Goal: Task Accomplishment & Management: Complete application form

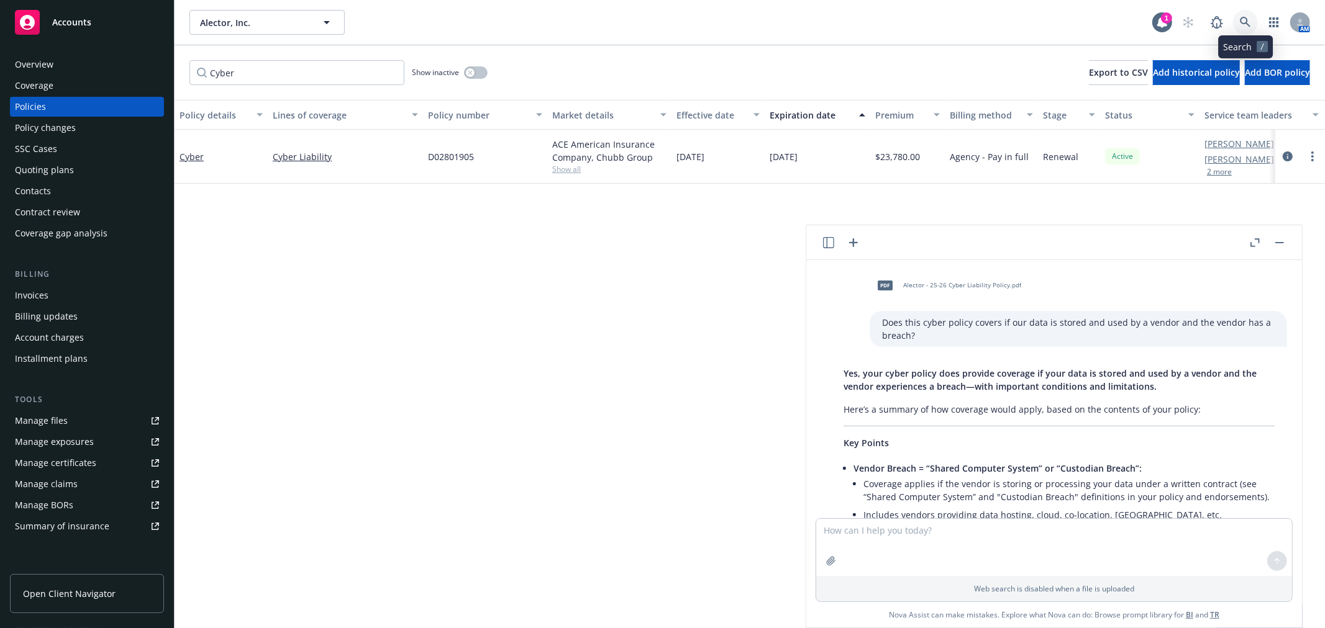
scroll to position [138, 0]
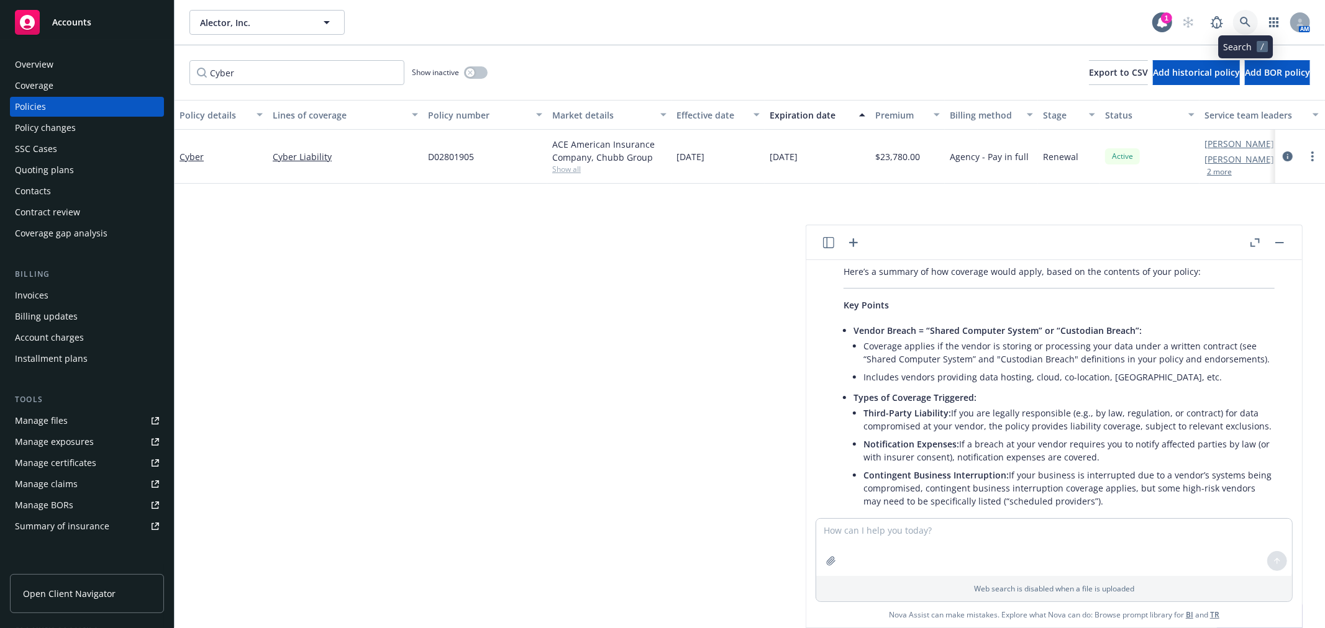
click at [1243, 22] on icon at bounding box center [1245, 22] width 11 height 11
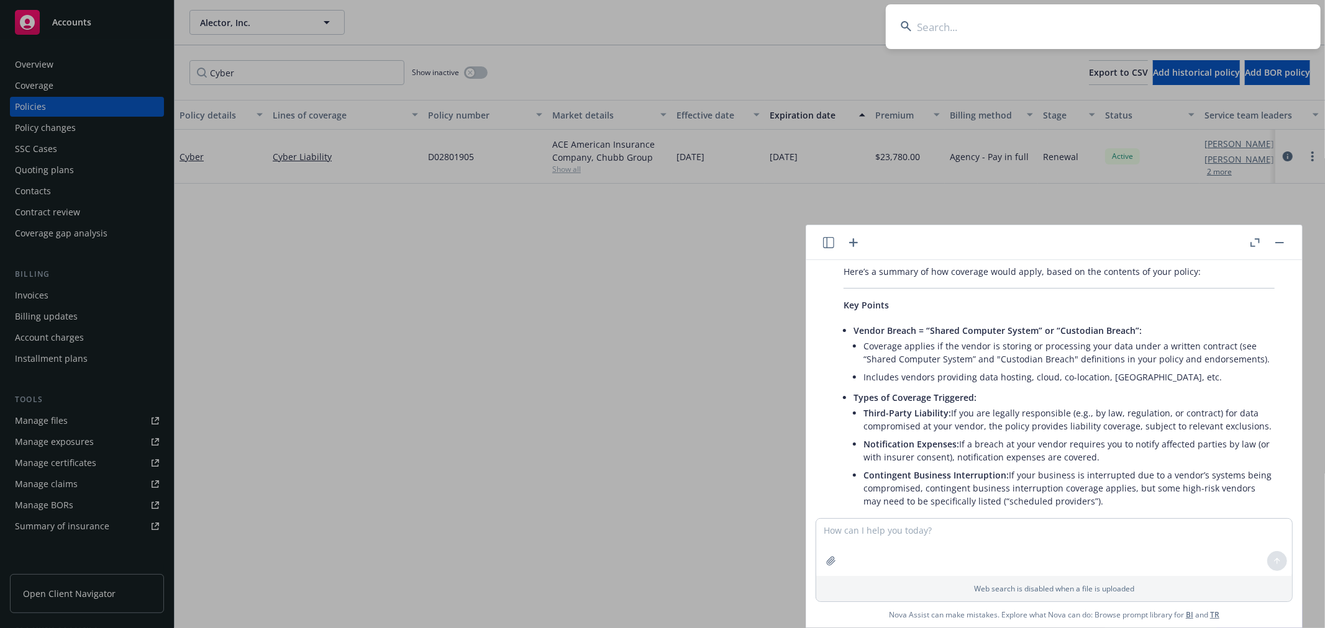
click at [1278, 243] on rect "button" at bounding box center [1279, 242] width 9 height 1
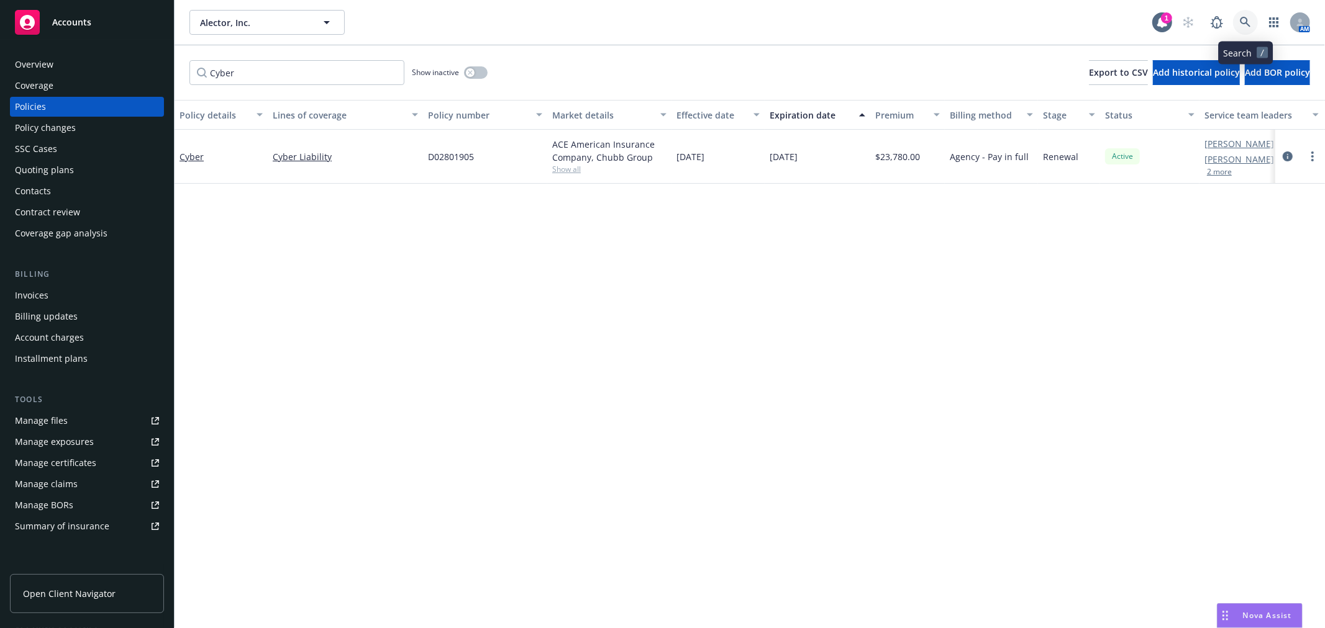
click at [1243, 21] on icon at bounding box center [1245, 22] width 11 height 11
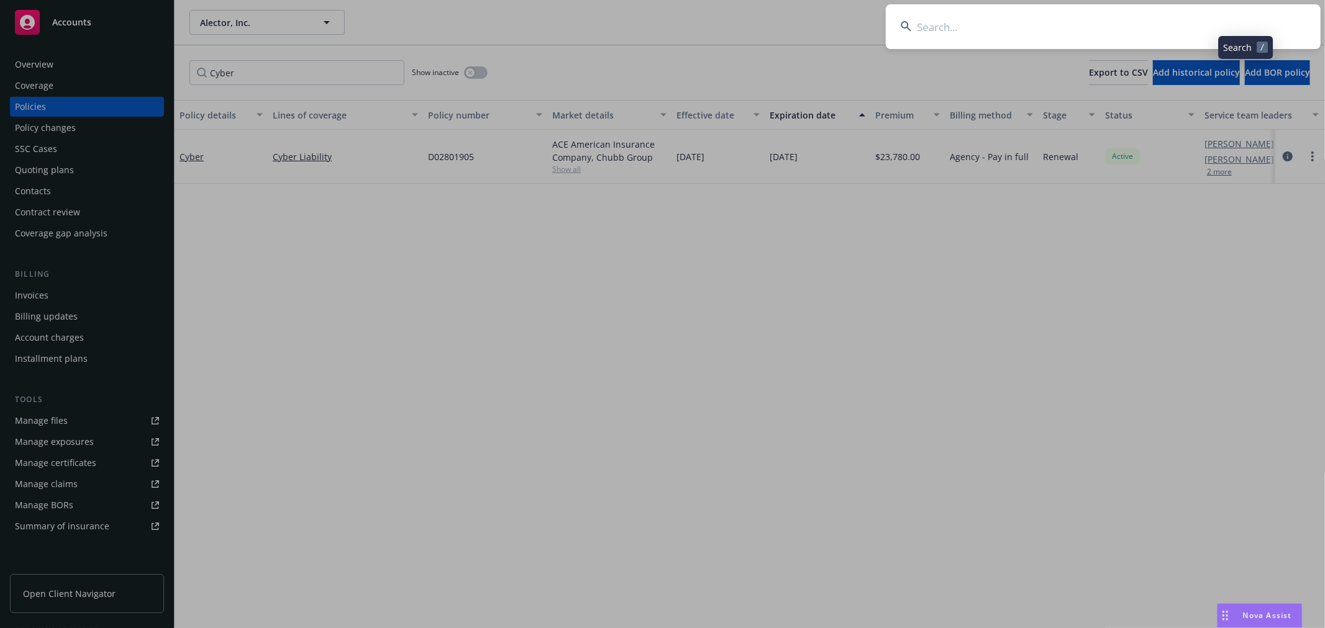
click at [1163, 21] on input at bounding box center [1103, 26] width 435 height 45
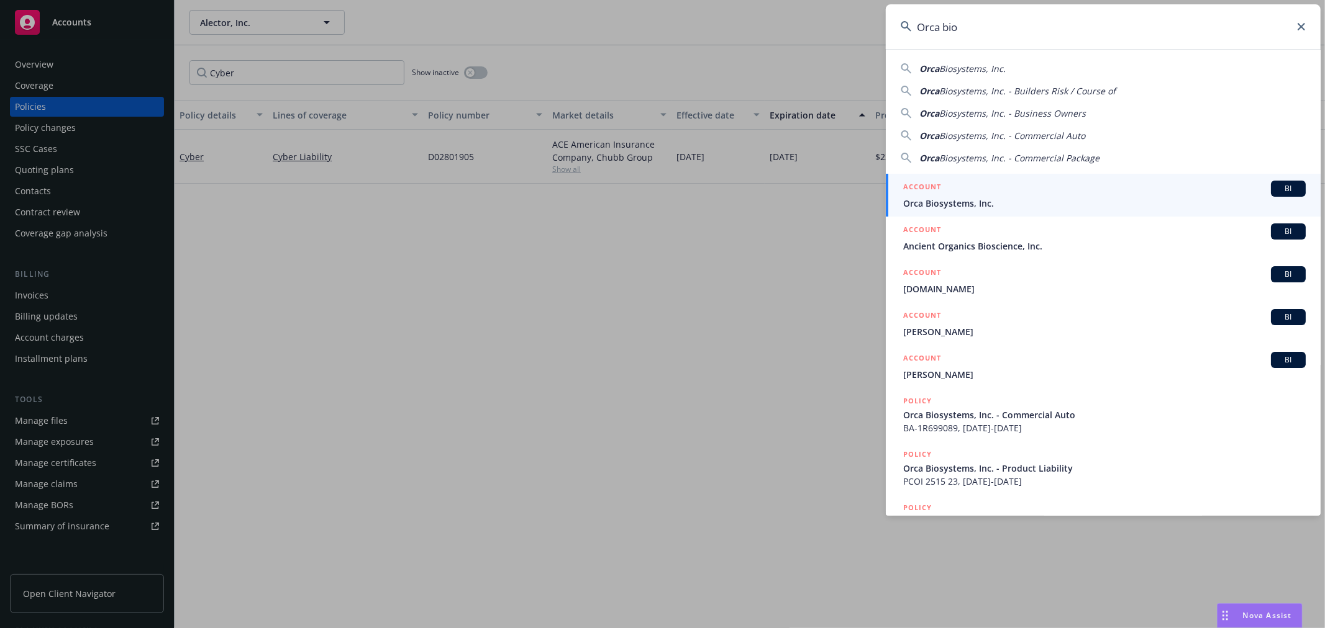
type input "Orca bio"
click at [1076, 189] on div "ACCOUNT BI" at bounding box center [1104, 189] width 402 height 16
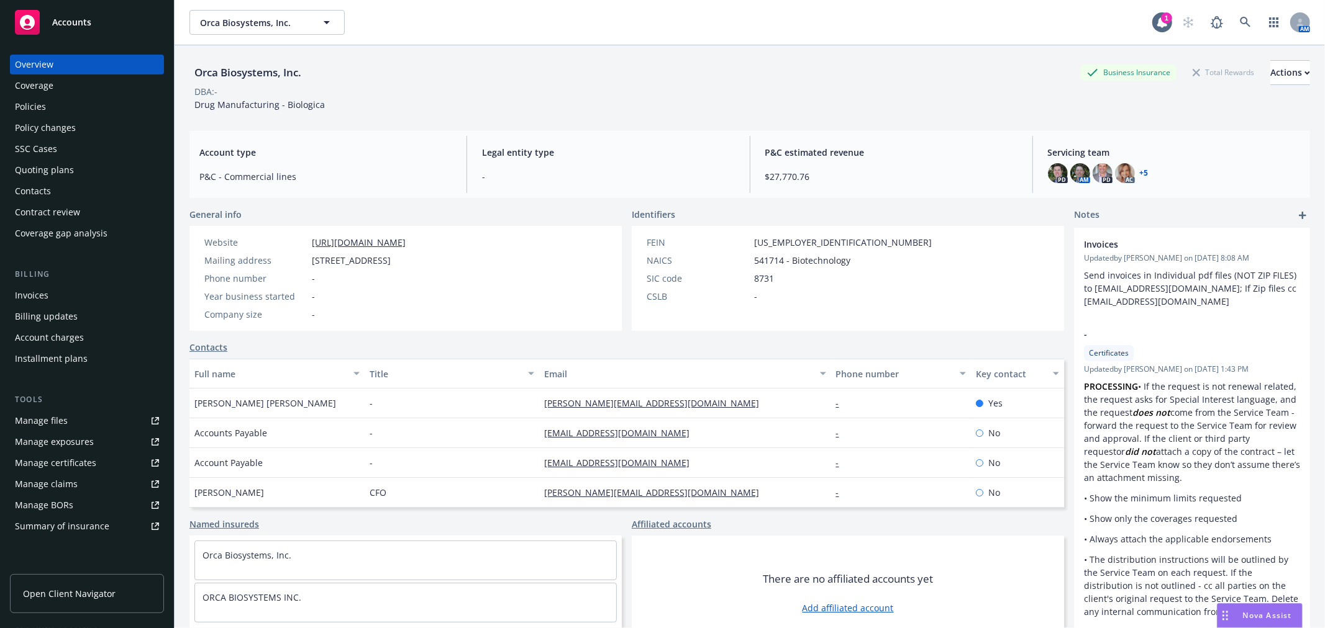
click at [44, 162] on div "Quoting plans" at bounding box center [44, 170] width 59 height 20
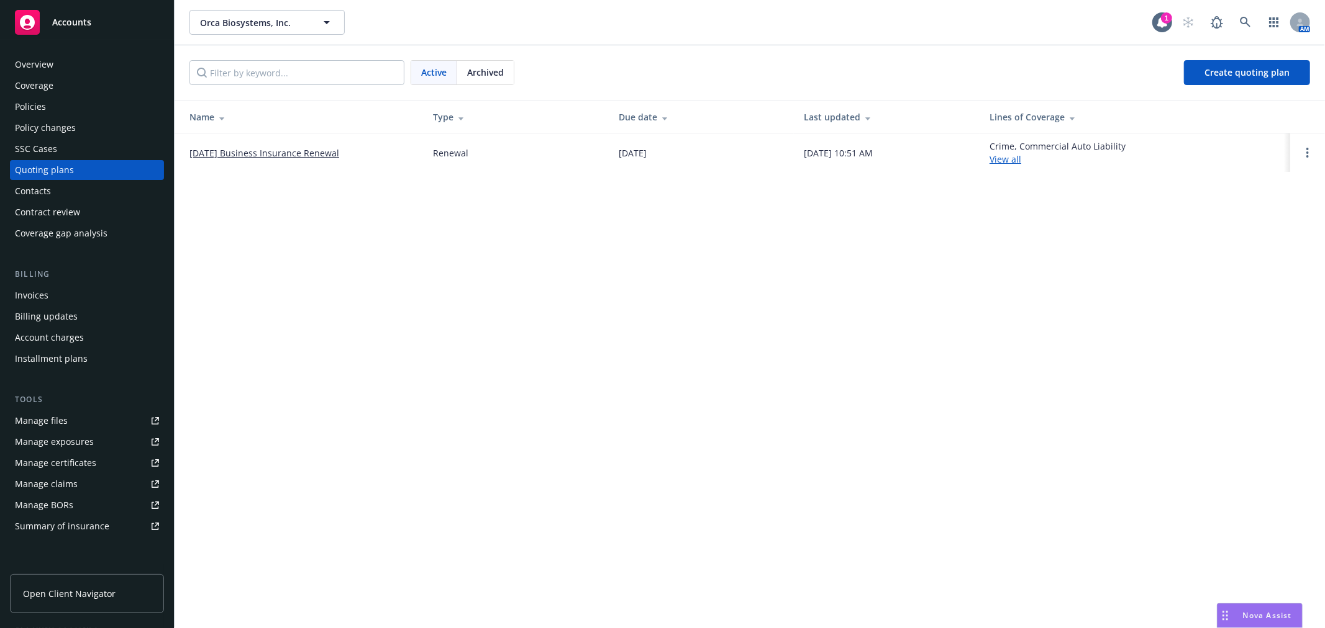
click at [333, 152] on link "[DATE] Business Insurance Renewal" at bounding box center [264, 153] width 150 height 13
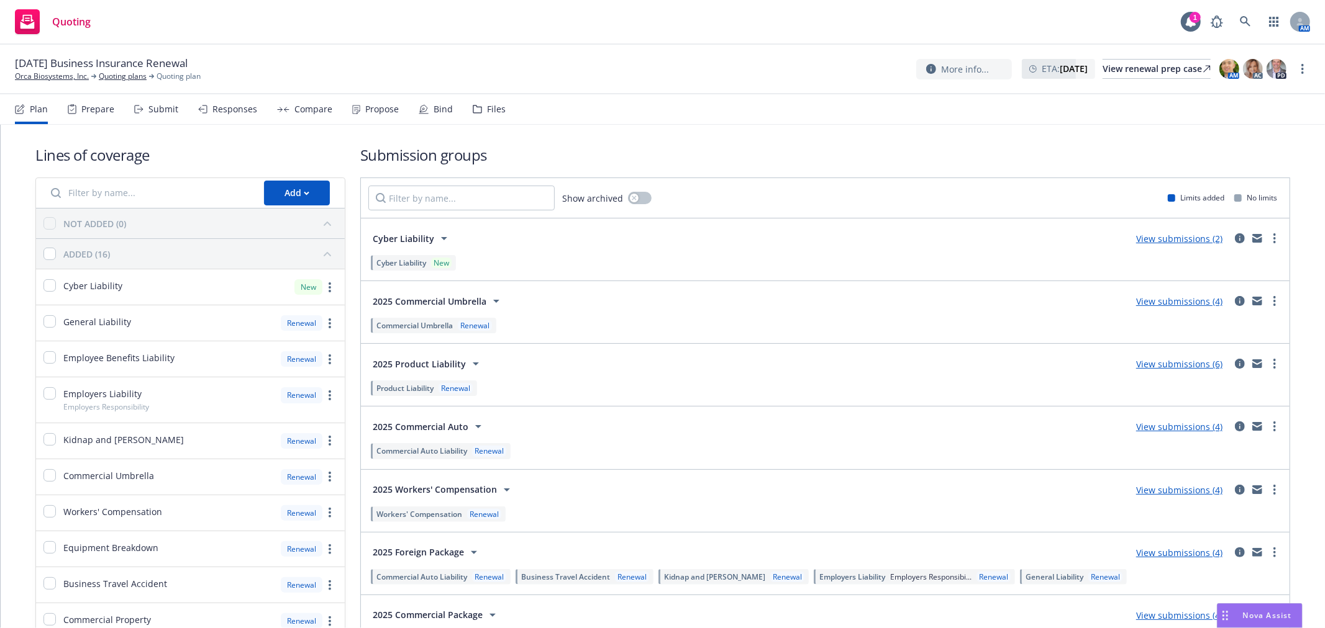
drag, startPoint x: 766, startPoint y: 133, endPoint x: 134, endPoint y: 123, distance: 631.7
click at [765, 132] on div "Lines of coverage Add NOT ADDED (0) ADDED (16) Cyber Liability New General Liab…" at bounding box center [662, 501] width 1254 height 752
click at [174, 112] on div "Submit" at bounding box center [163, 109] width 30 height 10
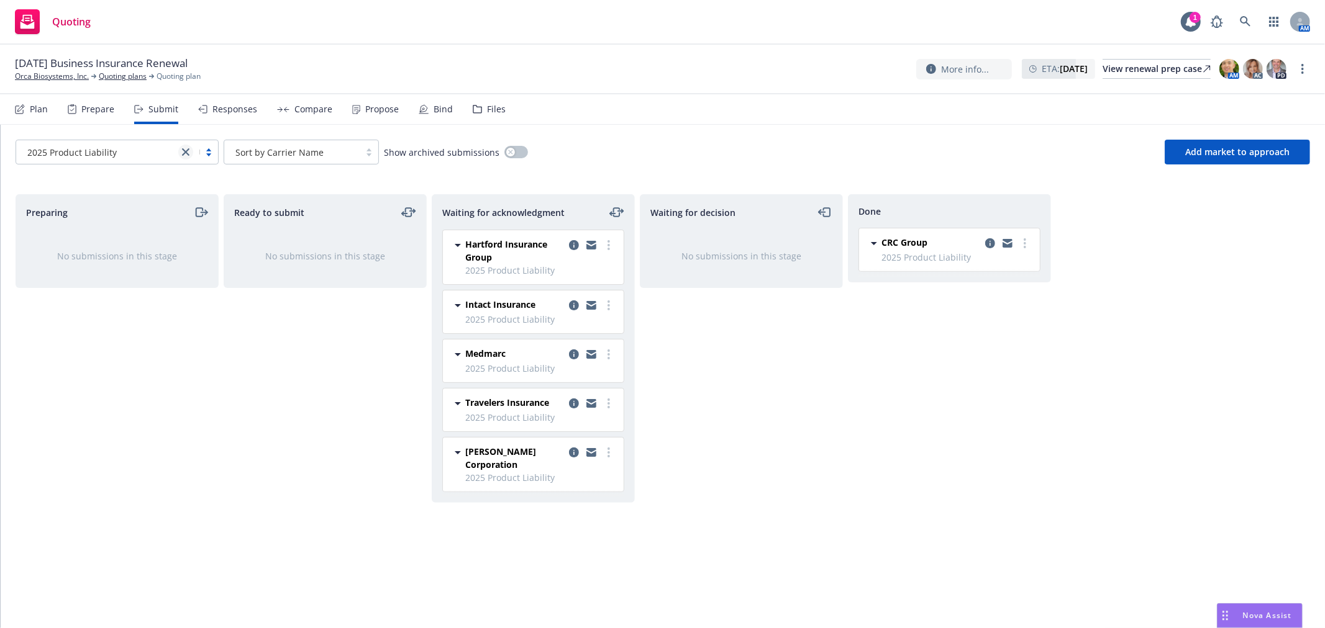
click at [184, 153] on icon "close" at bounding box center [185, 151] width 7 height 7
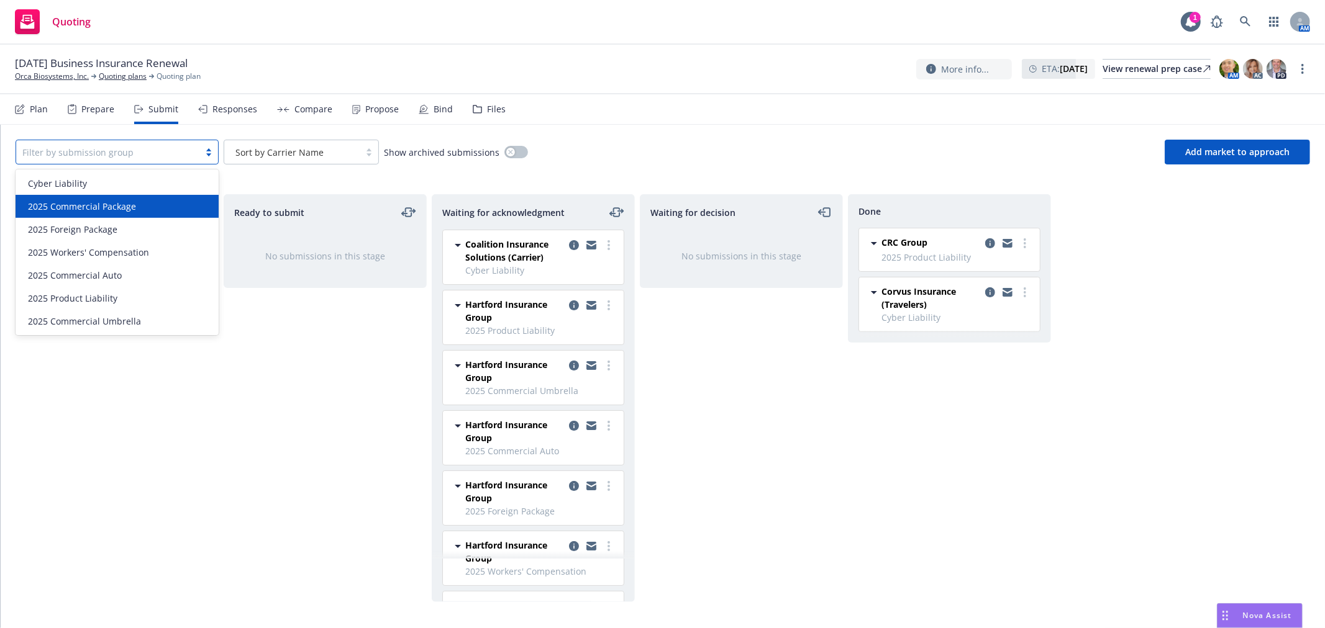
drag, startPoint x: 300, startPoint y: 379, endPoint x: 297, endPoint y: 373, distance: 6.9
click at [297, 373] on div "Ready to submit No submissions in this stage" at bounding box center [325, 398] width 203 height 408
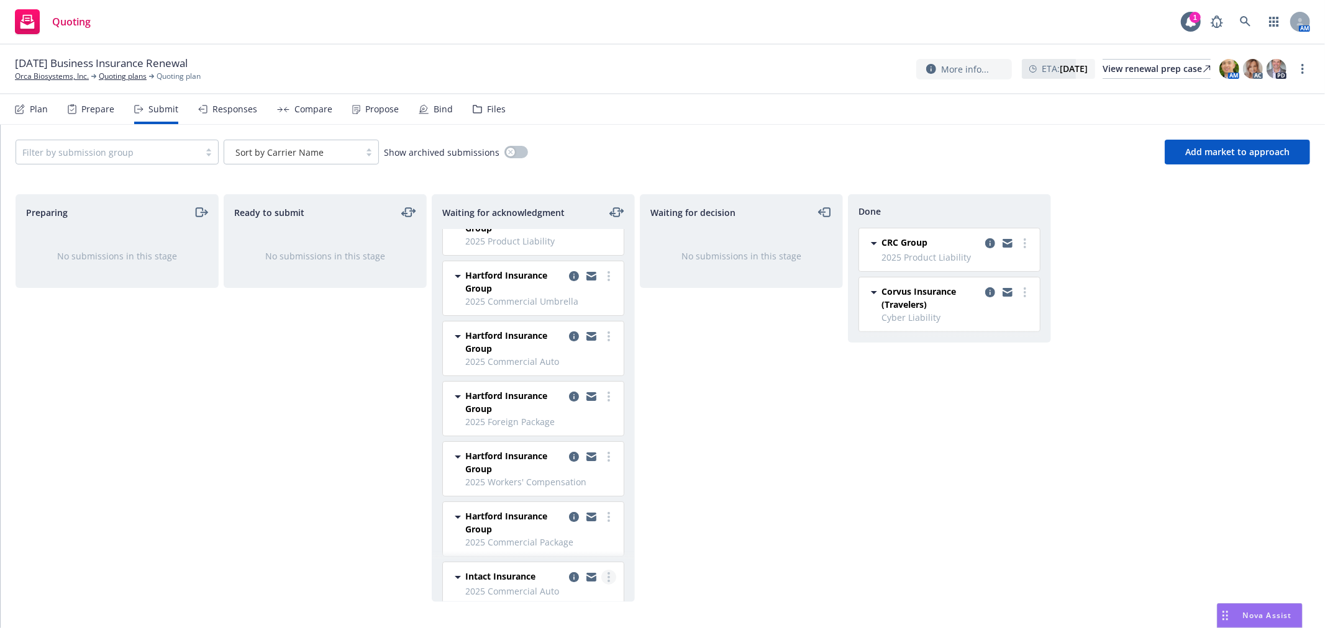
scroll to position [69, 0]
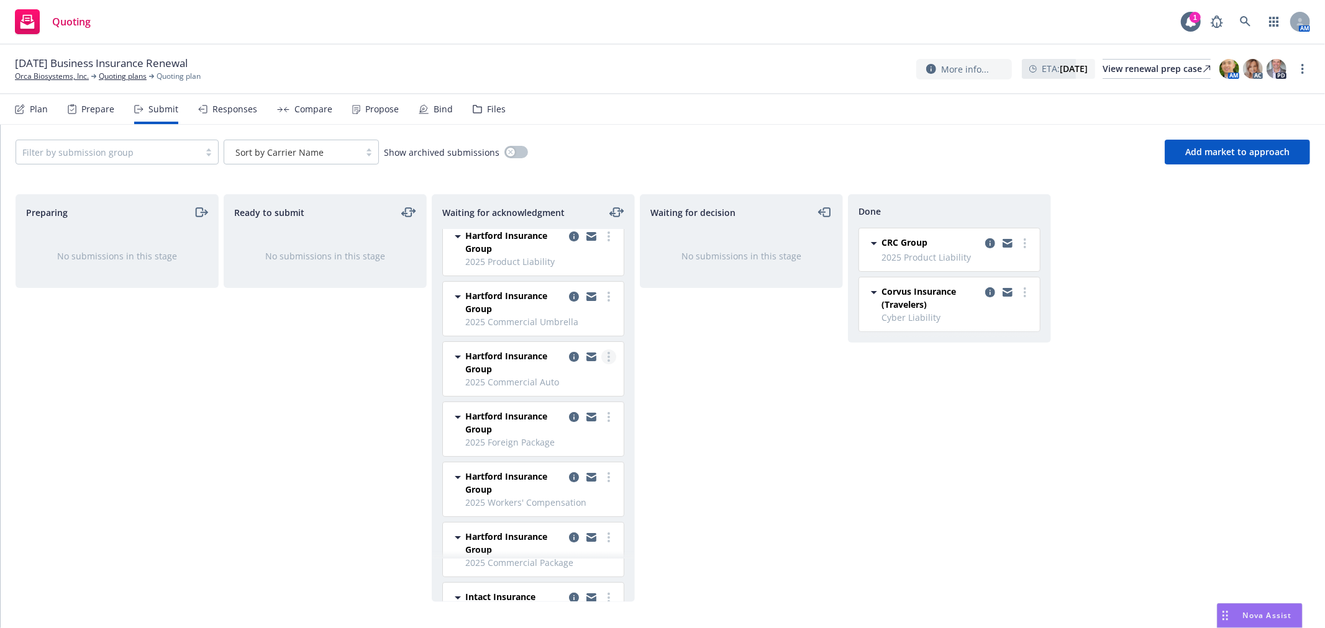
click at [607, 356] on circle "more" at bounding box center [608, 357] width 2 height 2
click at [554, 463] on link "Add accepted decision" at bounding box center [543, 457] width 124 height 25
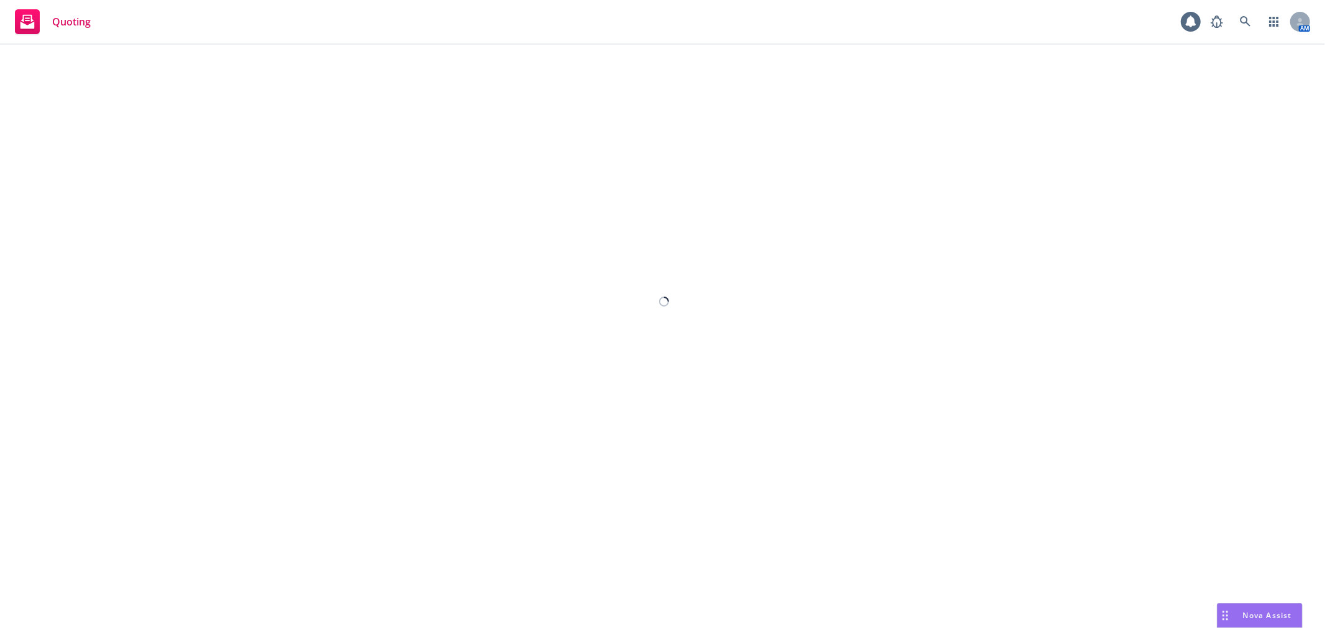
select select "12"
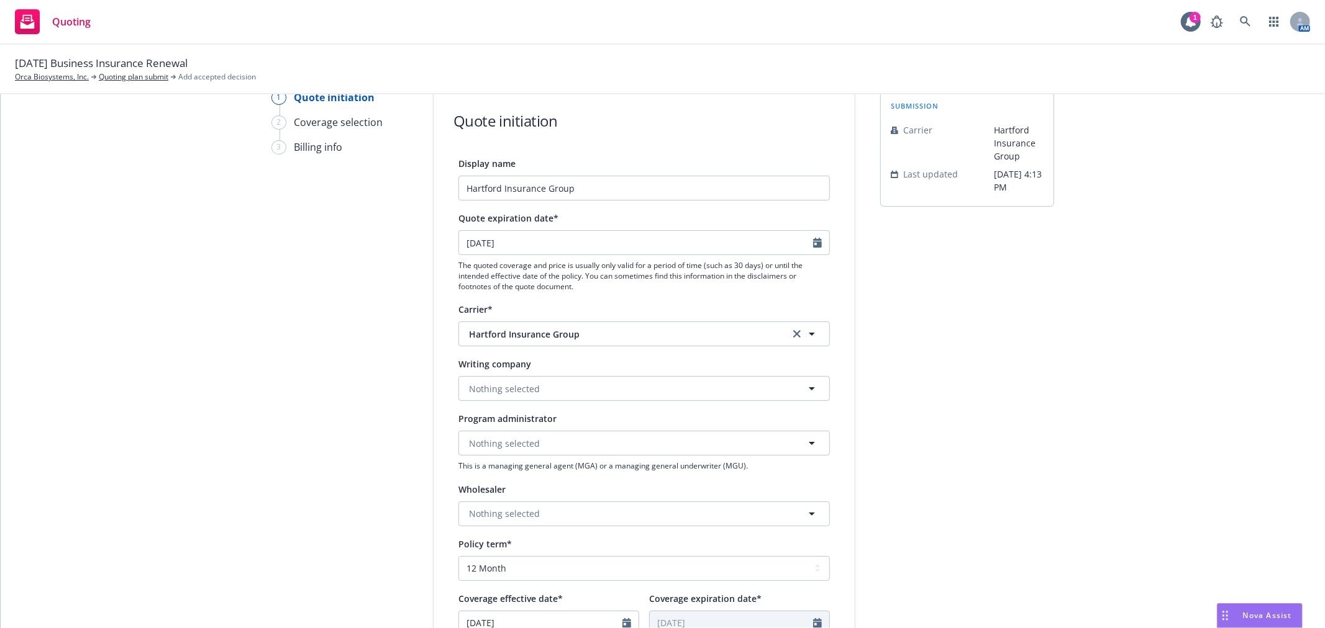
scroll to position [138, 0]
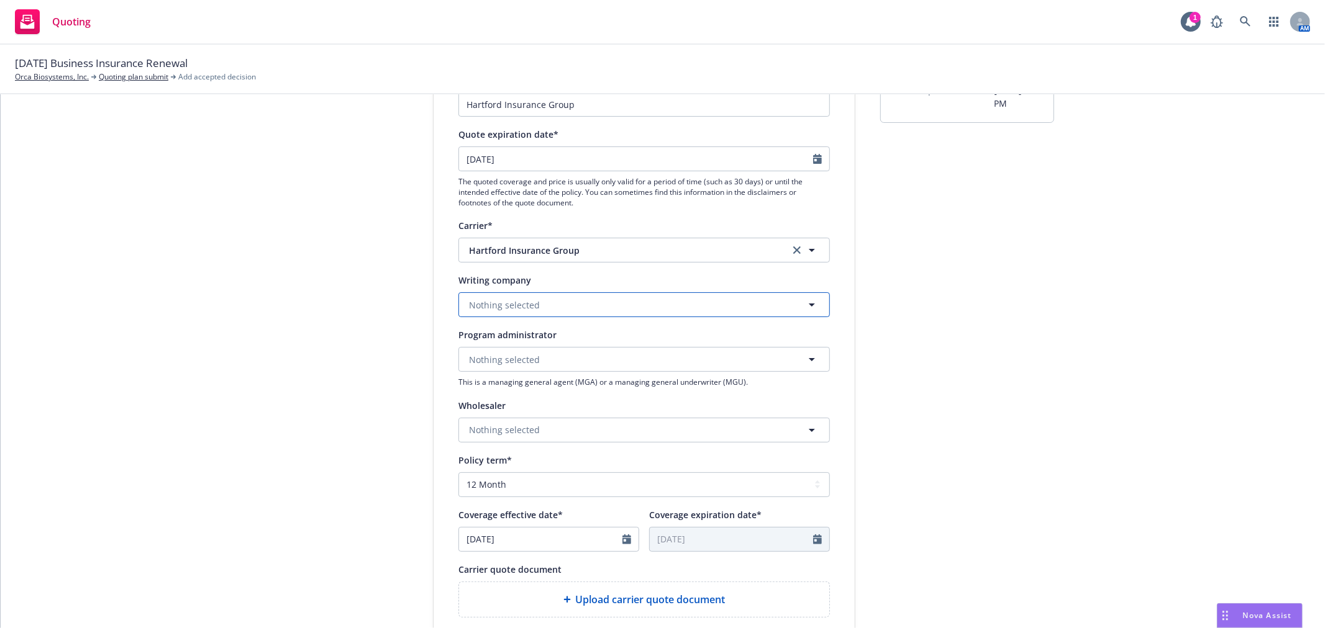
click at [714, 303] on button "Nothing selected" at bounding box center [643, 305] width 371 height 25
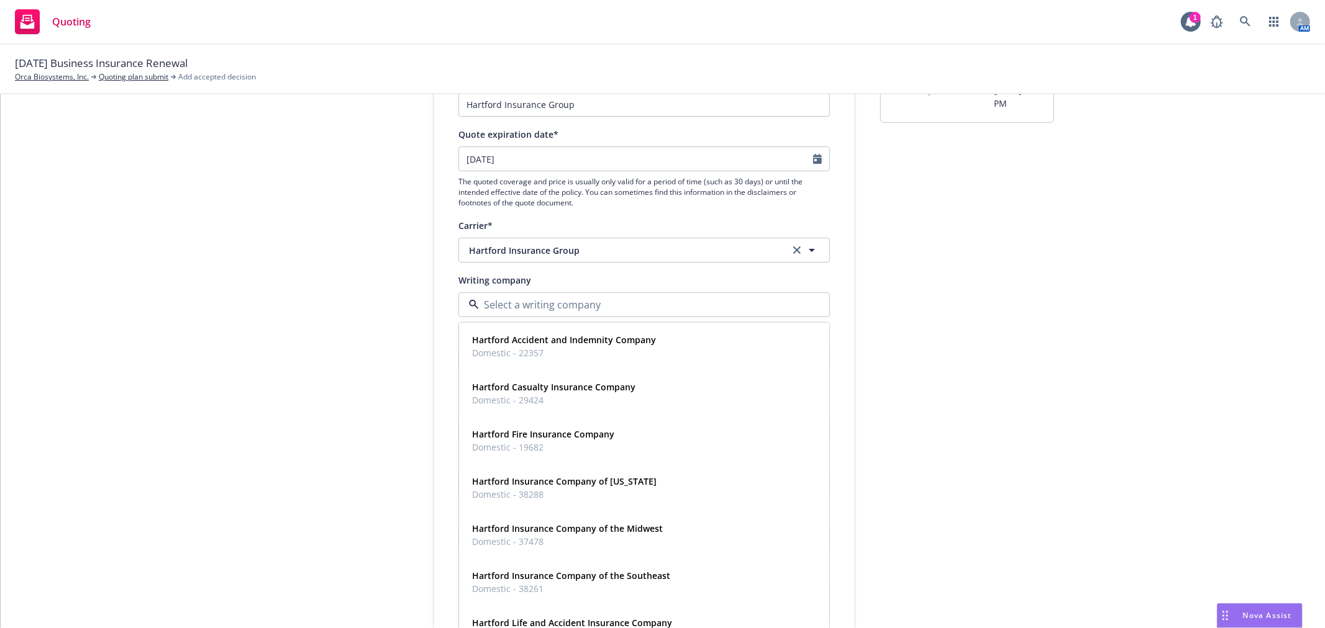
click at [1125, 307] on div "1 Quote initiation 2 Coverage selection 3 Billing info Quote initiation Display…" at bounding box center [663, 422] width 1294 height 833
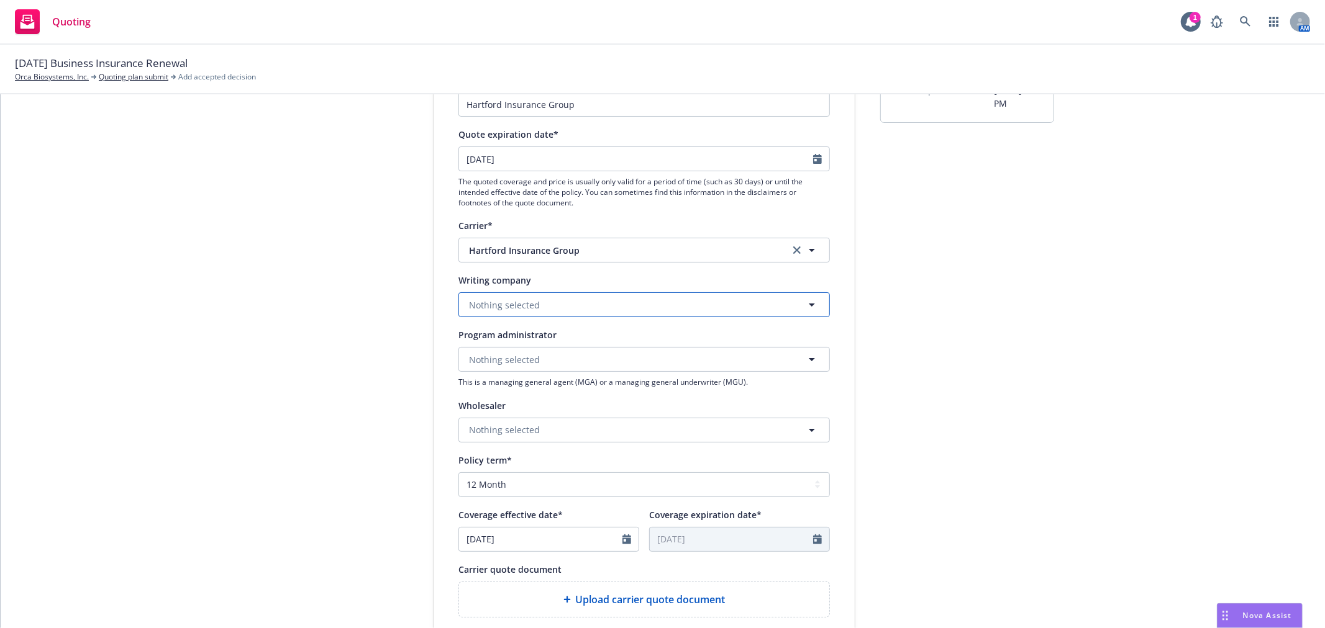
click at [547, 303] on button "Nothing selected" at bounding box center [643, 305] width 371 height 25
type input "trumbull"
click at [631, 351] on div "Trumbull Insurance Company Domestic - 27120" at bounding box center [644, 346] width 354 height 31
click at [973, 349] on div "submission Carrier Hartford Insurance Group Last updated [DATE] 4:13 PM" at bounding box center [967, 422] width 174 height 833
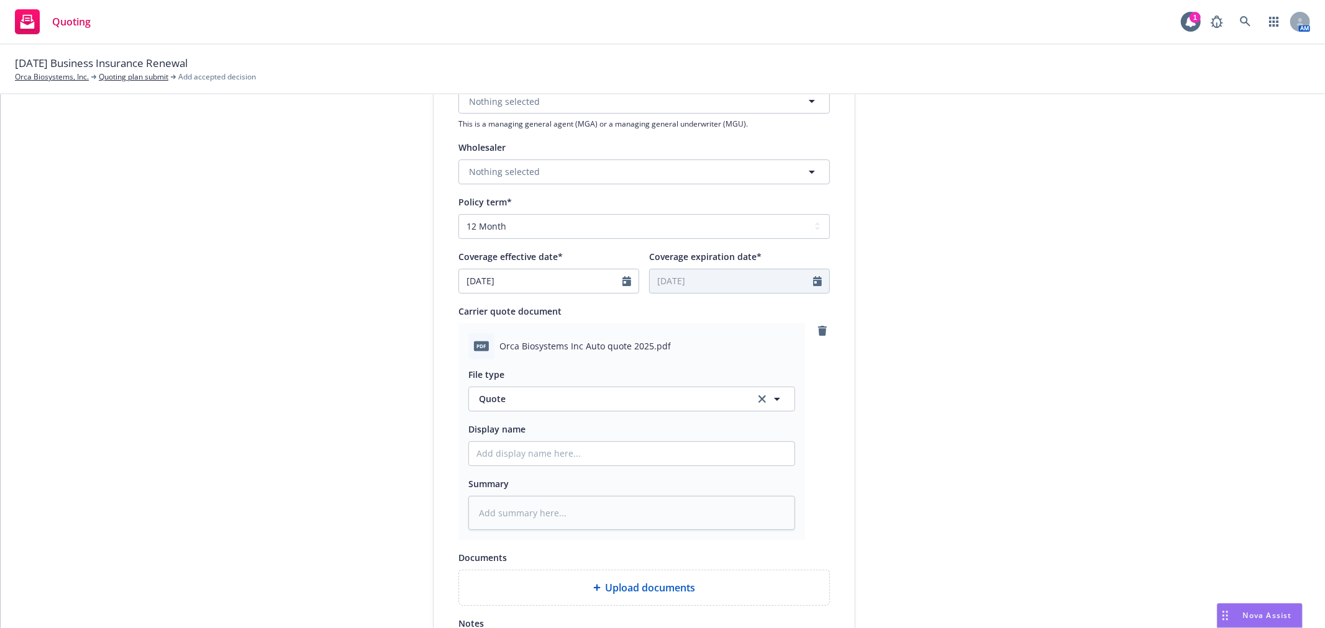
scroll to position [483, 0]
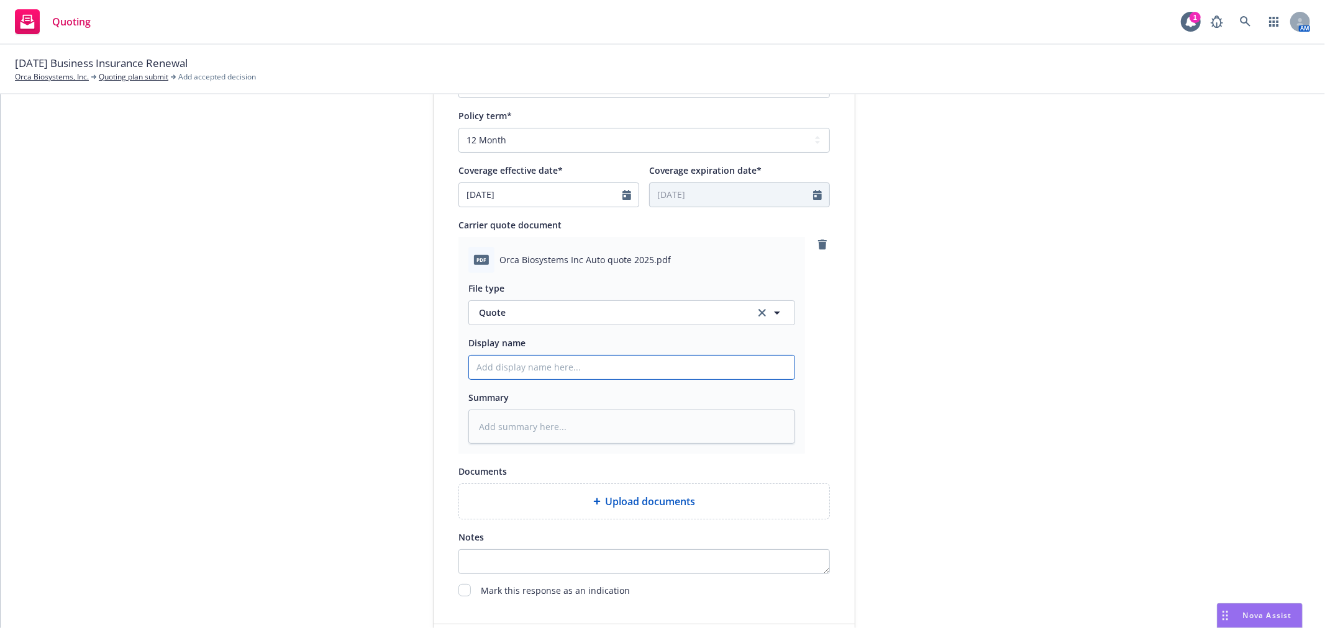
click at [579, 371] on input "Display name" at bounding box center [631, 368] width 325 height 24
type textarea "x"
type input "H"
type textarea "x"
type input "Ha"
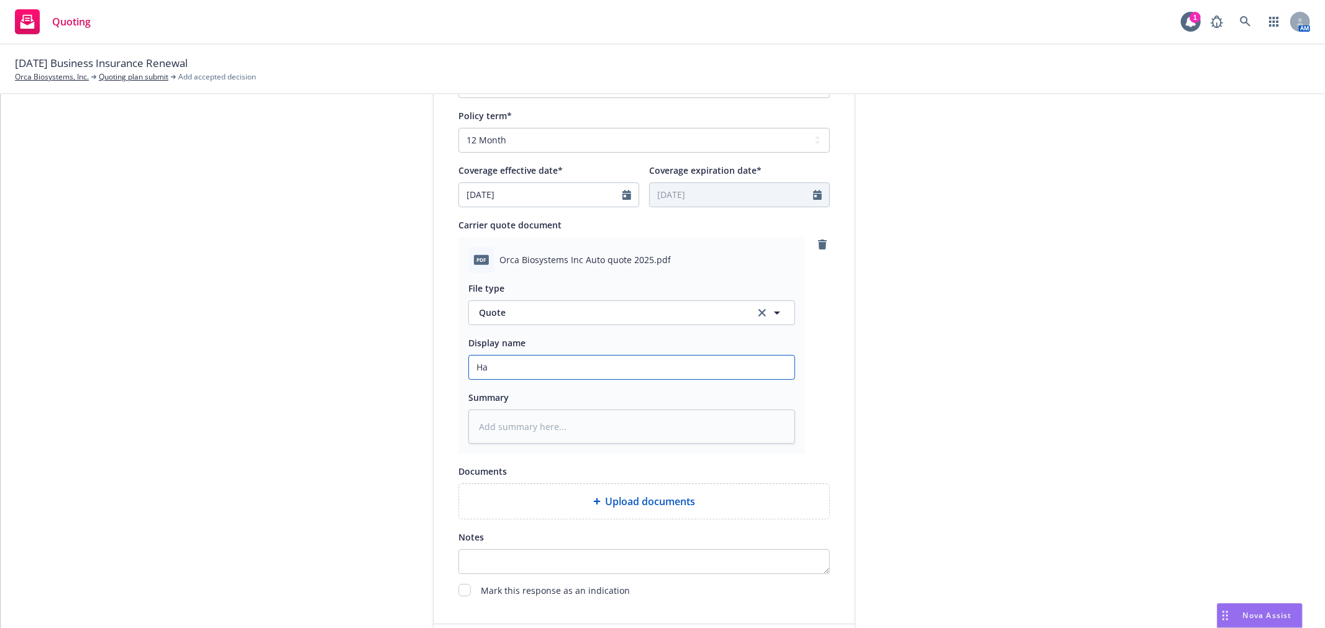
type textarea "x"
type input "Har"
type textarea "x"
type input "[PERSON_NAME]"
type textarea "x"
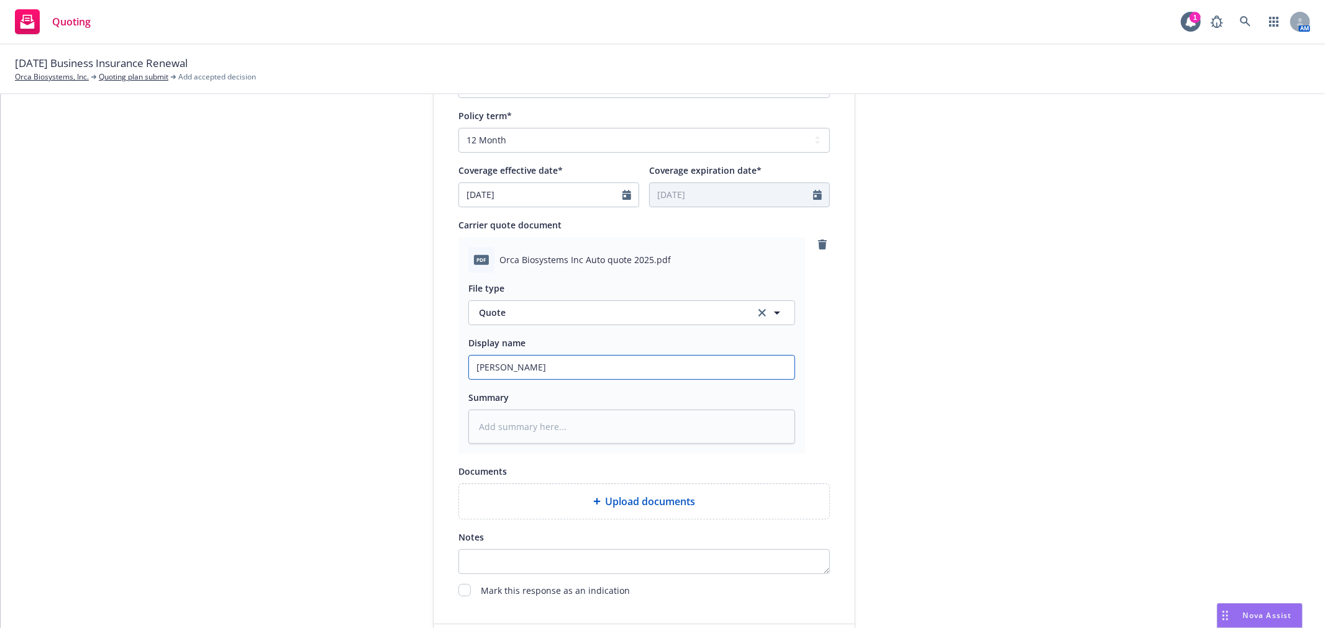
type input "Hartf"
type textarea "x"
type input "Hartfo"
type textarea "x"
type input "Hartfor"
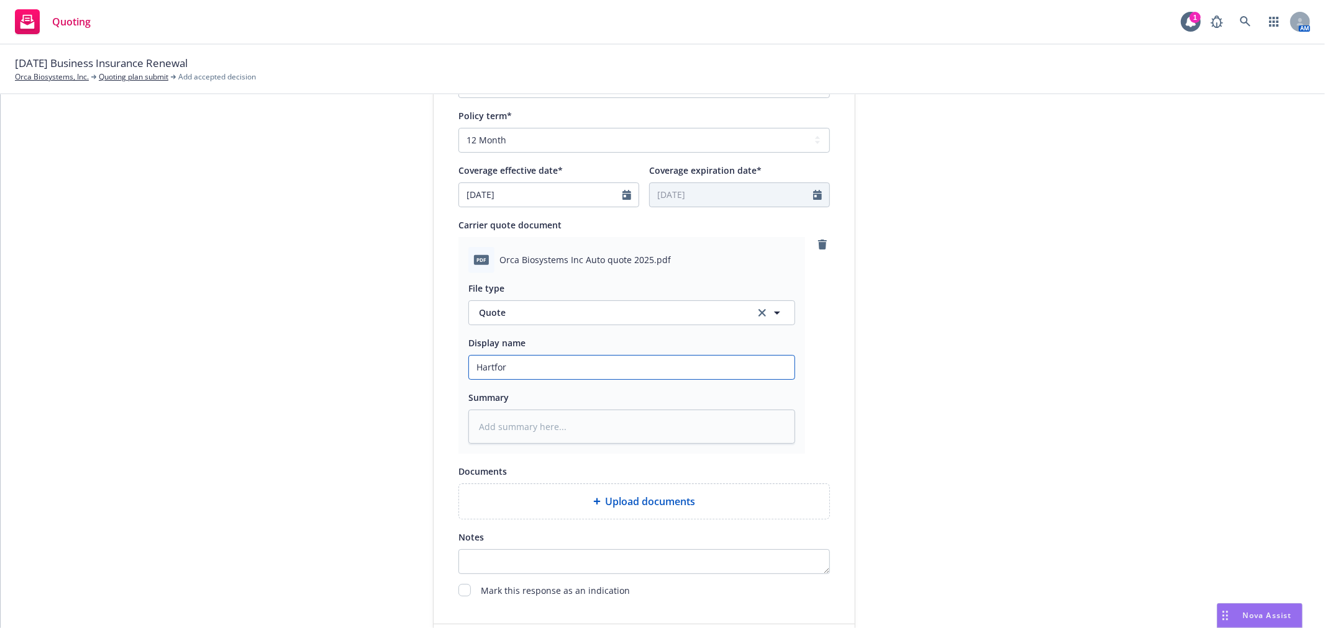
type textarea "x"
type input "[GEOGRAPHIC_DATA]"
type textarea "x"
type input "[GEOGRAPHIC_DATA]"
type textarea "x"
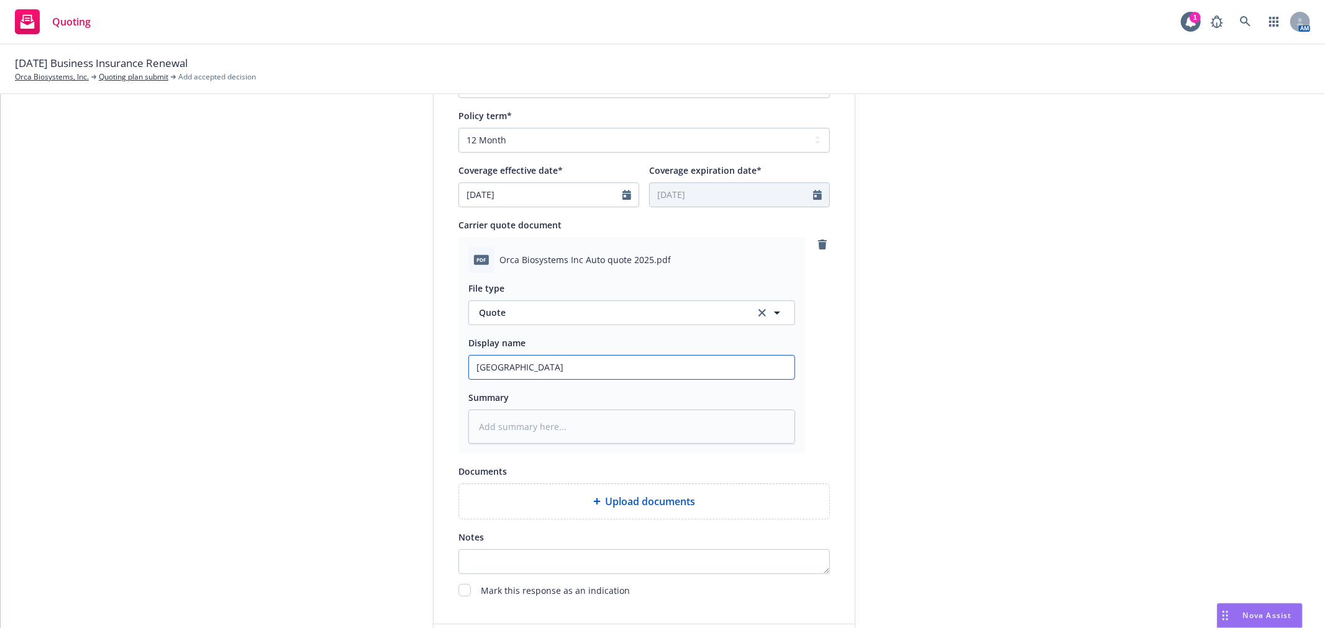
type input "Hartford A"
type textarea "x"
type input "Hartford Au"
type textarea "x"
type input "Hartford Aut"
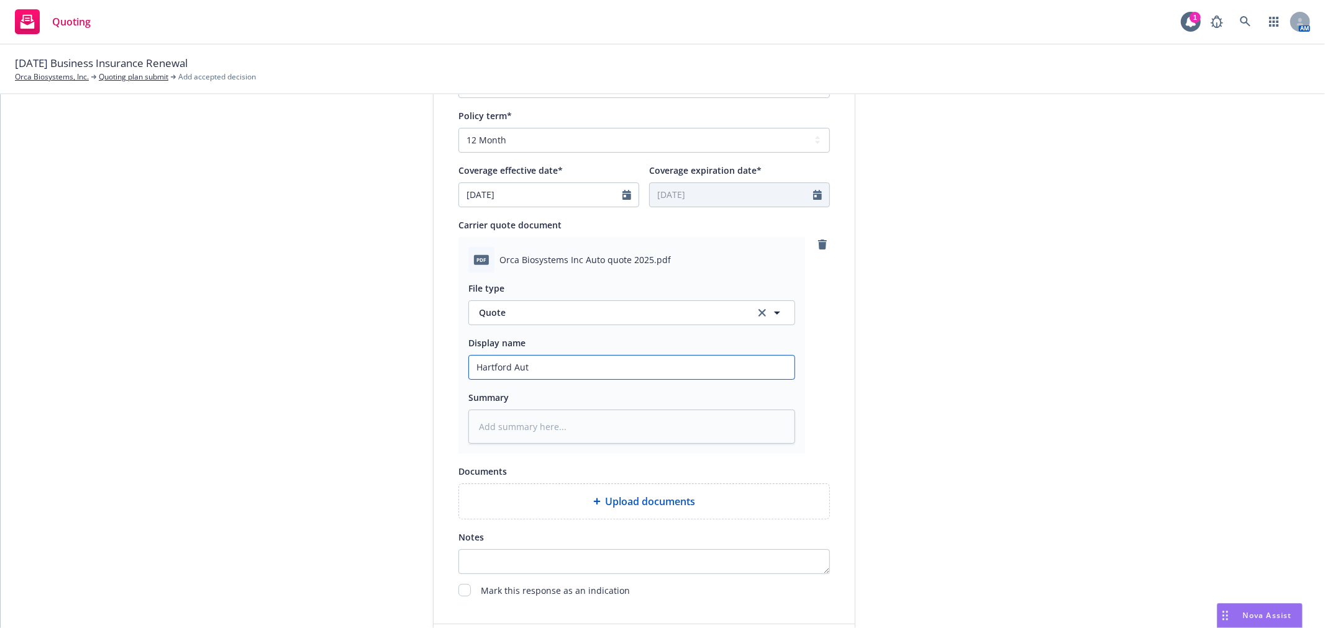
type textarea "x"
type input "Hartford Auto"
type textarea "x"
type input "Hartford Auto"
type textarea "x"
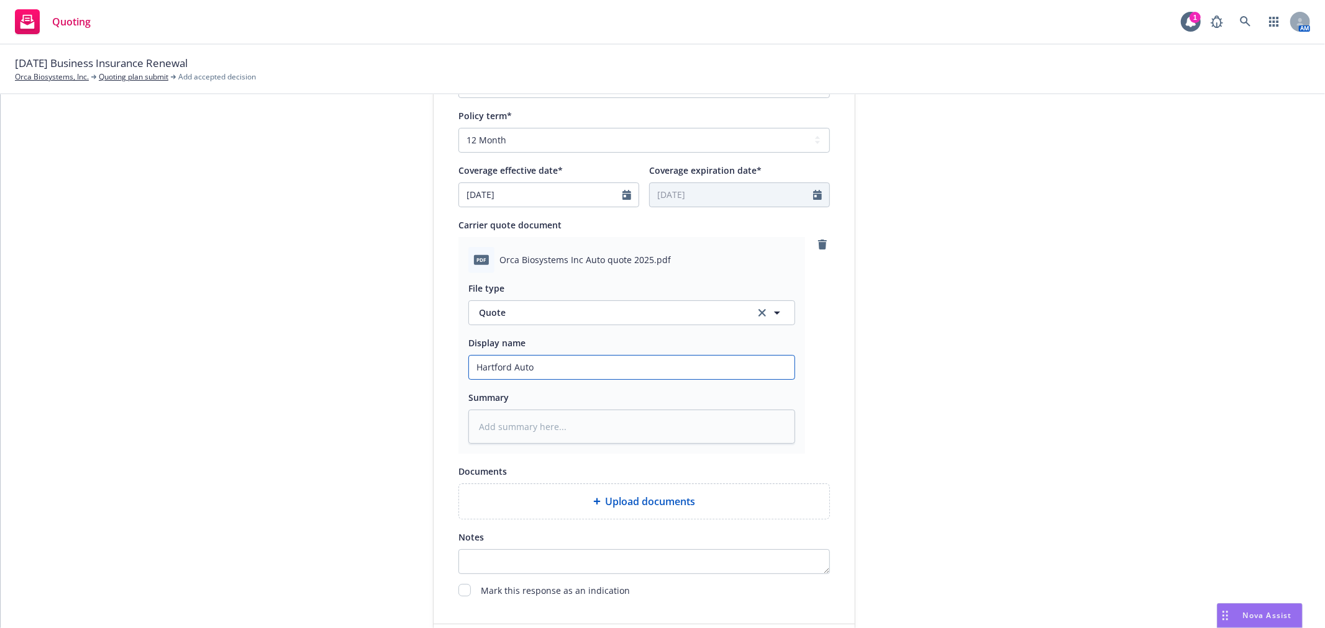
type input "Hartford Auto r"
type textarea "x"
type input "Hartford Auto re"
type textarea "x"
type input "Hartford Auto ren"
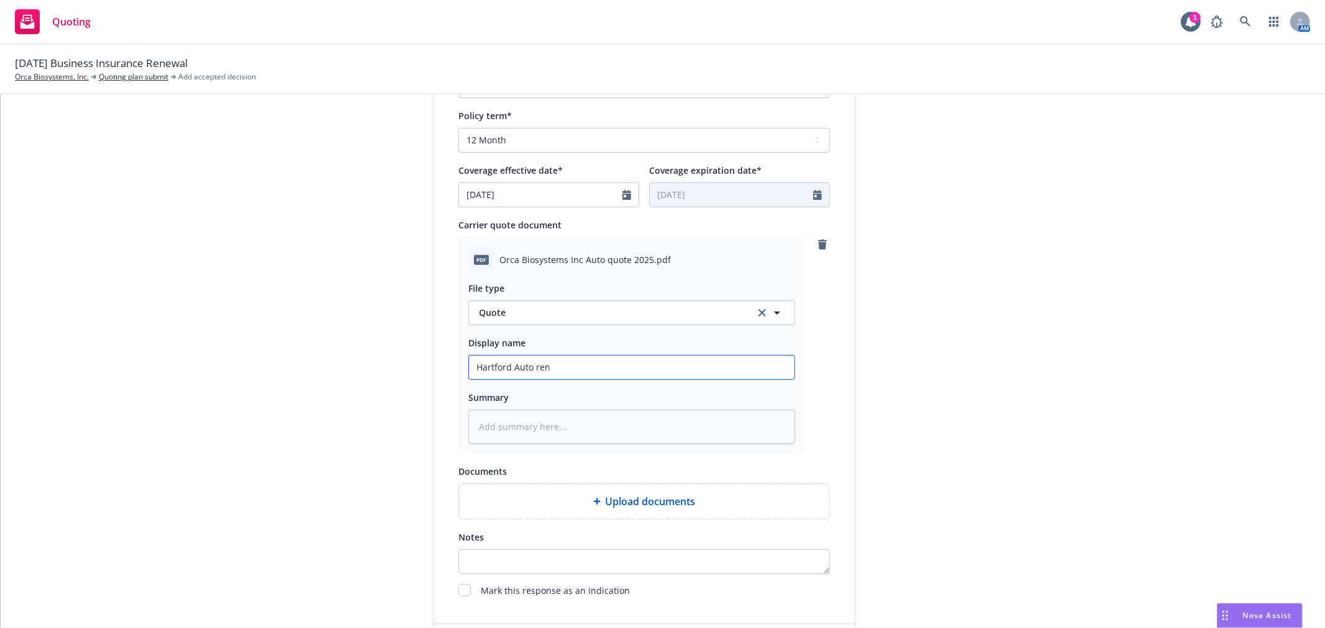
type textarea "x"
type input "Hartford Auto [PERSON_NAME]"
type textarea "x"
type input "Hartford Auto renew"
type textarea "x"
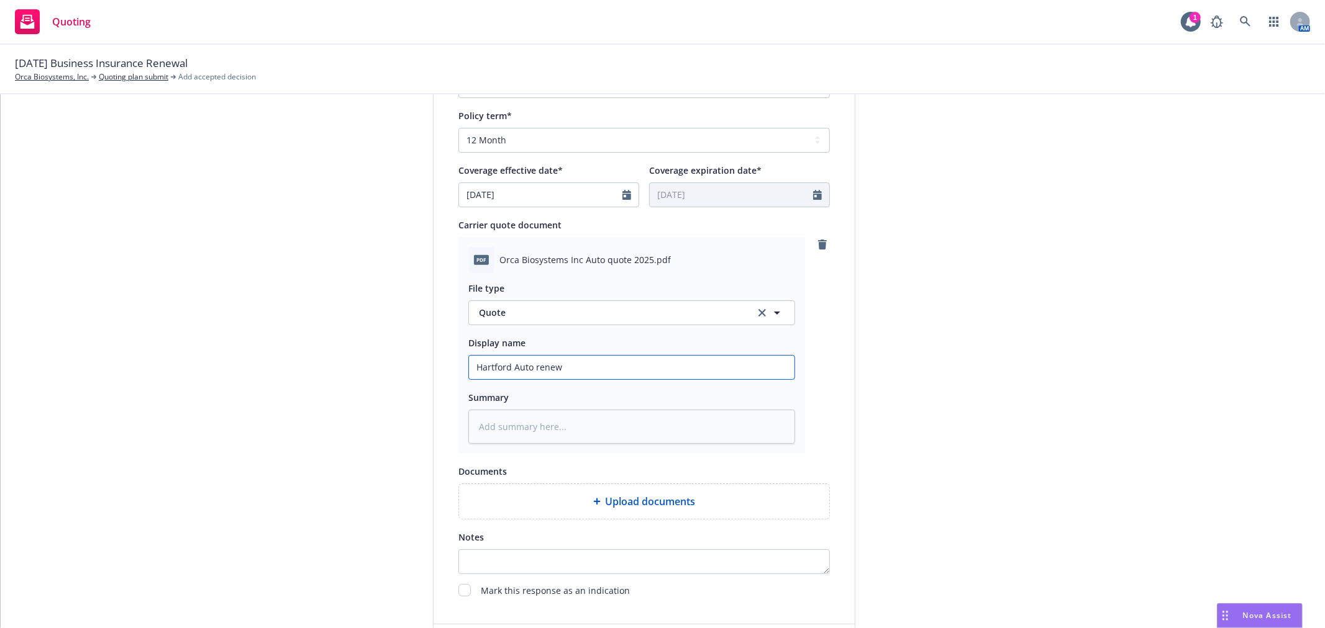
type input "Hartford Auto renewa"
type textarea "x"
type input "Hartford Auto renewal"
type textarea "x"
type input "Hartford Auto renewal"
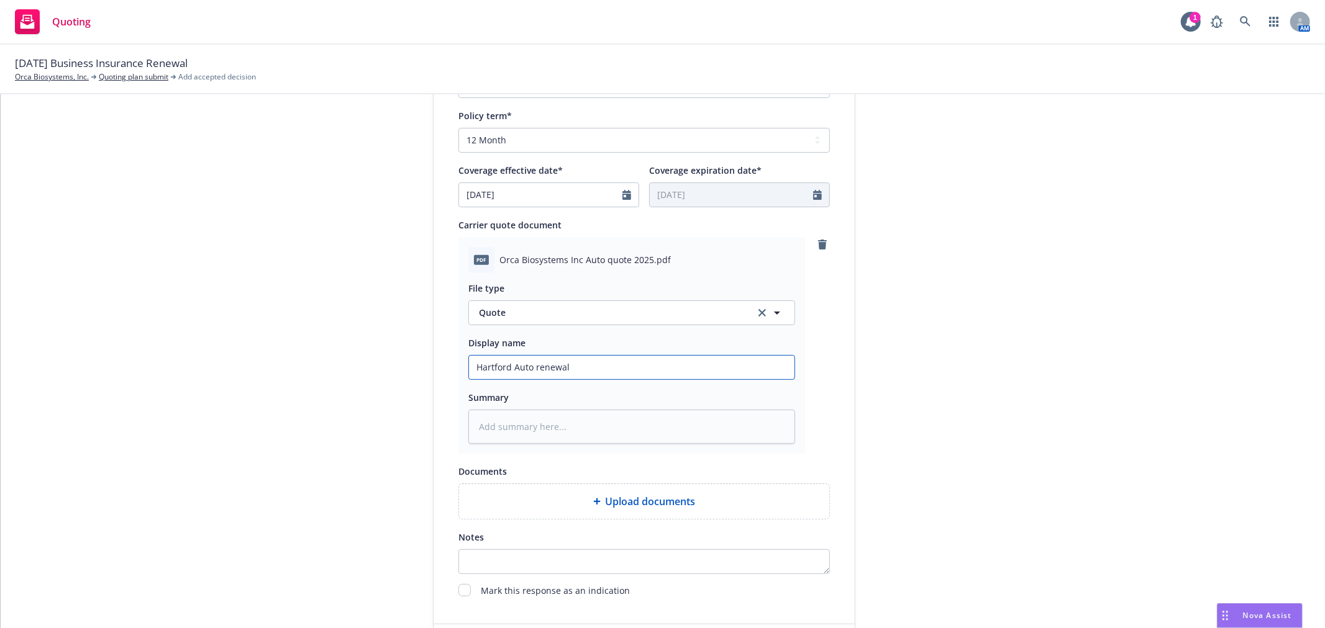
type textarea "x"
type input "Hartford Auto renewal"
type textarea "x"
type input "Hartford Auto renewa"
type textarea "x"
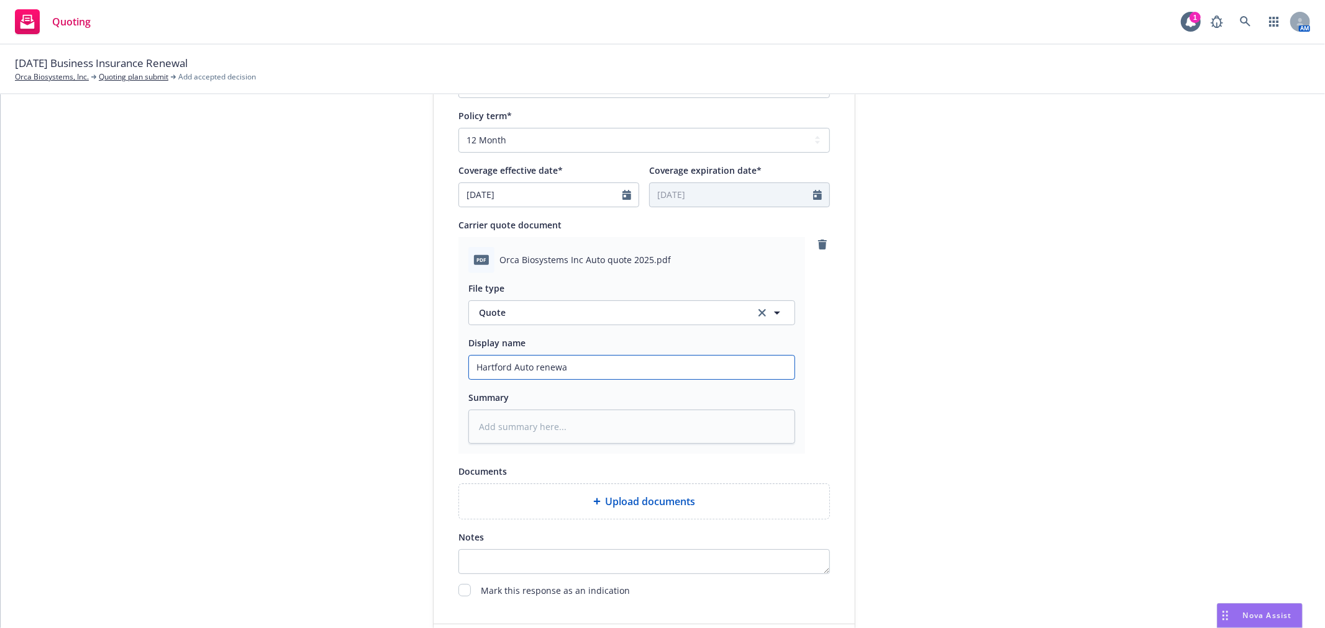
type input "Hartford Auto renew"
type textarea "x"
type input "Hartford Auto [PERSON_NAME]"
type textarea "x"
type input "Hartford Auto ren"
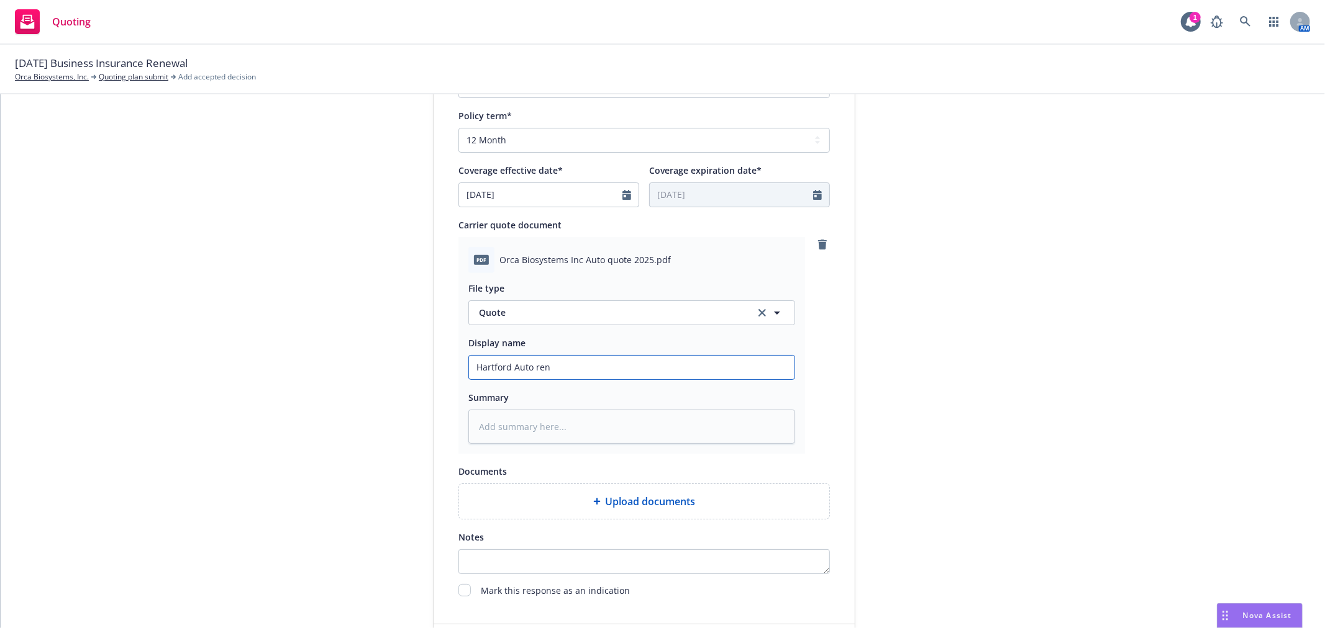
type textarea "x"
type input "Hartford Auto re"
type textarea "x"
type input "Hartford Auto r"
type textarea "x"
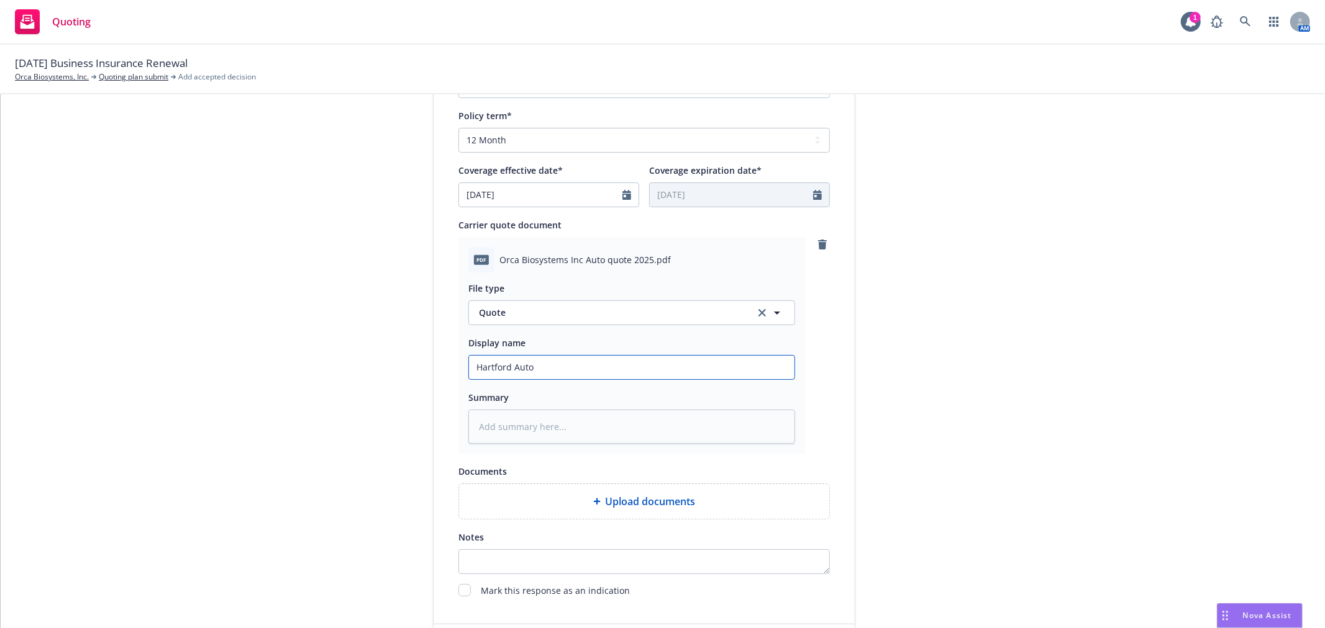
type input "Hartford Auto"
type textarea "x"
type input "Hartford Auto"
type textarea "x"
type input "Hartford Auto R"
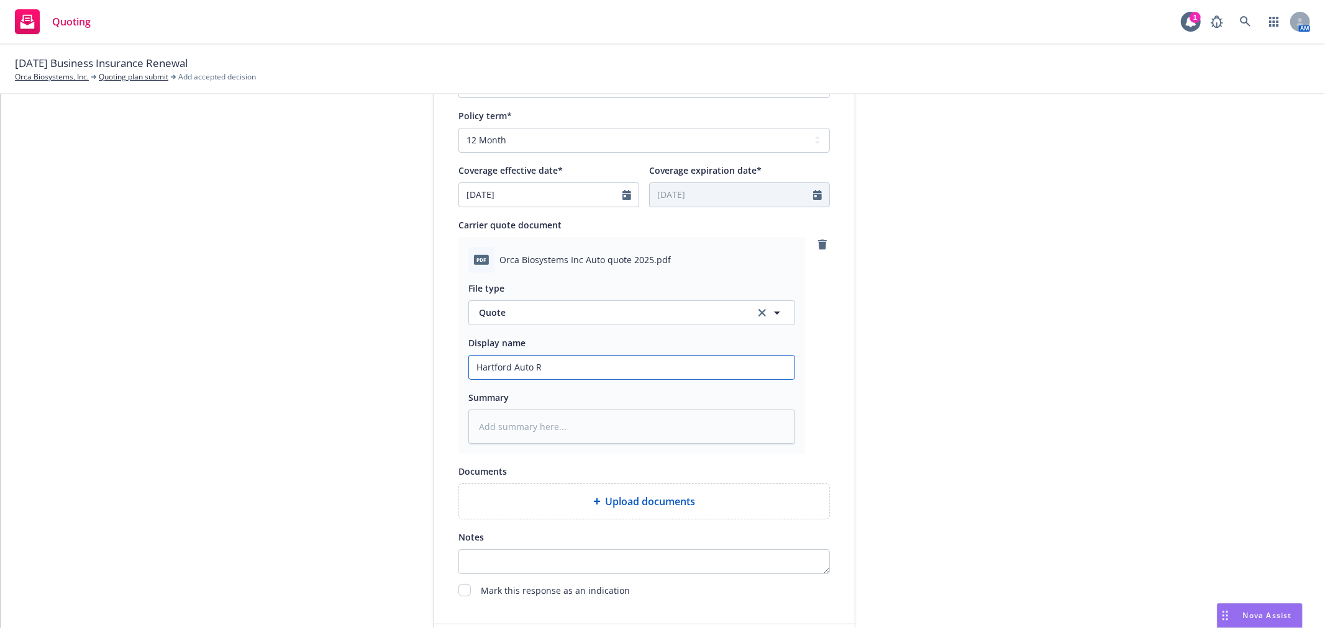
type textarea "x"
type input "Hartford Auto Rn"
type textarea "x"
type input "Hartford Auto Rne"
type textarea "x"
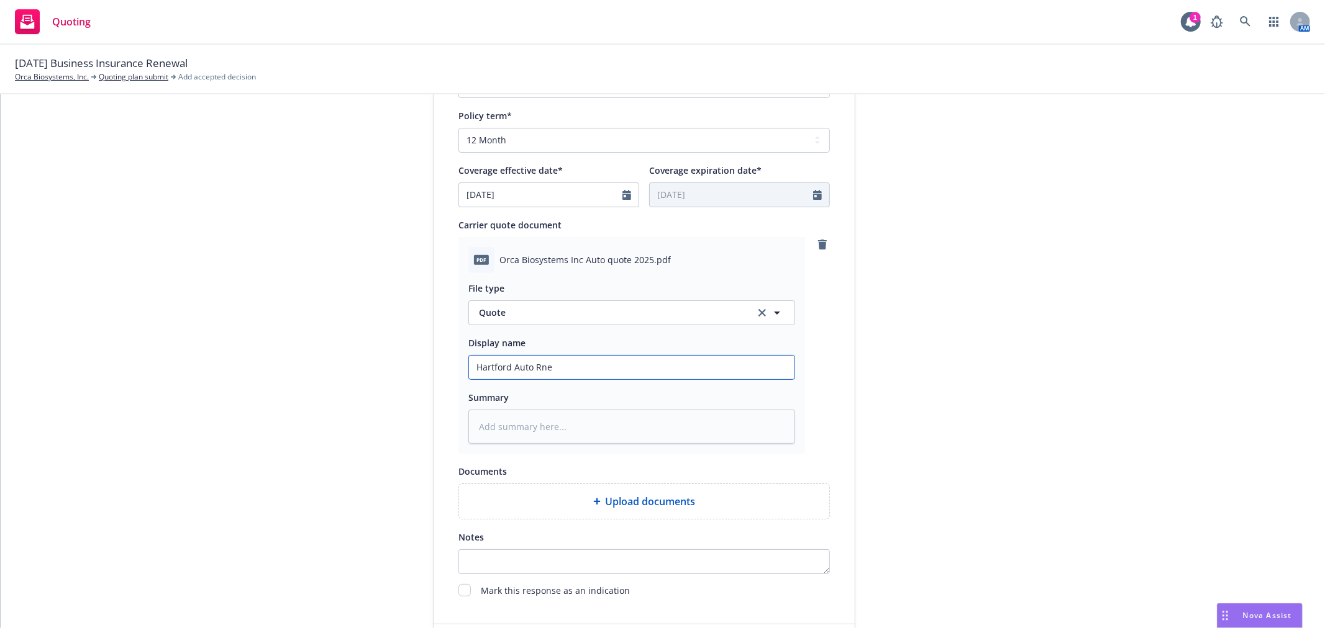
type input "Hartford Auto Rnew"
type textarea "x"
type input "Hartford Auto Rnewa"
type textarea "x"
type input "Hartford Auto Rnewal"
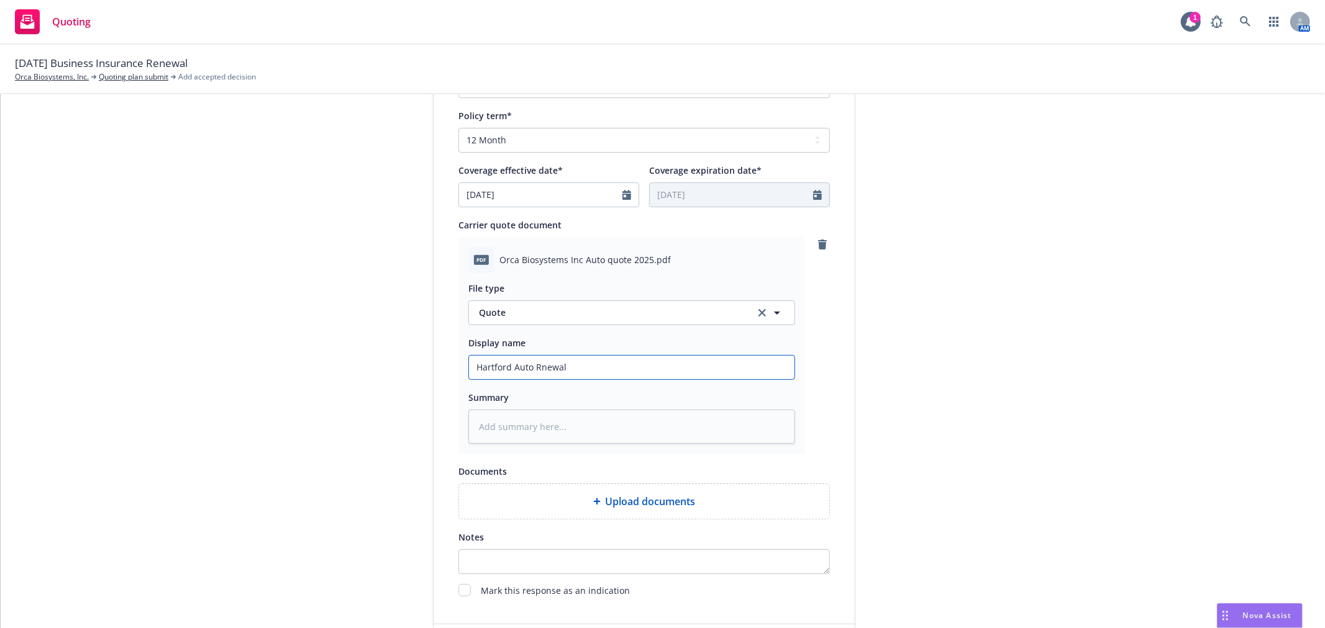
type textarea "x"
type input "Hartford Auto Rnewal"
type textarea "x"
type input "Hartford Auto Rnewal Q"
type textarea "x"
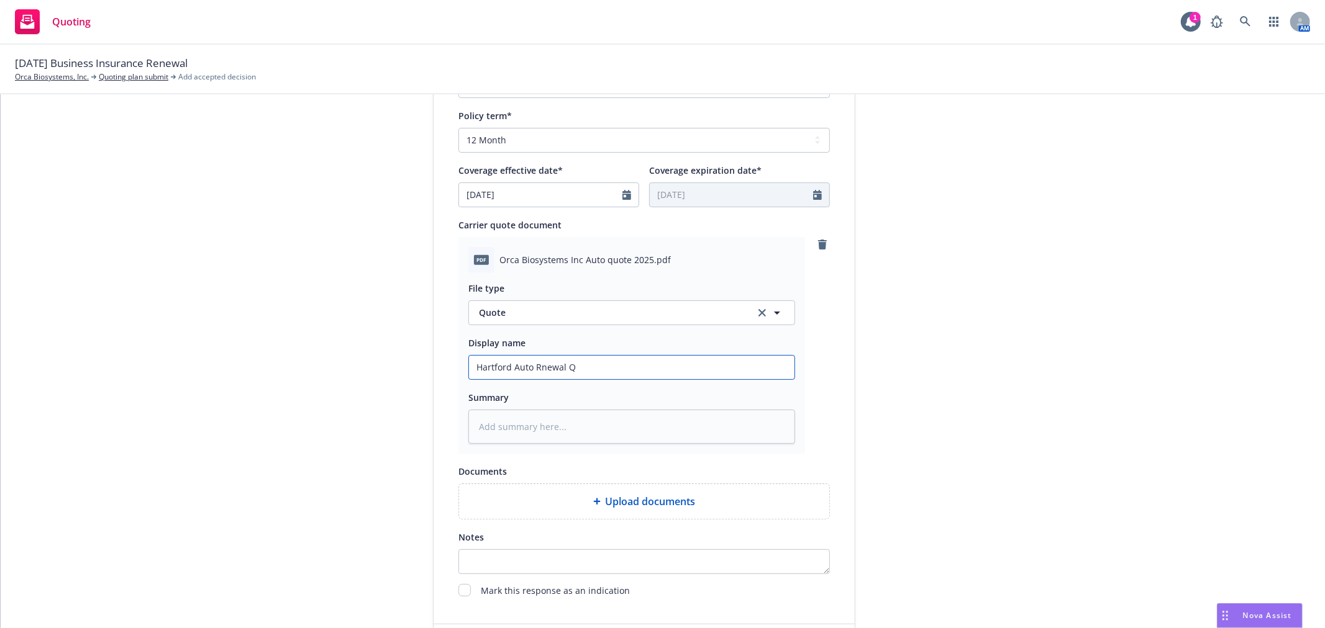
type input "Hartford Auto Rnewal Qu"
type textarea "x"
type input "Hartford Auto Rnewal Quo"
type textarea "x"
type input "Hartford Auto Rnewal Quot"
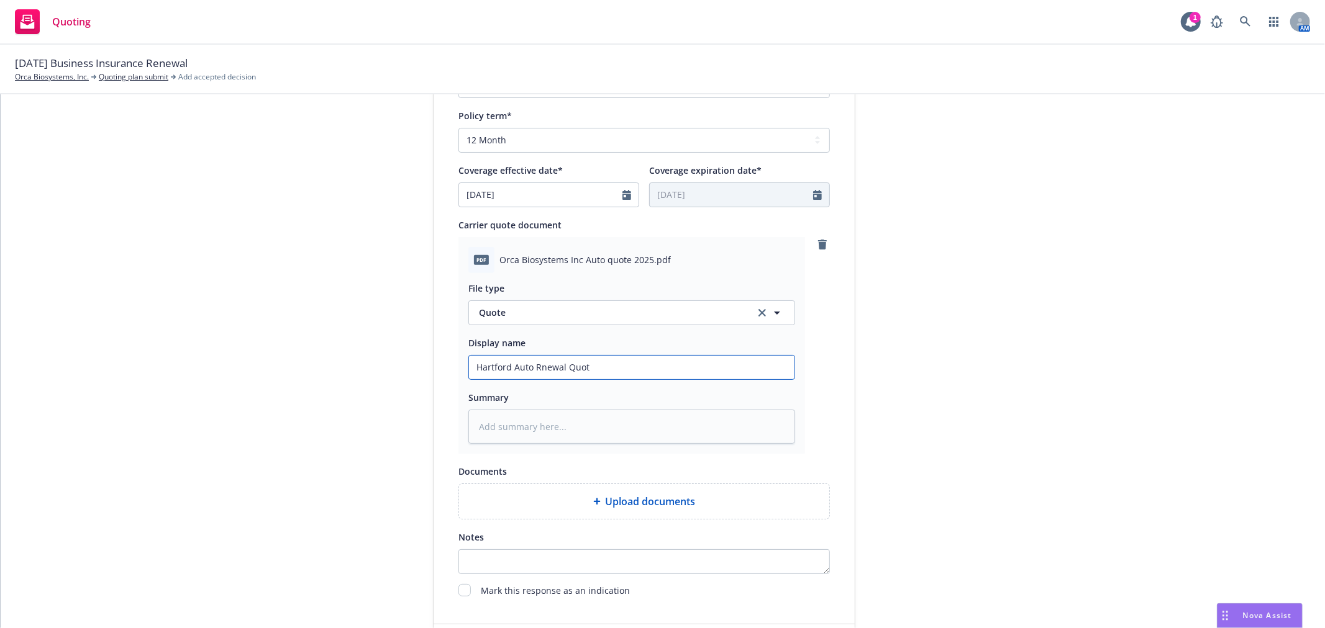
type textarea "x"
type input "Hartford Auto Rnewal Quote"
type textarea "x"
type input "Hartford Auto Renewal Quote"
click at [913, 332] on div "submission Carrier Hartford Insurance Group Last updated [DATE] 4:13 PM" at bounding box center [967, 169] width 174 height 1014
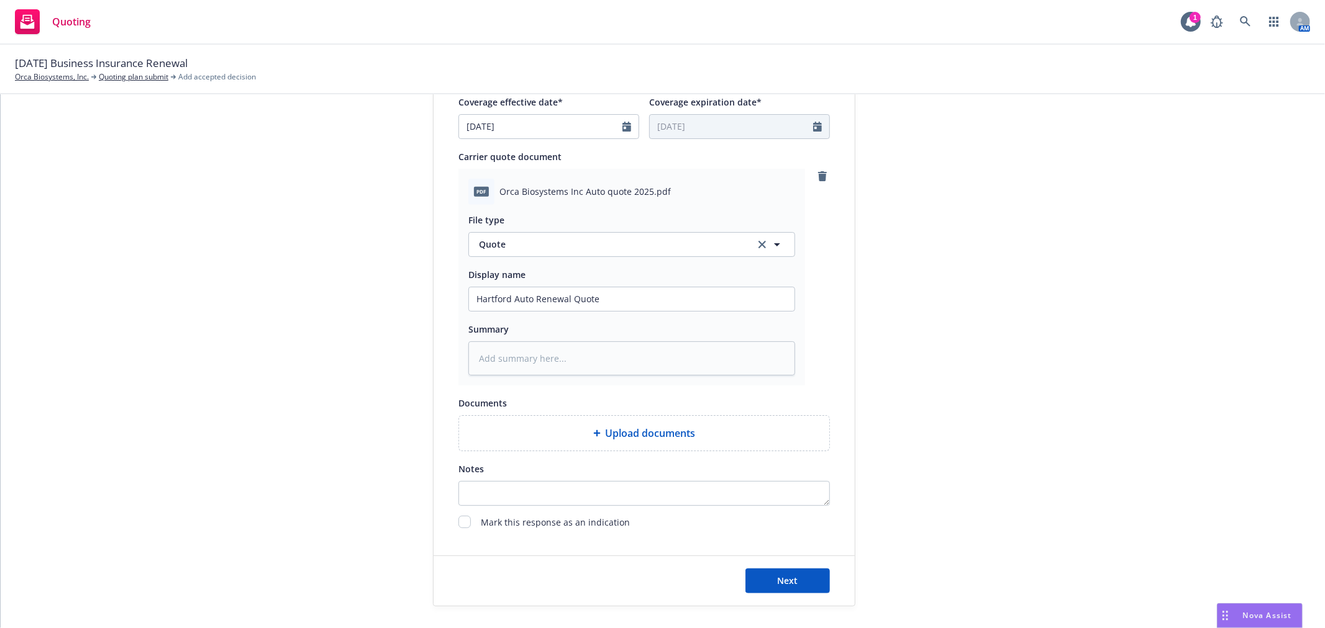
scroll to position [611, 0]
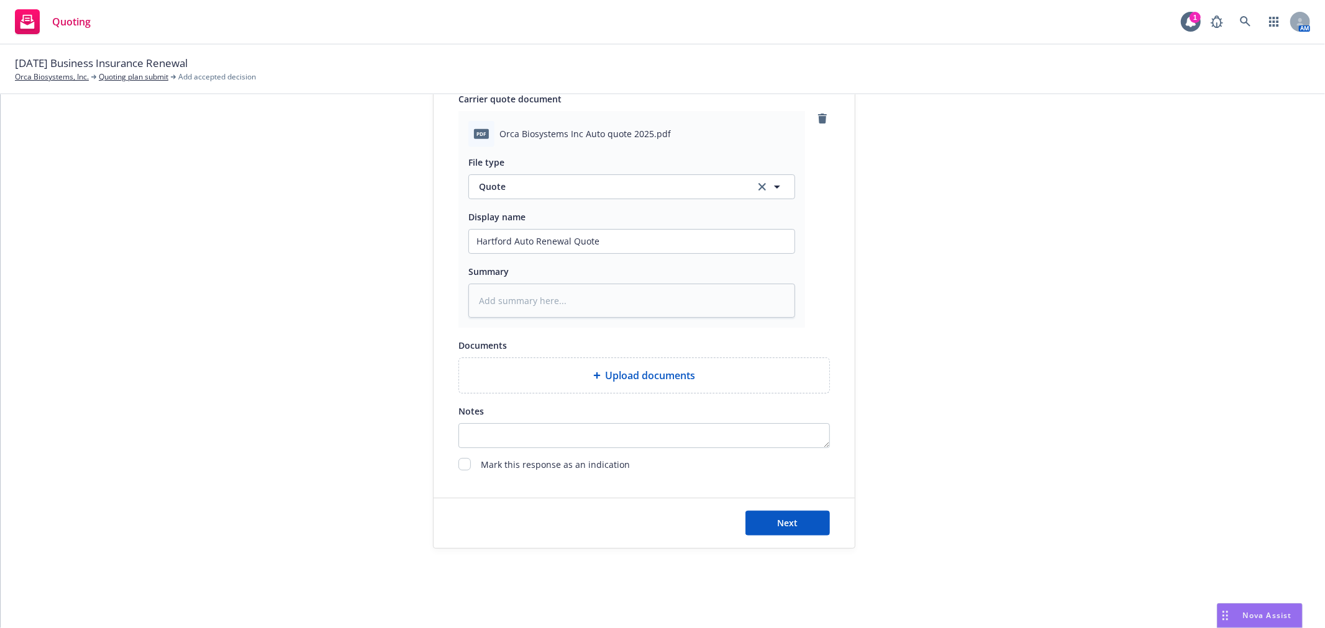
type textarea "x"
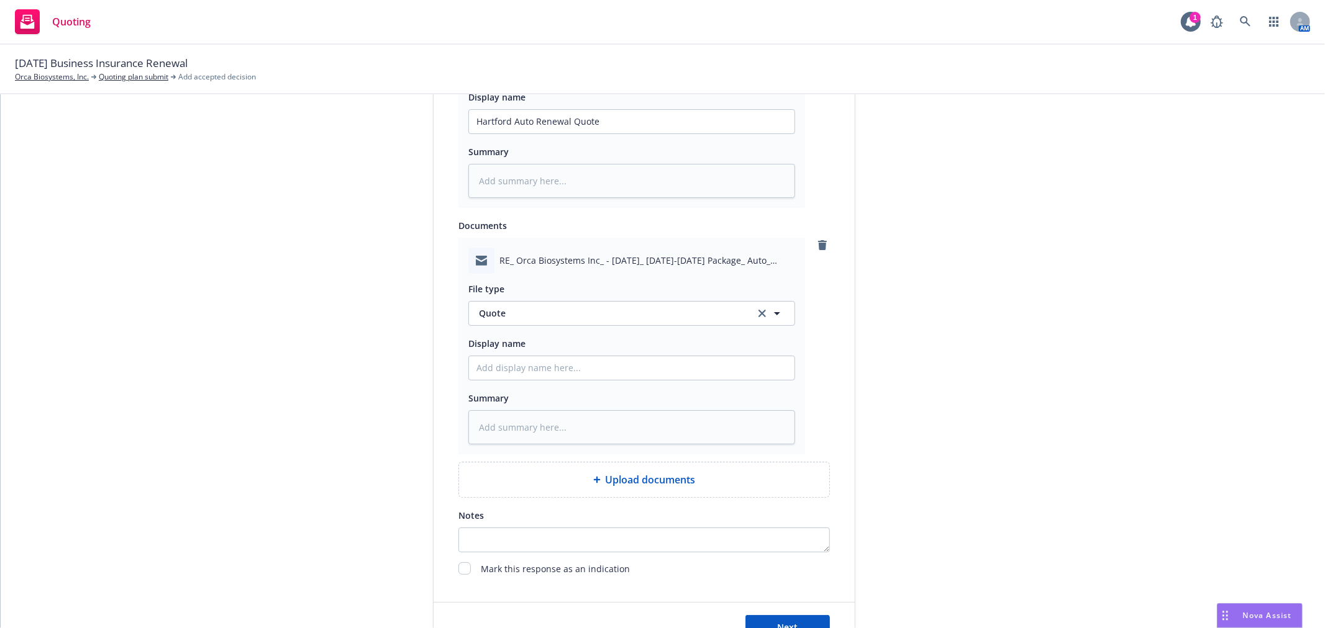
scroll to position [749, 0]
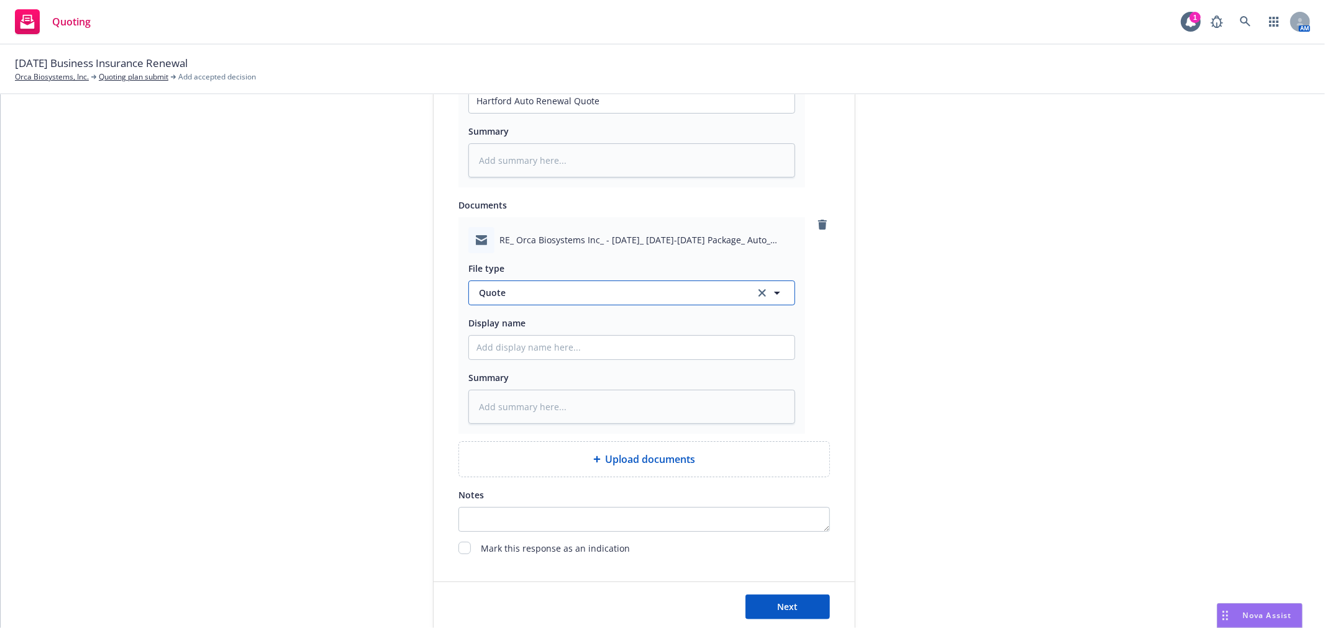
click at [669, 305] on button "Quote" at bounding box center [631, 293] width 327 height 25
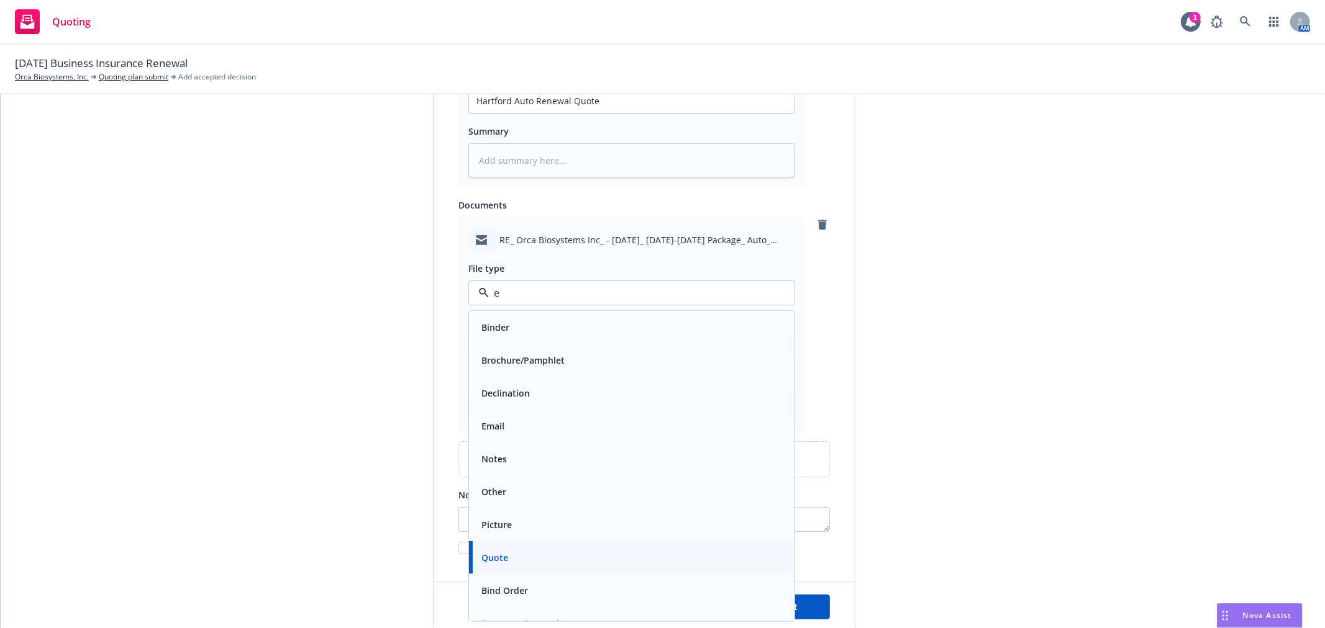
type input "e,"
type textarea "x"
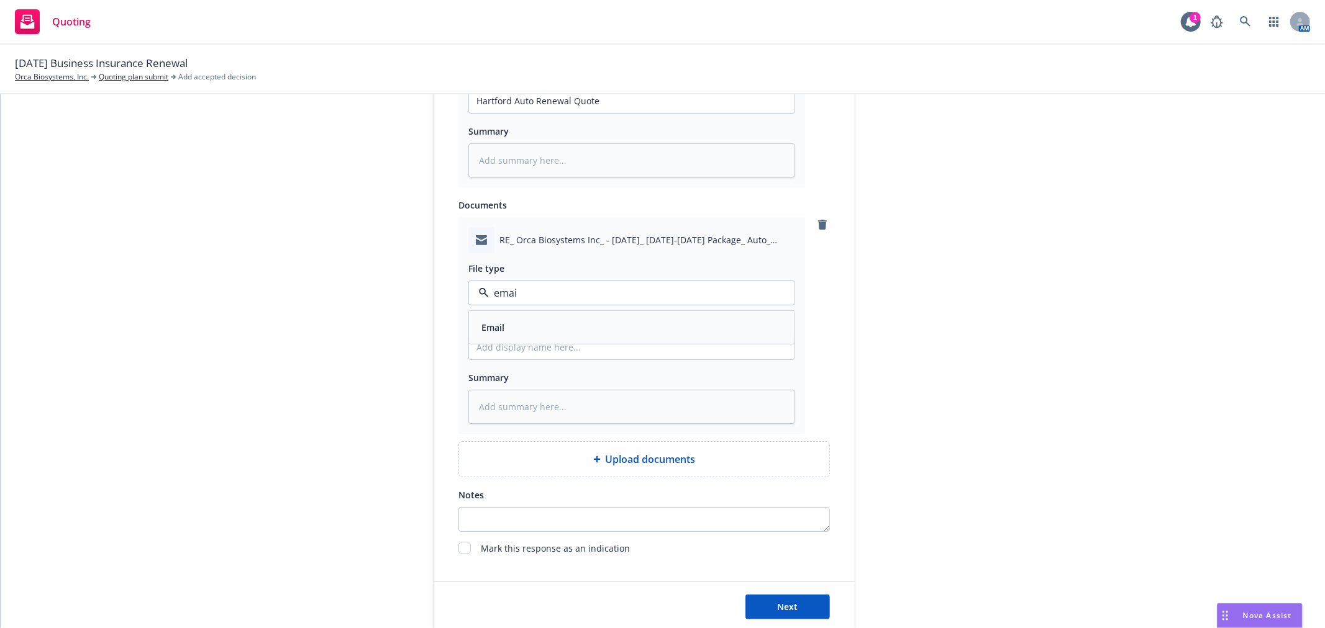
type input "email"
click at [556, 320] on div "Email" at bounding box center [631, 328] width 311 height 18
click at [533, 113] on input "Display name" at bounding box center [631, 101] width 325 height 24
type textarea "x"
type input "E"
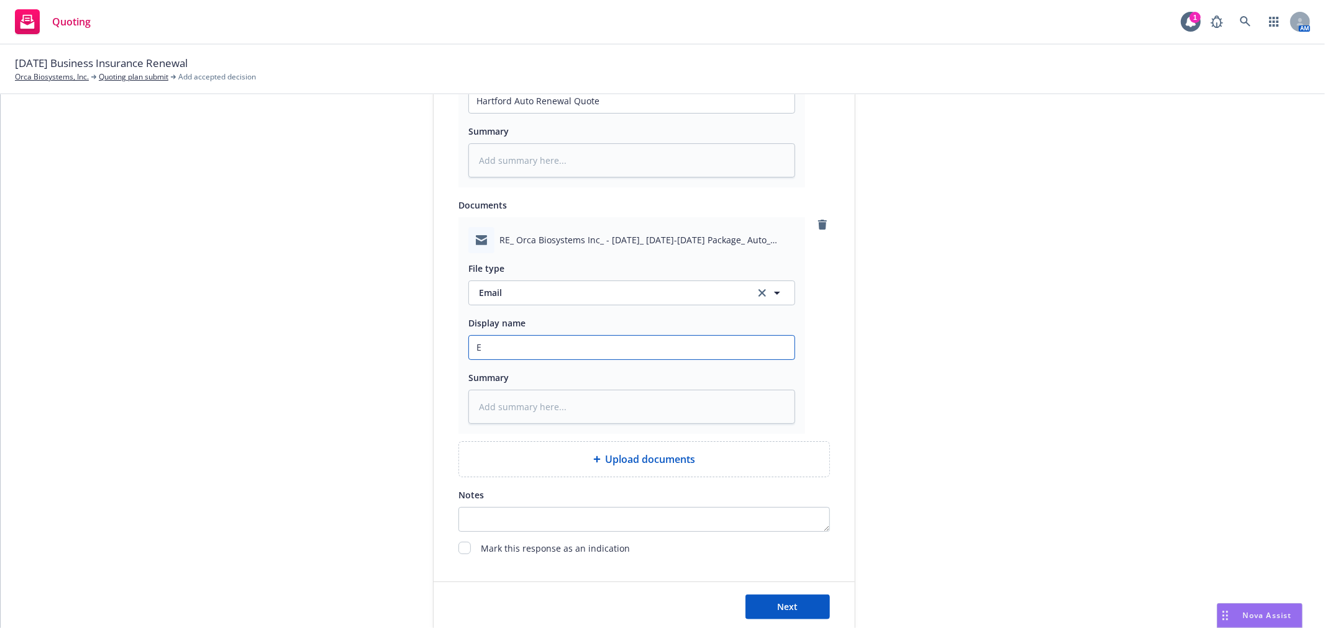
type textarea "x"
type input "Em"
type textarea "x"
type input "Ema"
type textarea "x"
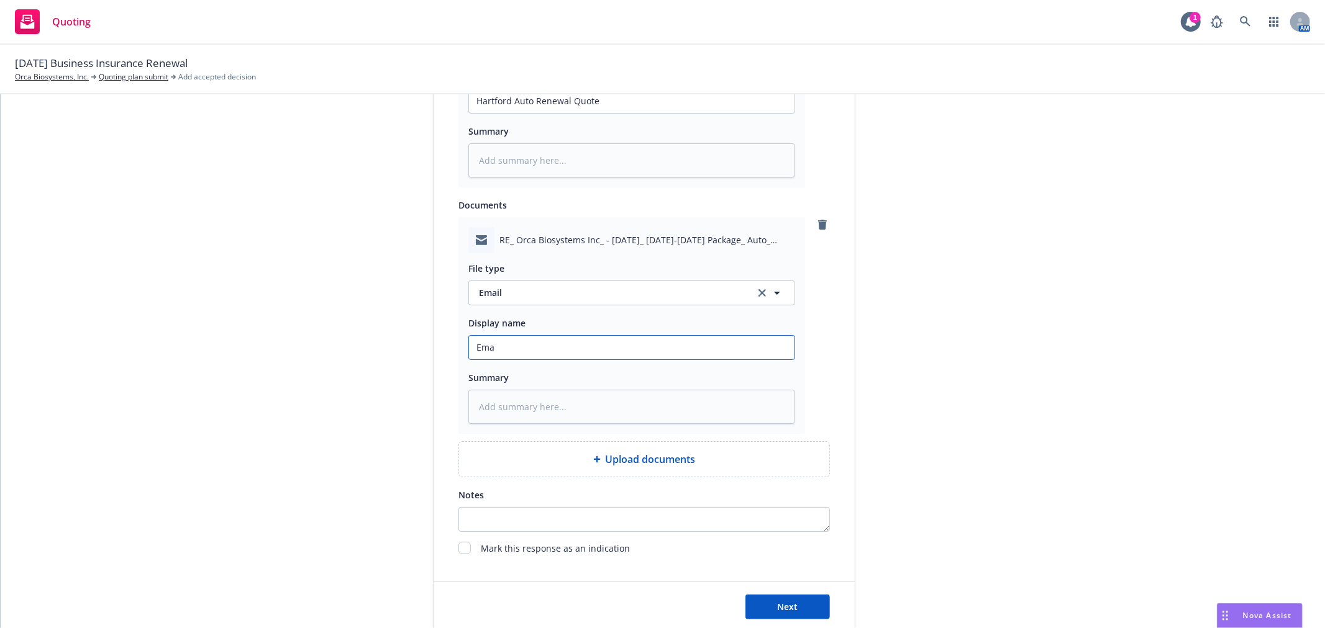
type input "Emai"
type textarea "x"
type input "Email"
type textarea "x"
type input "Email"
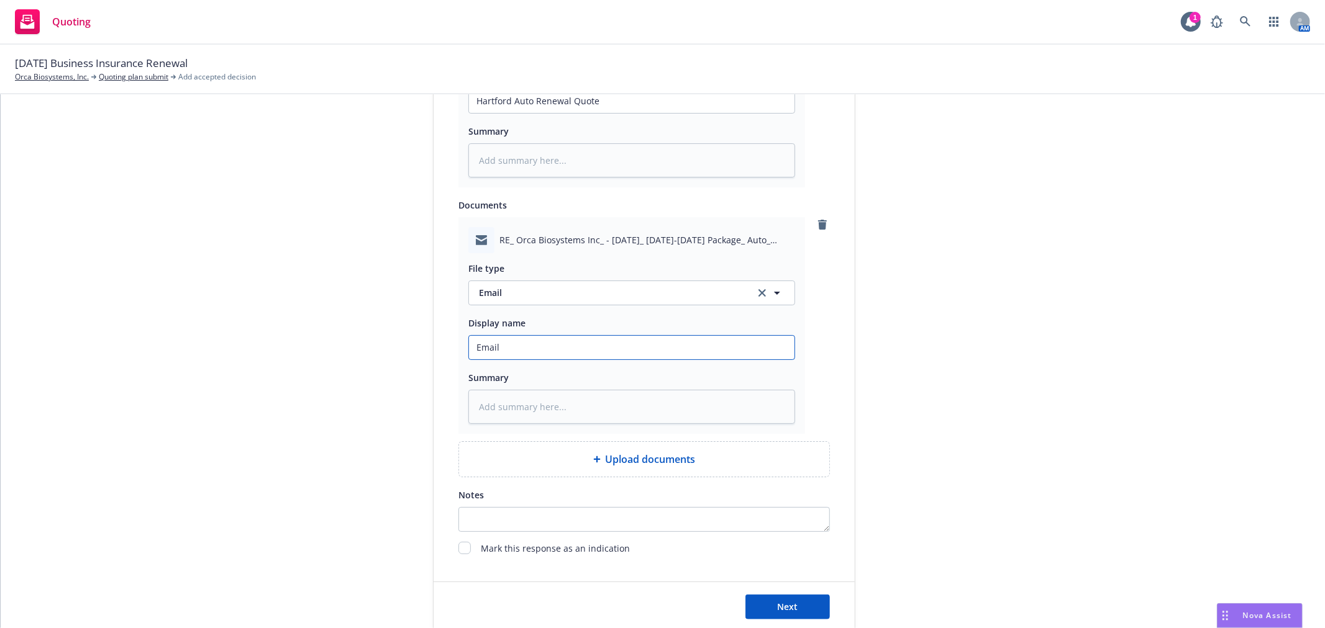
type textarea "x"
type input "Email f"
type textarea "x"
type input "Email fr"
type textarea "x"
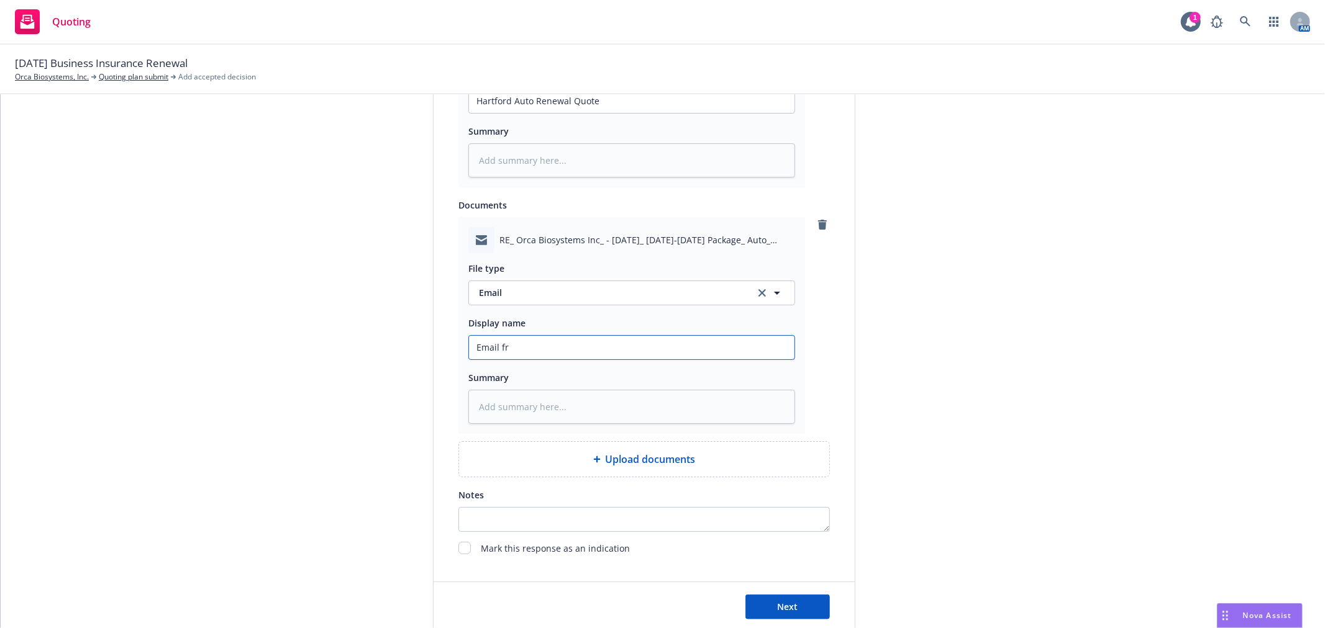
type input "Email fro"
type textarea "x"
type input "Email from"
type textarea "x"
type input "Email from"
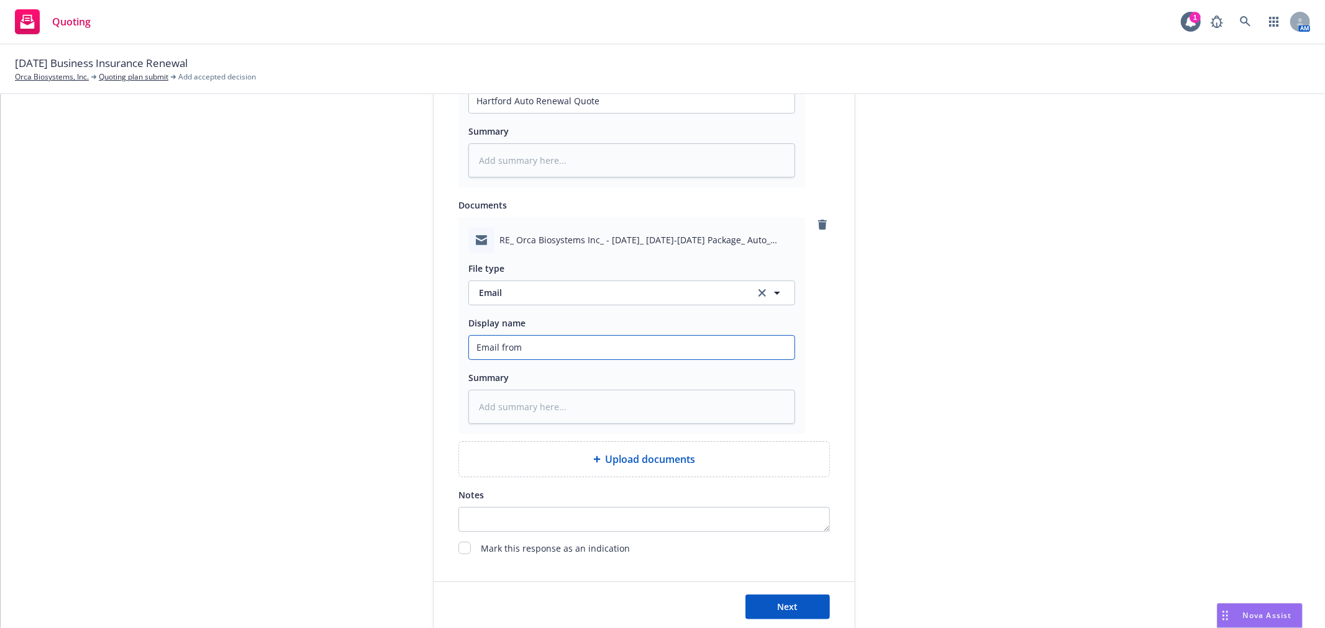
type textarea "x"
type input "Email from H"
type textarea "x"
type input "Email from Ha"
type textarea "x"
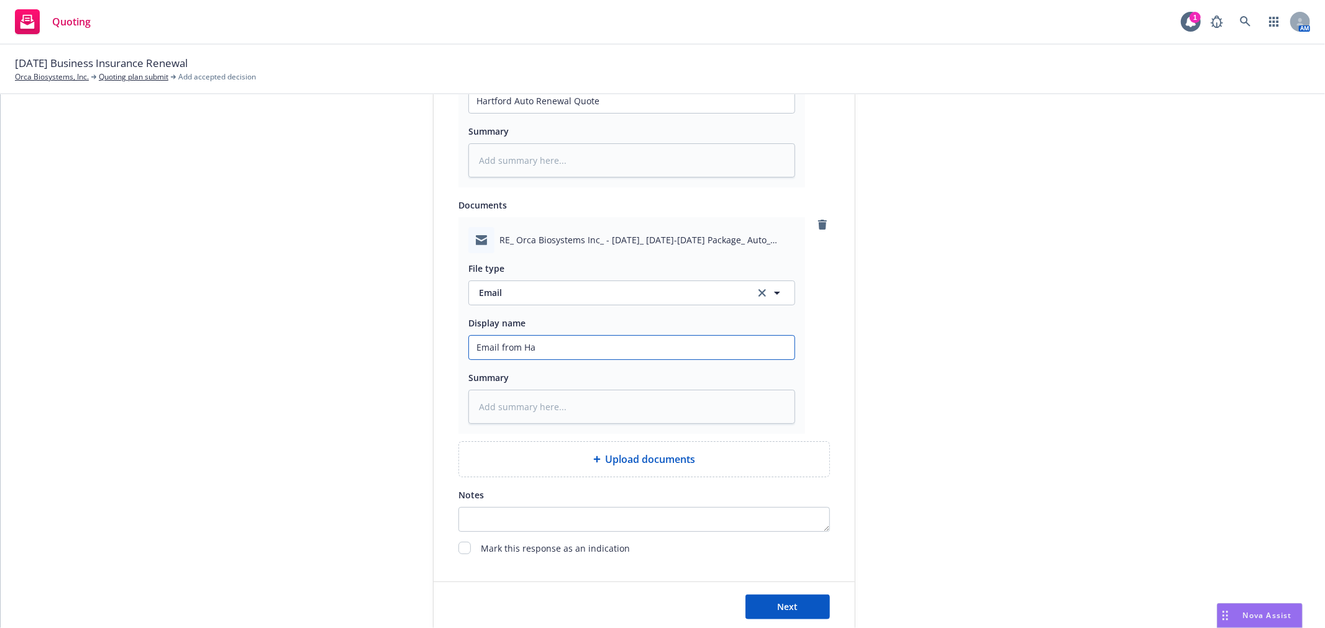
type input "Email from [GEOGRAPHIC_DATA]"
type textarea "x"
type input "Email from [PERSON_NAME]"
type textarea "x"
type input "Email from Hartf"
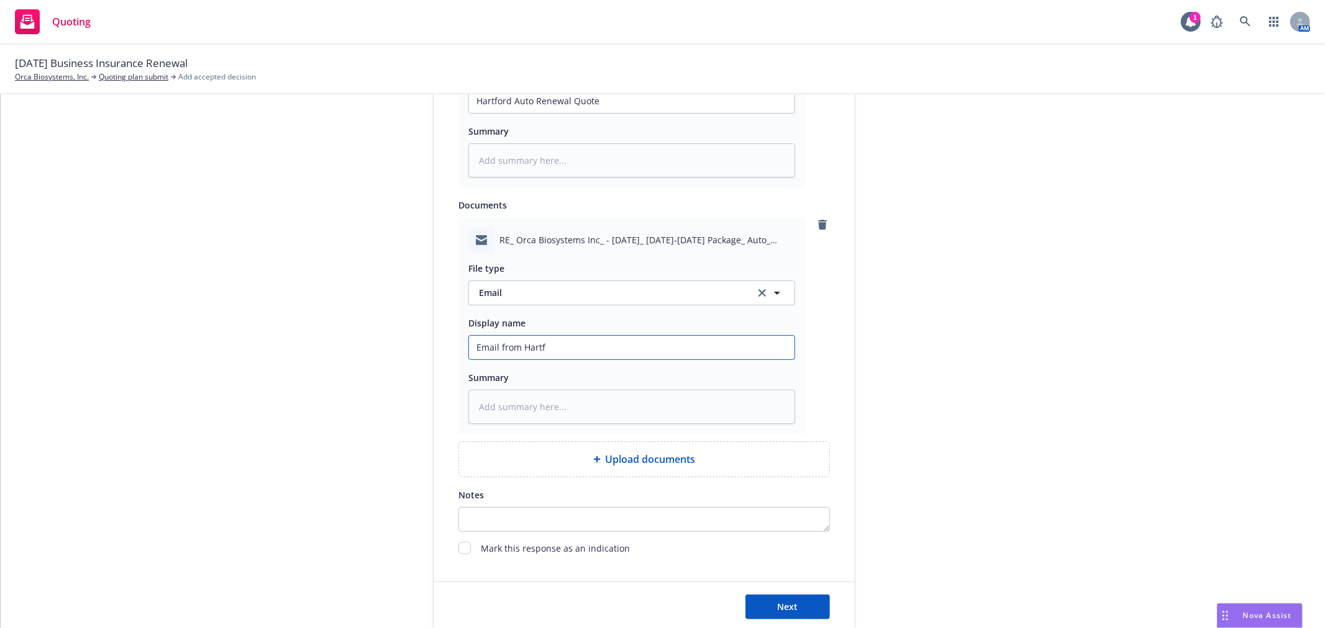
type textarea "x"
type input "Email from Hartfo"
type textarea "x"
type input "Email from Hartfor"
type textarea "x"
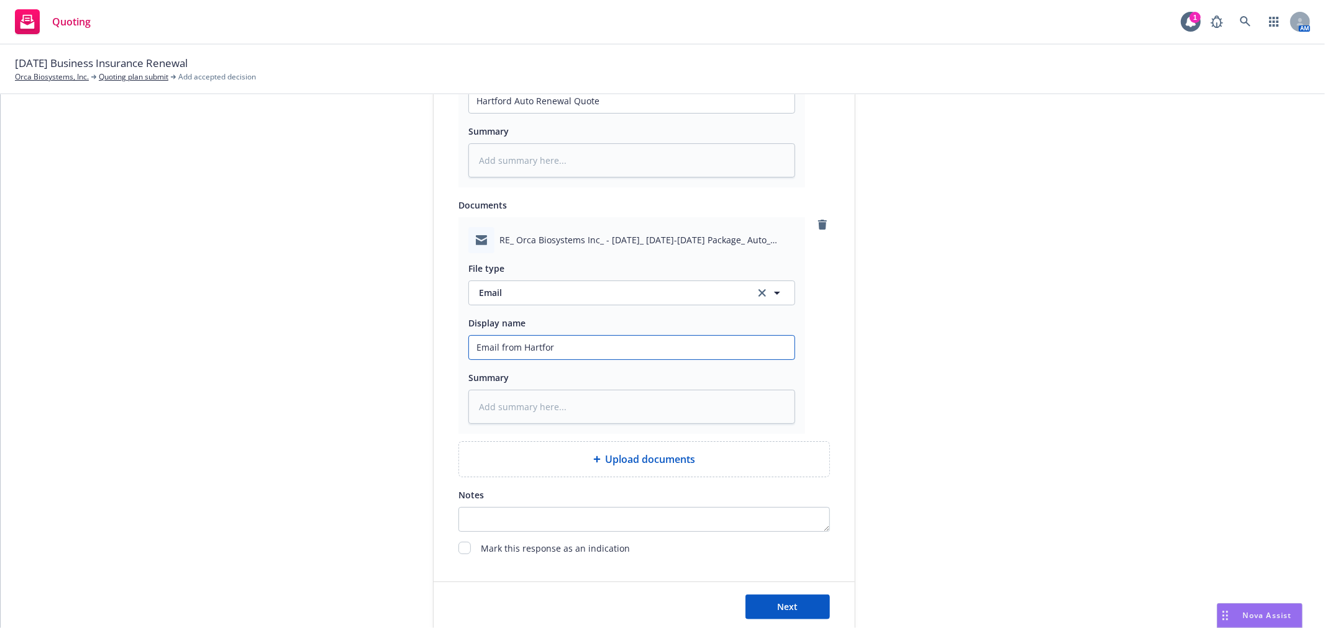
type input "Email from [GEOGRAPHIC_DATA]"
type textarea "x"
type input "Email from [GEOGRAPHIC_DATA]"
type textarea "x"
type input "Email from [GEOGRAPHIC_DATA] w"
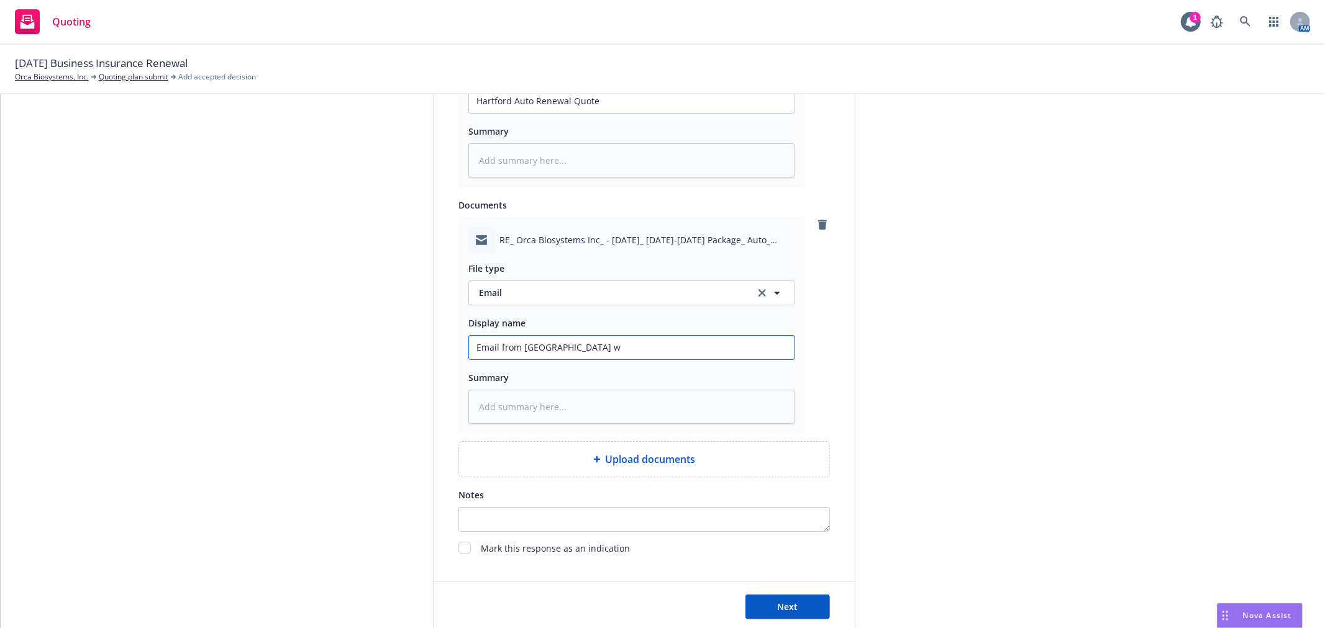
type textarea "x"
type input "Email from [GEOGRAPHIC_DATA] [GEOGRAPHIC_DATA]"
type textarea "x"
type input "Email from [GEOGRAPHIC_DATA] wit"
type textarea "x"
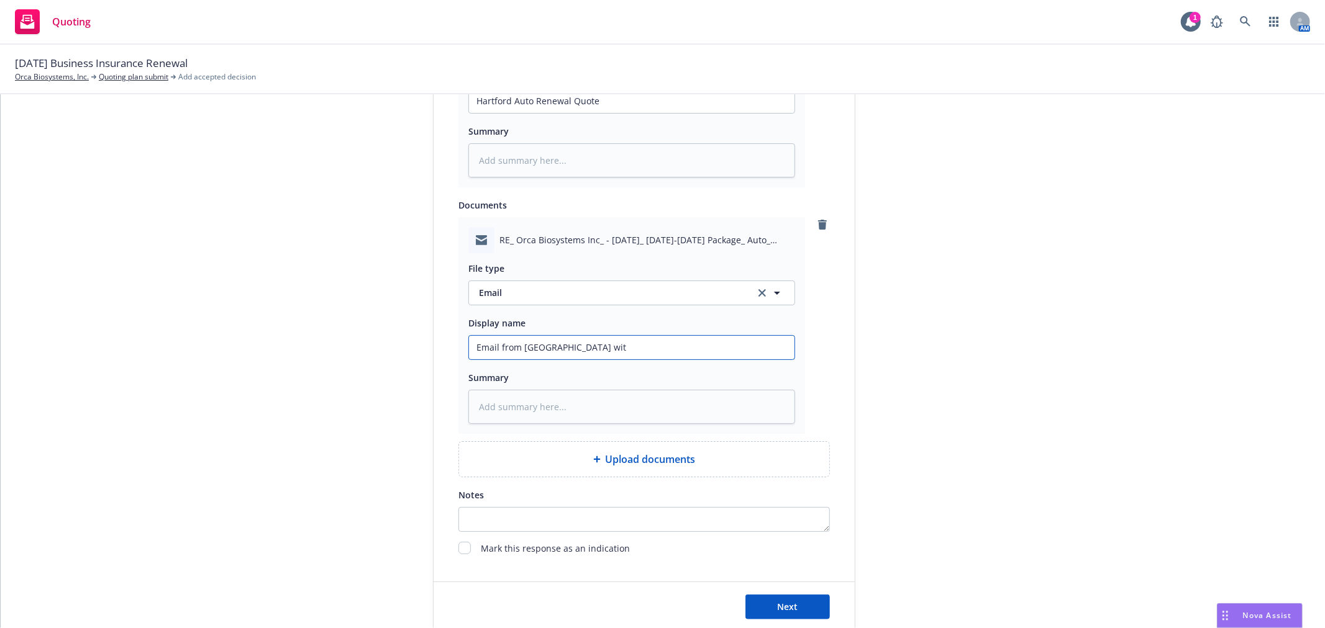
type input "Email from [GEOGRAPHIC_DATA] with"
type textarea "x"
type input "Email from [GEOGRAPHIC_DATA] with"
type textarea "x"
type input "Email from [GEOGRAPHIC_DATA] with R"
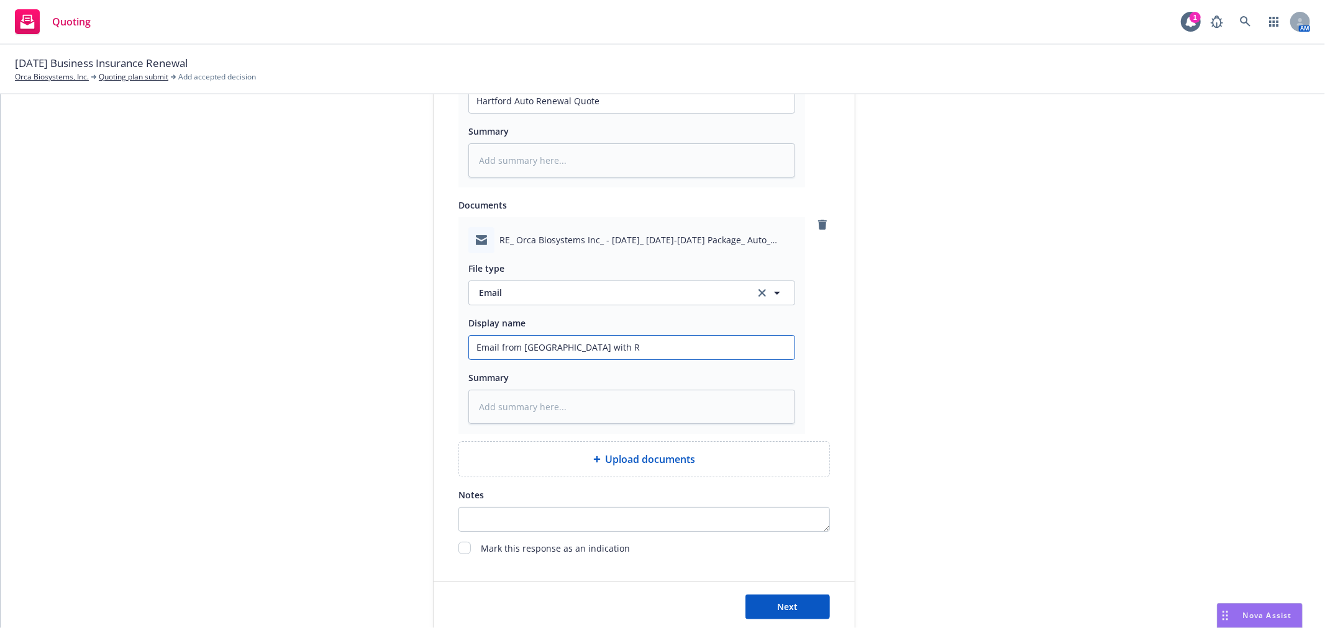
type textarea "x"
type input "Email from [GEOGRAPHIC_DATA] with Re"
type textarea "x"
type input "Email from [GEOGRAPHIC_DATA] with [PERSON_NAME]"
type textarea "x"
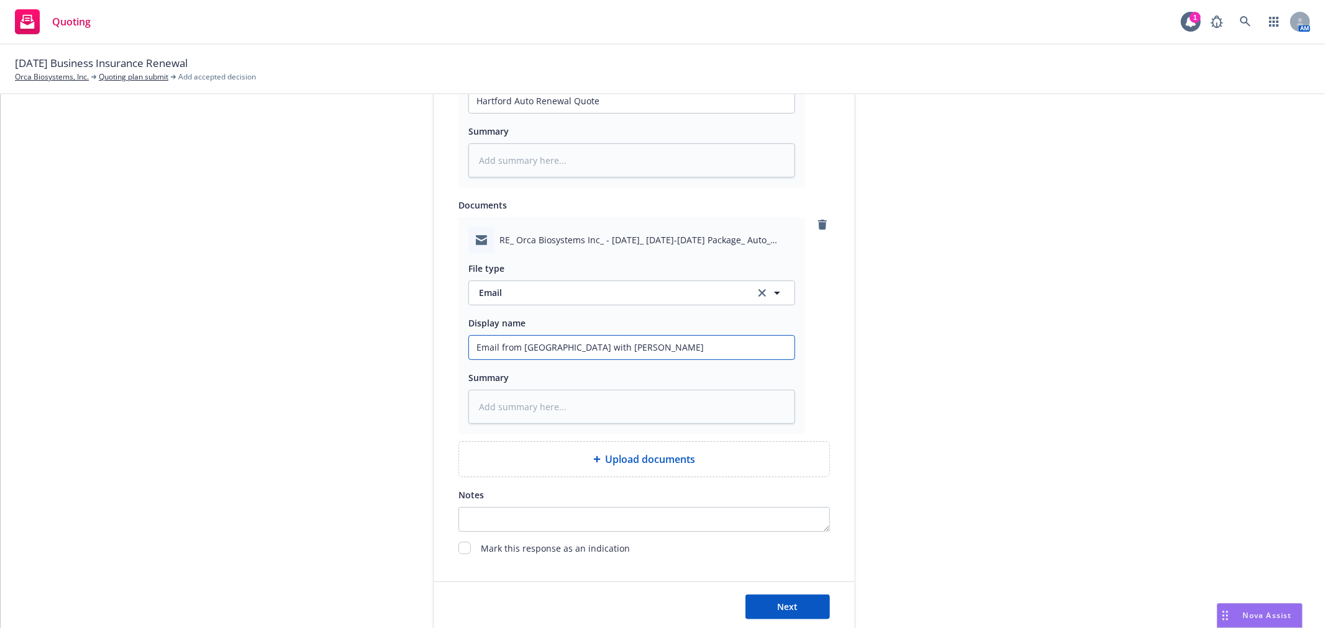
type input "Email from [GEOGRAPHIC_DATA] with [PERSON_NAME]"
type textarea "x"
type input "Email from [GEOGRAPHIC_DATA] with Renew"
type textarea "x"
type input "Email from [GEOGRAPHIC_DATA] with Renewa"
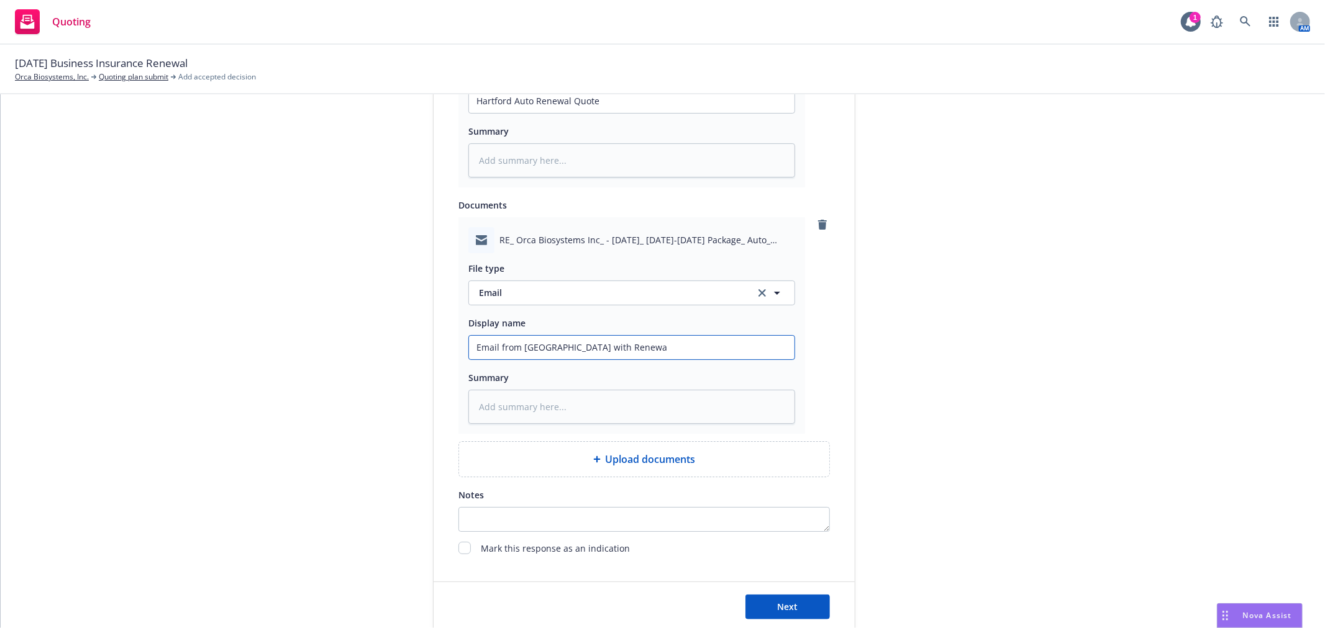
type textarea "x"
type input "Email from [GEOGRAPHIC_DATA] with Renewal"
type textarea "x"
type input "Email from [GEOGRAPHIC_DATA] with Renewal"
type textarea "x"
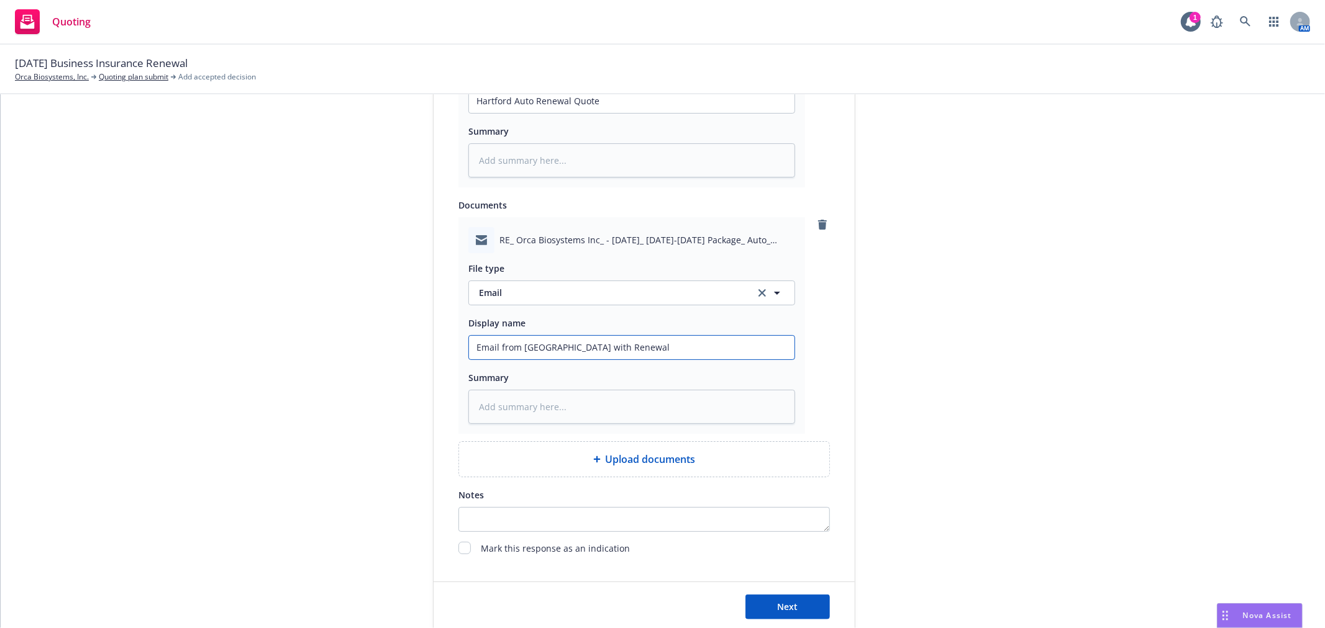
type input "Email from [GEOGRAPHIC_DATA] with Renewal Q"
type textarea "x"
type input "Email from [GEOGRAPHIC_DATA] with [PERSON_NAME]"
type textarea "x"
type input "Email from [GEOGRAPHIC_DATA] with Renewal Quo"
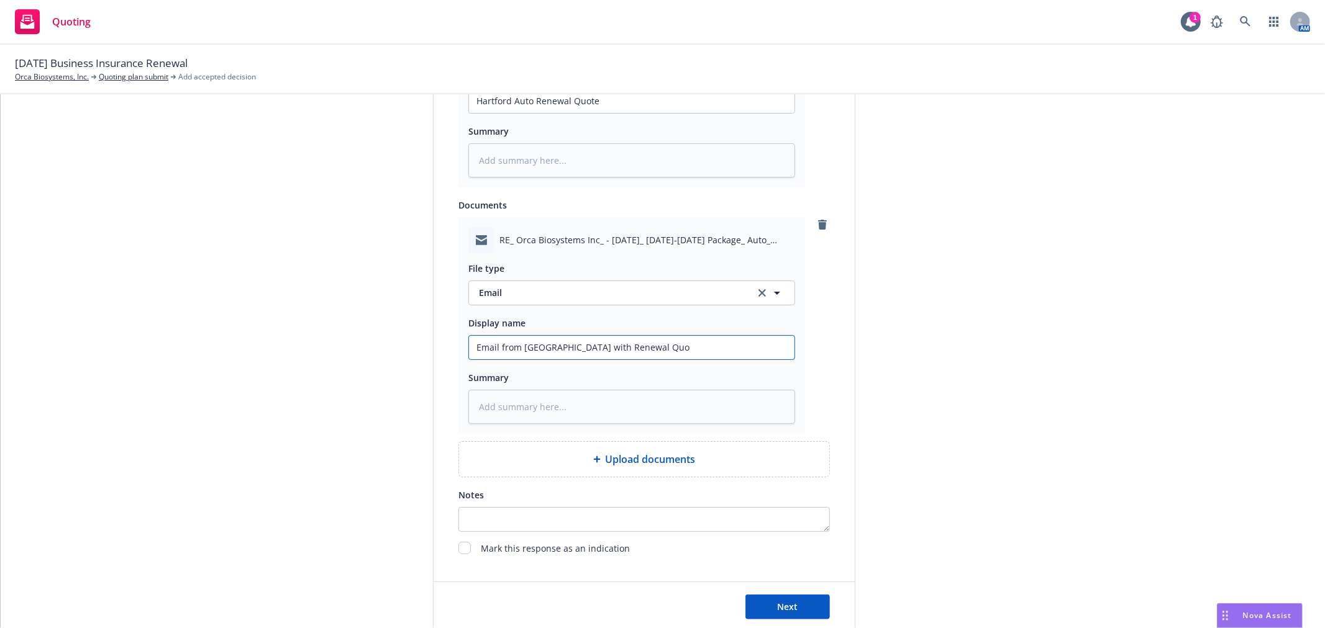
type textarea "x"
type input "Email from [GEOGRAPHIC_DATA] with Renewal Quot"
type textarea "x"
type input "Email from [GEOGRAPHIC_DATA] with Renewal Quote"
type textarea "x"
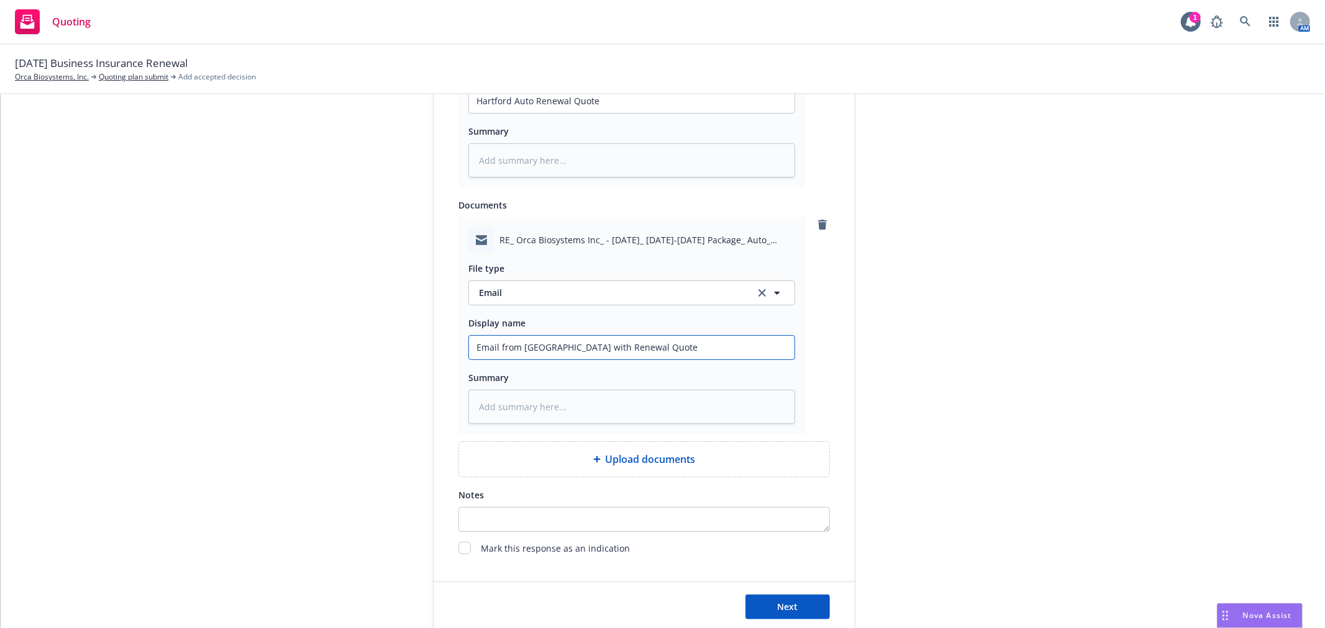
type input "Email from [GEOGRAPHIC_DATA] with Renewal Quotes"
type textarea "x"
type input "Email from [GEOGRAPHIC_DATA] with Renewal Quotes"
type textarea "x"
type input "Email from [GEOGRAPHIC_DATA] with Renewal Quotes A"
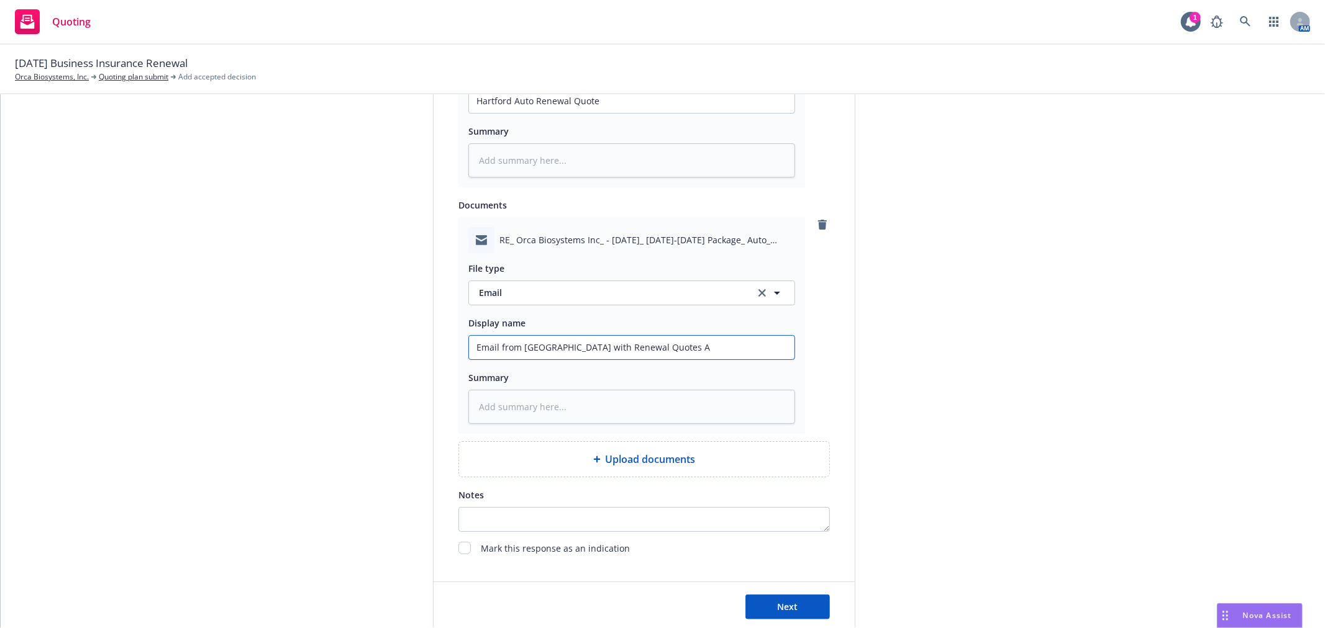
type textarea "x"
type input "Email from [GEOGRAPHIC_DATA] with Renewal Quotes At"
type textarea "x"
type input "Email from [GEOGRAPHIC_DATA] with Renewal Quotes Att"
type textarea "x"
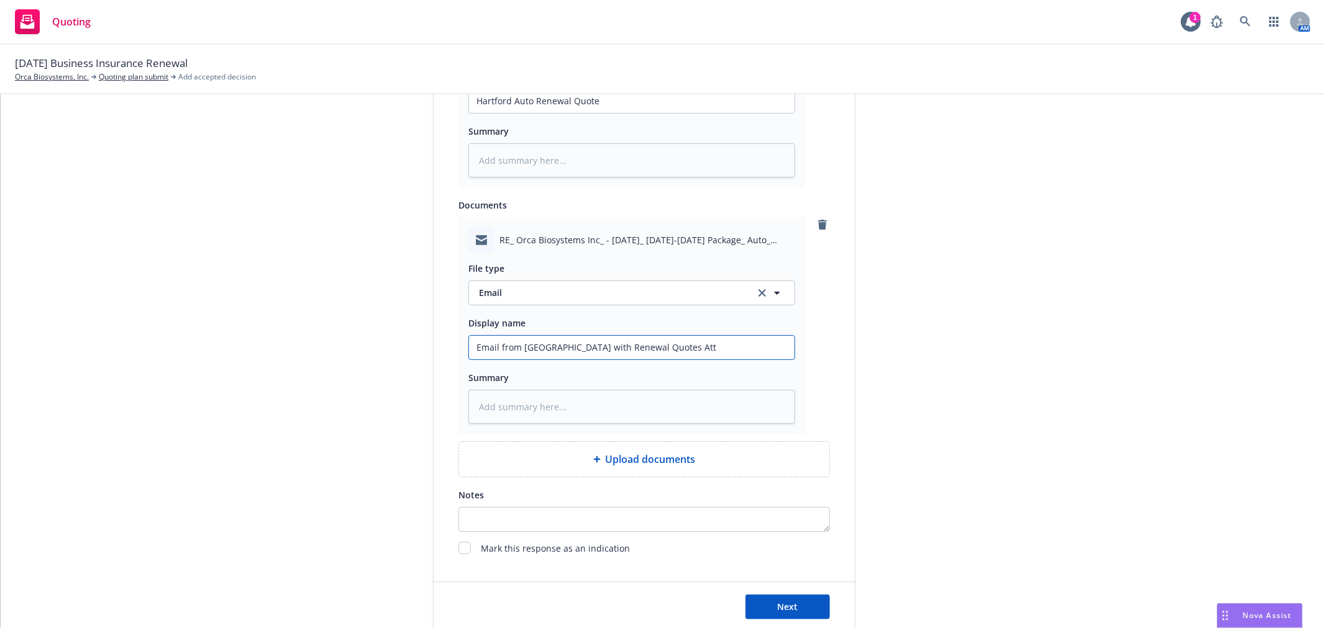
type input "Email from [GEOGRAPHIC_DATA] with Renewal Quotes Atta"
type textarea "x"
type input "Email from [GEOGRAPHIC_DATA] with Renewal Quotes Attac"
type textarea "x"
type input "Email from [GEOGRAPHIC_DATA] with Renewal Quotes Attach"
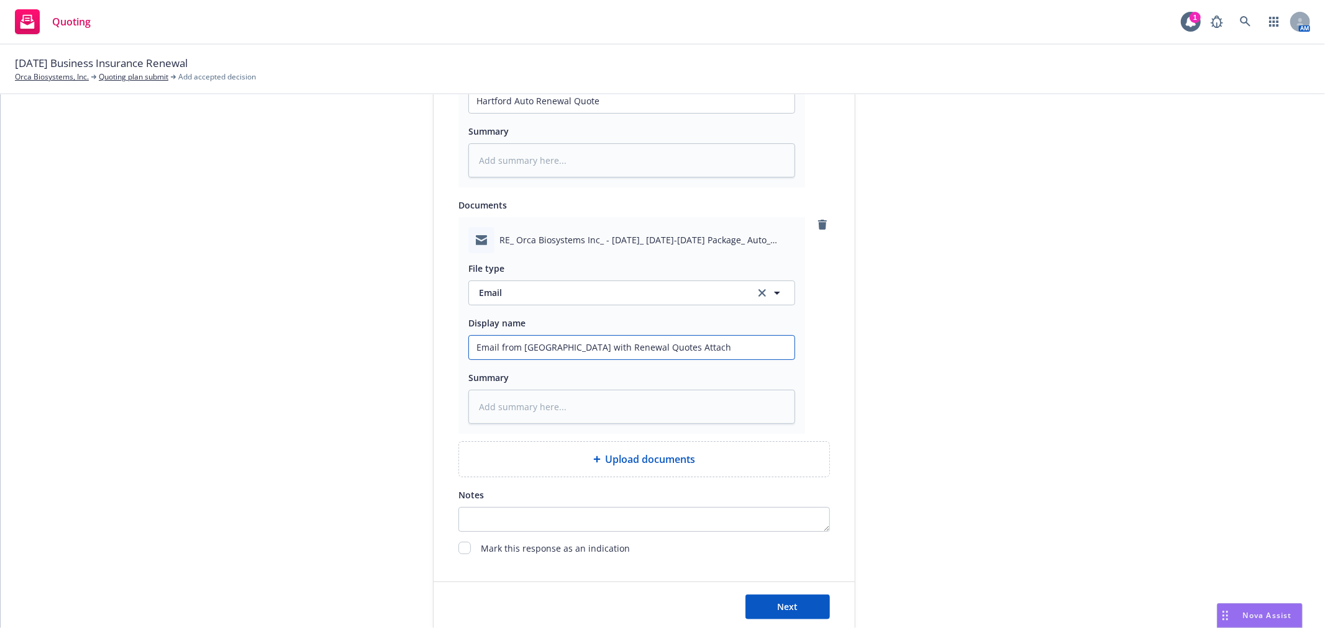
type textarea "x"
type input "Email from [GEOGRAPHIC_DATA] with Renewal Quotes Attache"
type textarea "x"
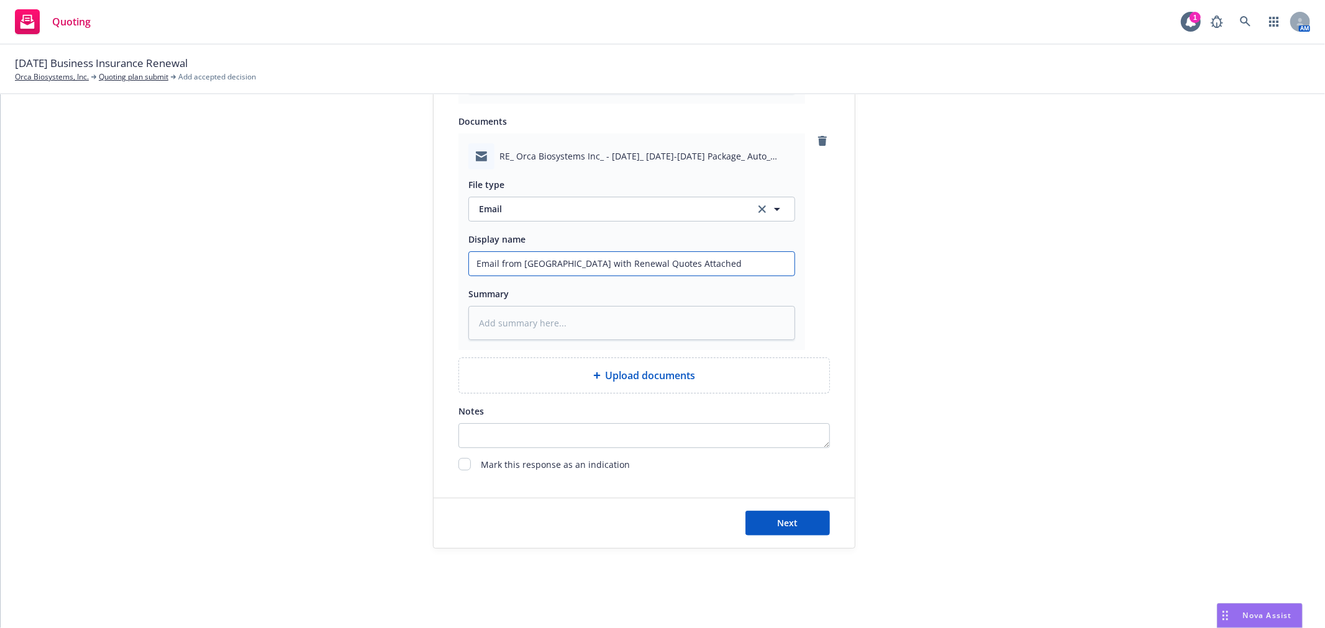
scroll to position [836, 0]
type input "Email from [GEOGRAPHIC_DATA] with Renewal Quotes Attached"
click at [755, 524] on button "Next" at bounding box center [787, 523] width 84 height 25
type textarea "x"
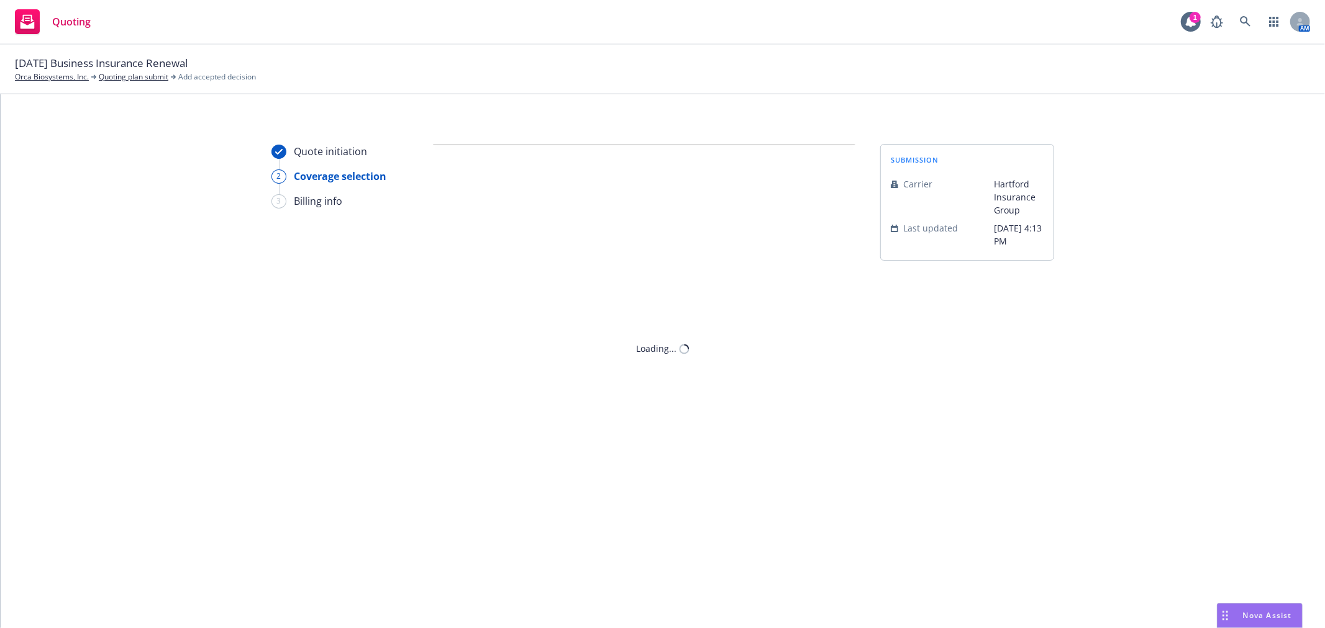
scroll to position [0, 0]
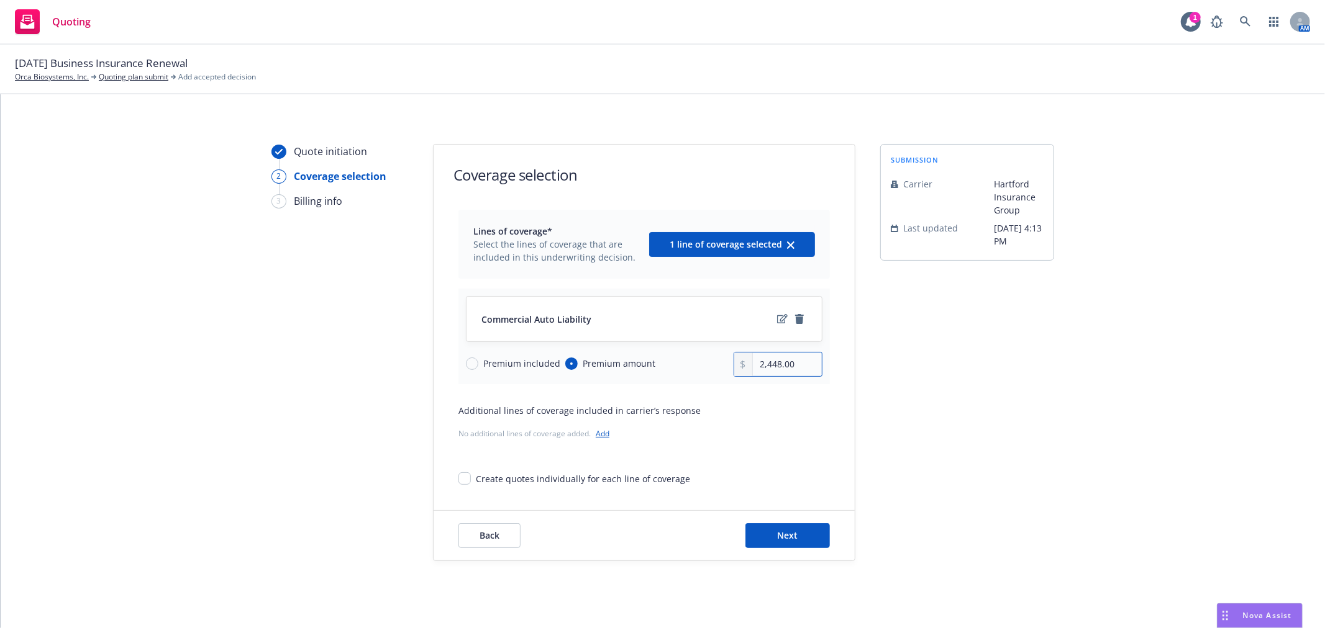
drag, startPoint x: 792, startPoint y: 363, endPoint x: 587, endPoint y: 358, distance: 204.4
click at [587, 358] on div "Premium included Premium amount 2,448.00" at bounding box center [644, 364] width 356 height 25
type input "2,835.00"
click at [994, 416] on div "submission Carrier Hartford Insurance Group Last updated [DATE] 4:13 PM" at bounding box center [967, 352] width 174 height 417
click at [793, 533] on button "Next" at bounding box center [787, 536] width 84 height 25
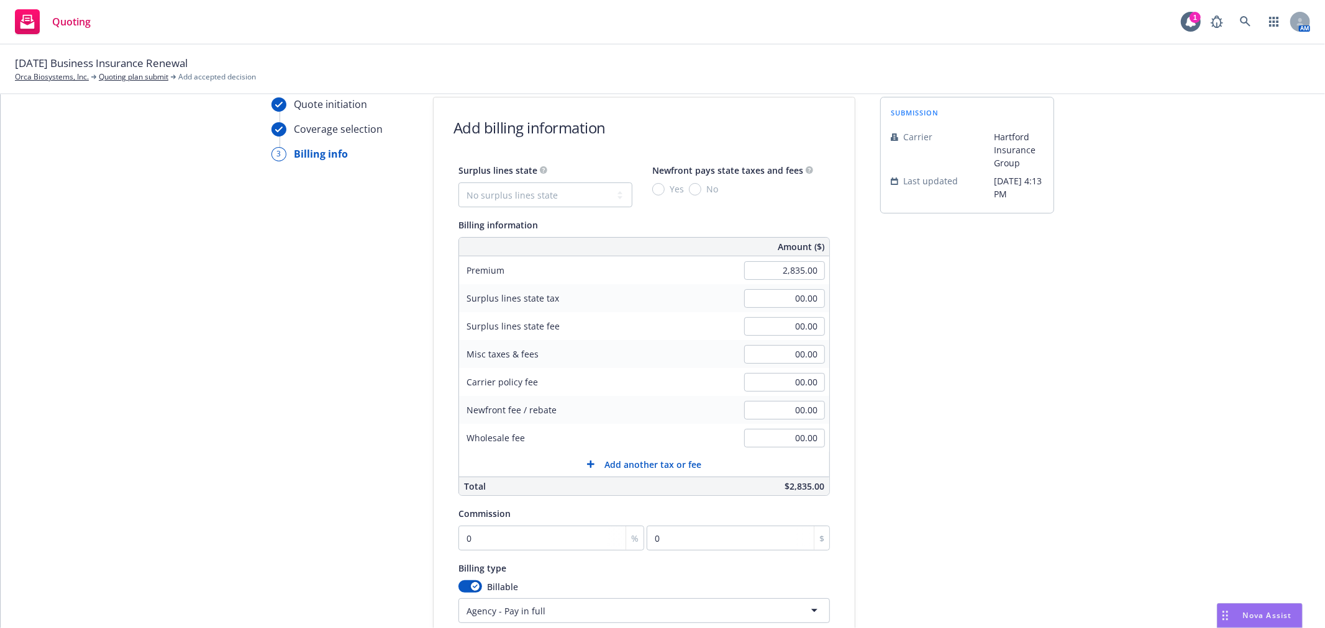
scroll to position [69, 0]
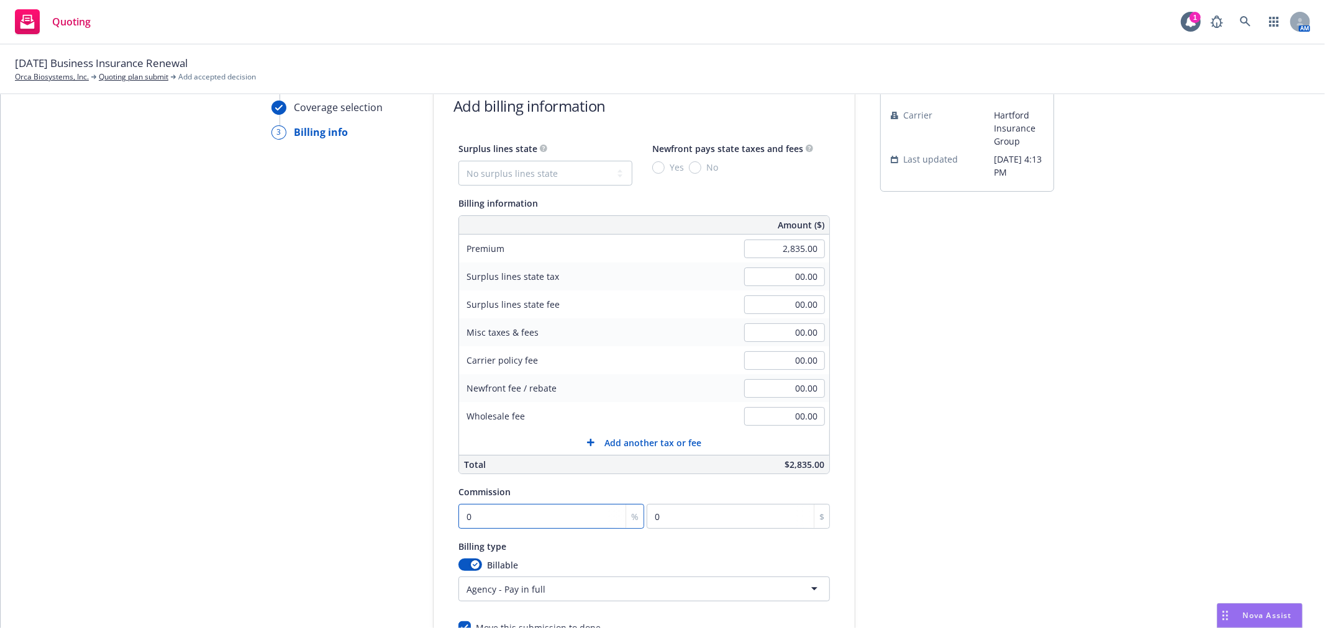
click at [524, 525] on input "0" at bounding box center [551, 516] width 186 height 25
type input "1"
type input "28.35"
type input "15"
type input "425.25"
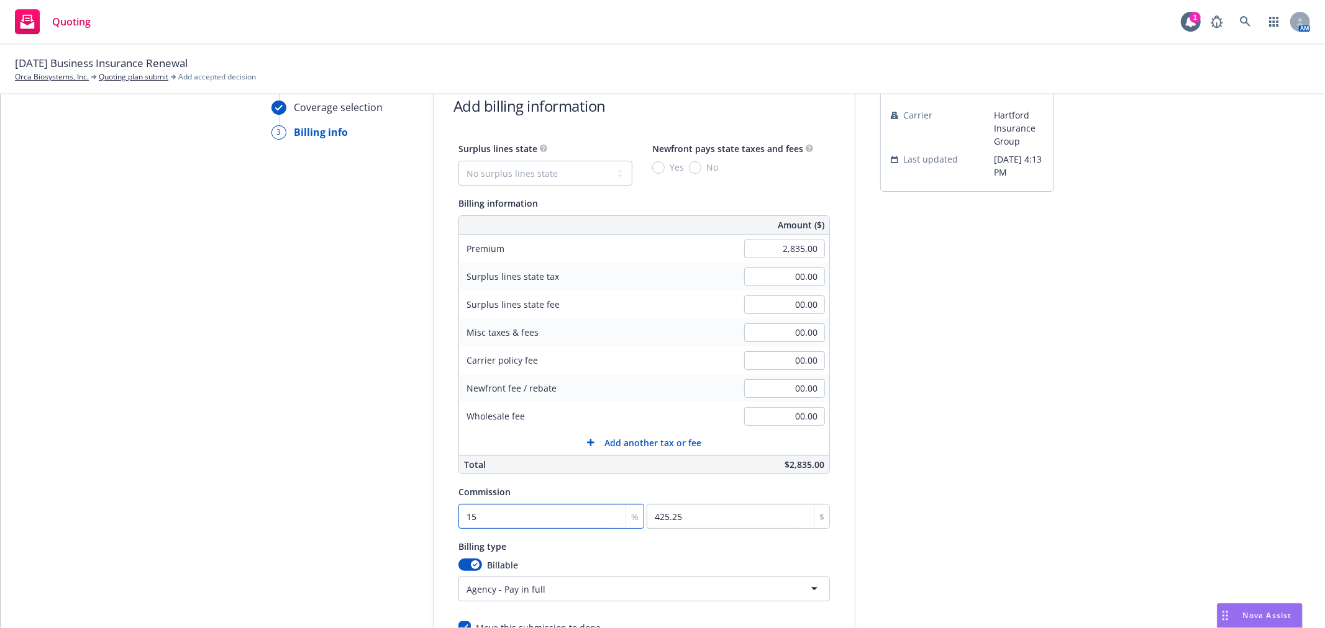
type input "15"
click at [747, 348] on div "00.00" at bounding box center [784, 360] width 89 height 27
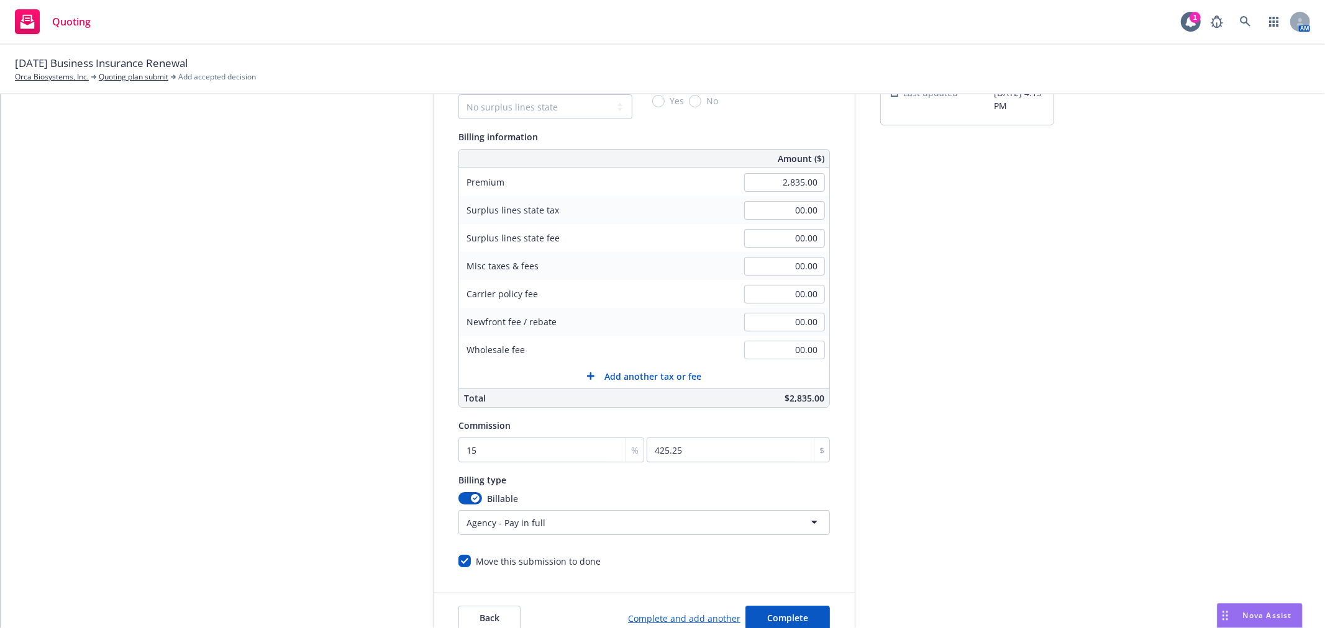
scroll to position [231, 0]
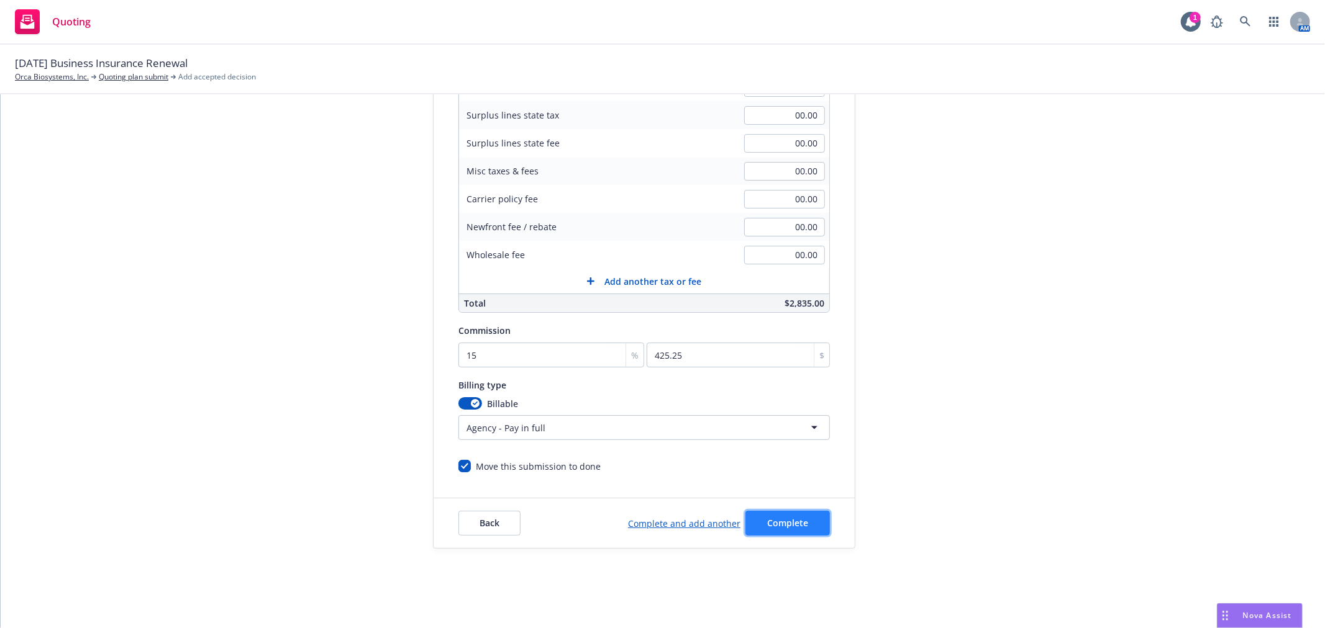
click at [785, 525] on span "Complete" at bounding box center [787, 523] width 41 height 12
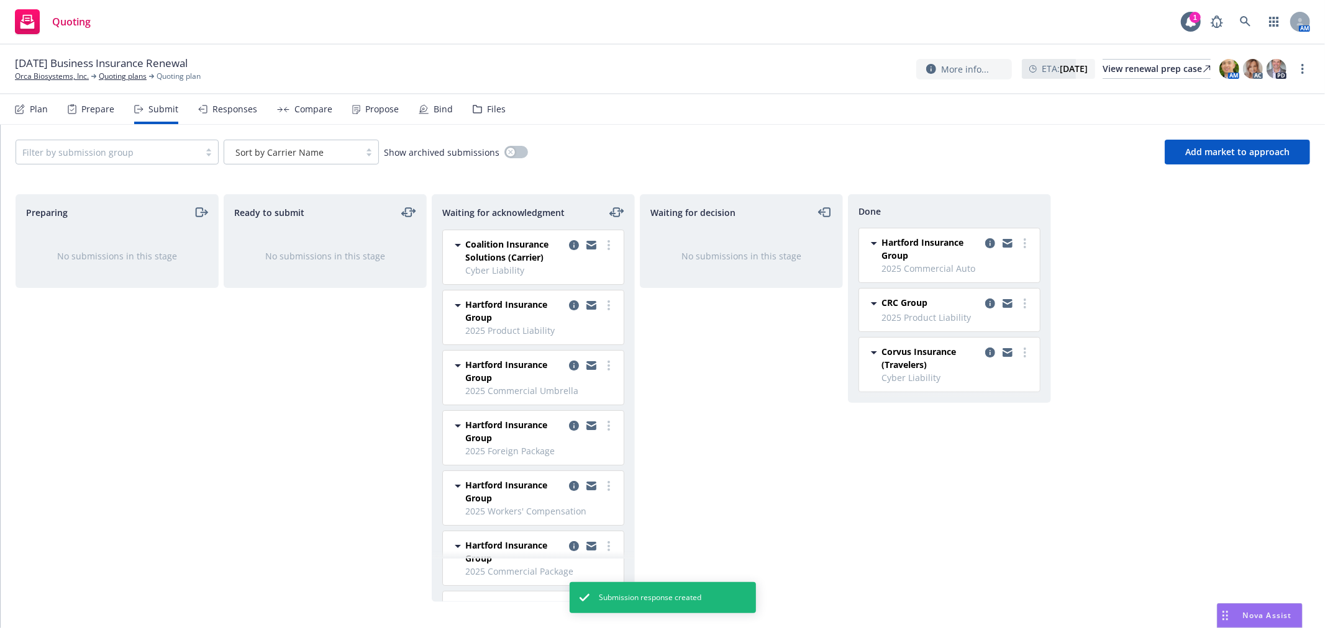
click at [768, 376] on div "Waiting for decision No submissions in this stage" at bounding box center [741, 398] width 203 height 408
click at [679, 92] on div "[DATE] Business Insurance Renewal Orca Biosystems, Inc. Quoting plans Quoting p…" at bounding box center [662, 70] width 1325 height 50
click at [716, 370] on div "Waiting for decision No submissions in this stage" at bounding box center [741, 398] width 203 height 408
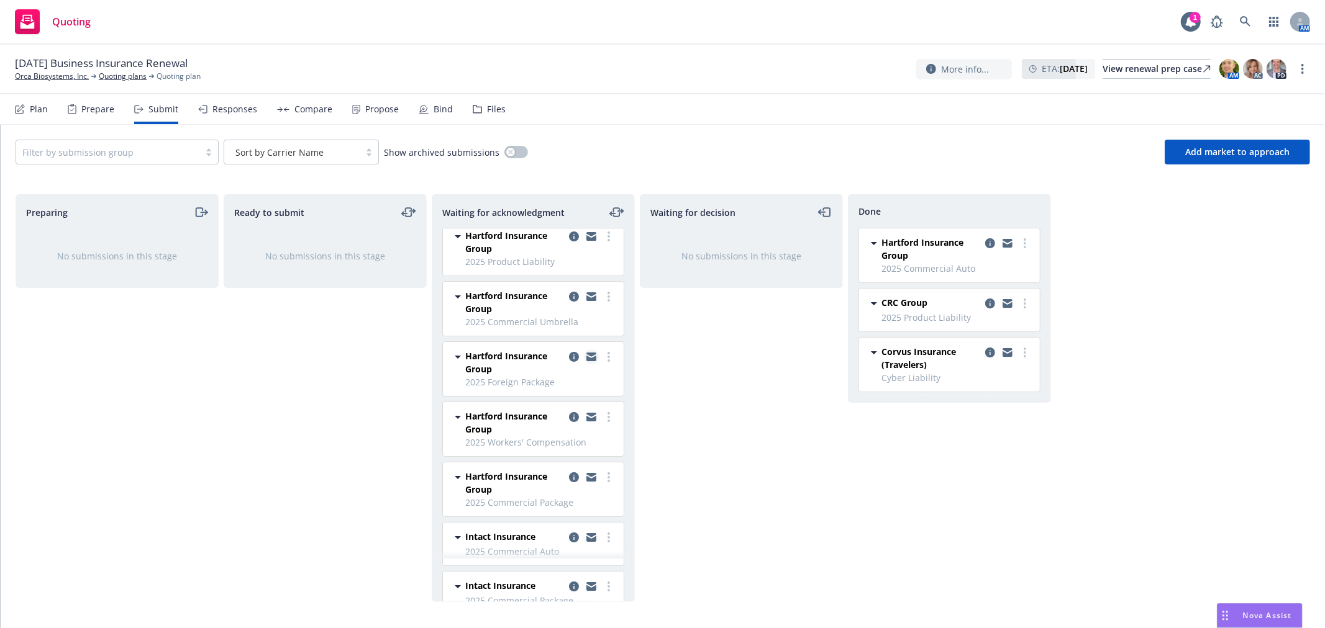
scroll to position [138, 0]
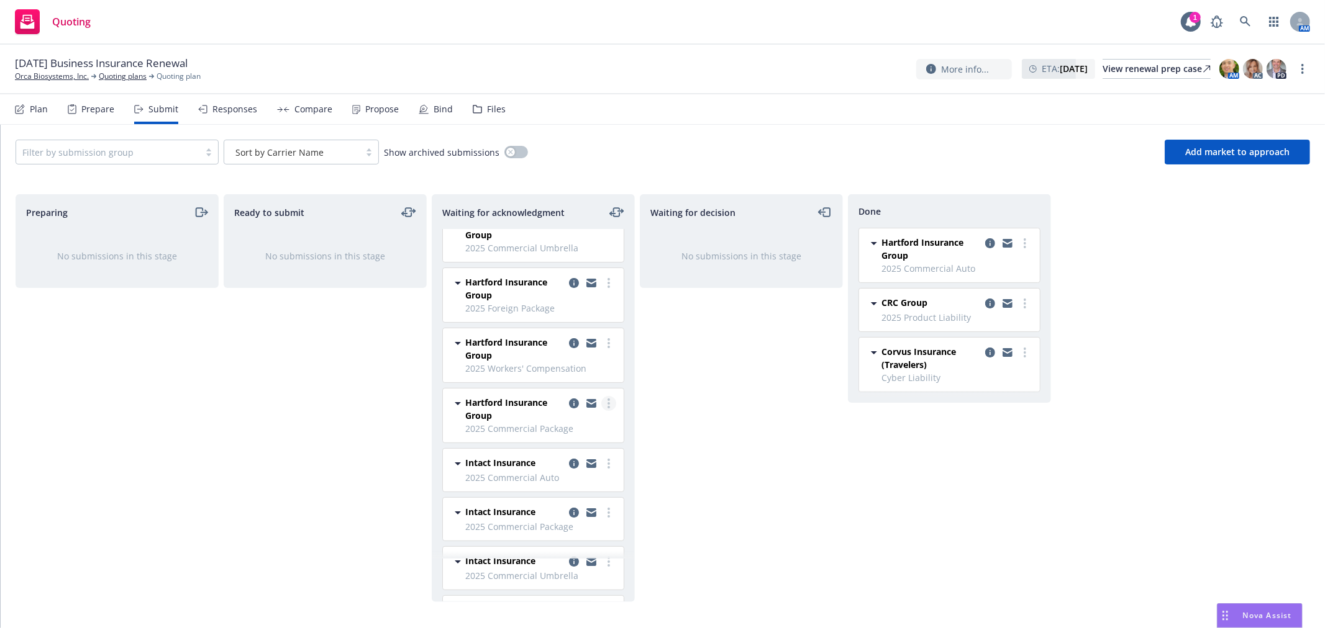
click at [601, 404] on link "more" at bounding box center [608, 403] width 15 height 15
click at [539, 508] on span "Add accepted decision" at bounding box center [543, 504] width 124 height 12
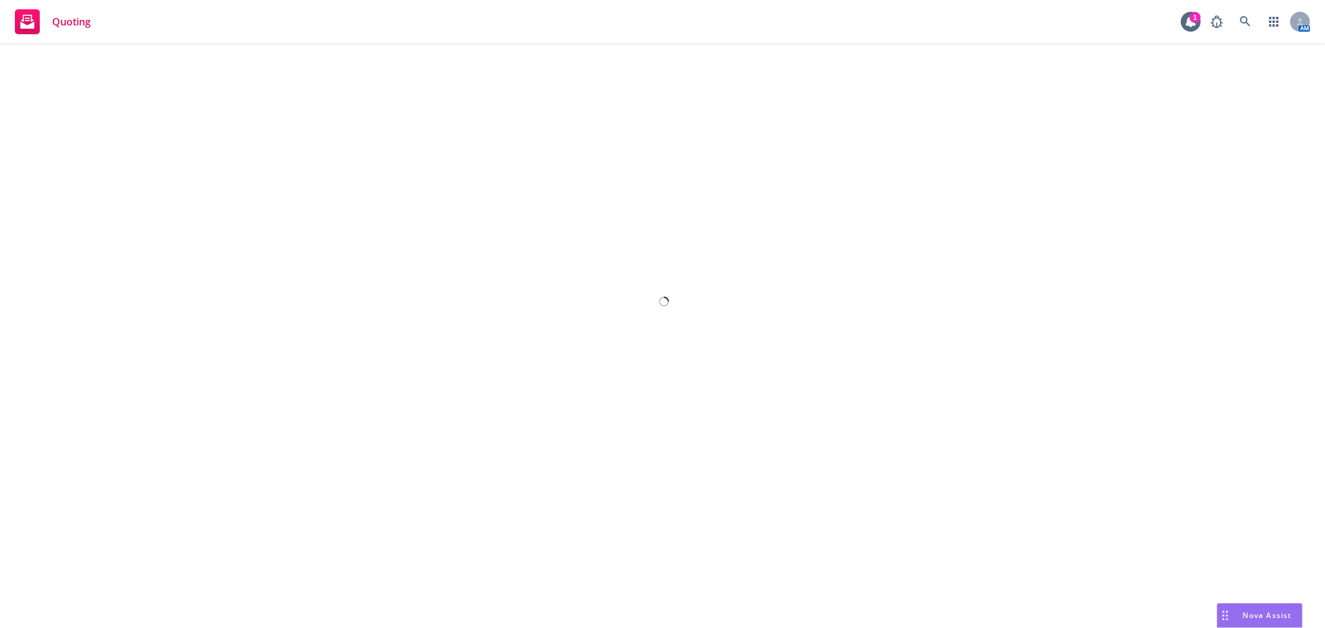
select select "12"
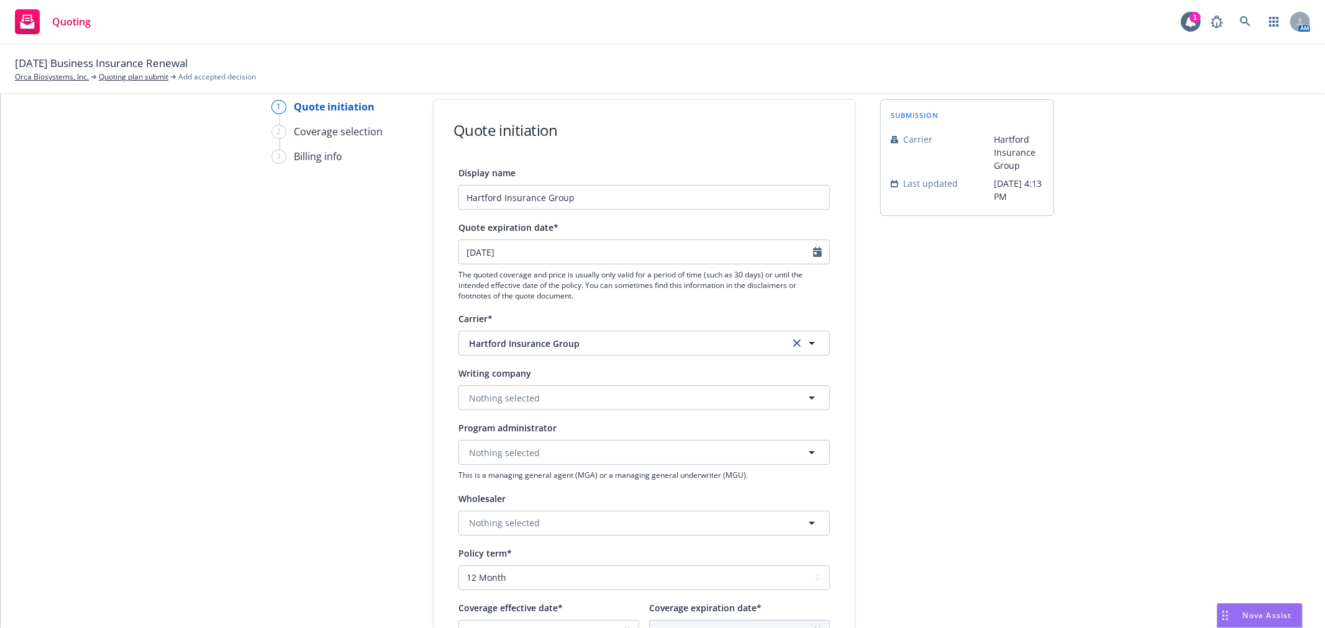
scroll to position [69, 0]
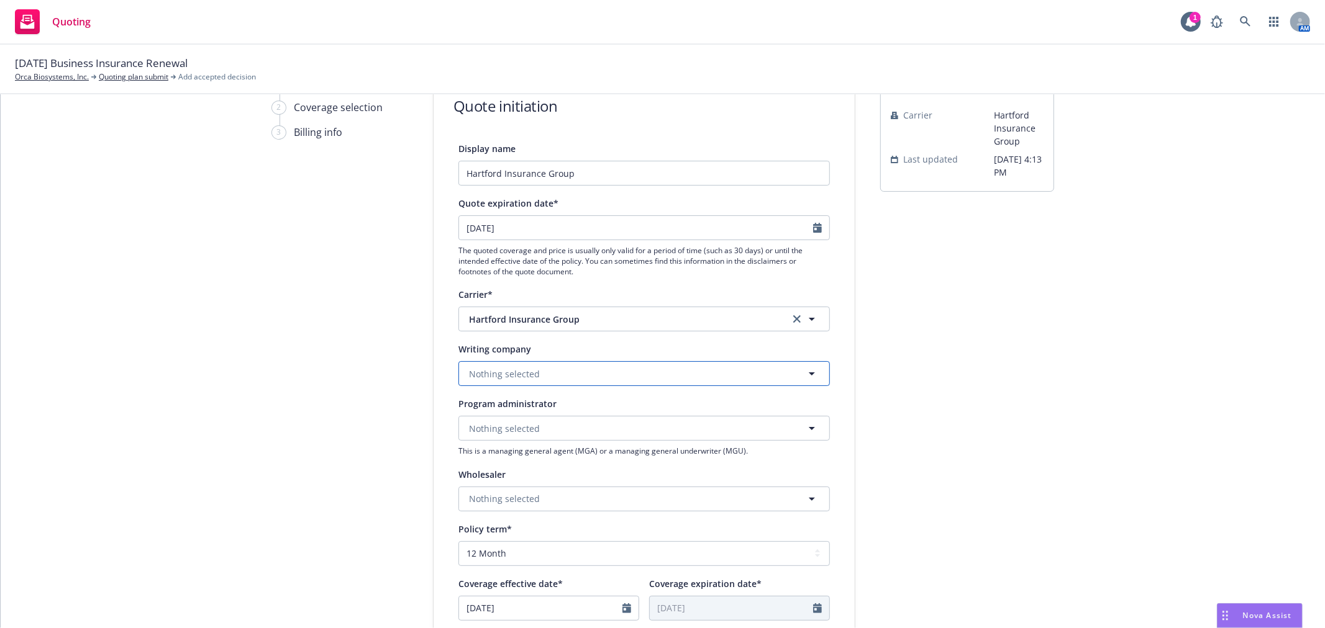
click at [587, 381] on button "Nothing selected" at bounding box center [643, 373] width 371 height 25
click at [530, 379] on span "Nothing selected" at bounding box center [504, 374] width 71 height 13
type input "Hartford fire in"
click at [605, 405] on strong "Hartford Fire Insurance Company" at bounding box center [543, 409] width 142 height 12
click at [855, 344] on div "1 Quote initiation 2 Coverage selection 3 Billing info Quote initiation Display…" at bounding box center [663, 491] width 1294 height 833
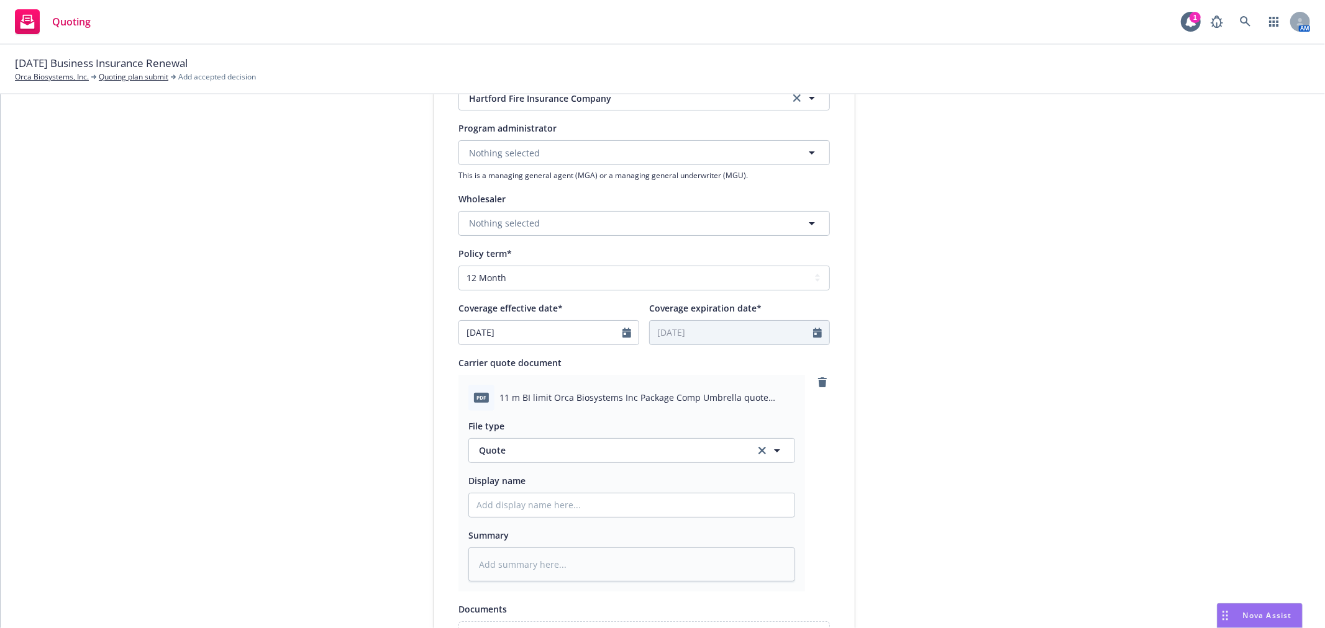
scroll to position [414, 0]
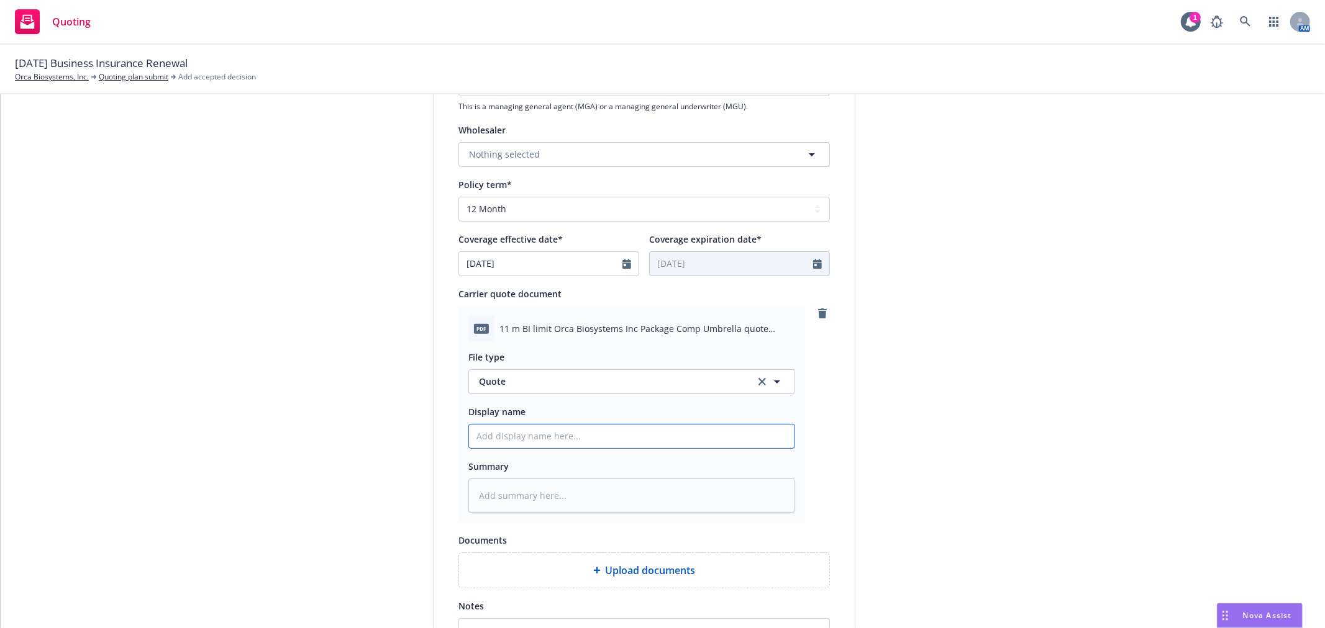
click at [592, 437] on input "Display name" at bounding box center [631, 437] width 325 height 24
type textarea "x"
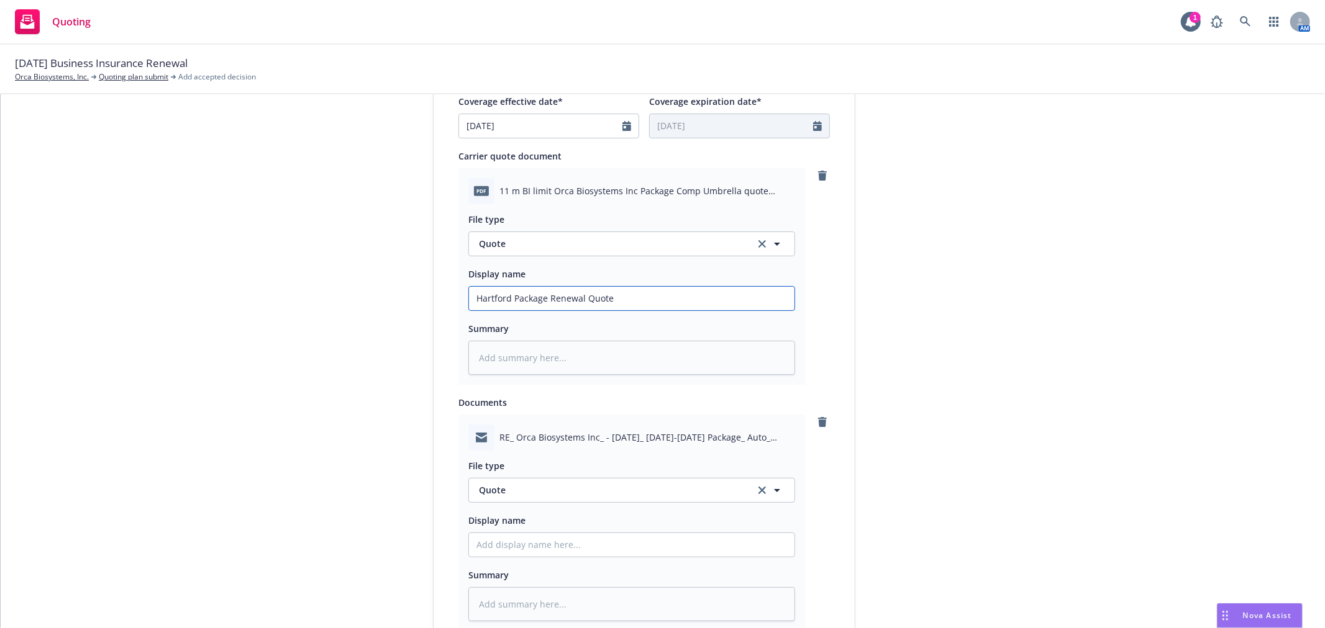
scroll to position [690, 0]
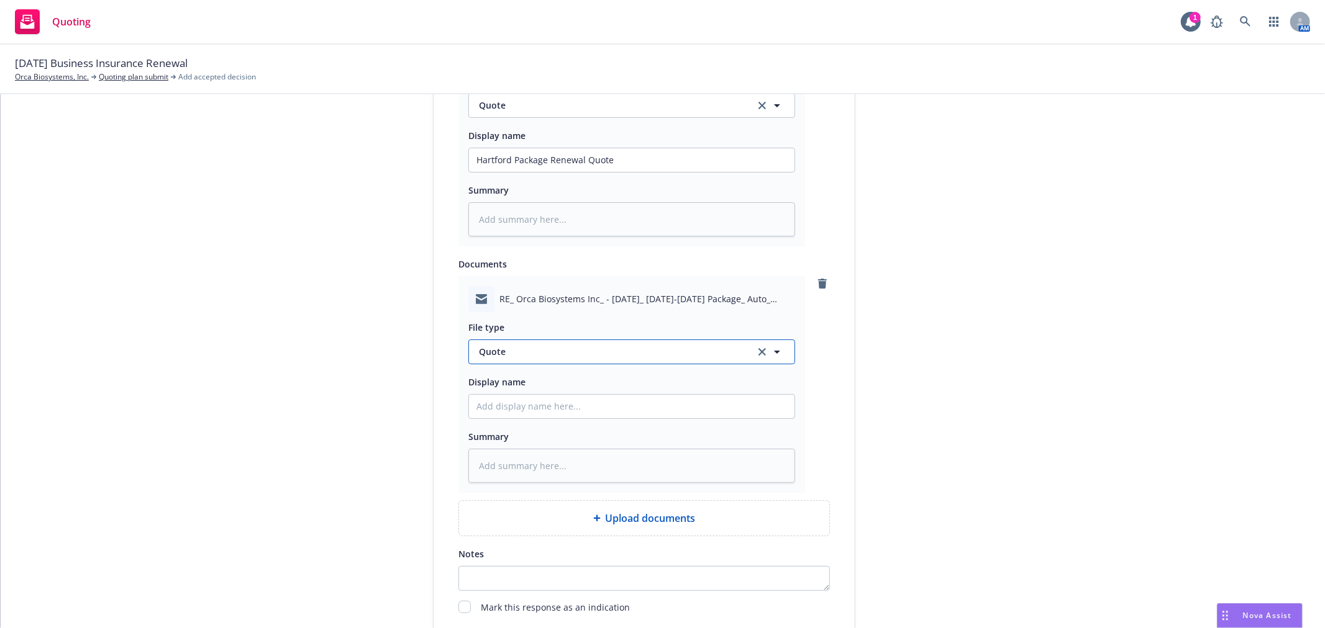
click at [669, 344] on button "Quote" at bounding box center [631, 352] width 327 height 25
click at [624, 377] on div "Email" at bounding box center [631, 386] width 325 height 33
click at [594, 172] on input "Display name" at bounding box center [631, 160] width 325 height 24
click at [941, 385] on div "submission Carrier Hartford Insurance Group Last updated [DATE] 4:13 PM" at bounding box center [967, 73] width 174 height 1238
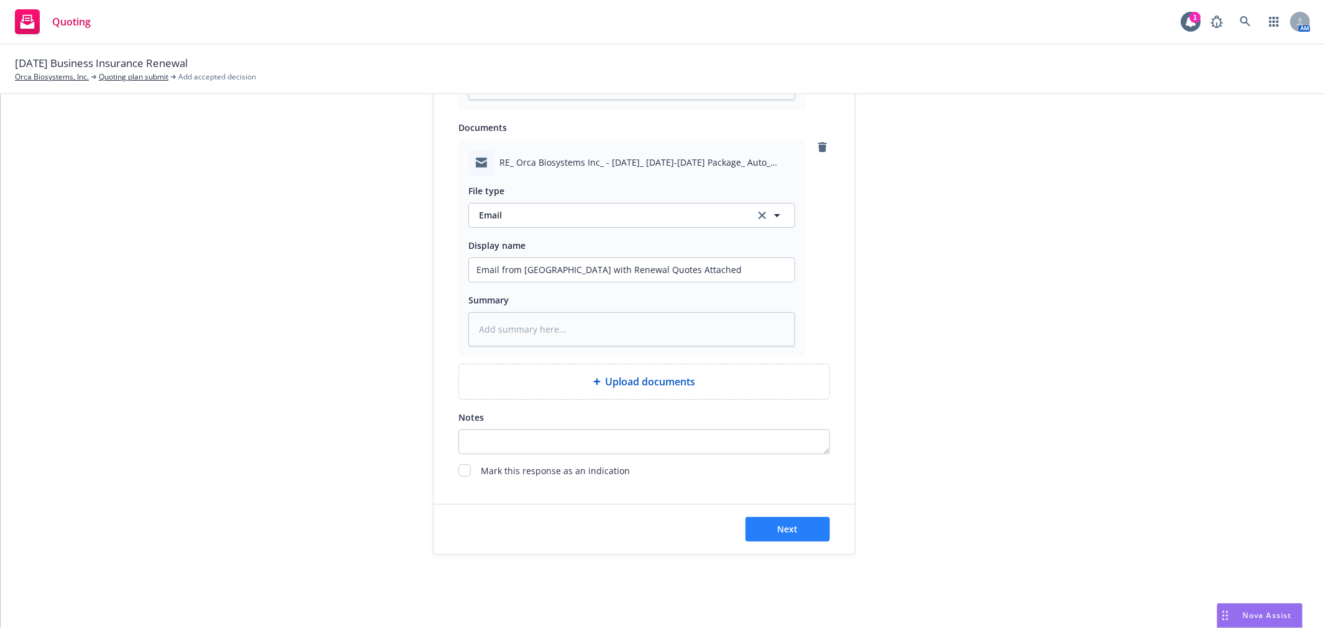
scroll to position [828, 0]
click at [827, 538] on div "Next" at bounding box center [643, 529] width 421 height 50
click at [762, 525] on button "Next" at bounding box center [787, 528] width 84 height 25
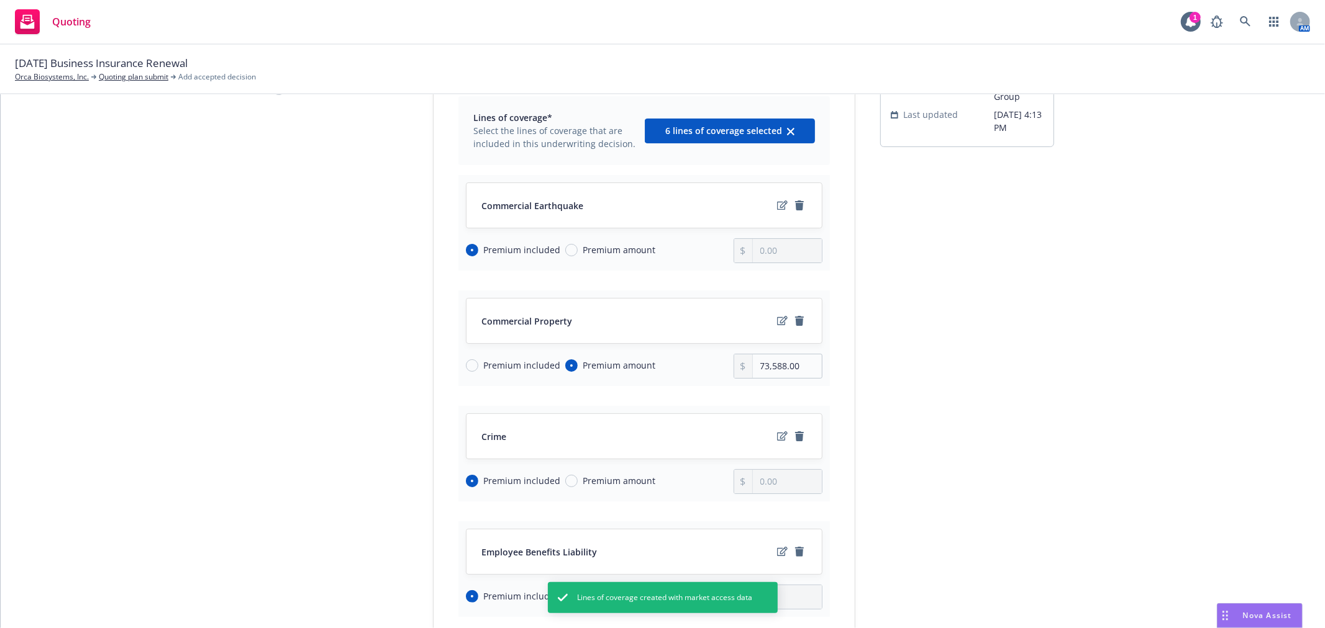
scroll to position [138, 0]
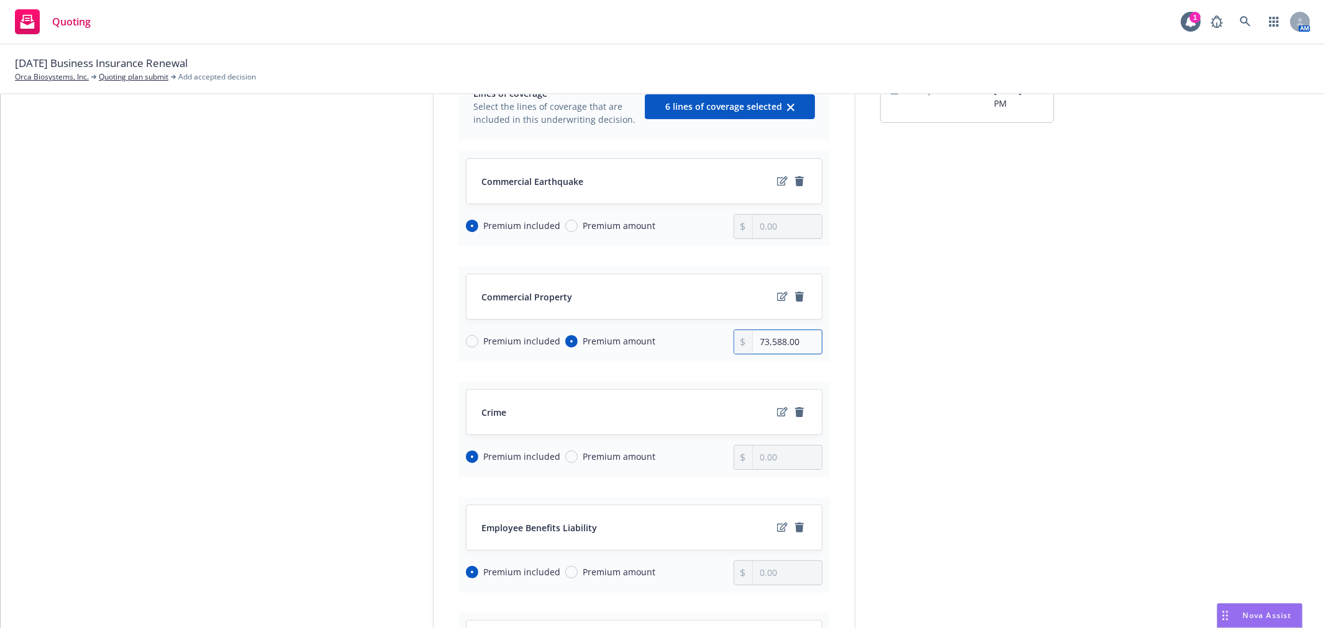
drag, startPoint x: 795, startPoint y: 344, endPoint x: 557, endPoint y: 340, distance: 237.9
click at [557, 342] on div "Premium included Premium amount 73,588.00" at bounding box center [644, 342] width 356 height 25
drag, startPoint x: 795, startPoint y: 342, endPoint x: 674, endPoint y: 342, distance: 121.1
click at [674, 342] on div "Premium included Premium amount 79,505.00" at bounding box center [644, 342] width 356 height 25
drag, startPoint x: 799, startPoint y: 350, endPoint x: 687, endPoint y: 350, distance: 112.4
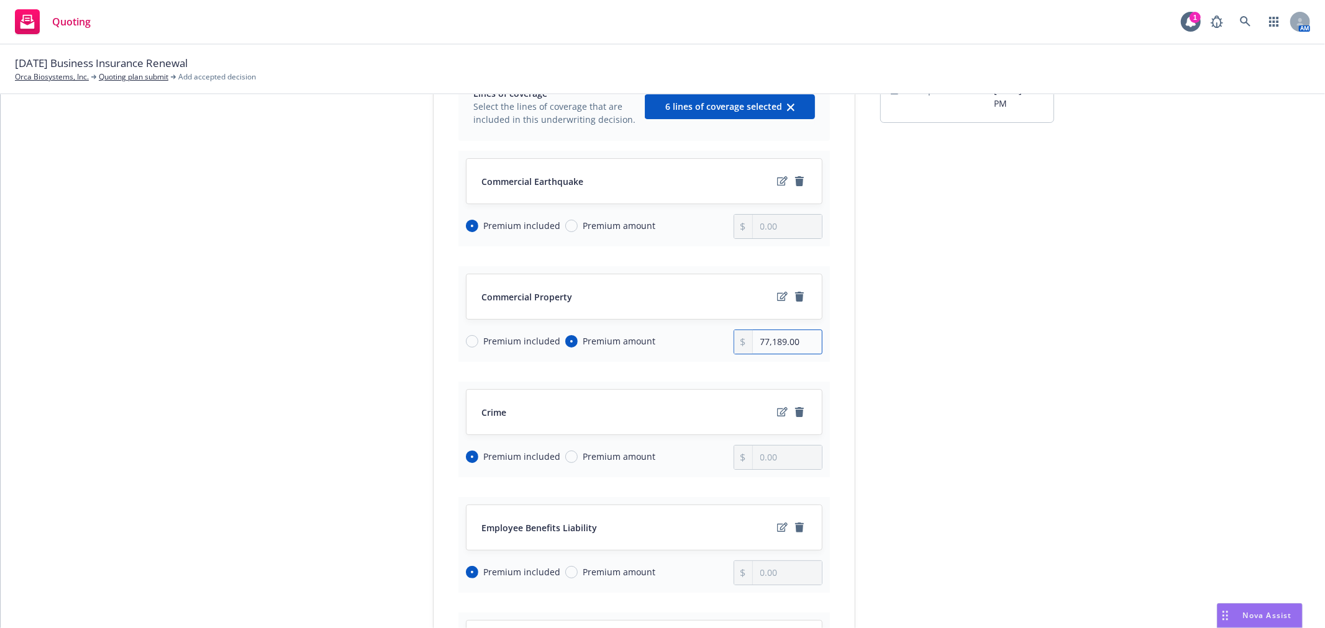
click at [687, 350] on div "Premium included Premium amount 77,189.00" at bounding box center [644, 342] width 356 height 25
click at [947, 436] on div "submission Carrier Hartford Insurance Group Last updated [DATE] 4:13 PM" at bounding box center [967, 503] width 174 height 995
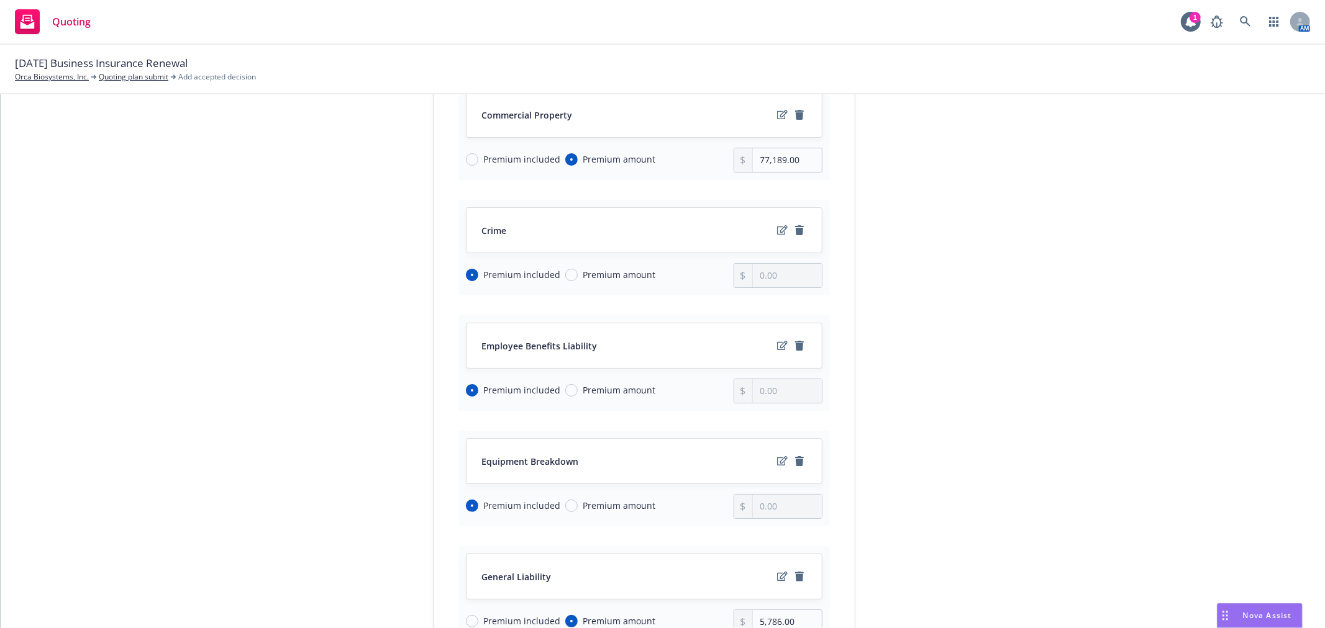
scroll to position [345, 0]
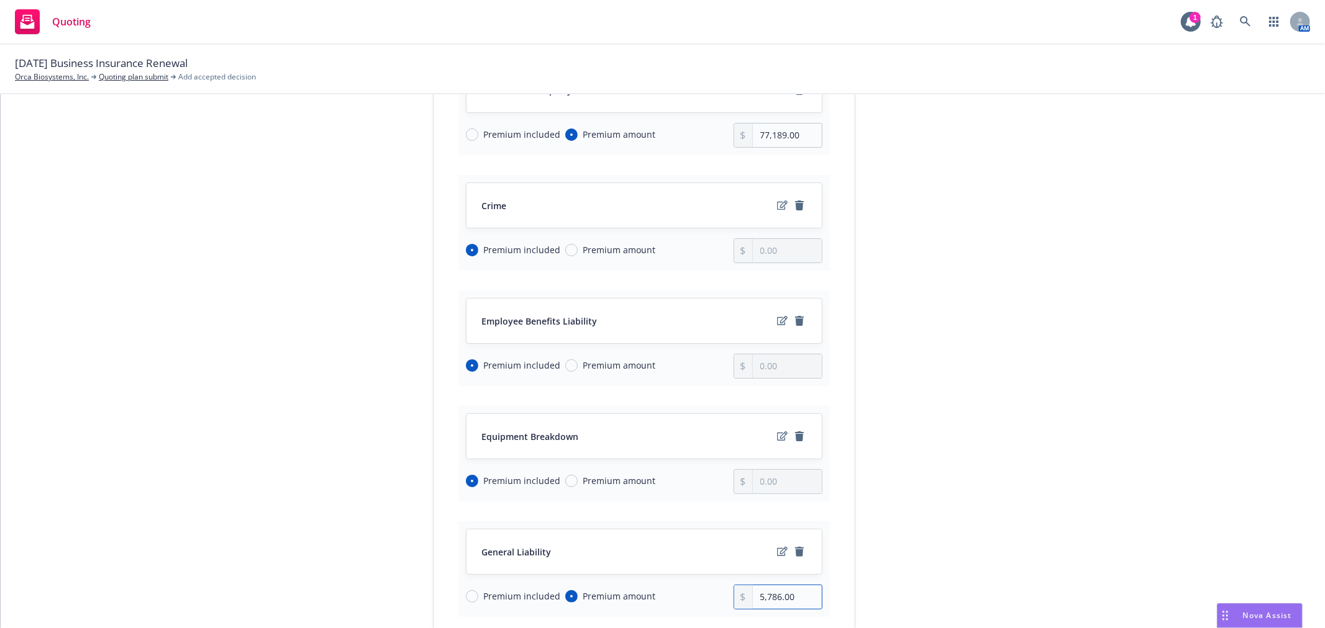
drag, startPoint x: 802, startPoint y: 594, endPoint x: 632, endPoint y: 561, distance: 173.9
click at [632, 562] on div "General Liability Premium included Premium amount 5,786.00" at bounding box center [643, 570] width 371 height 96
click at [1038, 413] on div "submission Carrier Hartford Insurance Group Last updated [DATE] 4:13 PM" at bounding box center [967, 296] width 174 height 995
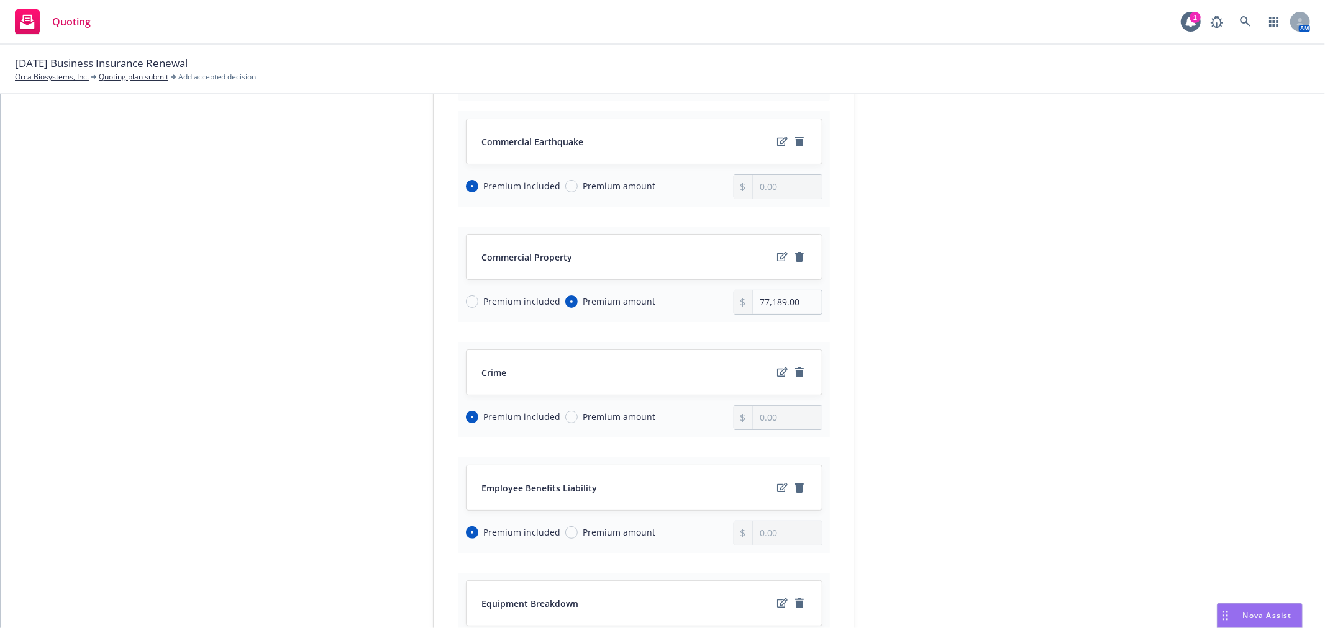
scroll to position [177, 0]
drag, startPoint x: 797, startPoint y: 302, endPoint x: 484, endPoint y: 298, distance: 312.4
click at [482, 299] on div "Premium included Premium amount 77,189.00" at bounding box center [644, 303] width 356 height 25
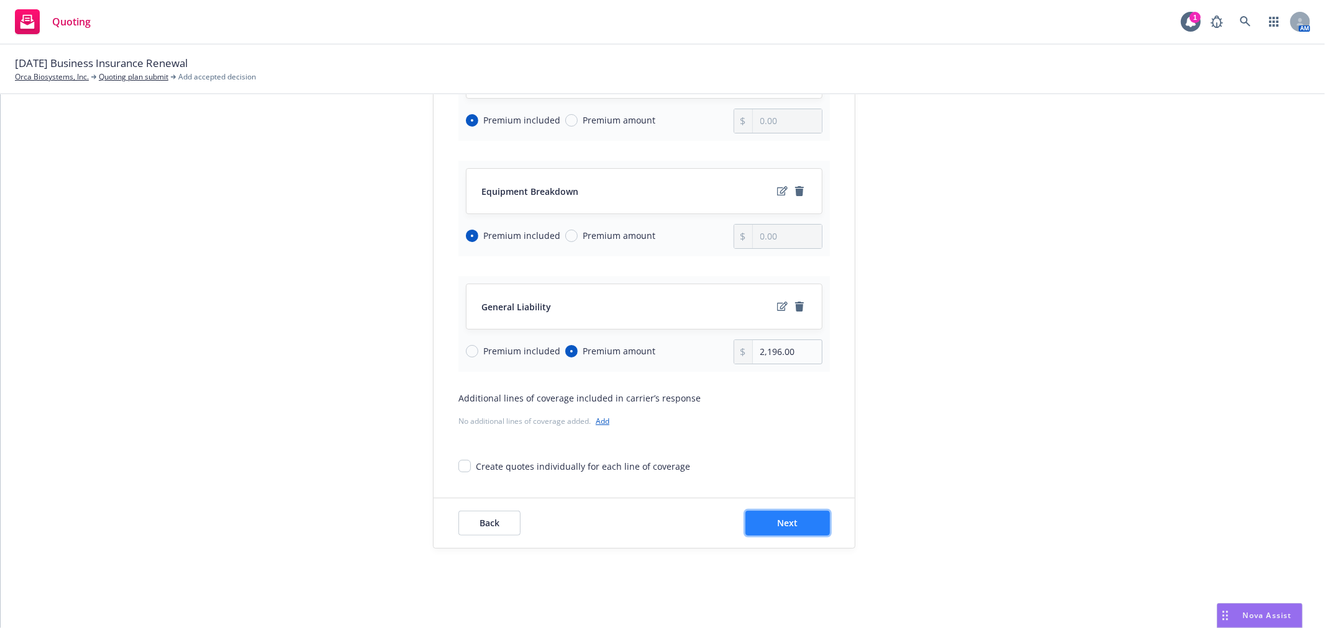
click at [784, 530] on button "Next" at bounding box center [787, 523] width 84 height 25
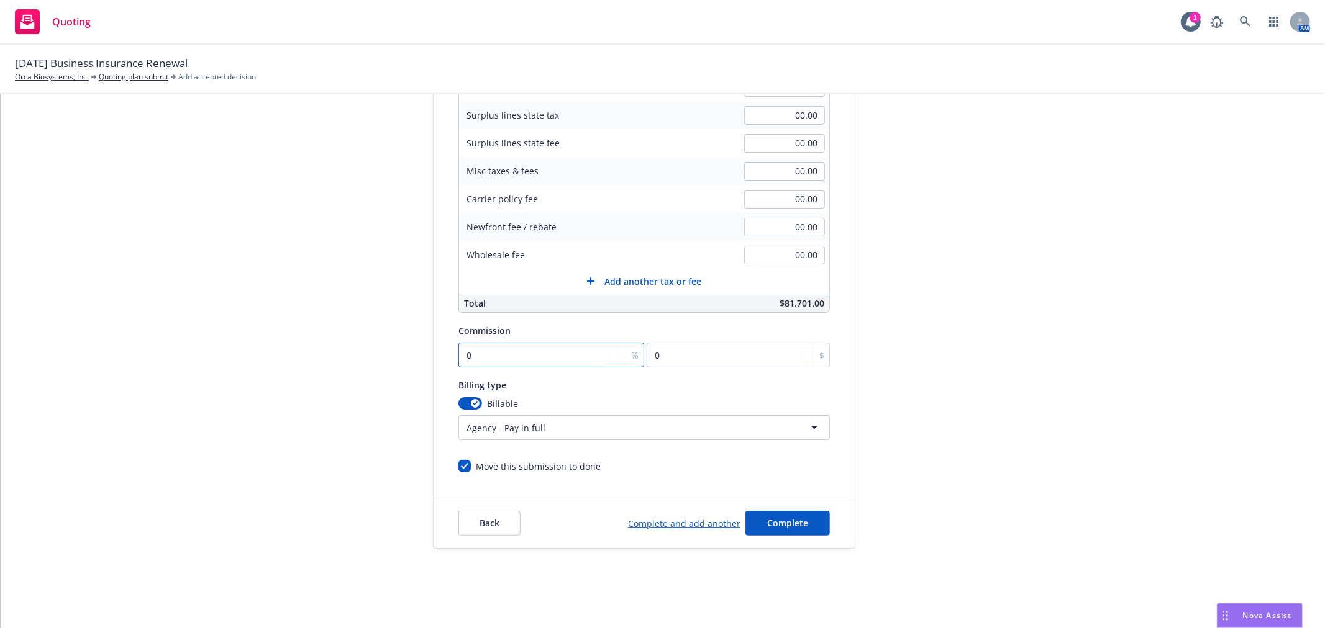
click at [551, 357] on input "0" at bounding box center [551, 355] width 186 height 25
click at [946, 288] on div "submission Carrier Hartford Insurance Group Last updated [DATE] 4:13 PM" at bounding box center [967, 231] width 174 height 635
click at [769, 527] on span "Complete" at bounding box center [787, 523] width 41 height 12
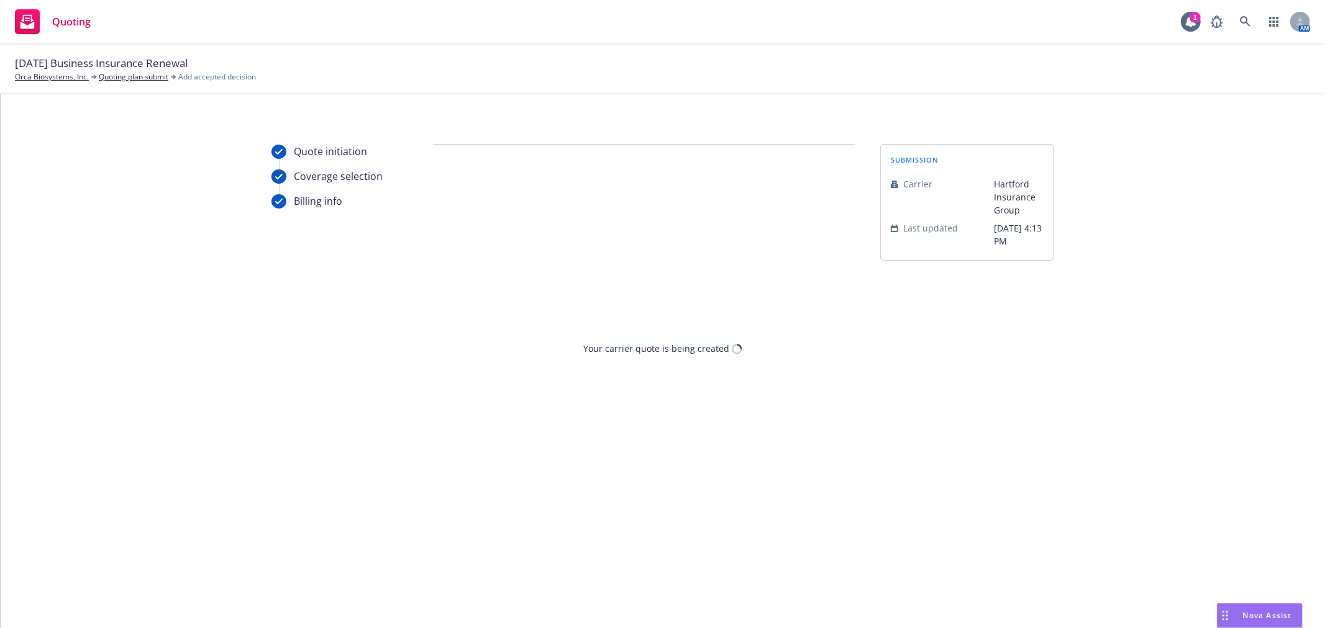
scroll to position [0, 0]
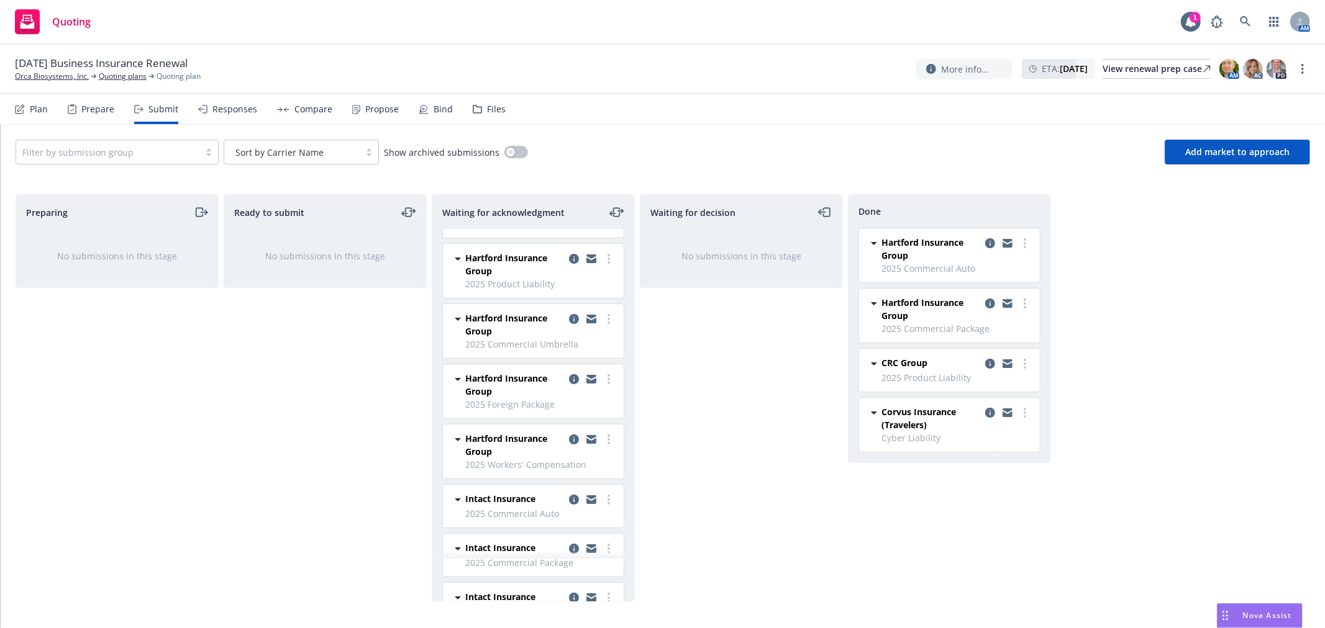
scroll to position [69, 0]
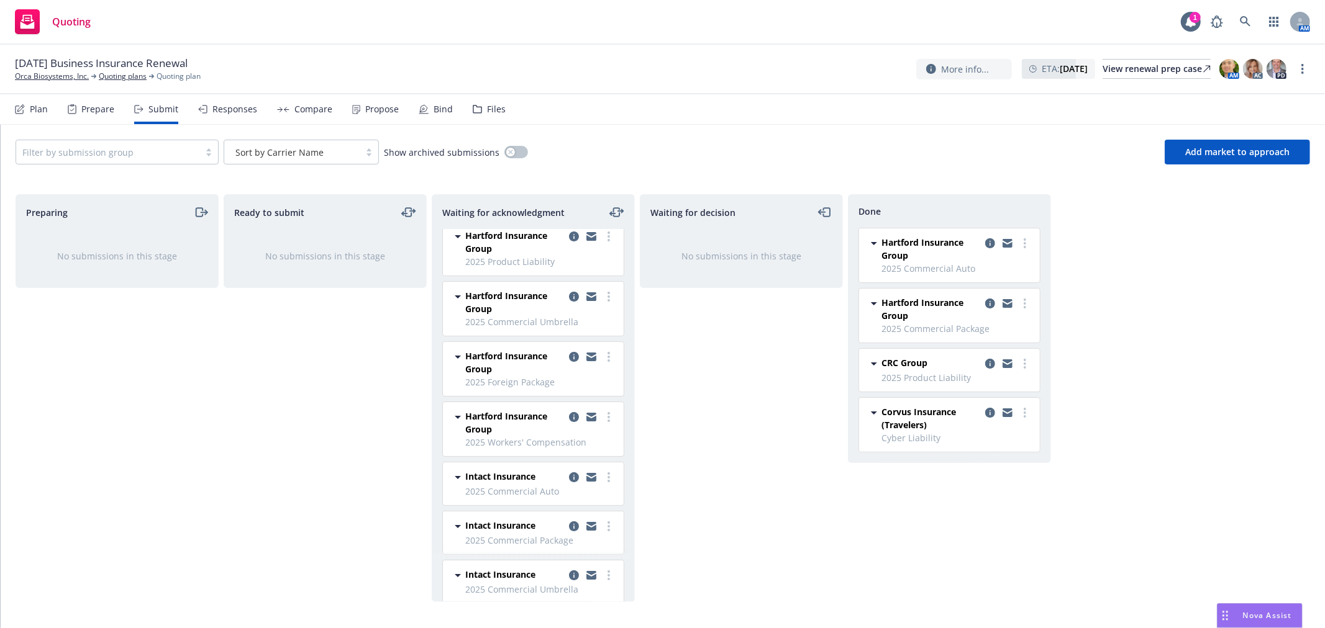
click at [601, 306] on div at bounding box center [591, 302] width 50 height 26
click at [601, 291] on link "more" at bounding box center [608, 296] width 15 height 15
click at [544, 407] on link "Add accepted decision" at bounding box center [543, 397] width 124 height 25
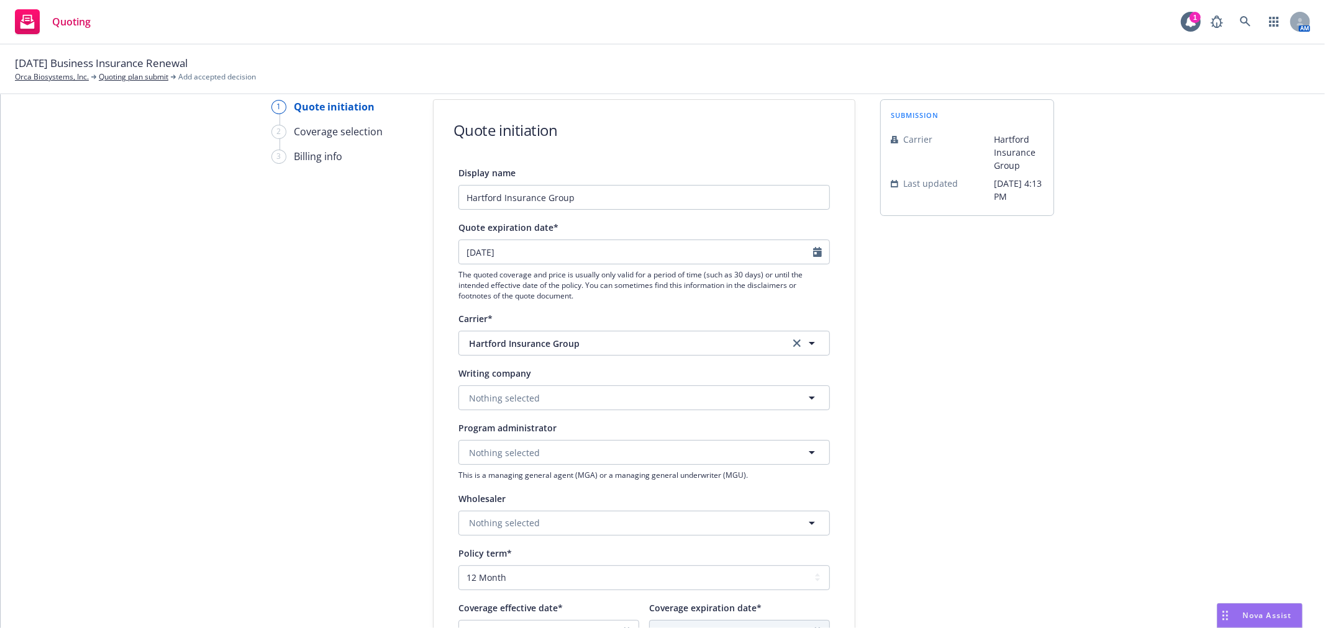
scroll to position [69, 0]
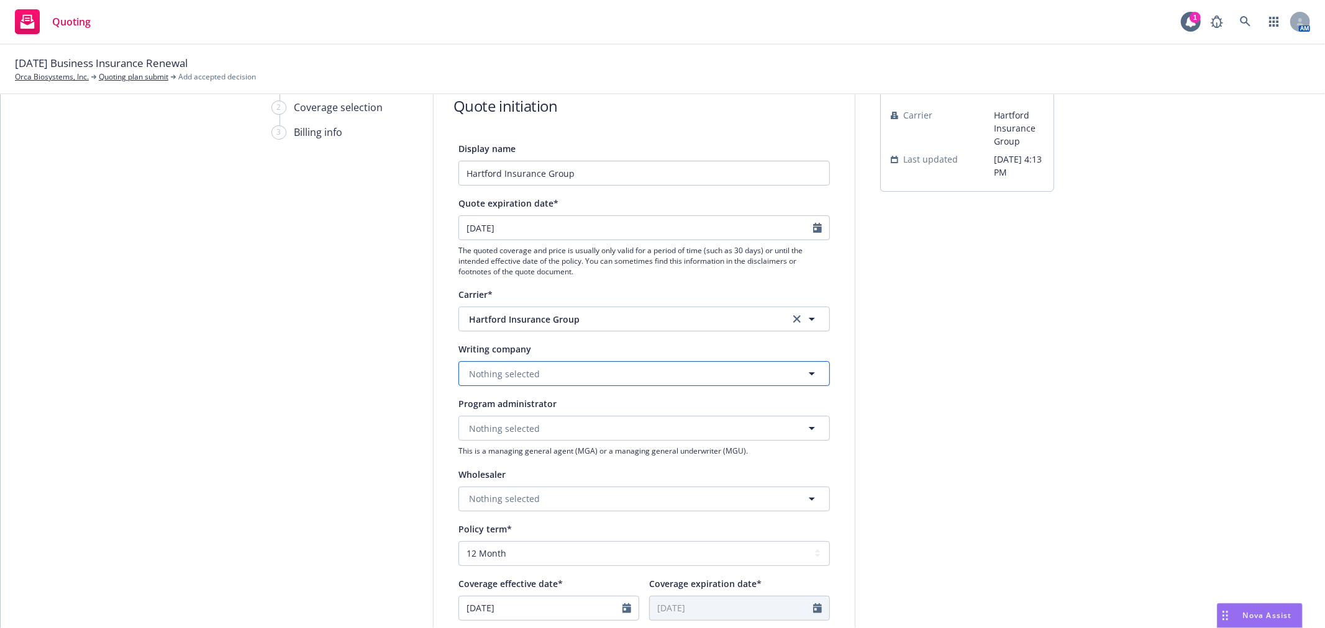
click at [730, 371] on button "Nothing selected" at bounding box center [643, 373] width 371 height 25
click at [694, 402] on div "Hartford Casualty Insurance Company Domestic - 29424" at bounding box center [644, 415] width 354 height 31
click at [971, 440] on div "submission Carrier Hartford Insurance Group Last updated [DATE] 4:13 PM" at bounding box center [967, 491] width 174 height 833
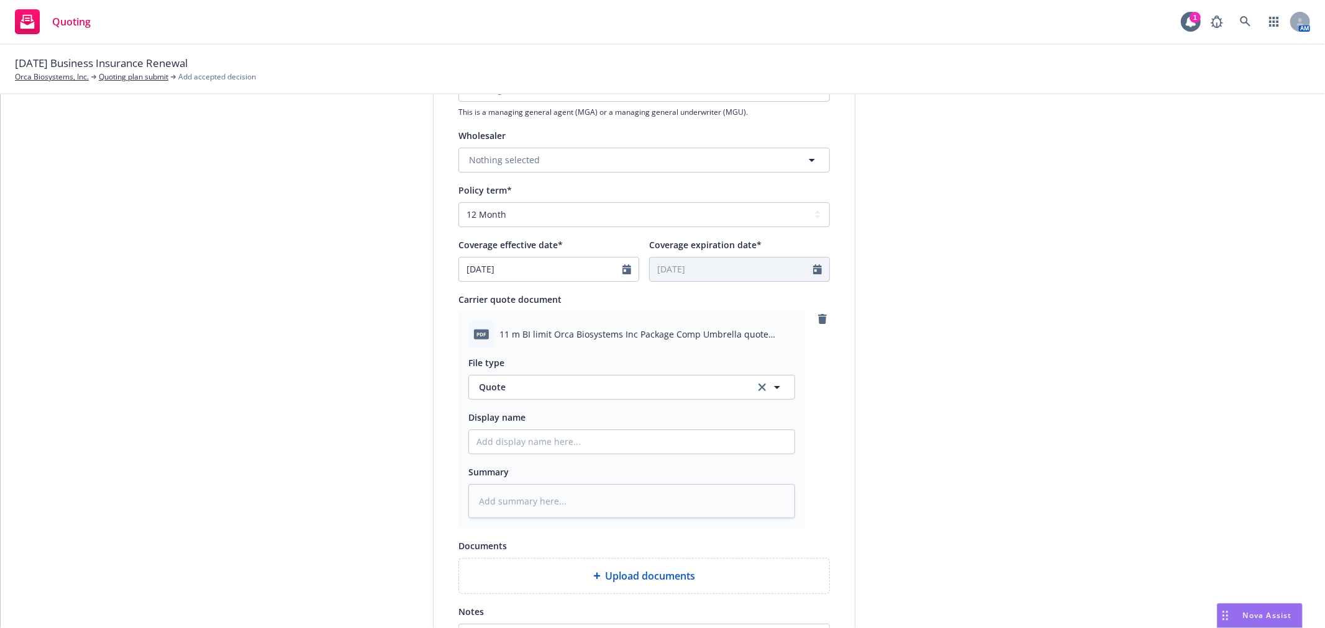
scroll to position [414, 0]
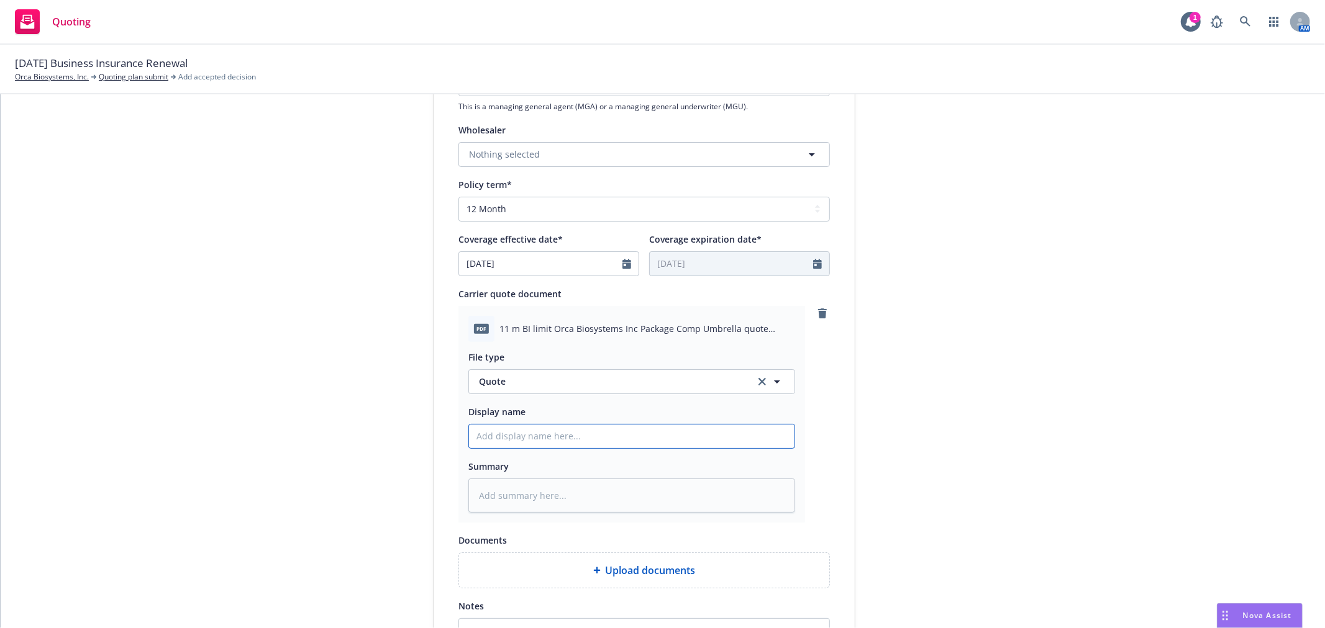
click at [637, 433] on input "Display name" at bounding box center [631, 437] width 325 height 24
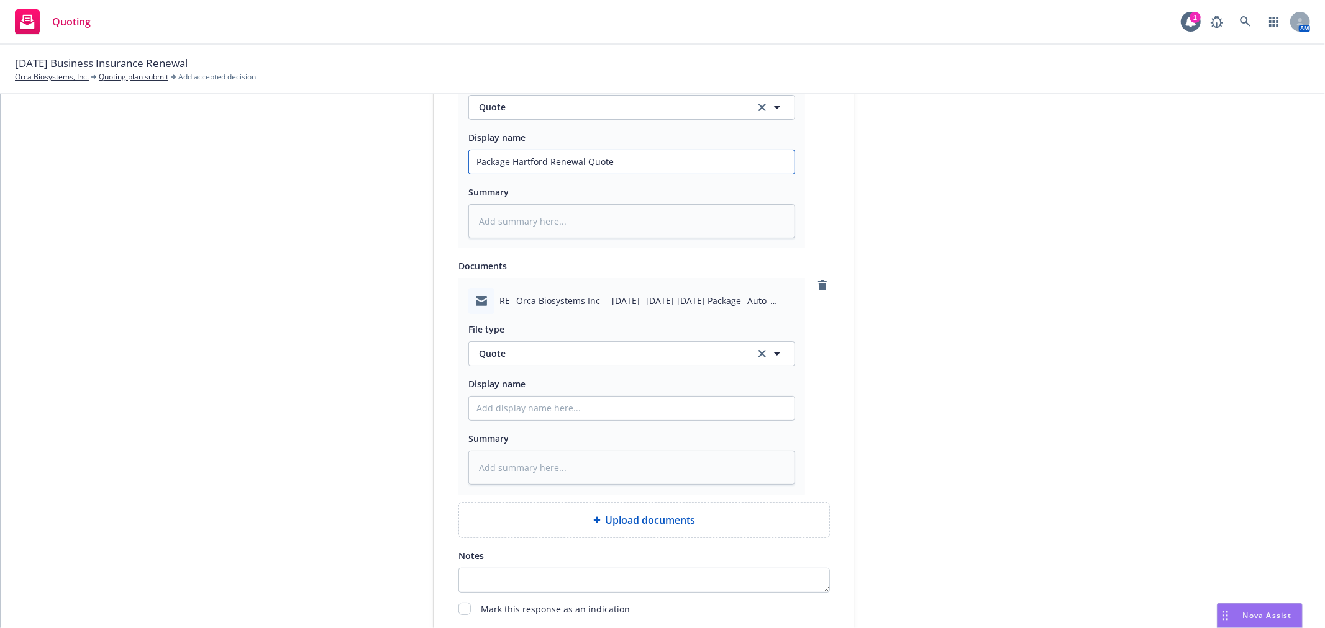
scroll to position [690, 0]
click at [699, 329] on div "File type" at bounding box center [631, 327] width 327 height 15
click at [662, 363] on button "Quote" at bounding box center [631, 352] width 327 height 25
click at [642, 390] on div "Email" at bounding box center [631, 387] width 311 height 18
click at [617, 172] on input "Display name" at bounding box center [631, 160] width 325 height 24
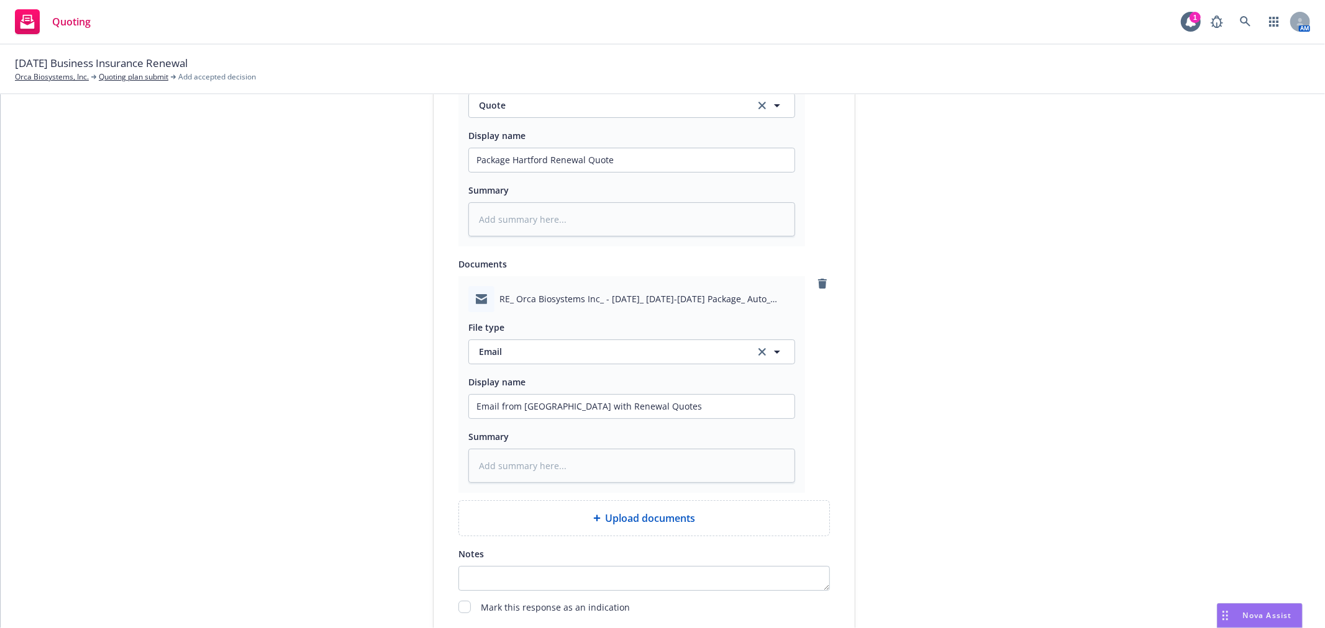
click at [1037, 351] on div "submission Carrier Hartford Insurance Group Last updated [DATE] 4:13 PM" at bounding box center [967, 73] width 174 height 1238
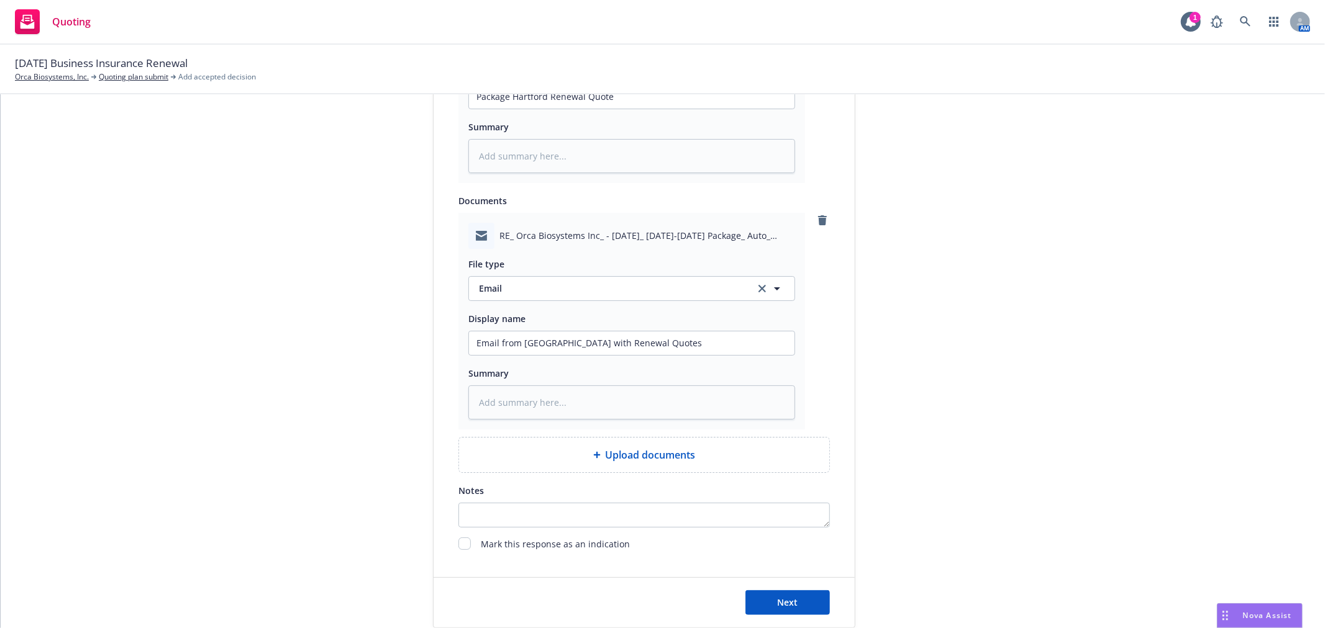
scroll to position [836, 0]
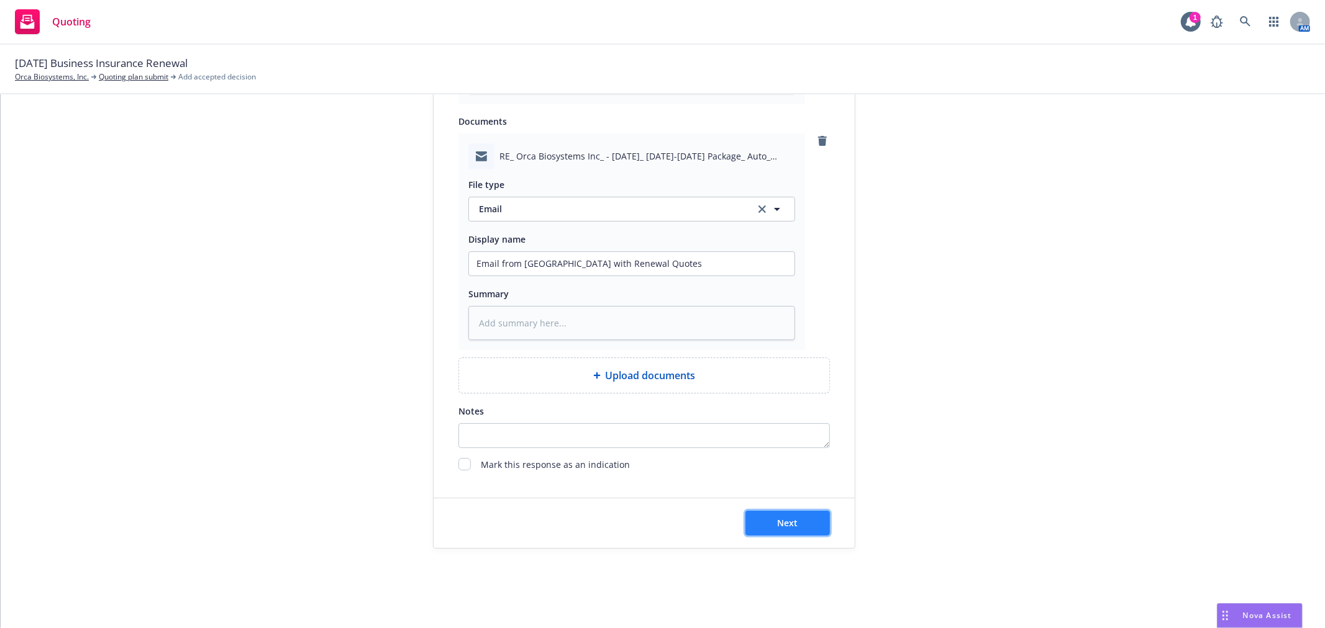
click at [792, 523] on button "Next" at bounding box center [787, 523] width 84 height 25
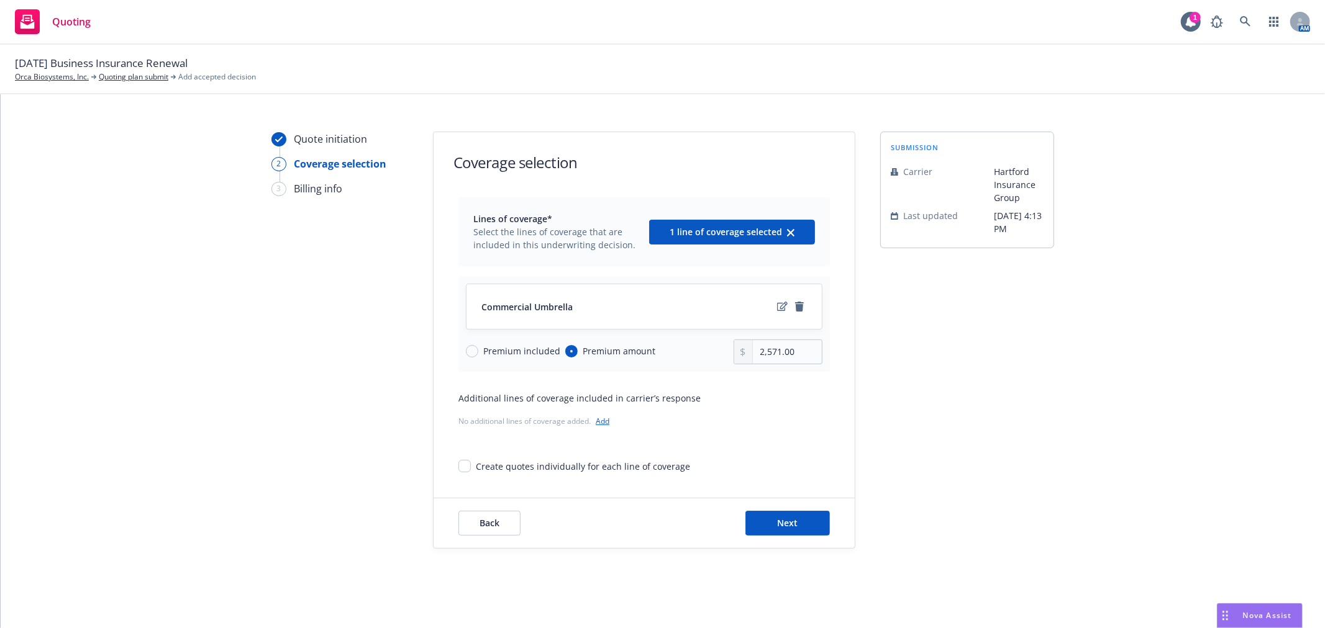
scroll to position [0, 0]
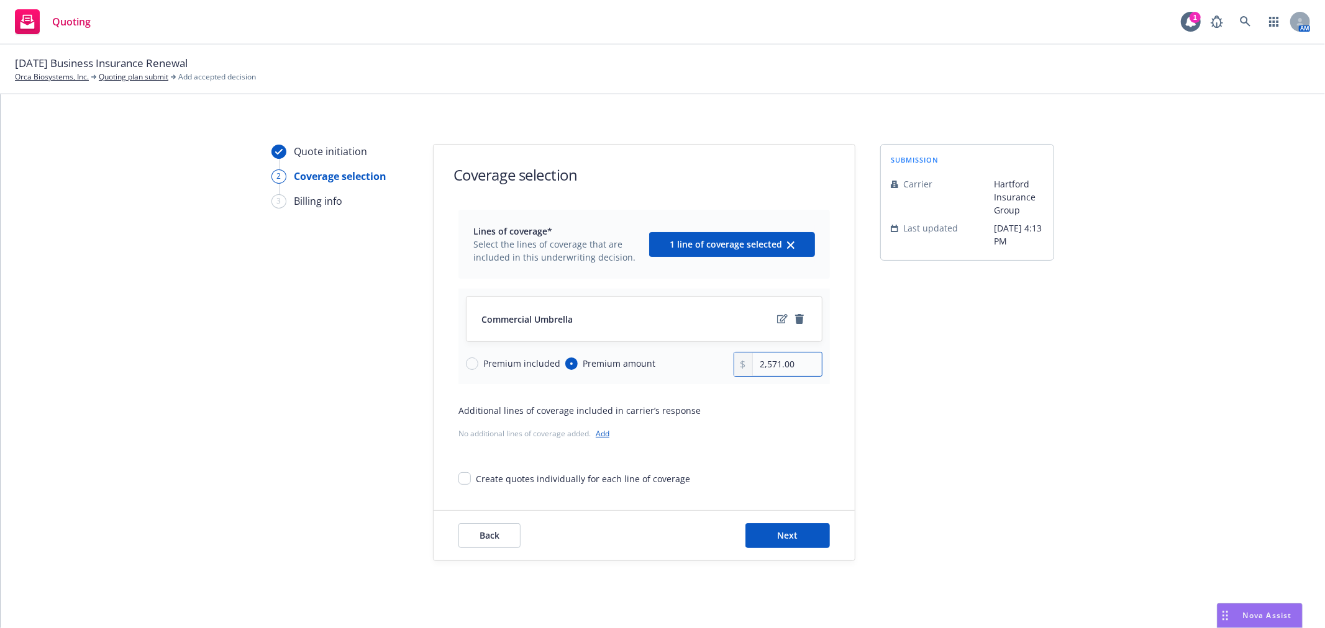
click at [809, 368] on input "2,571.00" at bounding box center [787, 365] width 69 height 24
drag, startPoint x: 795, startPoint y: 363, endPoint x: 643, endPoint y: 355, distance: 152.3
click at [643, 355] on div "Premium included Premium amount 2,571.00" at bounding box center [644, 364] width 356 height 25
click at [791, 536] on span "Next" at bounding box center [788, 536] width 20 height 12
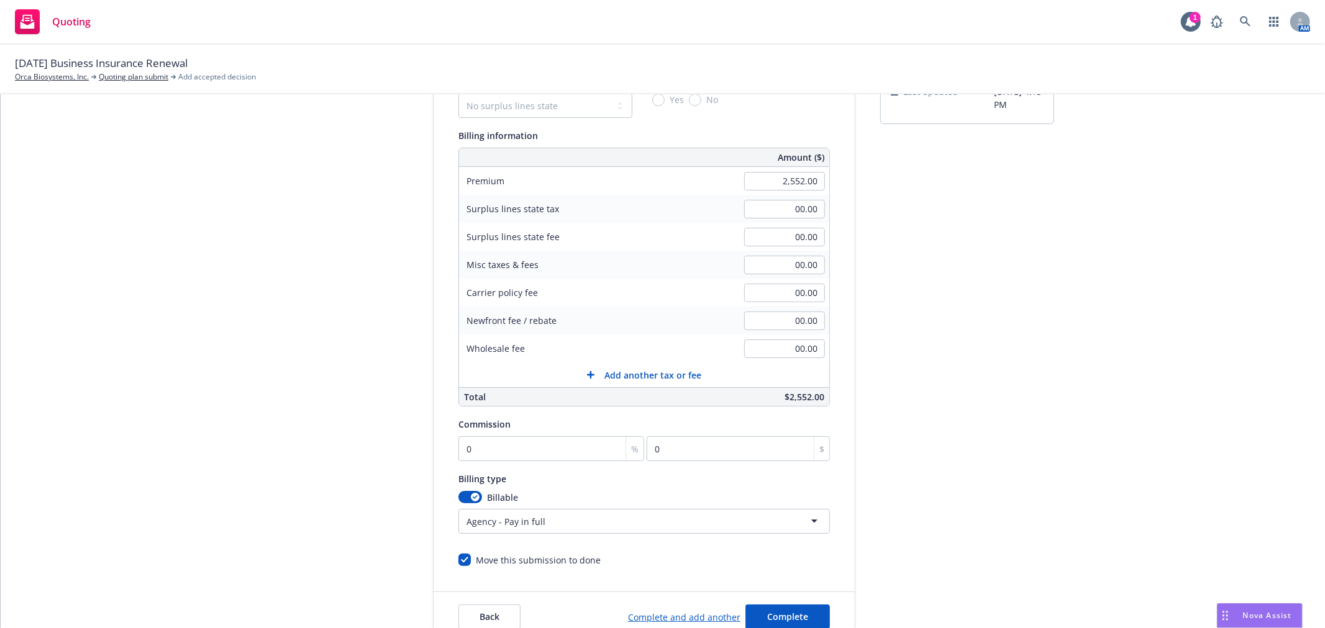
scroll to position [138, 0]
click at [568, 462] on div "Surplus lines state No surplus lines state [US_STATE] [US_STATE] [US_STATE] [US…" at bounding box center [643, 319] width 371 height 494
click at [567, 452] on input "0" at bounding box center [551, 447] width 186 height 25
click at [781, 612] on span "Complete" at bounding box center [787, 616] width 41 height 12
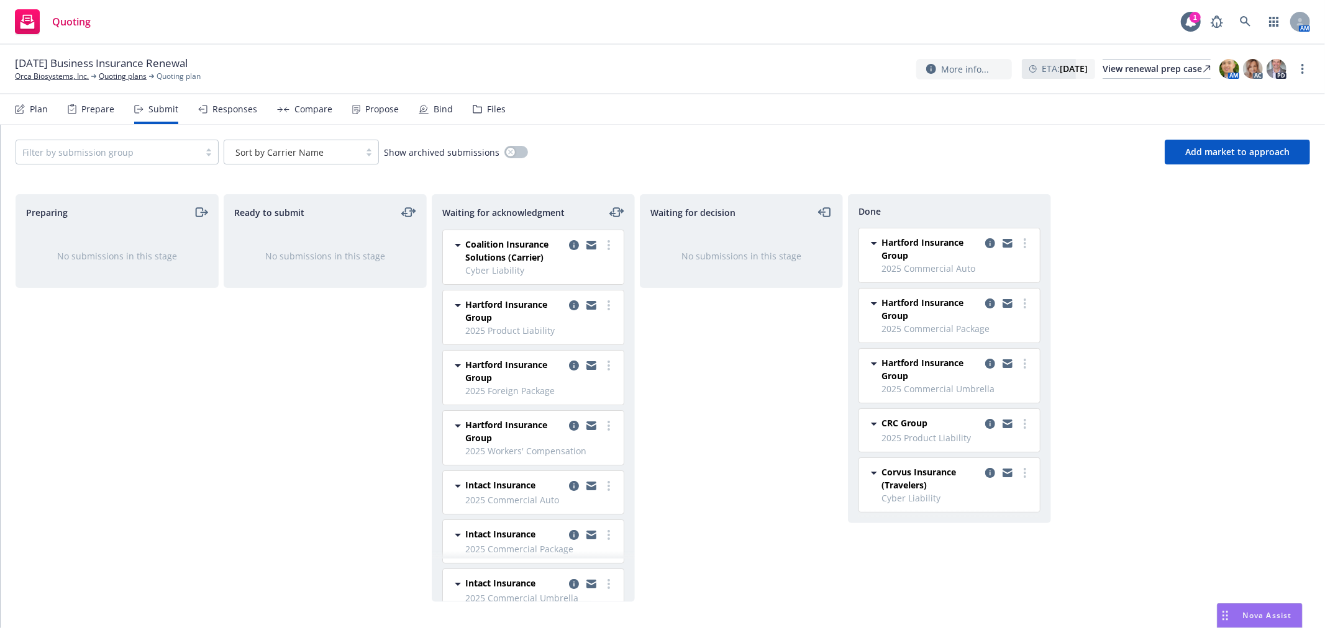
click at [1218, 322] on div "Preparing No submissions in this stage Ready to submit No submissions in this s…" at bounding box center [663, 398] width 1294 height 408
click at [606, 424] on div "Hartford Insurance Group 2025 Workers' Compensation [DATE] 4:13 PM" at bounding box center [533, 438] width 181 height 54
click at [603, 431] on link "more" at bounding box center [608, 426] width 15 height 15
click at [565, 524] on span "Add accepted decision" at bounding box center [543, 526] width 124 height 12
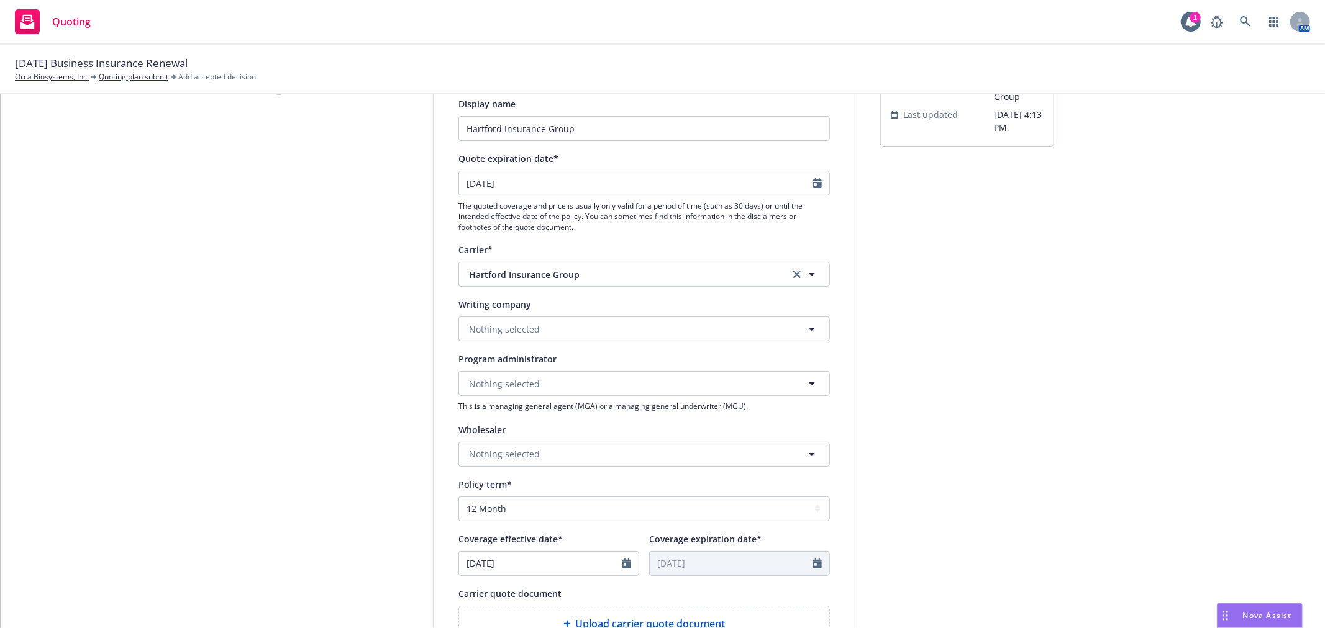
scroll to position [138, 0]
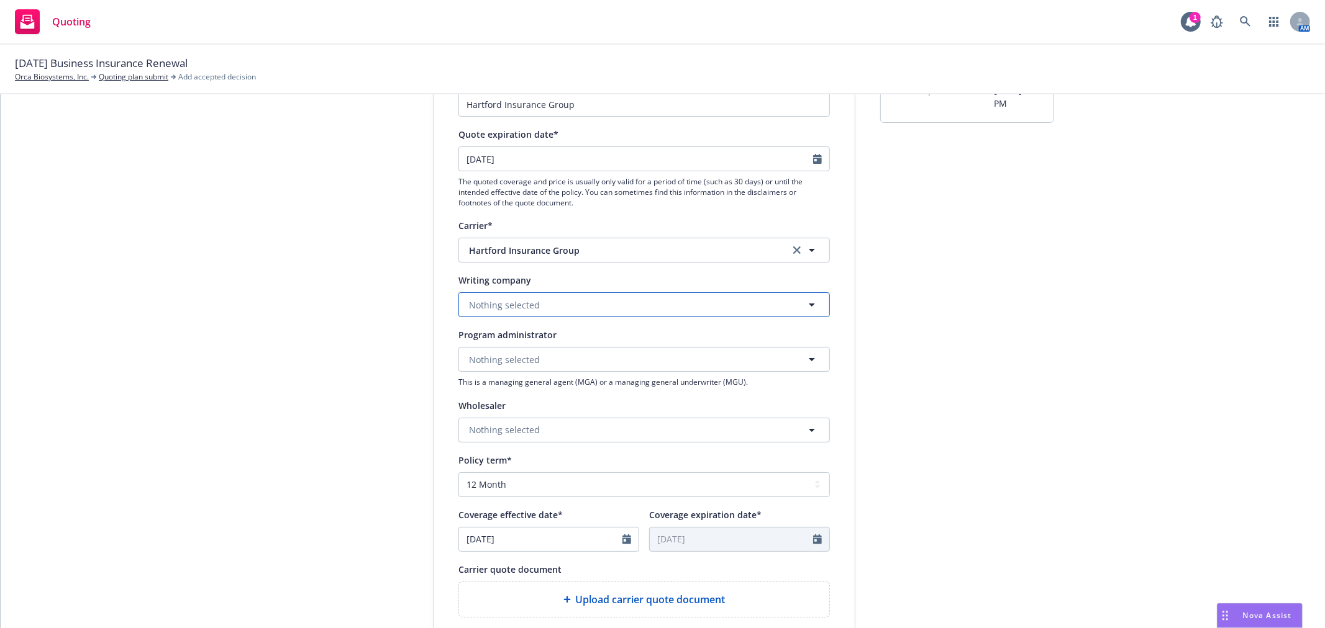
click at [680, 306] on button "Nothing selected" at bounding box center [643, 305] width 371 height 25
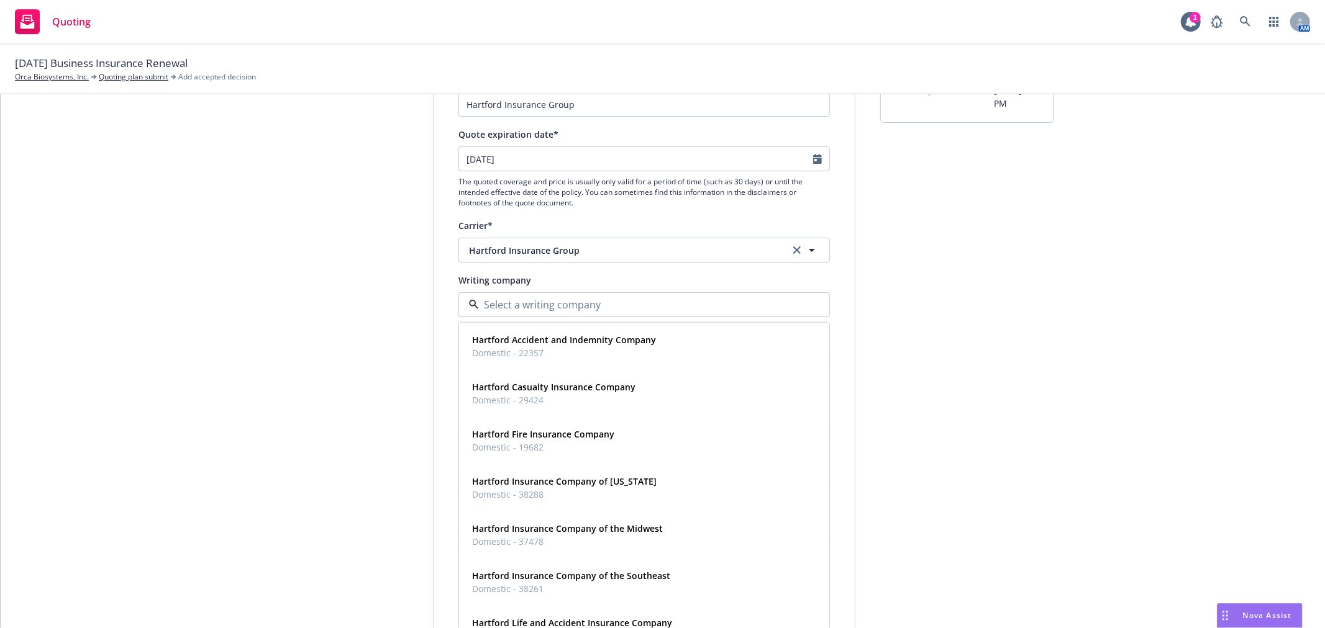
click at [961, 321] on div "submission Carrier Hartford Insurance Group Last updated [DATE] 4:13 PM" at bounding box center [967, 422] width 174 height 833
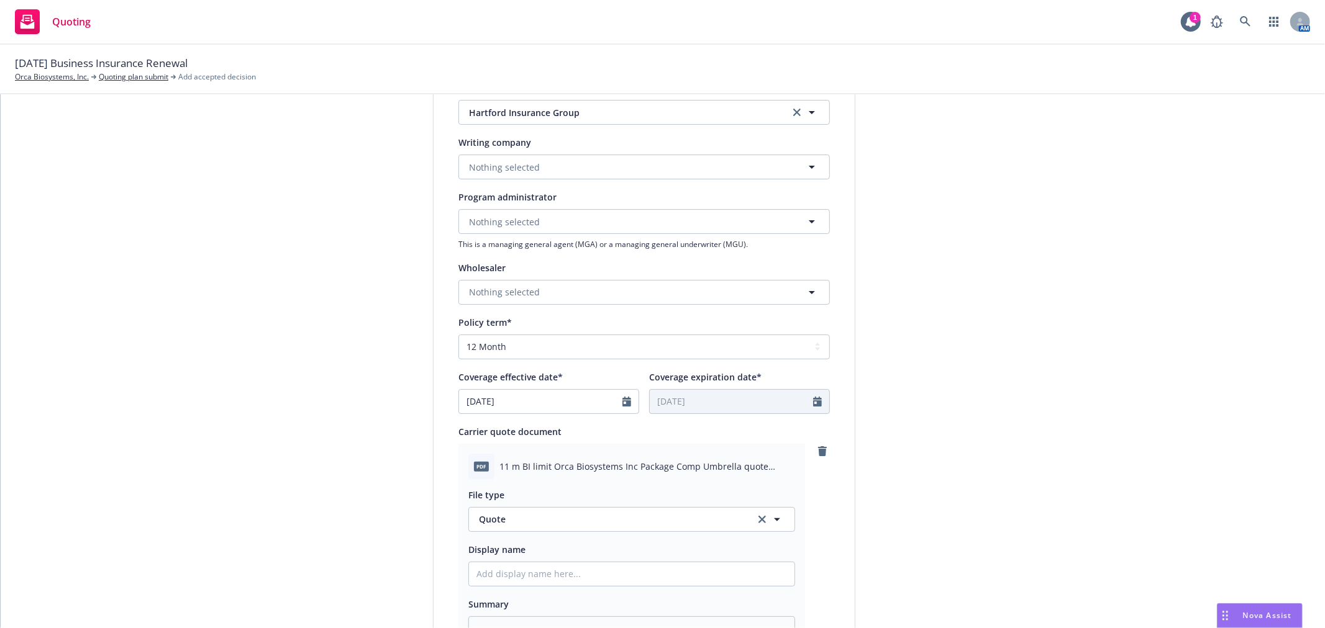
scroll to position [414, 0]
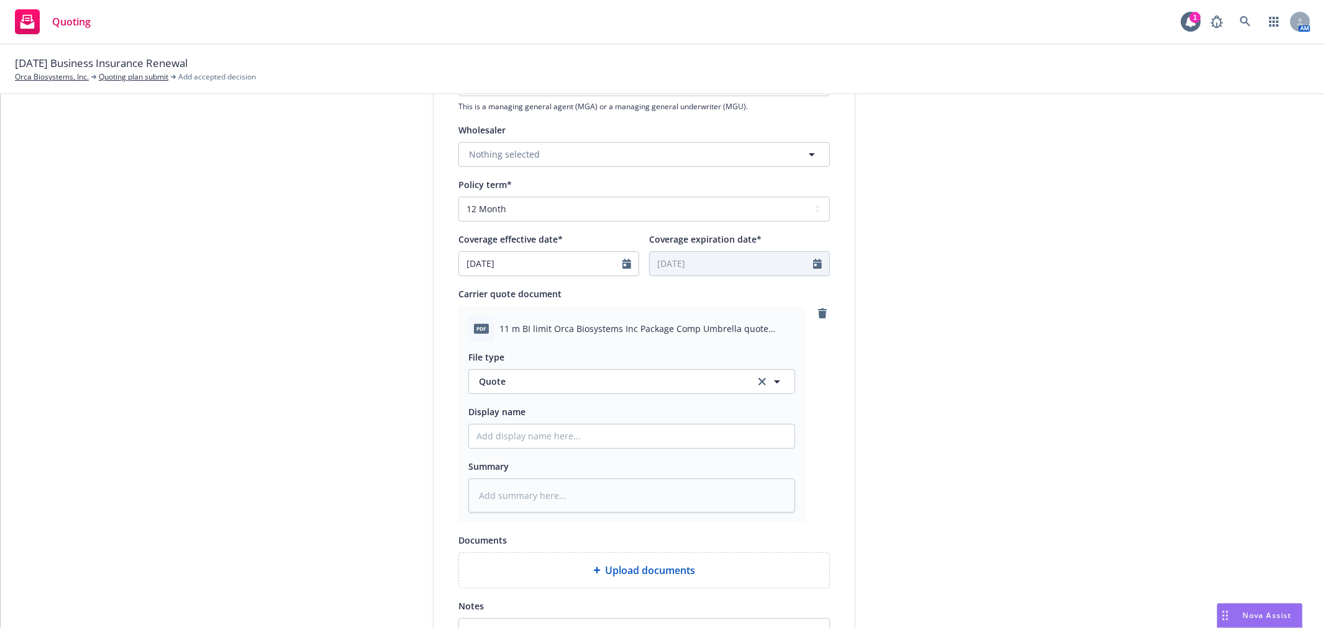
click at [632, 425] on div at bounding box center [631, 436] width 327 height 25
click at [607, 455] on div "File type Quote Quote Display name Summary" at bounding box center [631, 427] width 327 height 171
click at [605, 446] on input "Display name" at bounding box center [631, 437] width 325 height 24
click at [542, 438] on input "Hartford Package Quote" at bounding box center [631, 437] width 325 height 24
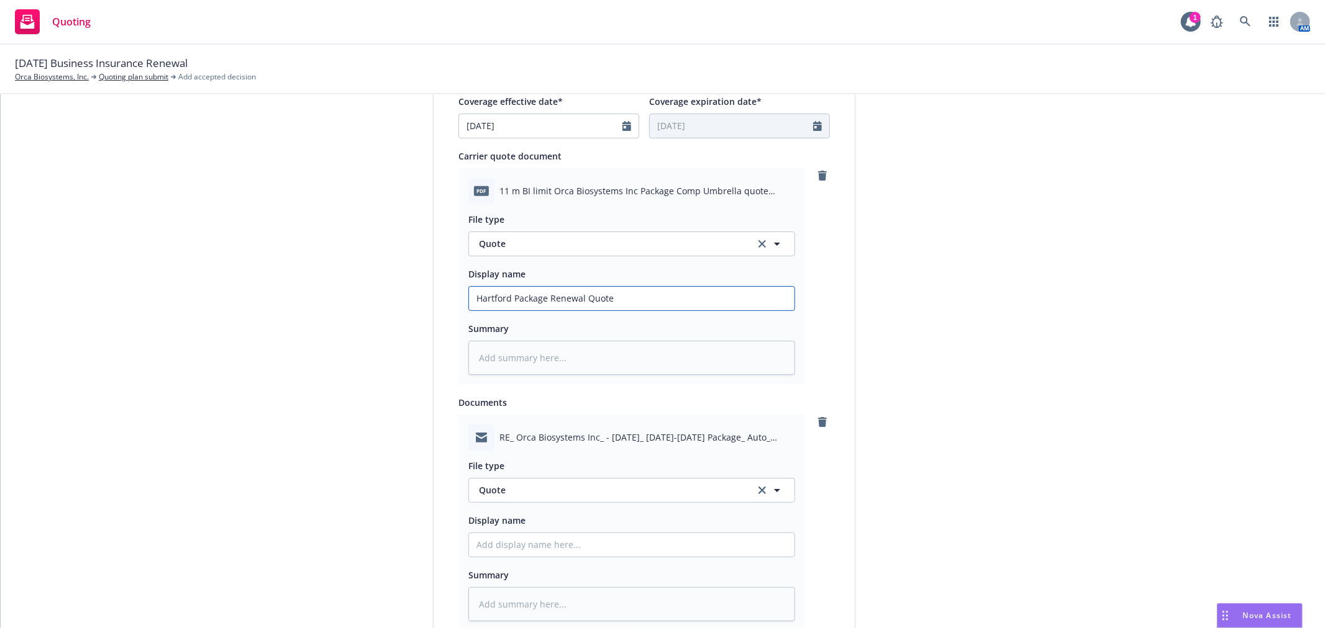
scroll to position [690, 0]
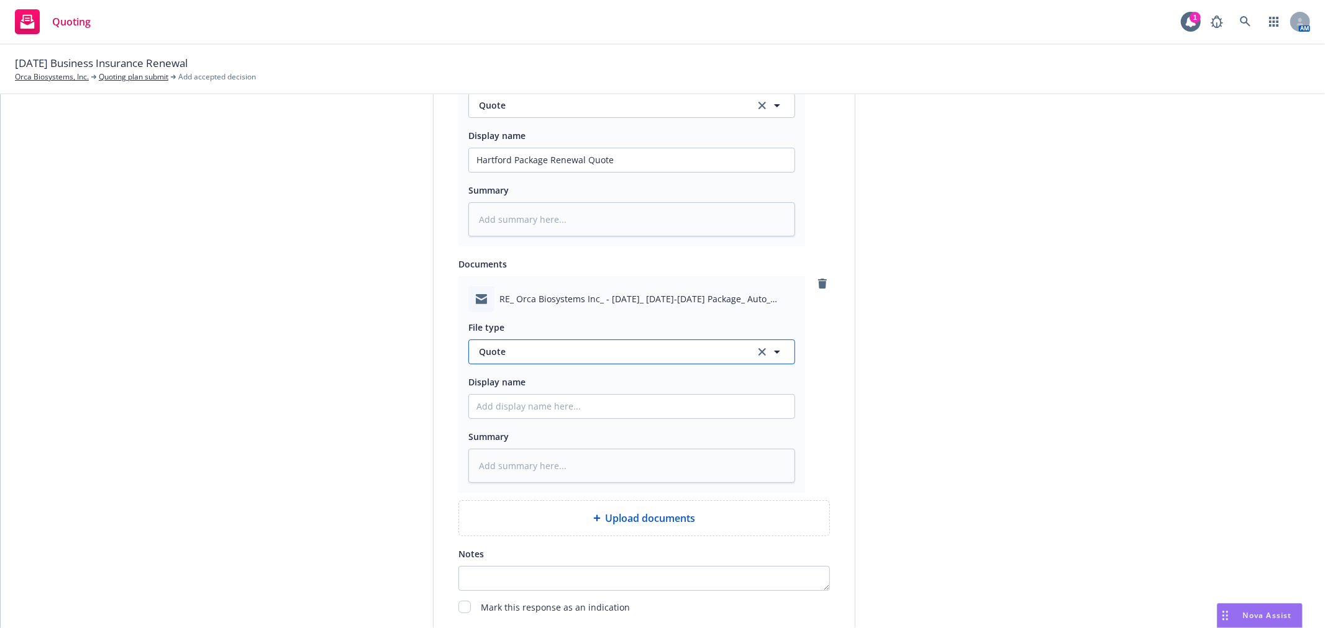
click at [679, 362] on button "Quote" at bounding box center [631, 352] width 327 height 25
click at [486, 384] on span "Email" at bounding box center [492, 386] width 23 height 13
click at [576, 172] on input "Display name" at bounding box center [631, 160] width 325 height 24
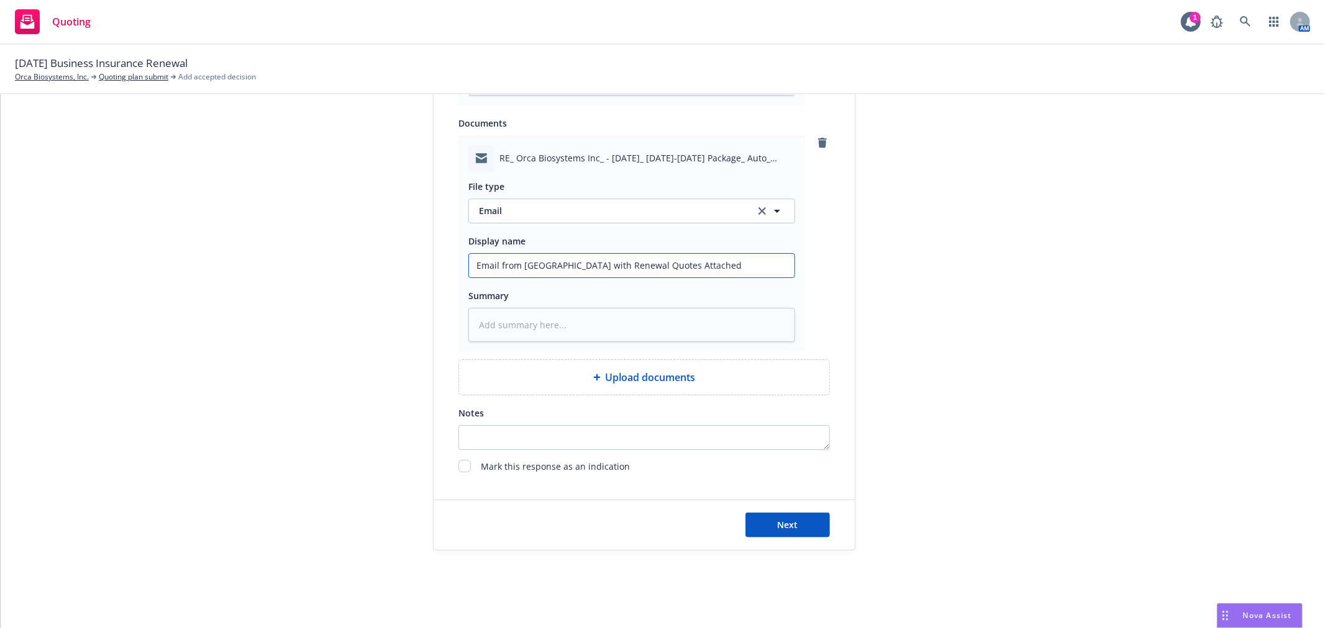
scroll to position [836, 0]
click at [768, 515] on button "Next" at bounding box center [787, 523] width 84 height 25
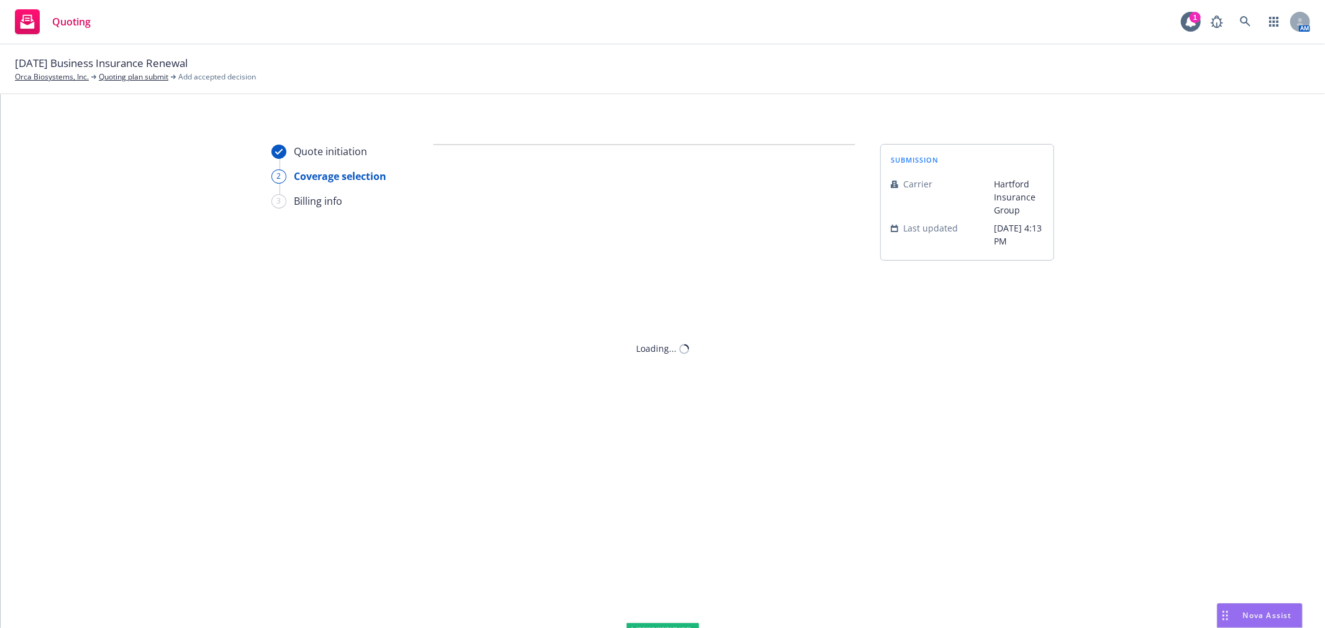
scroll to position [0, 0]
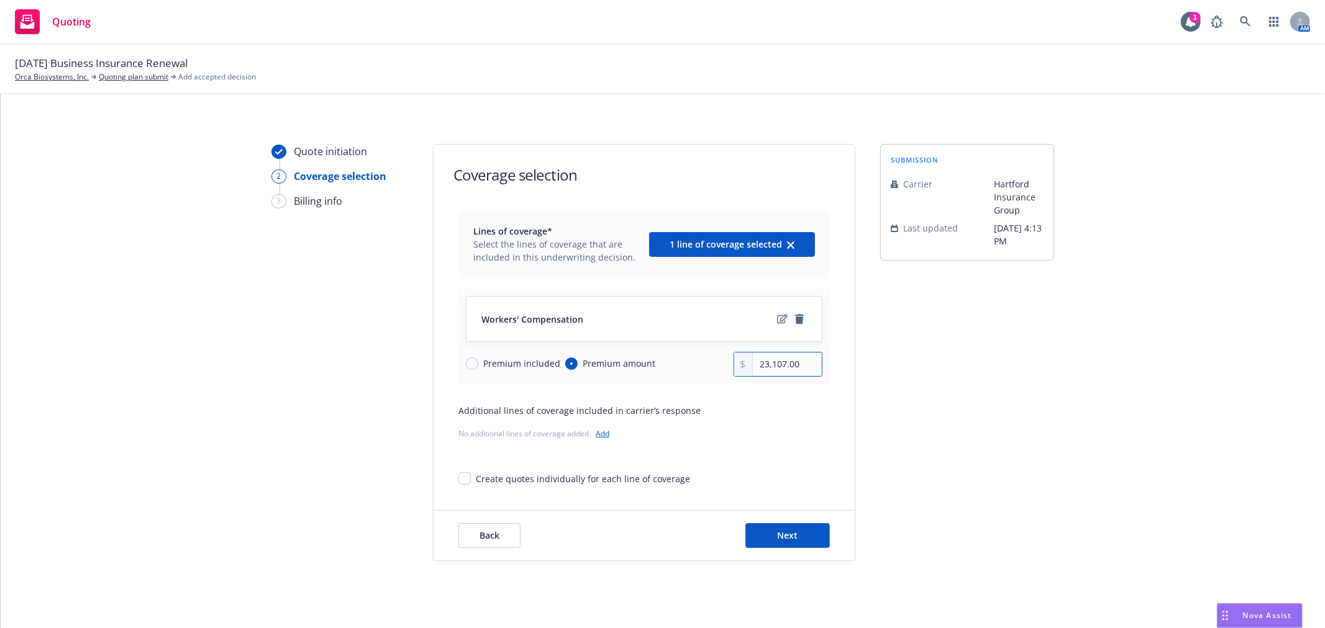
drag, startPoint x: 774, startPoint y: 370, endPoint x: 704, endPoint y: 370, distance: 70.8
click at [704, 370] on div "Premium included Premium amount 23,107.00" at bounding box center [644, 364] width 356 height 25
click at [802, 540] on button "Next" at bounding box center [787, 536] width 84 height 25
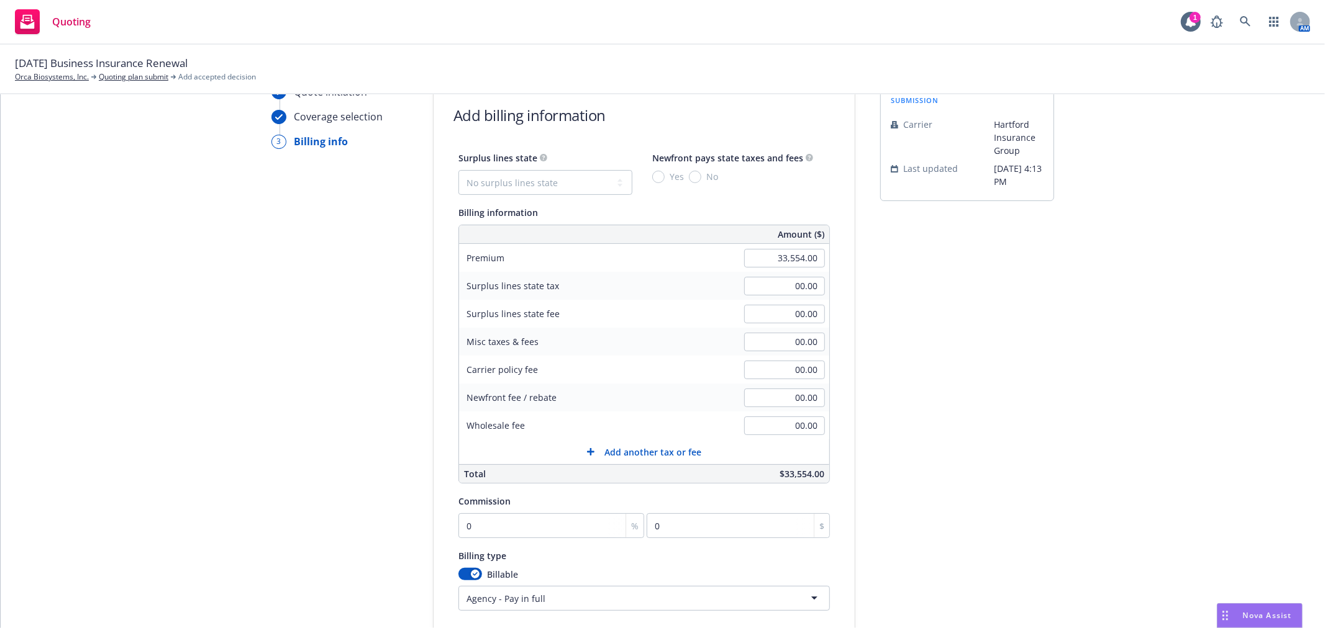
scroll to position [138, 0]
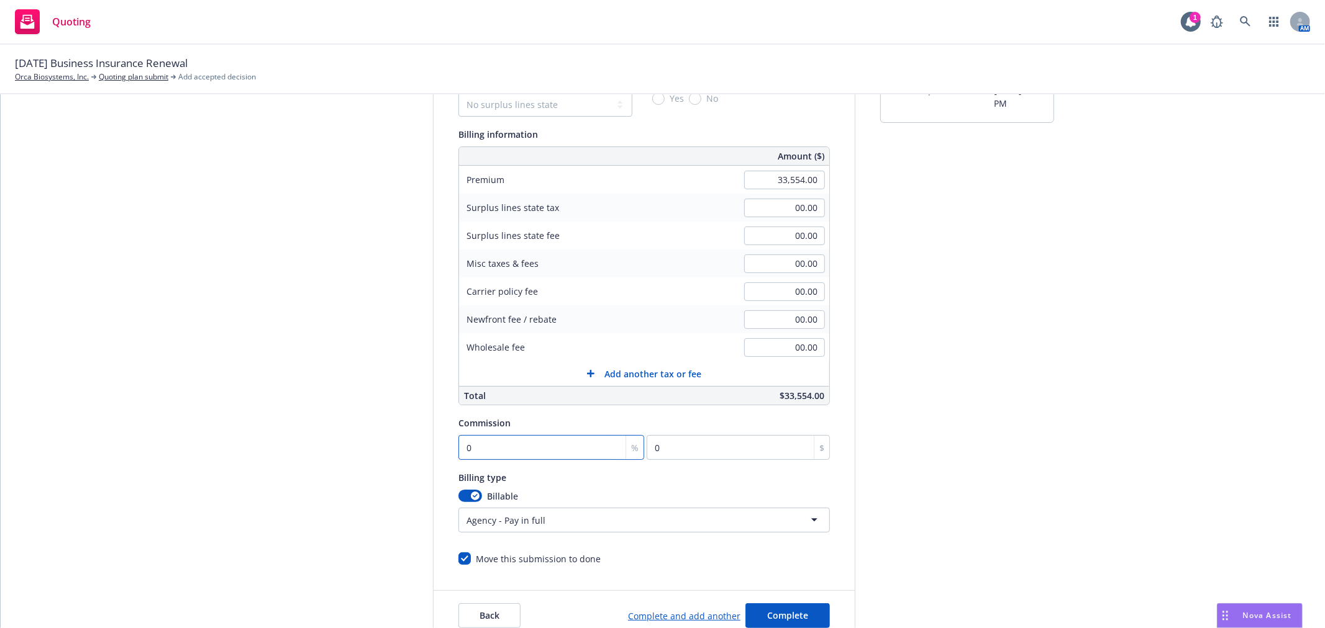
click at [537, 442] on input "0" at bounding box center [551, 447] width 186 height 25
click at [984, 444] on div "submission Carrier Hartford Insurance Group Last updated [DATE] 4:13 PM" at bounding box center [967, 323] width 174 height 635
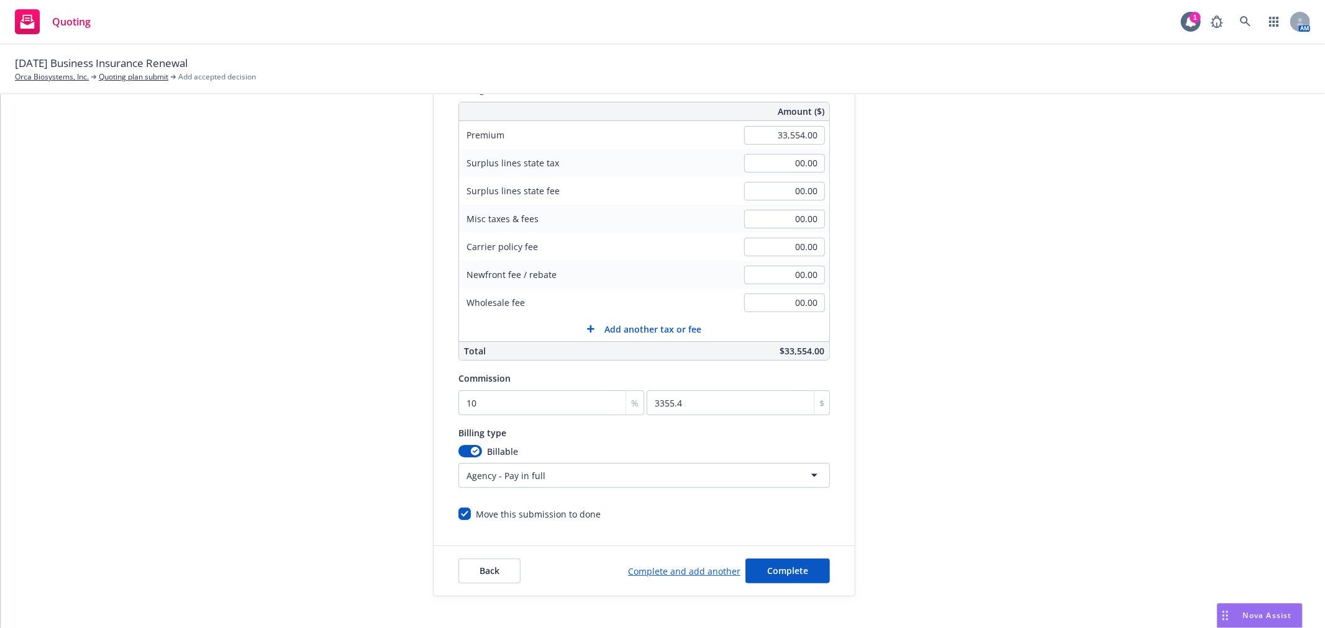
scroll to position [207, 0]
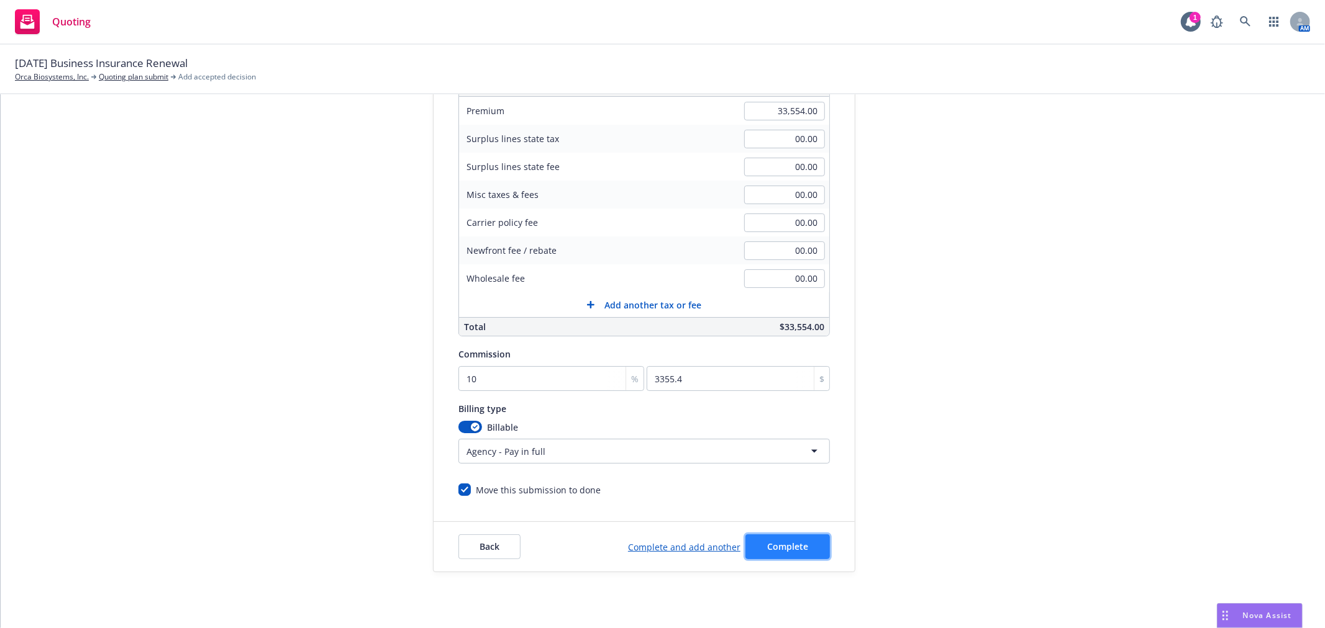
click at [792, 542] on span "Complete" at bounding box center [787, 547] width 41 height 12
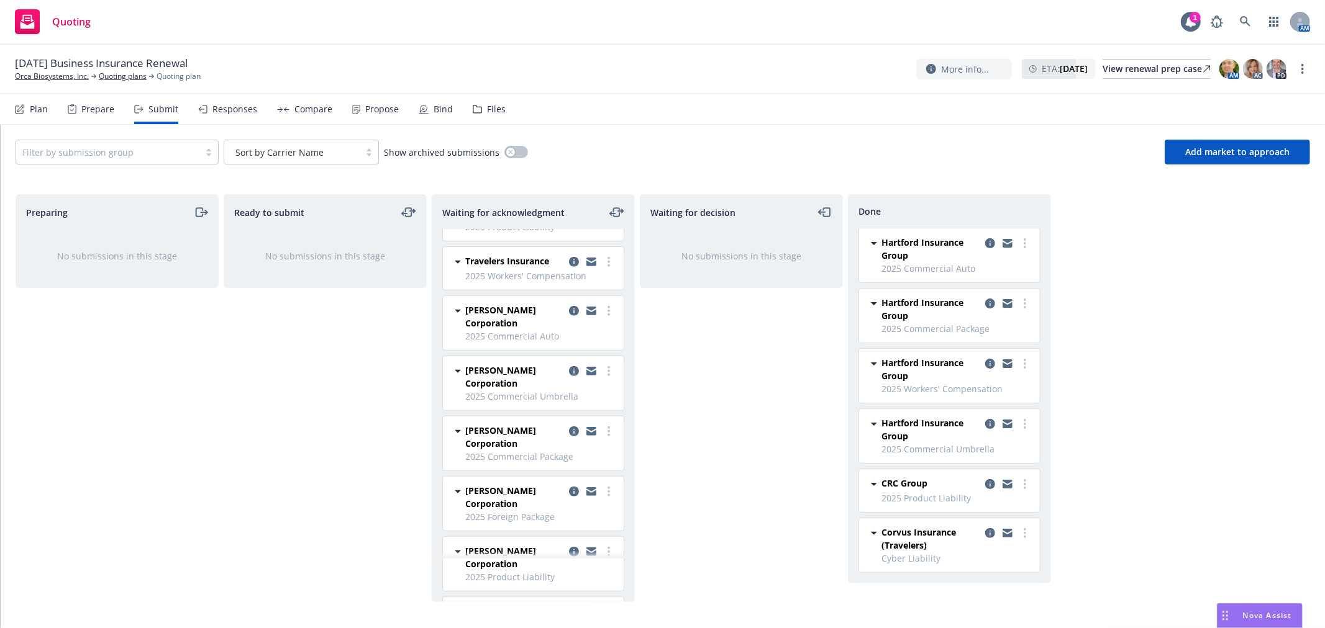
scroll to position [736, 0]
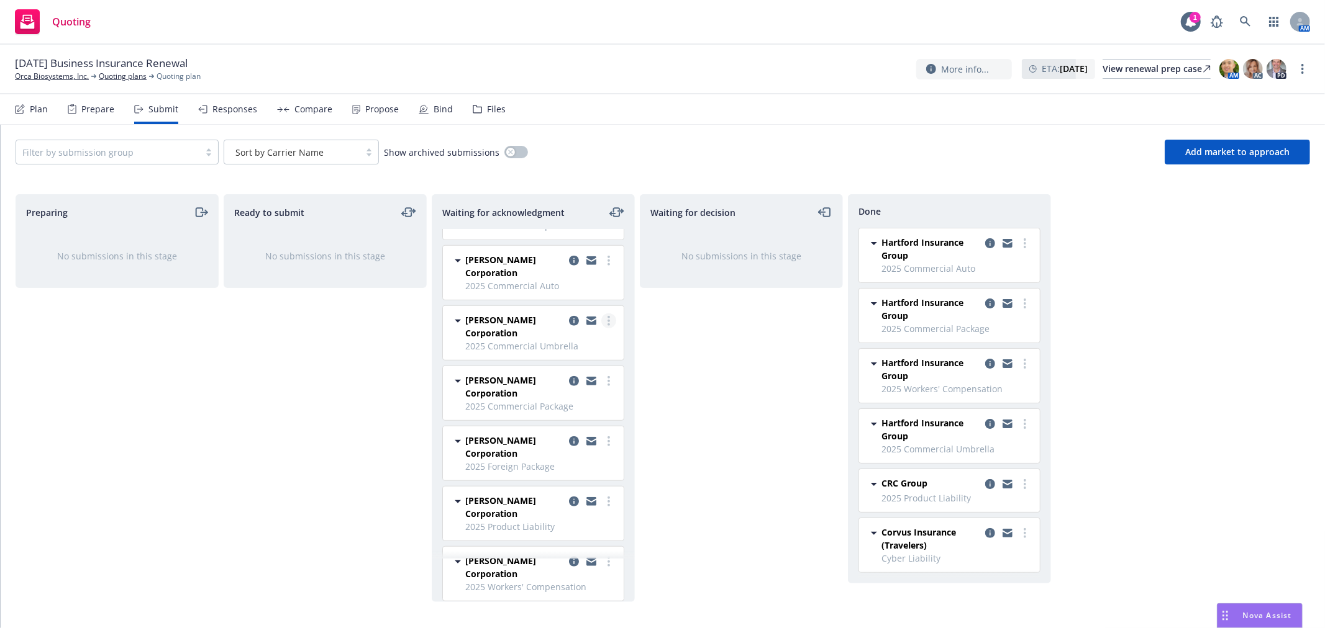
click at [601, 320] on link "more" at bounding box center [608, 321] width 15 height 15
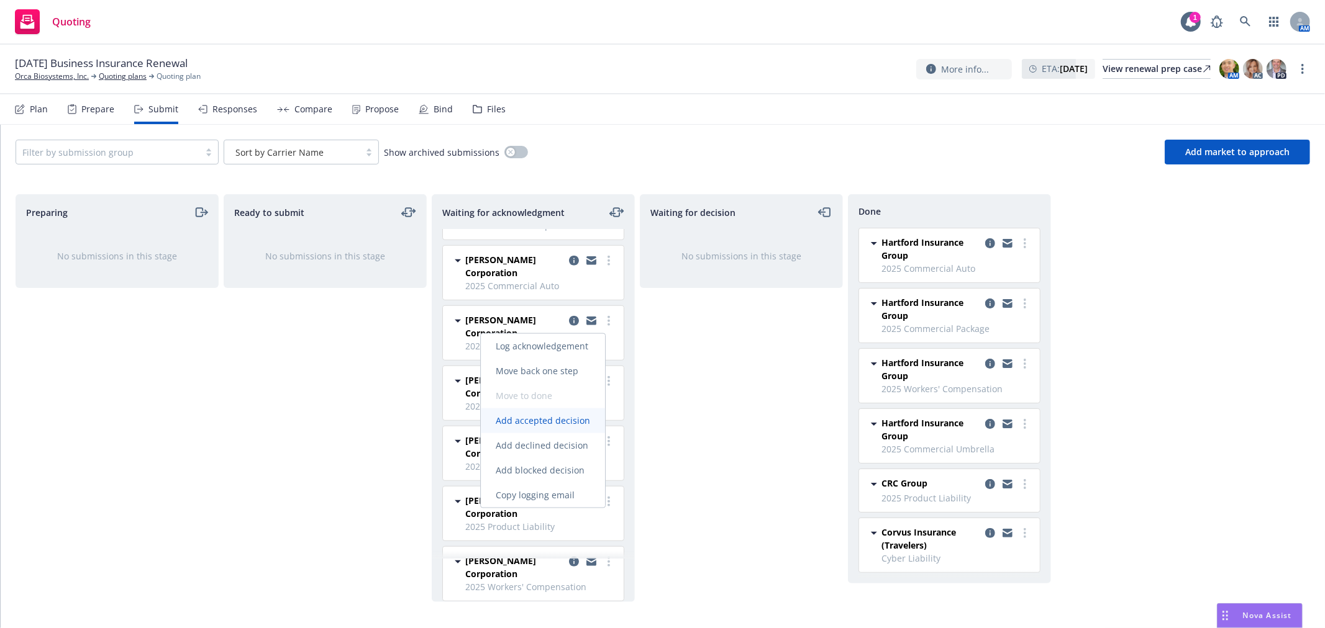
click at [543, 420] on span "Add accepted decision" at bounding box center [543, 421] width 124 height 12
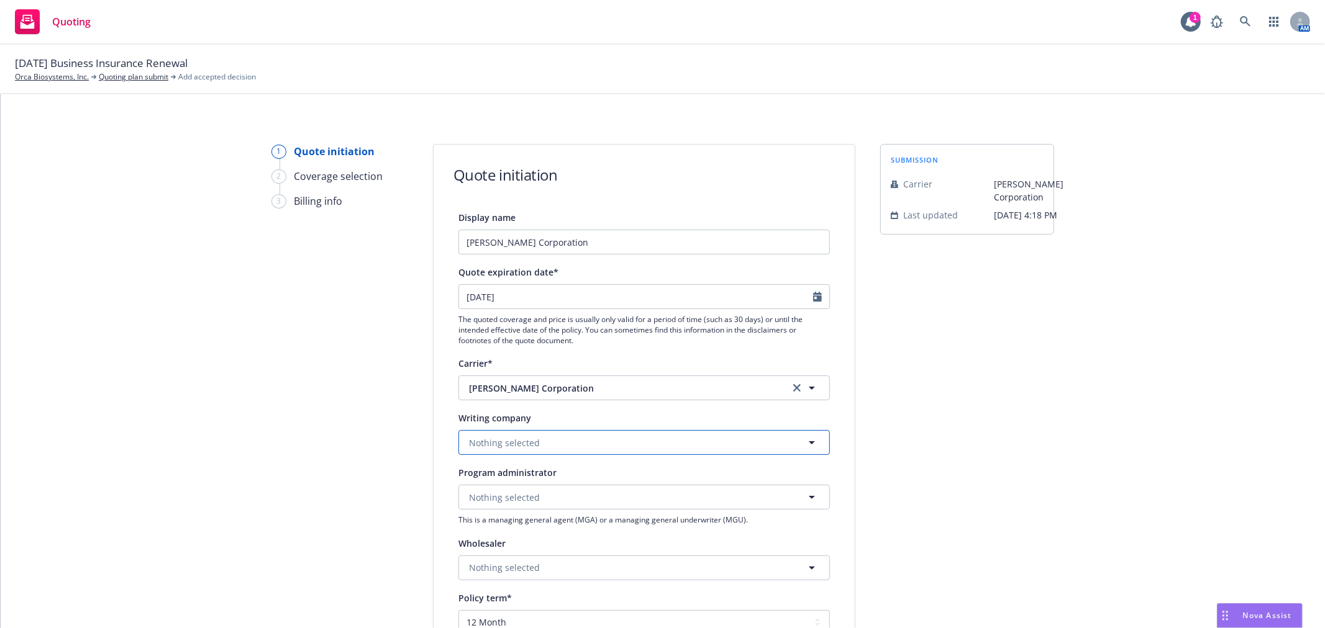
click at [543, 435] on button "Nothing selected" at bounding box center [643, 442] width 371 height 25
click at [627, 399] on div "StarNet Insurance Company Domestic - 40045" at bounding box center [644, 401] width 354 height 31
click at [1027, 425] on div "submission Carrier [PERSON_NAME] Corporation Last updated [DATE] 4:18 PM" at bounding box center [967, 560] width 174 height 833
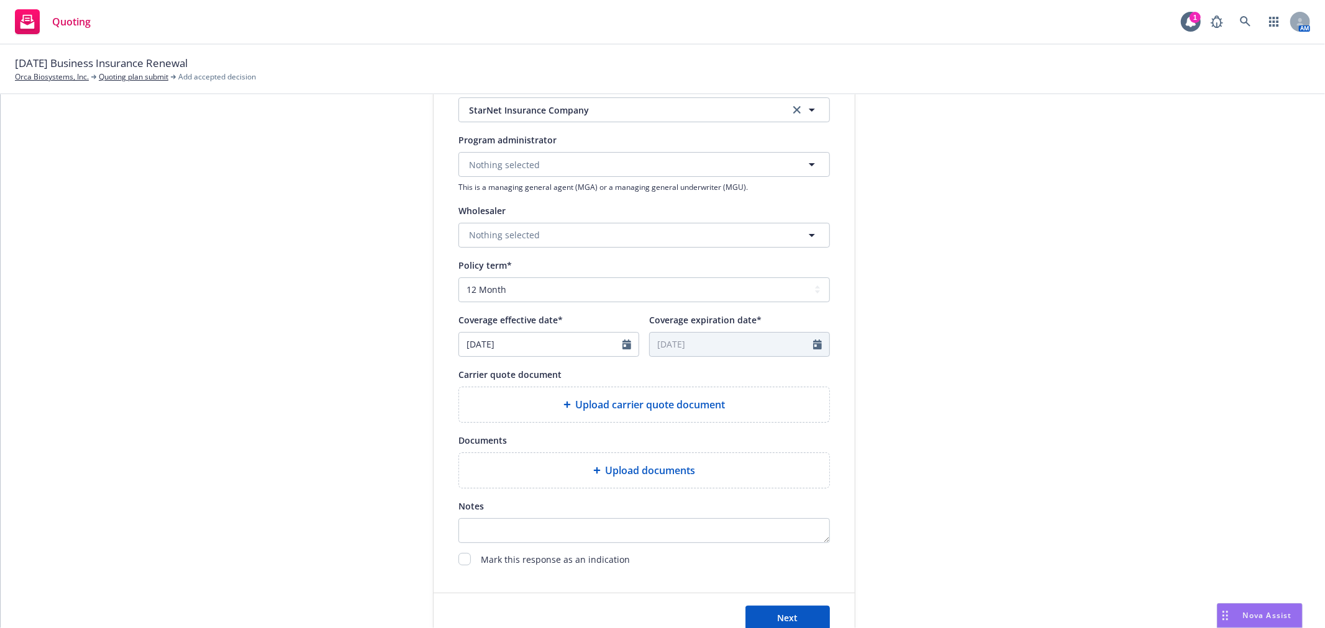
scroll to position [414, 0]
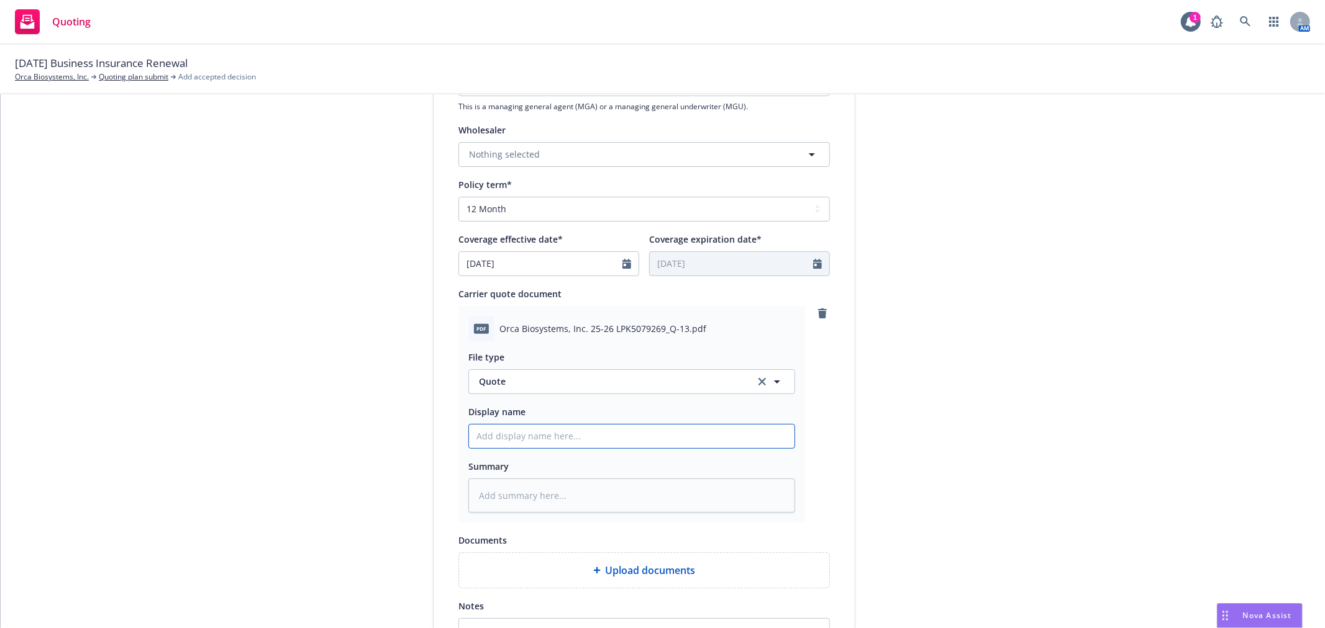
click at [682, 445] on input "Display name" at bounding box center [631, 437] width 325 height 24
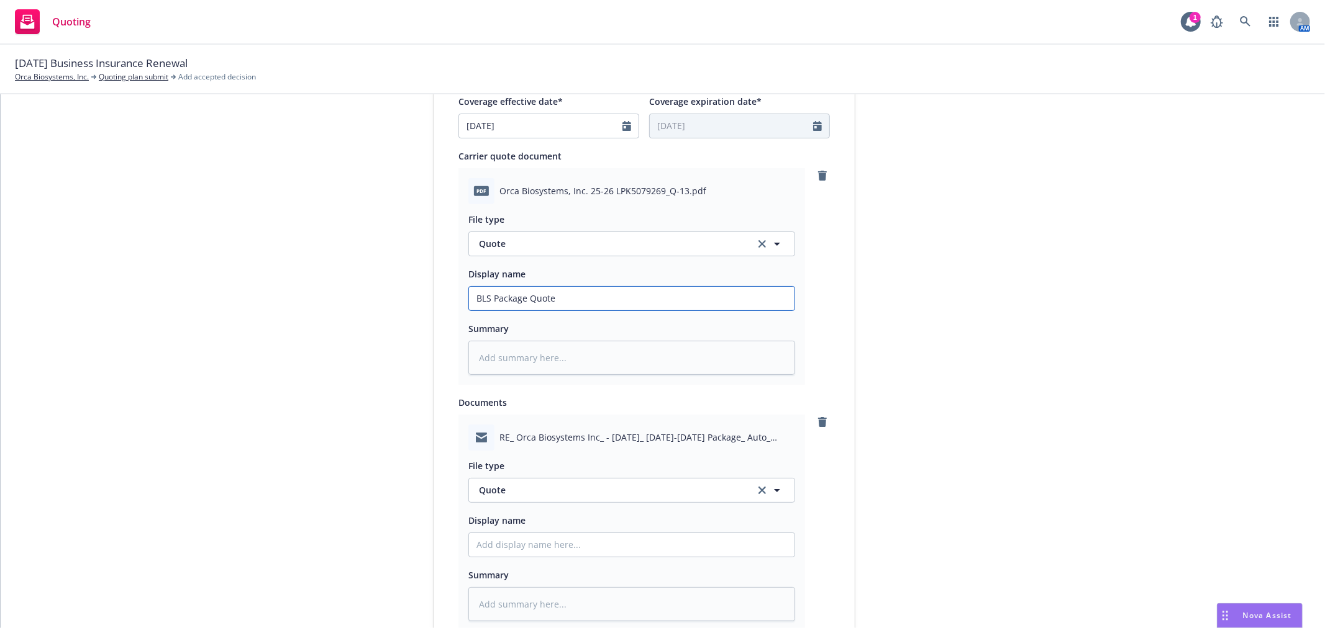
scroll to position [690, 0]
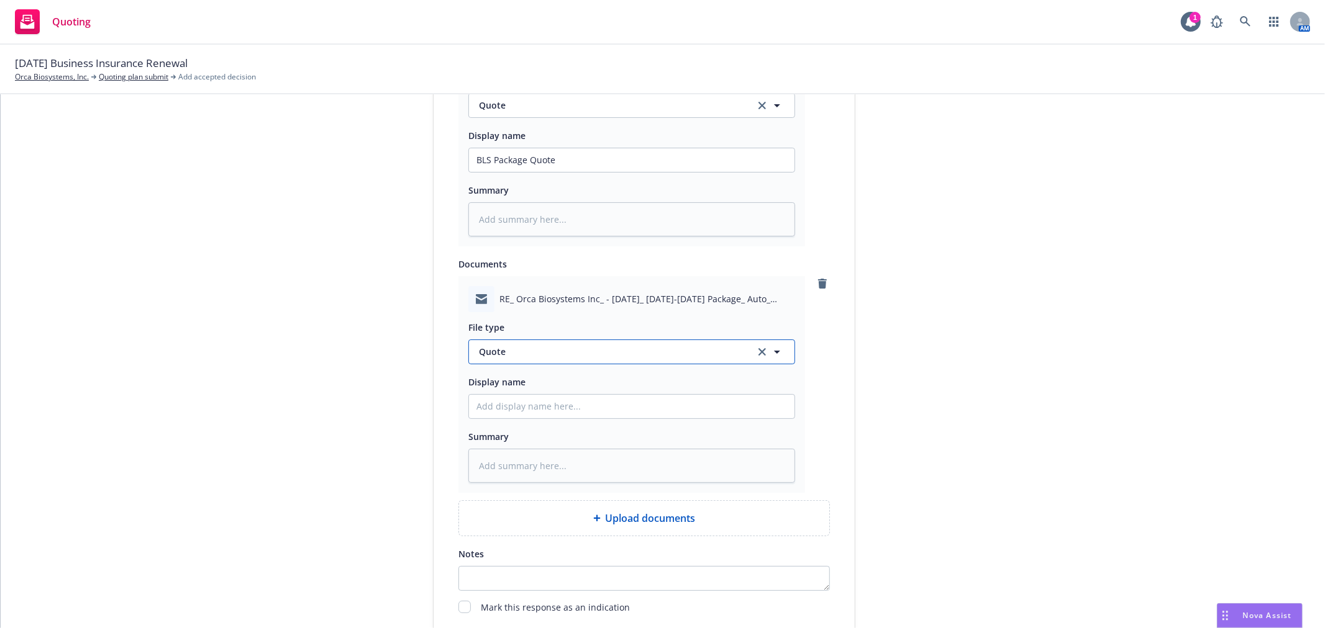
click at [705, 353] on span "Quote" at bounding box center [609, 351] width 261 height 13
click at [568, 389] on div "Email" at bounding box center [631, 387] width 311 height 18
click at [532, 400] on div "File type Email Display name Summary" at bounding box center [631, 397] width 327 height 171
click at [534, 172] on input "Display name" at bounding box center [631, 160] width 325 height 24
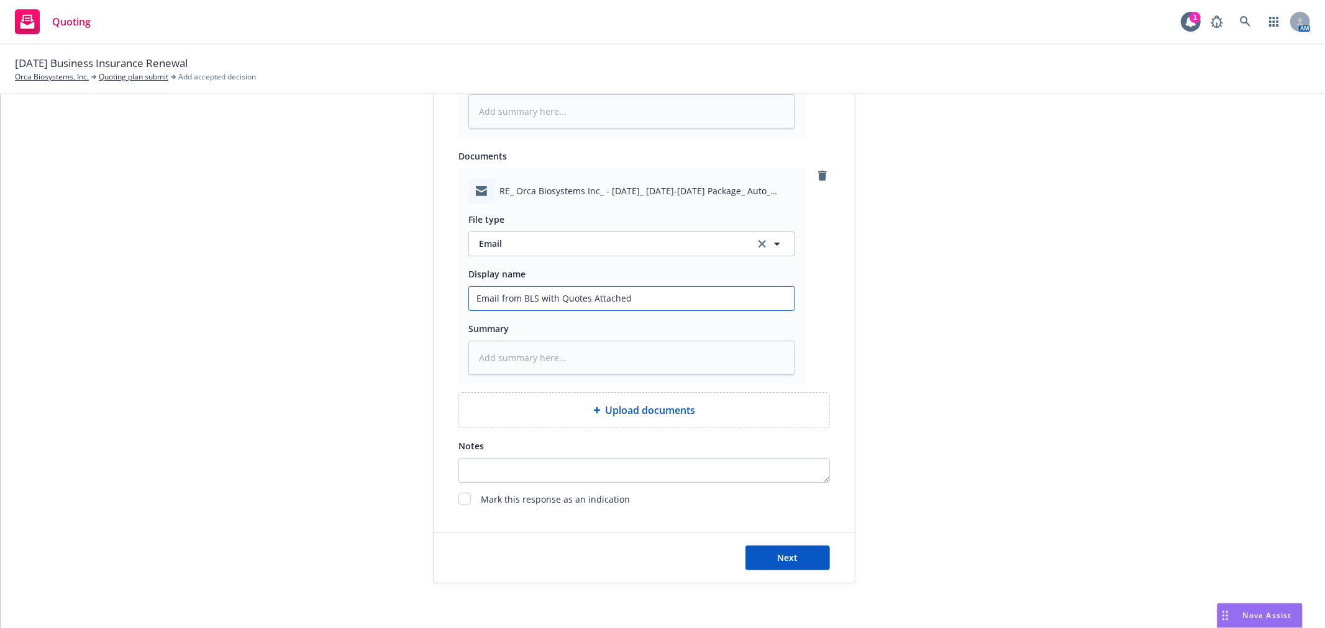
scroll to position [836, 0]
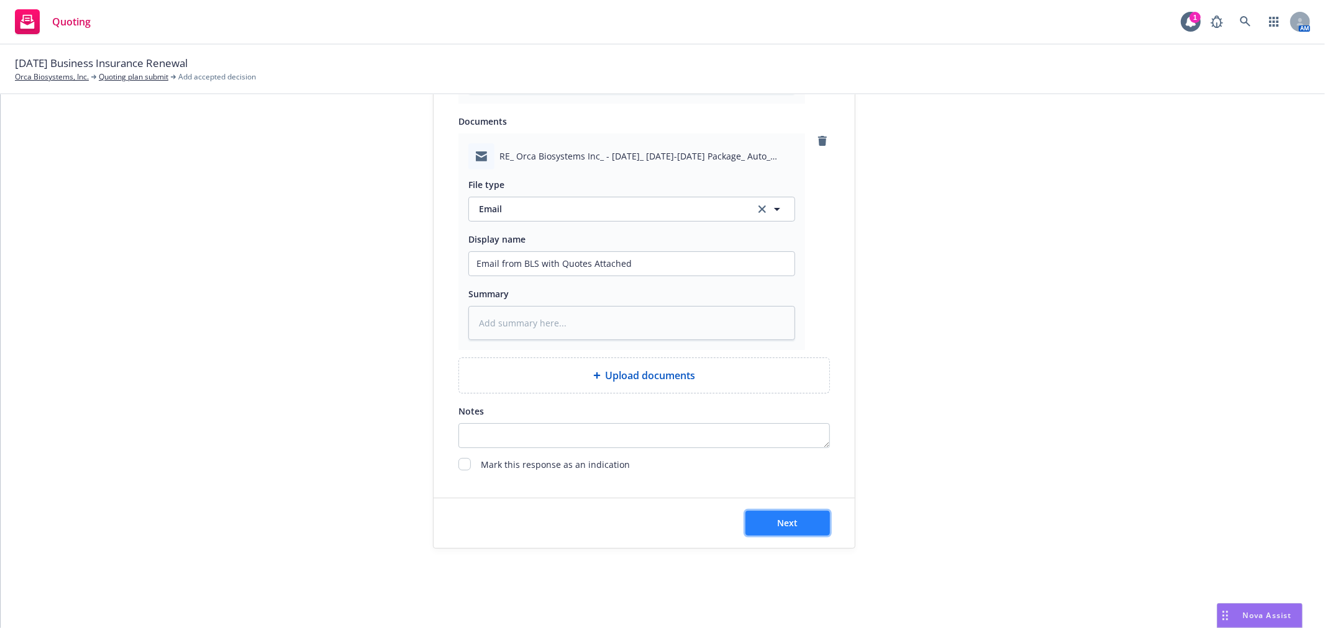
click at [789, 523] on span "Next" at bounding box center [788, 523] width 20 height 12
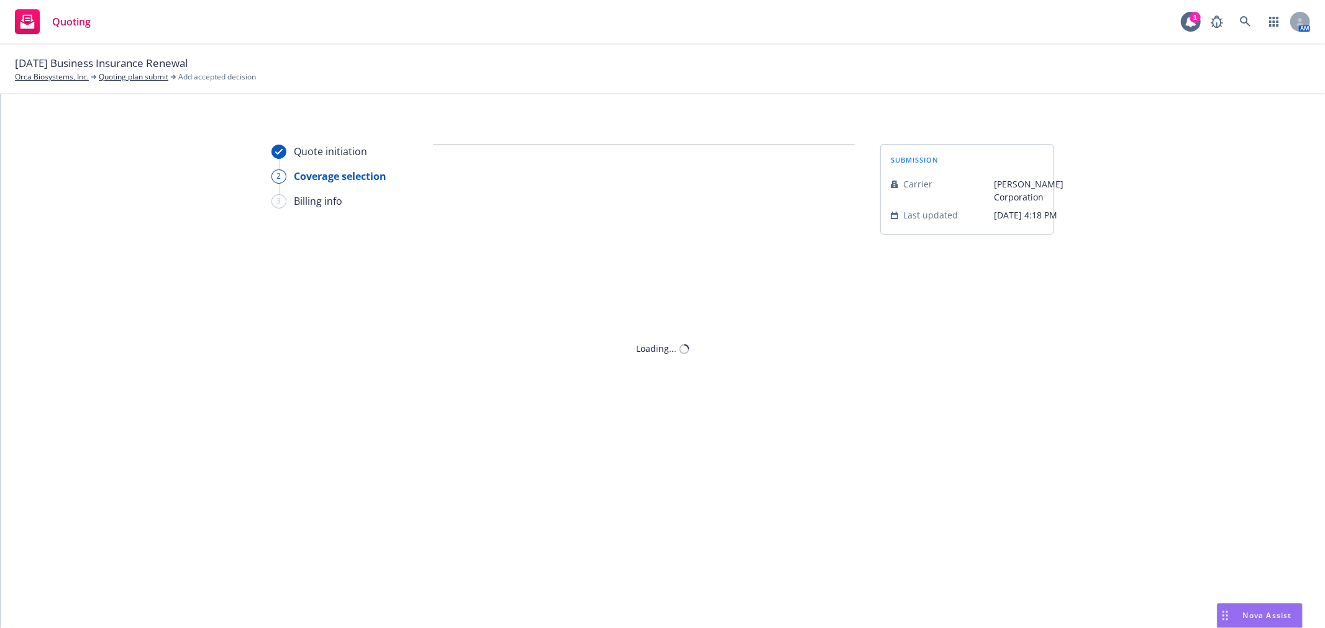
scroll to position [0, 0]
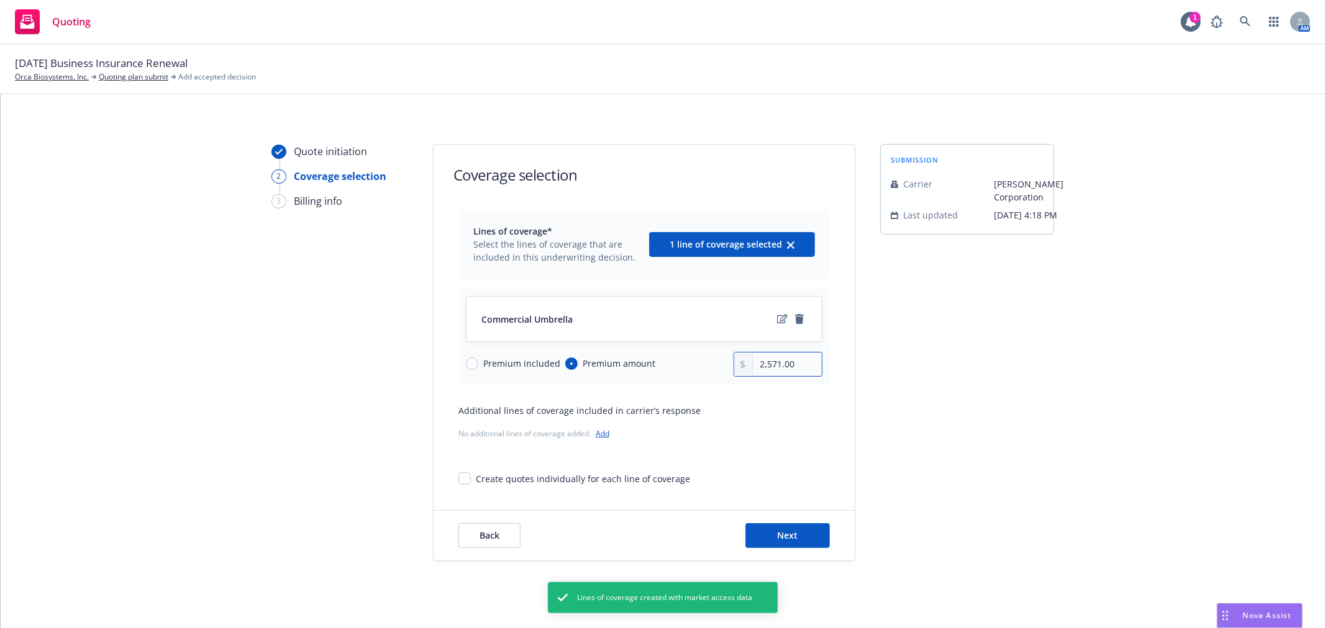
drag, startPoint x: 805, startPoint y: 362, endPoint x: 640, endPoint y: 356, distance: 165.3
click at [640, 356] on div "Premium included Premium amount 2,571.00" at bounding box center [644, 364] width 356 height 25
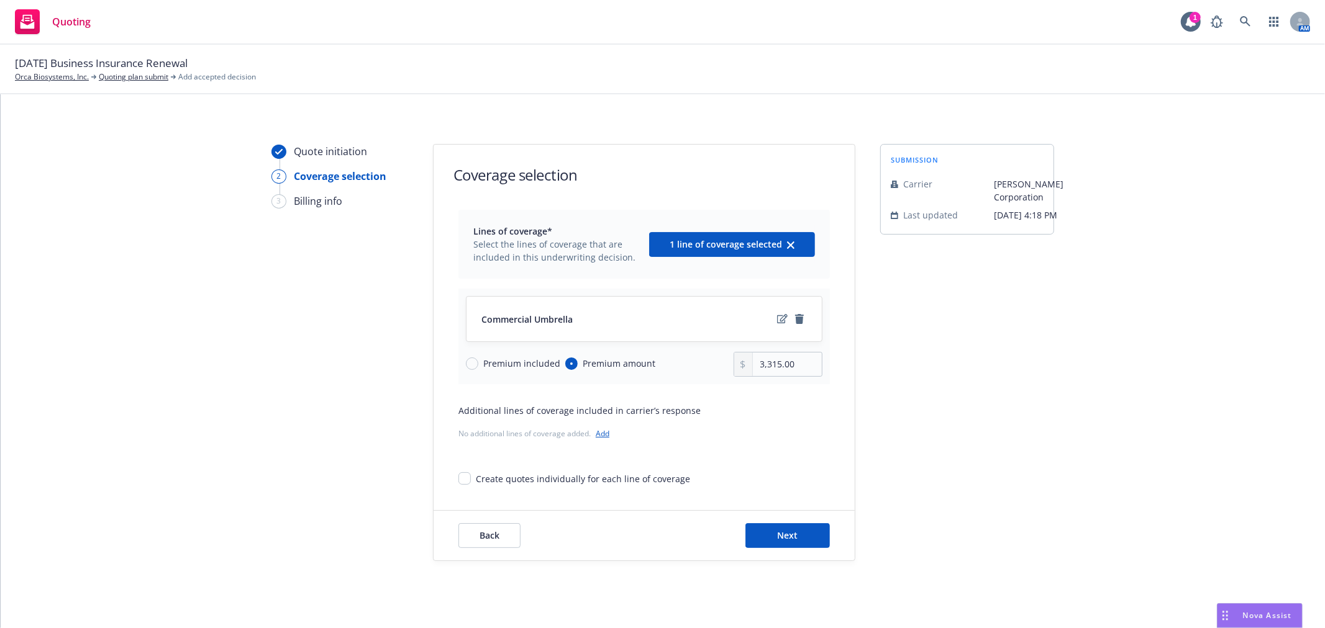
click at [843, 439] on div "Lines of coverage* Select the lines of coverage that are included in this under…" at bounding box center [643, 348] width 421 height 276
click at [781, 529] on button "Next" at bounding box center [787, 536] width 84 height 25
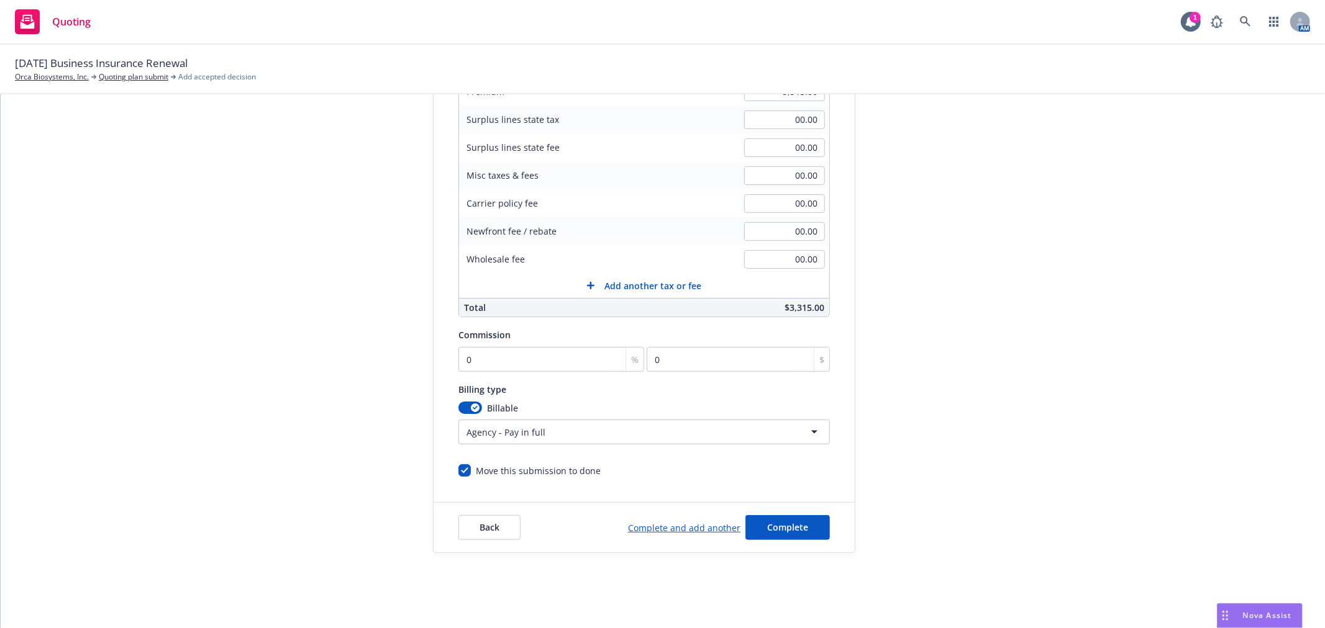
scroll to position [231, 0]
click at [543, 357] on input "0" at bounding box center [551, 355] width 186 height 25
click at [536, 356] on input "0" at bounding box center [551, 355] width 186 height 25
drag, startPoint x: 549, startPoint y: 360, endPoint x: 249, endPoint y: 327, distance: 301.8
click at [249, 327] on div "Quote initiation Coverage selection 3 Billing info Add billing information Surp…" at bounding box center [663, 231] width 1294 height 635
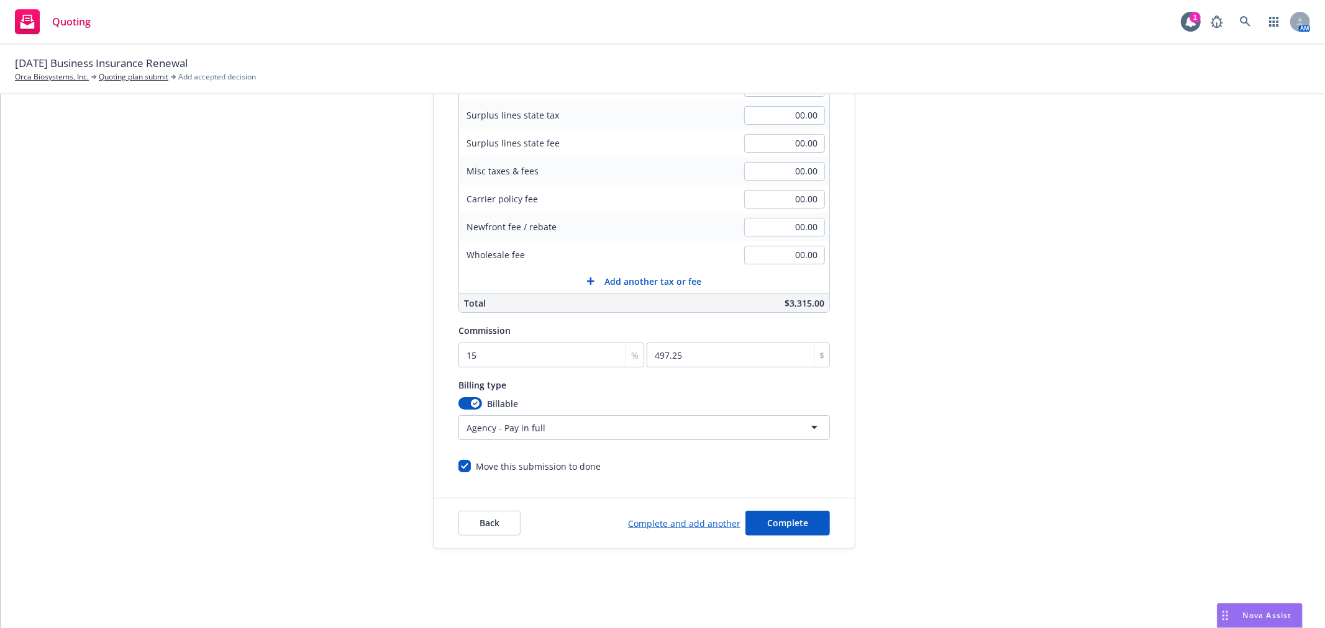
click at [1000, 377] on div "submission Carrier [PERSON_NAME] Corporation Last updated [DATE] 4:18 PM" at bounding box center [967, 231] width 174 height 635
click at [777, 528] on span "Complete" at bounding box center [787, 523] width 41 height 12
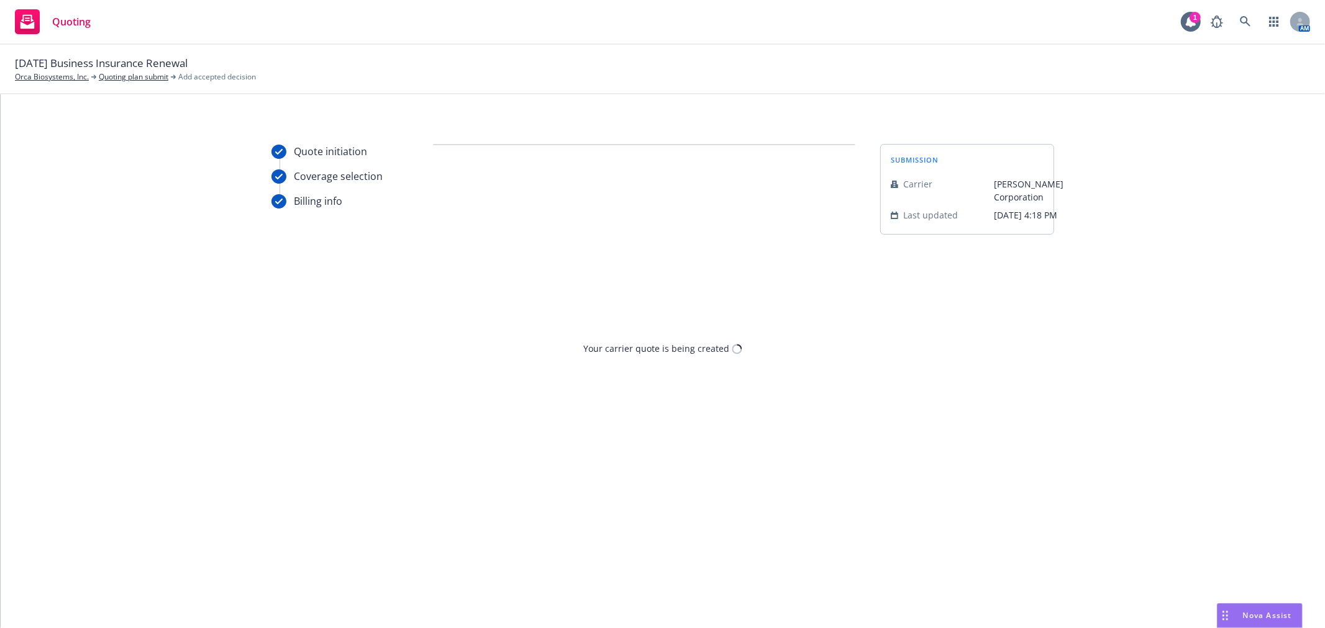
scroll to position [0, 0]
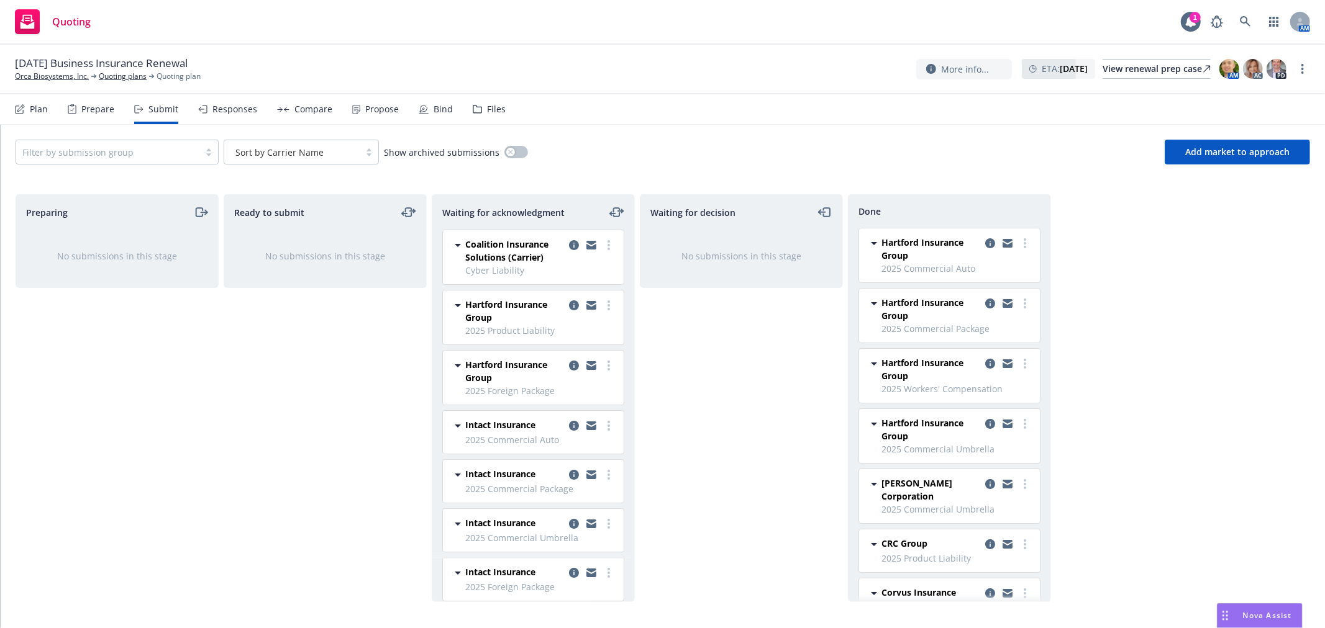
click at [714, 397] on div "Waiting for decision No submissions in this stage" at bounding box center [741, 398] width 203 height 408
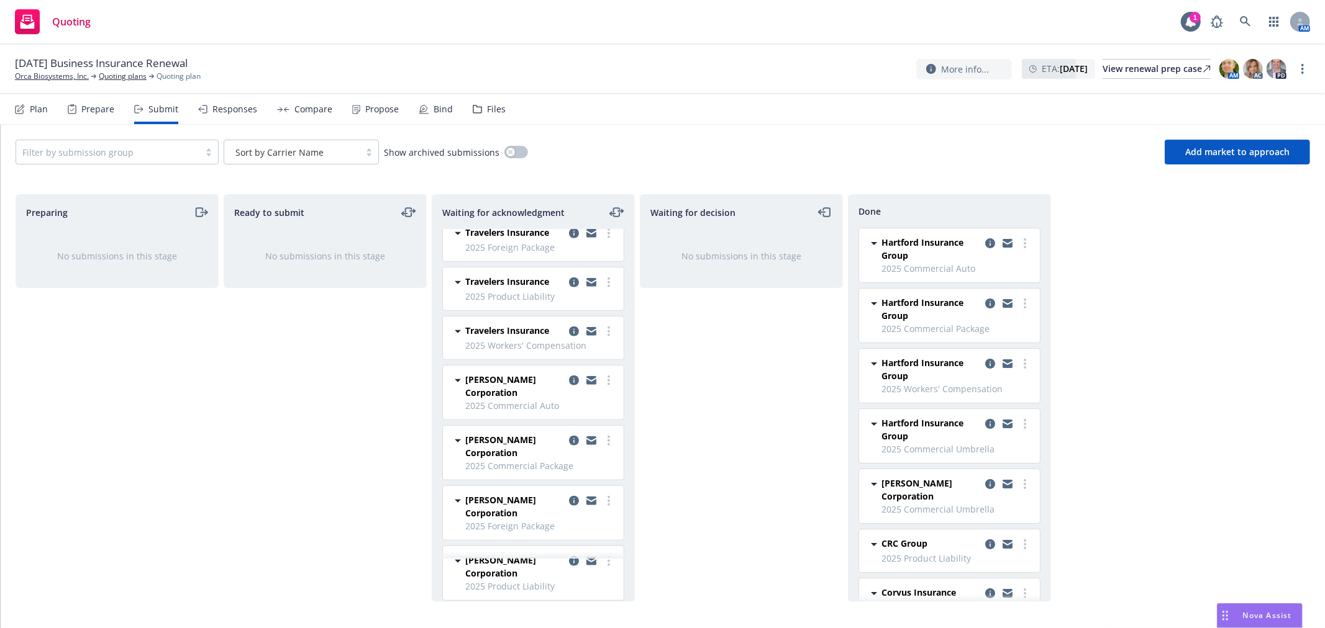
scroll to position [681, 0]
click at [607, 377] on icon "more" at bounding box center [608, 381] width 2 height 10
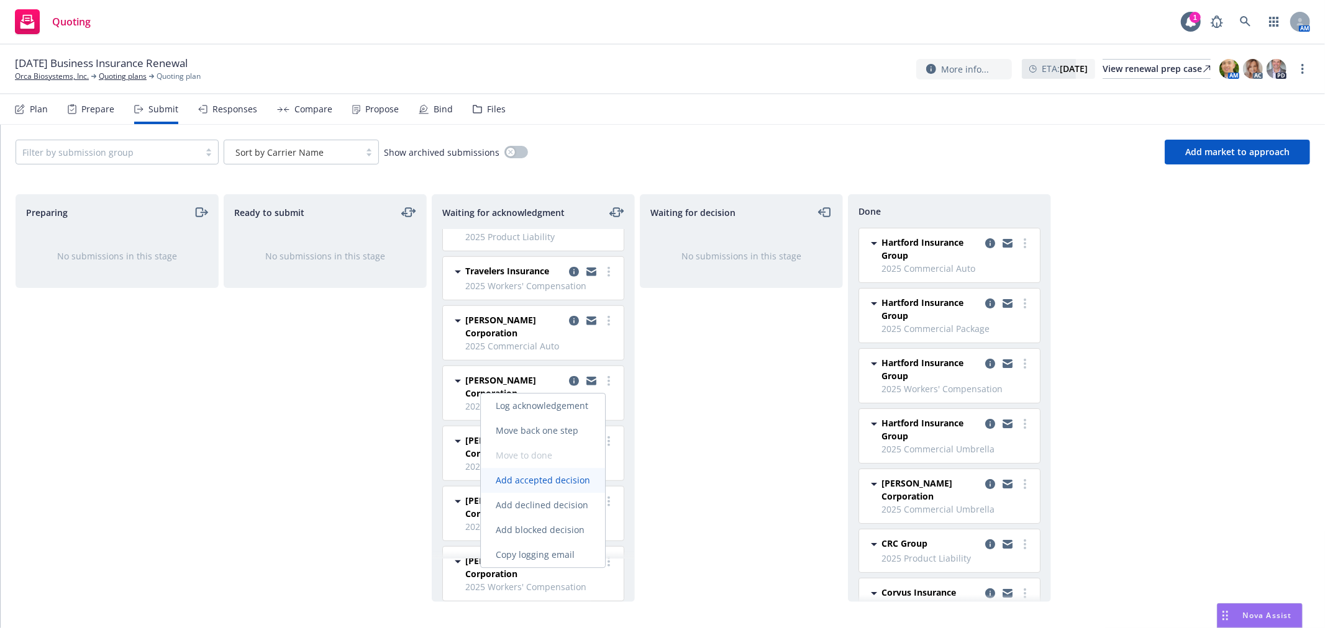
click at [550, 482] on span "Add accepted decision" at bounding box center [543, 480] width 124 height 12
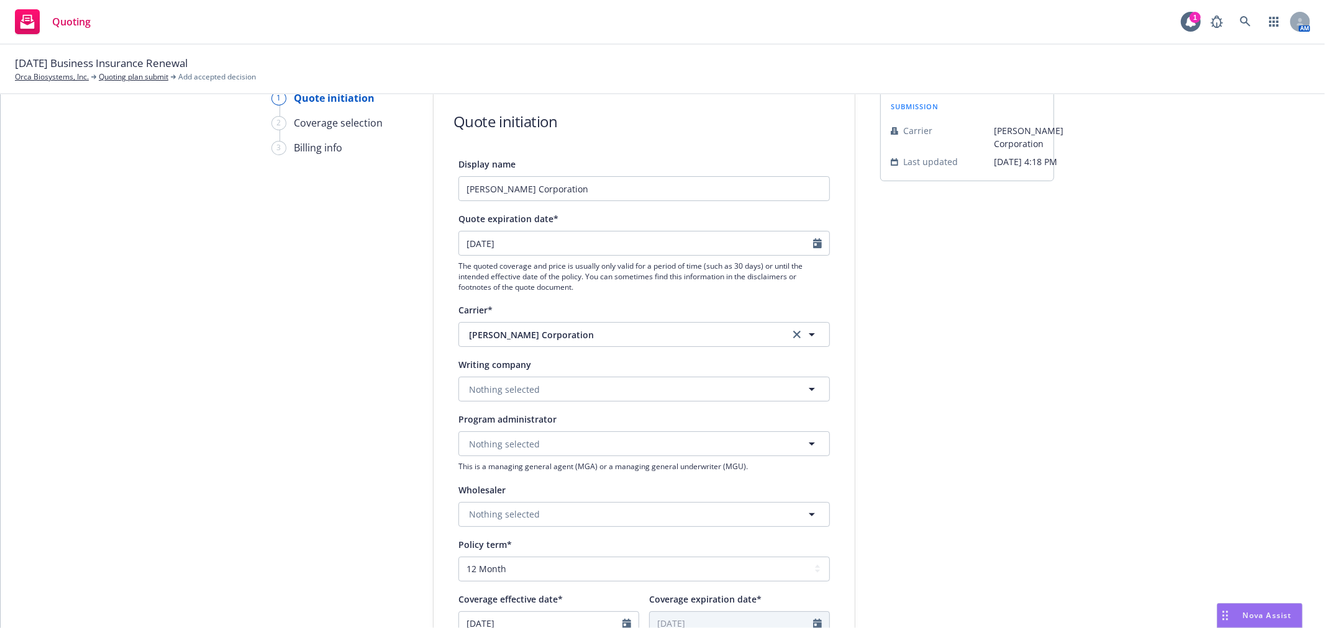
scroll to position [69, 0]
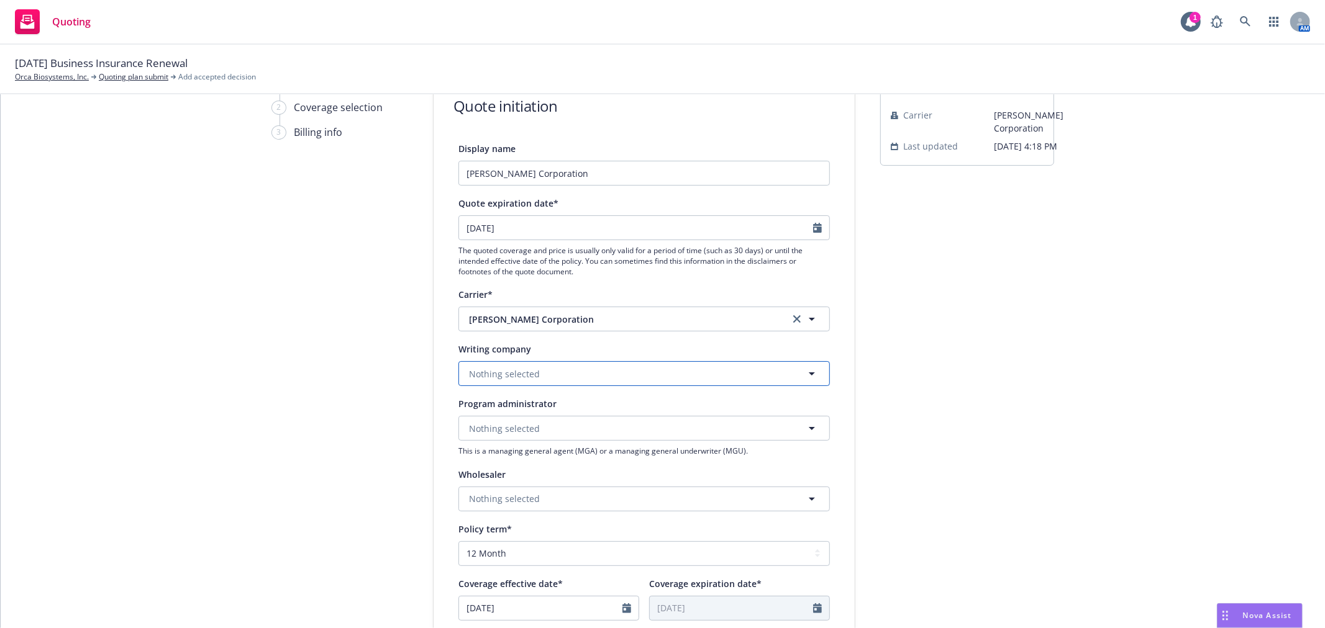
click at [567, 382] on button "Nothing selected" at bounding box center [643, 373] width 371 height 25
click at [555, 425] on span "Domestic - 40045" at bounding box center [532, 421] width 120 height 13
click at [1038, 412] on div "submission Carrier [PERSON_NAME] Corporation Last updated [DATE] 4:18 PM" at bounding box center [967, 491] width 174 height 833
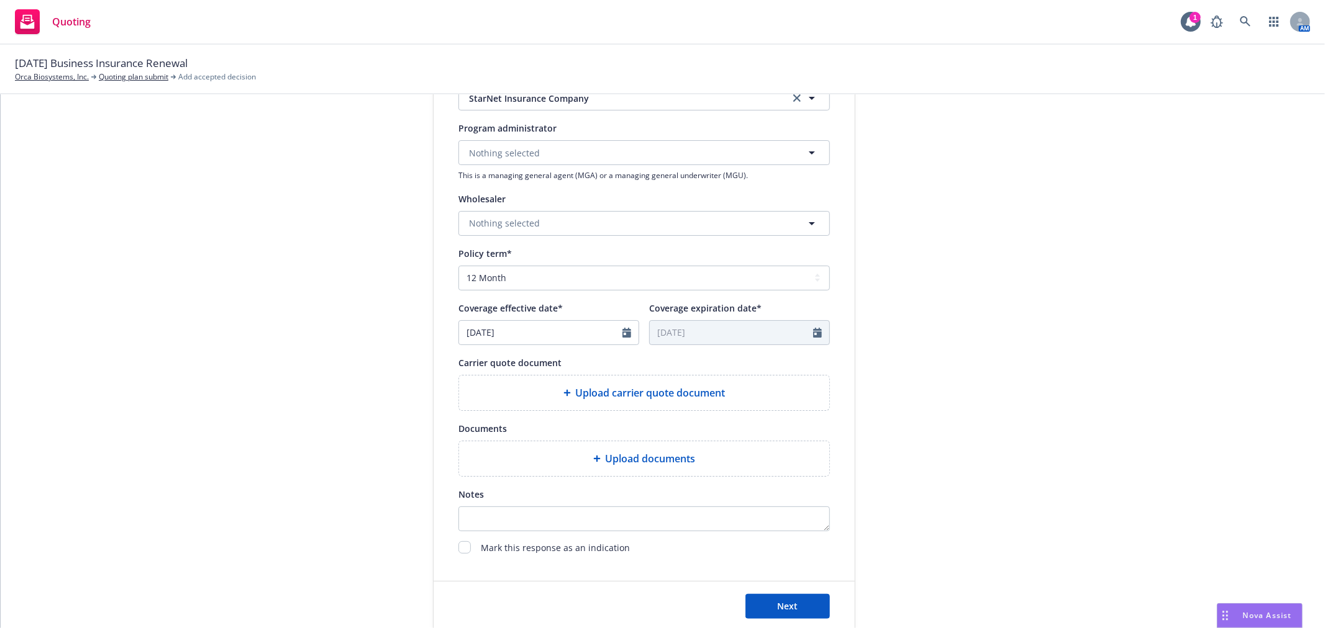
scroll to position [430, 0]
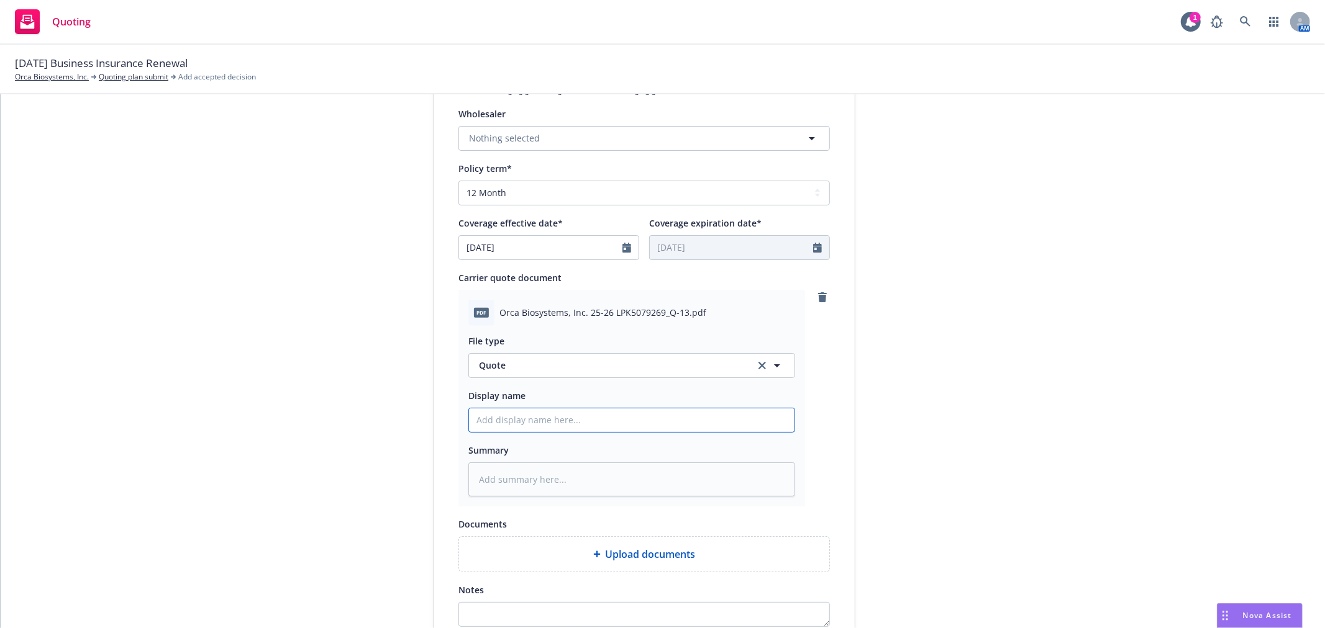
click at [543, 429] on input "Display name" at bounding box center [631, 421] width 325 height 24
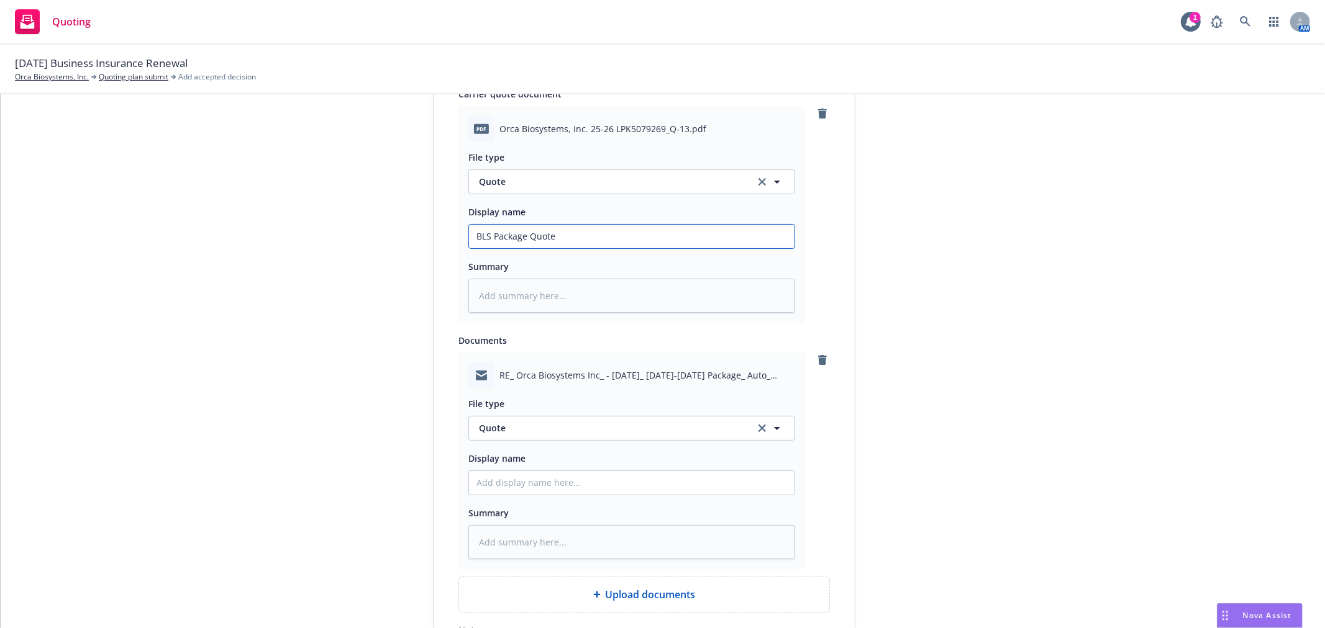
scroll to position [637, 0]
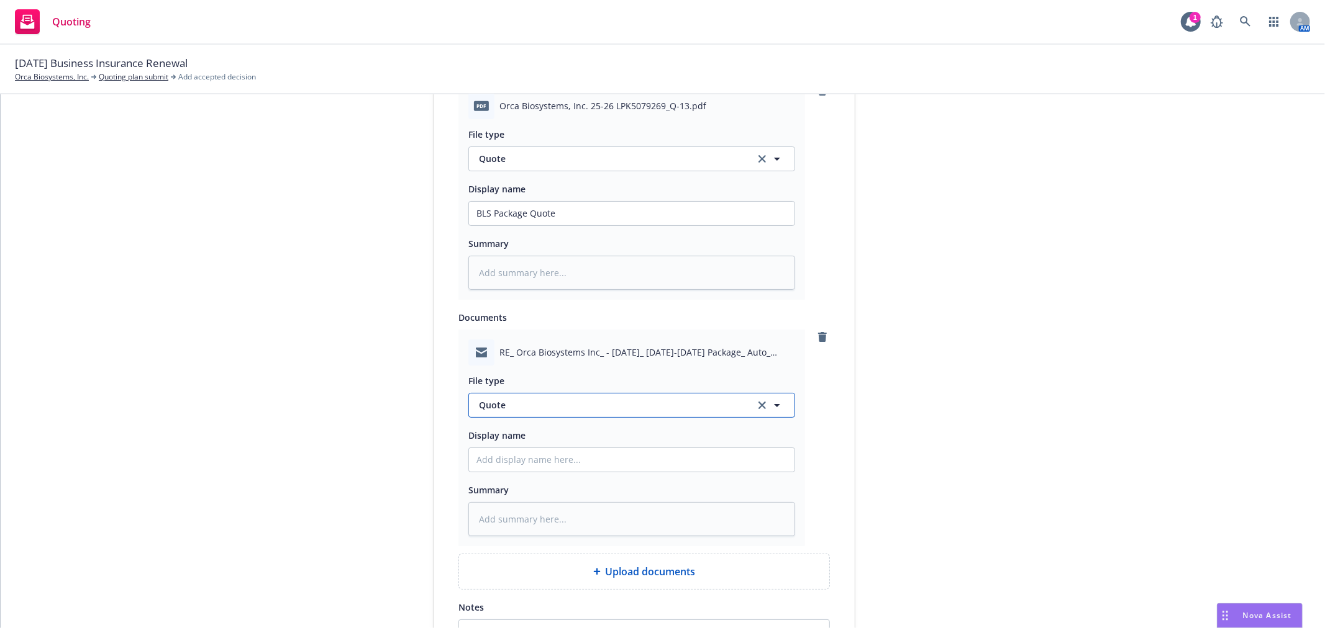
click at [609, 399] on button "Quote" at bounding box center [631, 405] width 327 height 25
click at [680, 433] on div "Email" at bounding box center [631, 440] width 311 height 18
click at [616, 225] on input "Display name" at bounding box center [631, 214] width 325 height 24
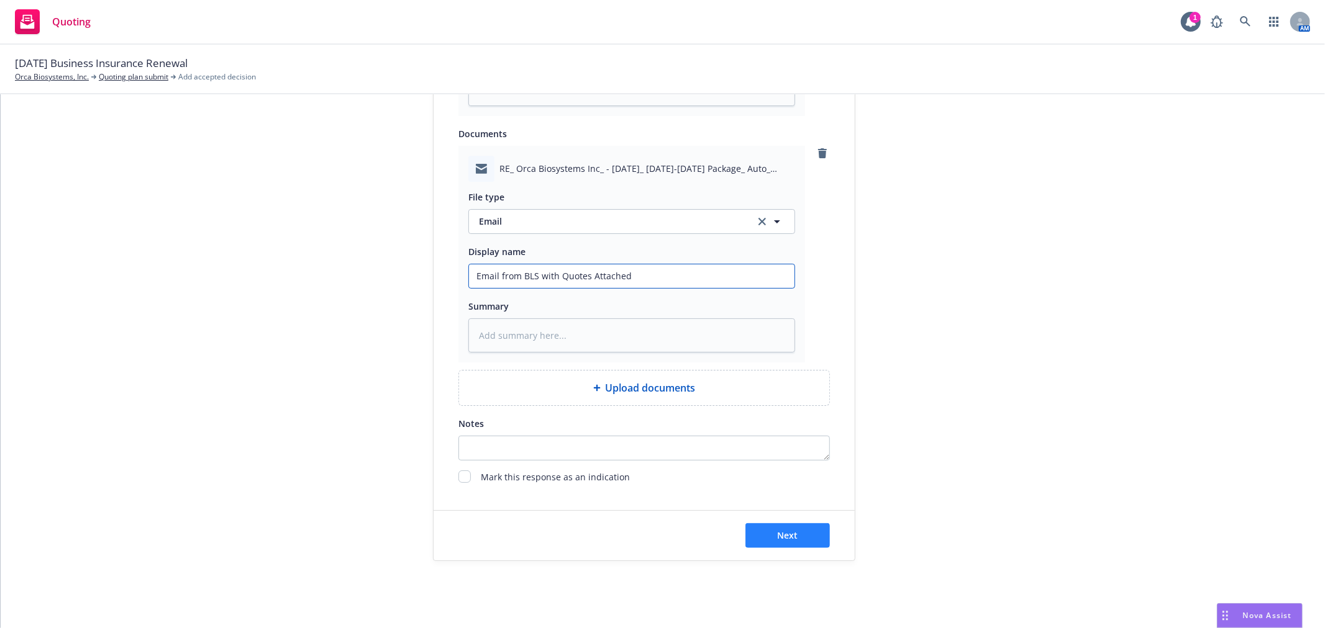
scroll to position [836, 0]
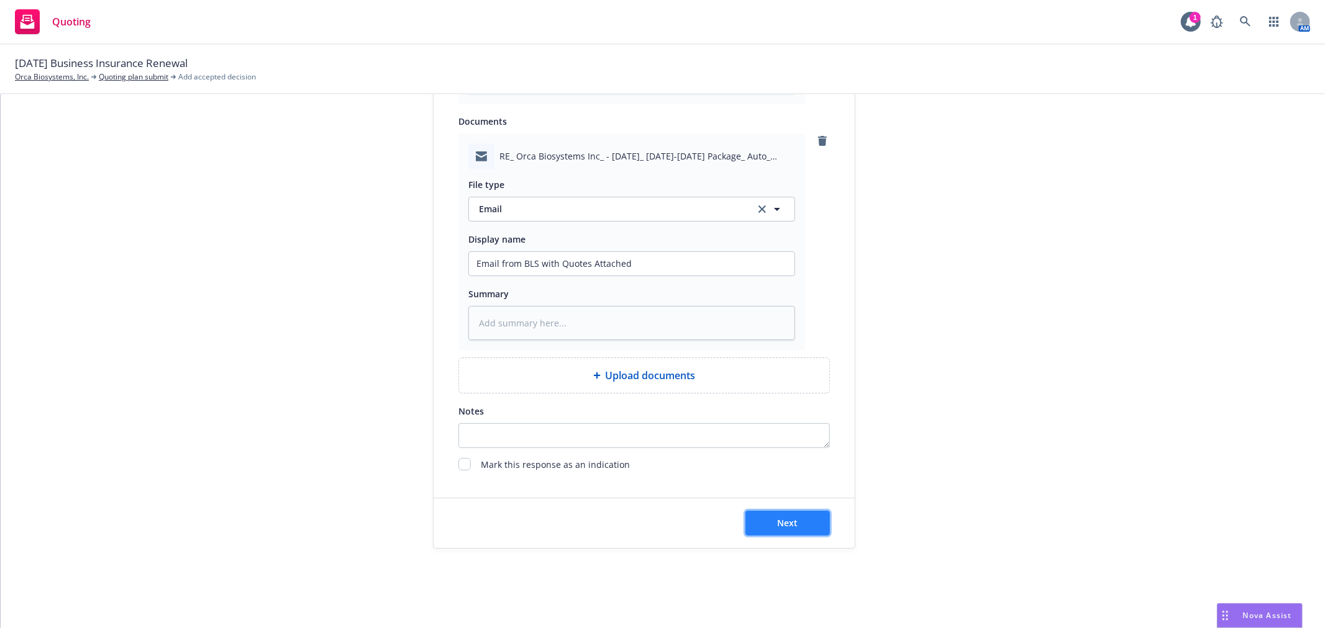
click at [794, 525] on button "Next" at bounding box center [787, 523] width 84 height 25
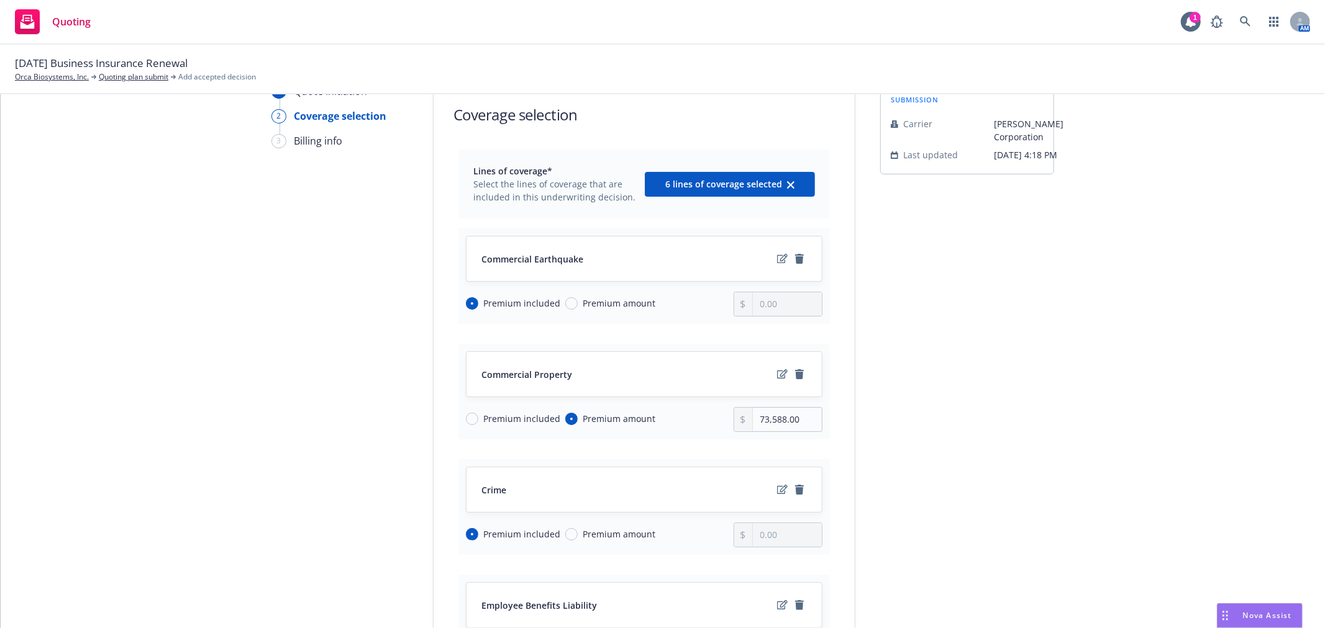
scroll to position [69, 0]
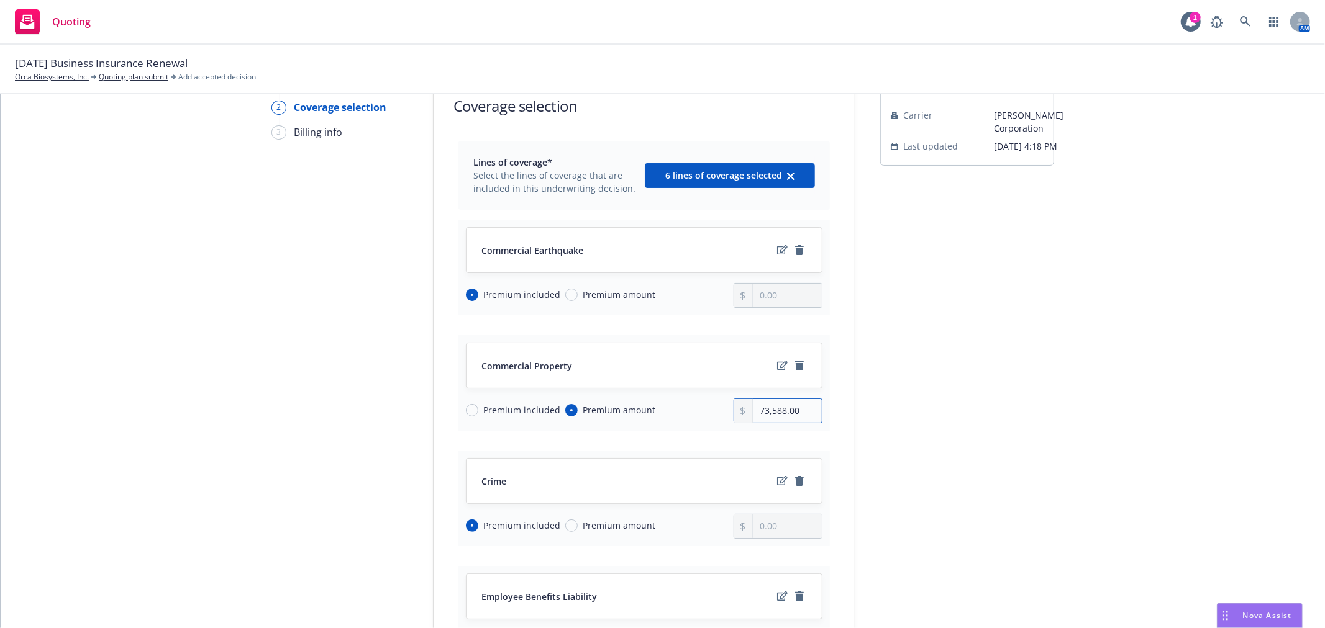
drag, startPoint x: 808, startPoint y: 408, endPoint x: 720, endPoint y: 400, distance: 87.9
click at [720, 400] on div "Premium included Premium amount 73,588.00" at bounding box center [644, 411] width 356 height 25
drag, startPoint x: 800, startPoint y: 412, endPoint x: 643, endPoint y: 412, distance: 157.1
click at [643, 412] on div "Premium included Premium amount 27,941.00" at bounding box center [644, 411] width 356 height 25
click at [1020, 424] on div "submission Carrier [PERSON_NAME] Corporation Last updated [DATE] 4:18 PM" at bounding box center [967, 572] width 174 height 995
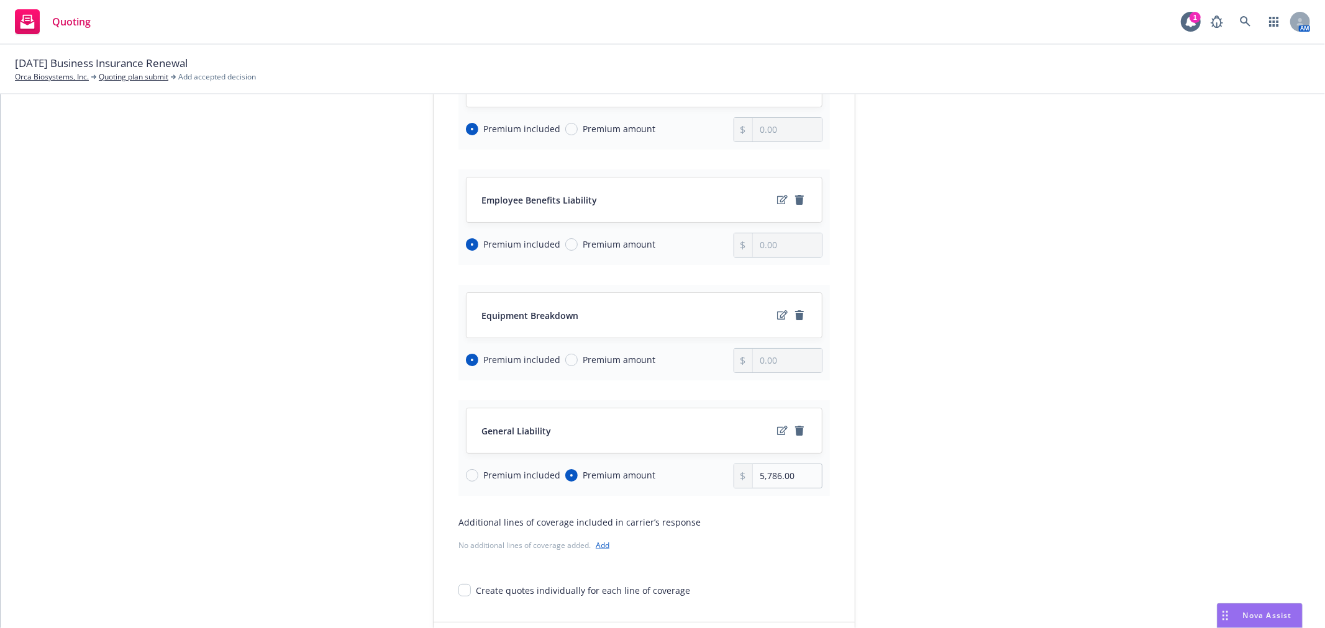
scroll to position [483, 0]
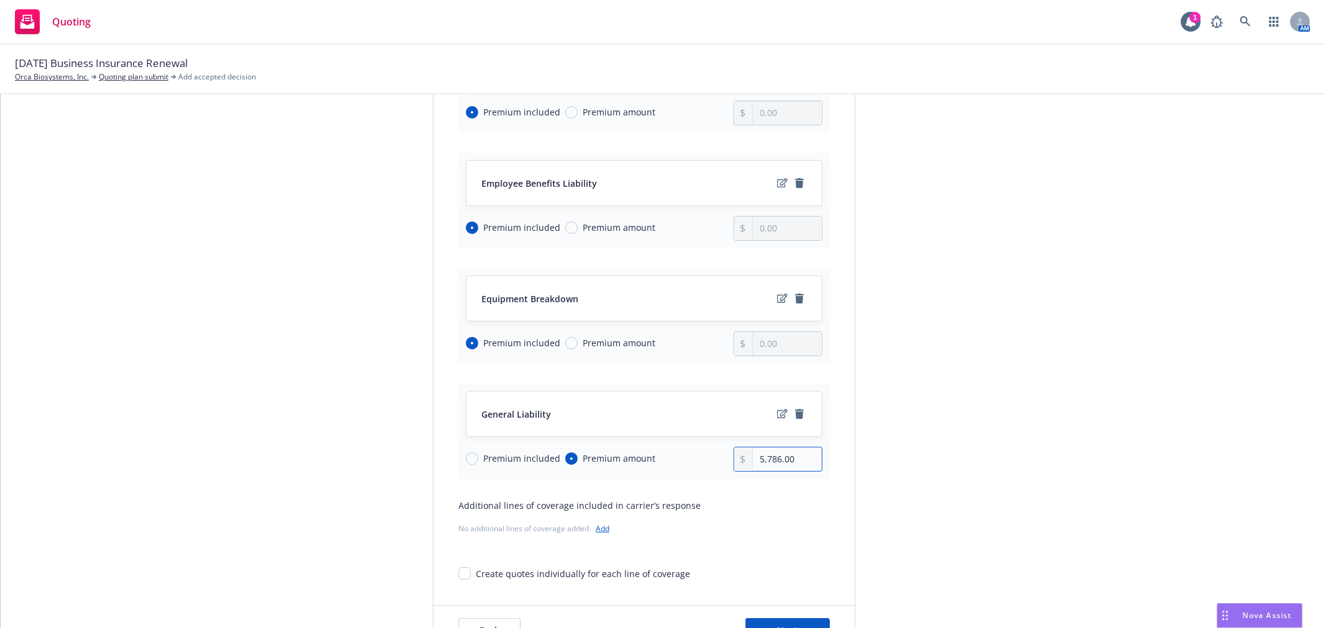
drag, startPoint x: 806, startPoint y: 463, endPoint x: 661, endPoint y: 455, distance: 145.5
click at [661, 455] on div "Premium included Premium amount 5,786.00" at bounding box center [644, 459] width 356 height 25
click at [961, 405] on div "submission Carrier [PERSON_NAME] Corporation Last updated [DATE] 4:18 PM" at bounding box center [967, 159] width 174 height 995
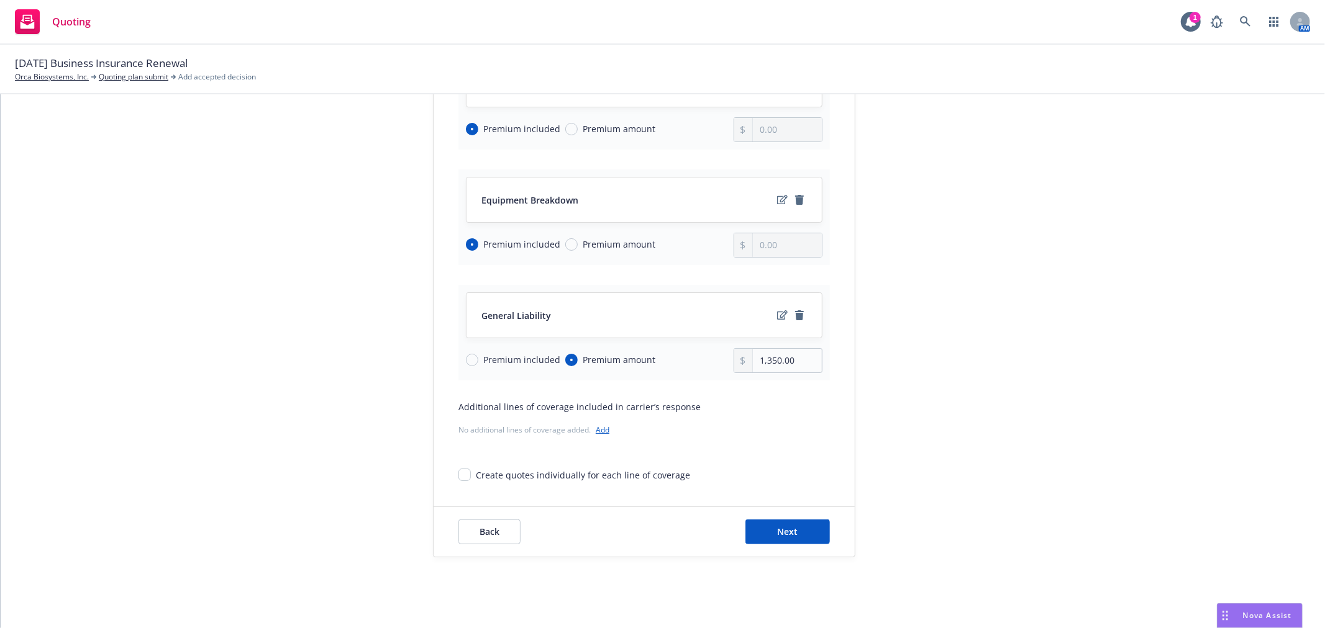
scroll to position [591, 0]
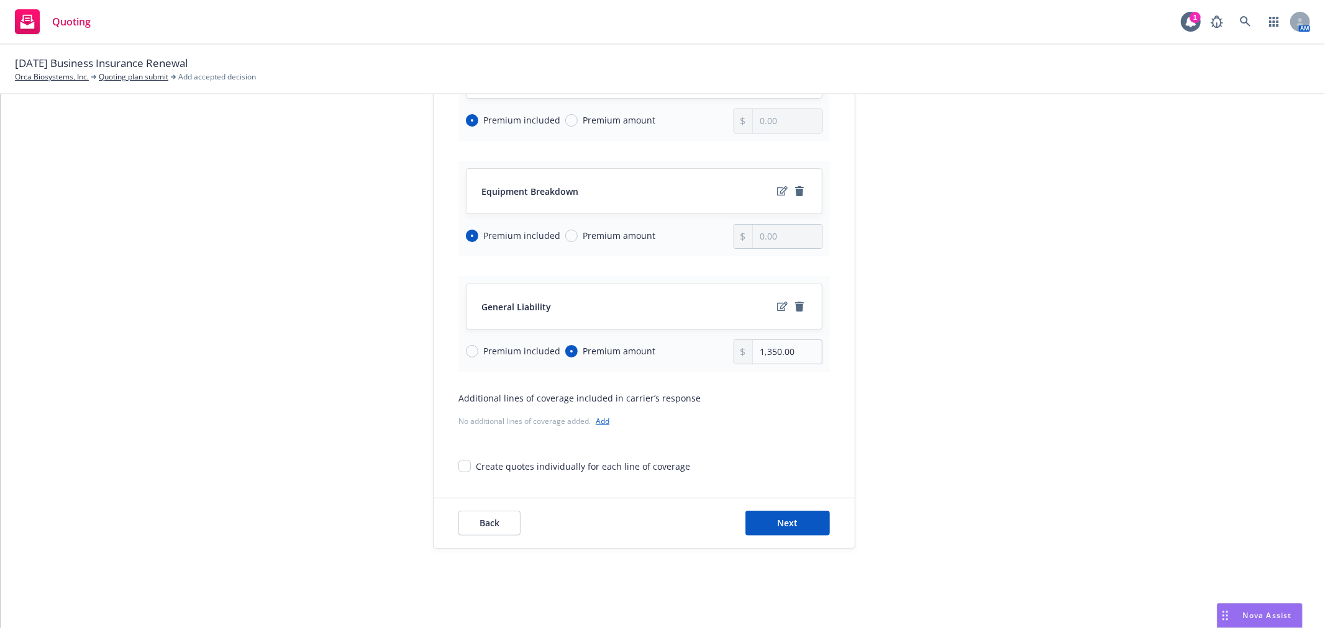
click at [773, 537] on div "Back Next" at bounding box center [643, 524] width 421 height 50
click at [772, 530] on button "Next" at bounding box center [787, 523] width 84 height 25
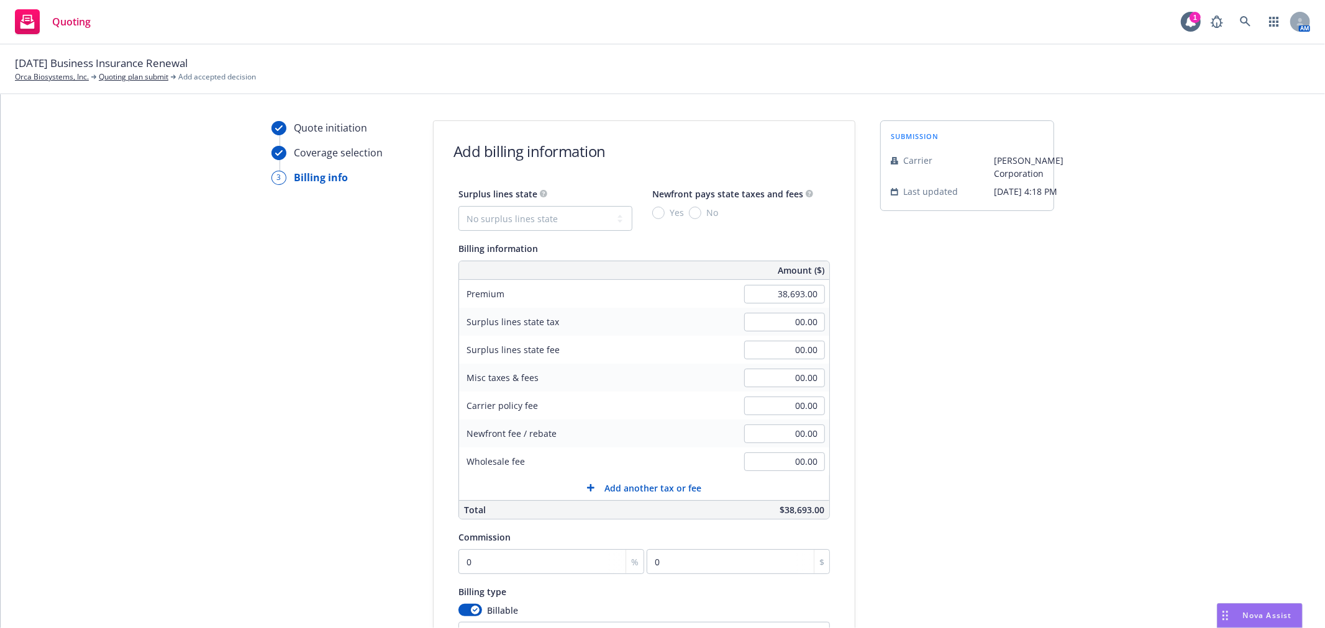
scroll to position [162, 0]
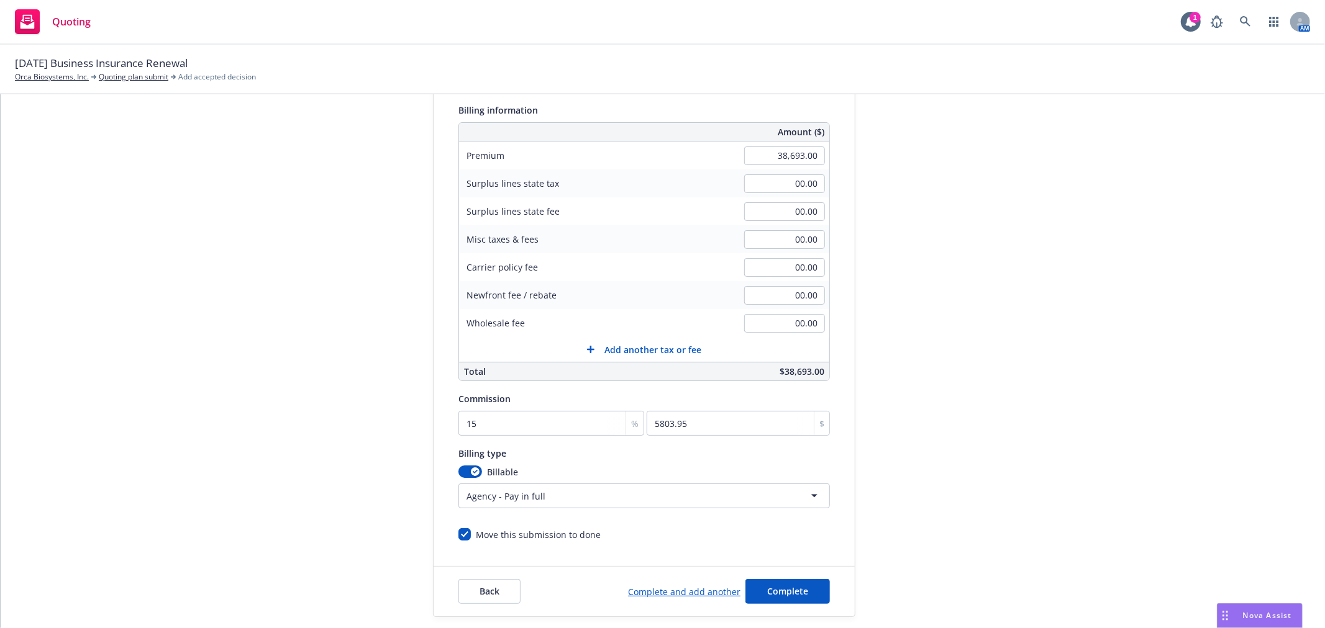
click at [1110, 325] on div "Quote initiation Coverage selection 3 Billing info Add billing information Surp…" at bounding box center [663, 299] width 1294 height 635
click at [779, 595] on span "Complete" at bounding box center [787, 592] width 41 height 12
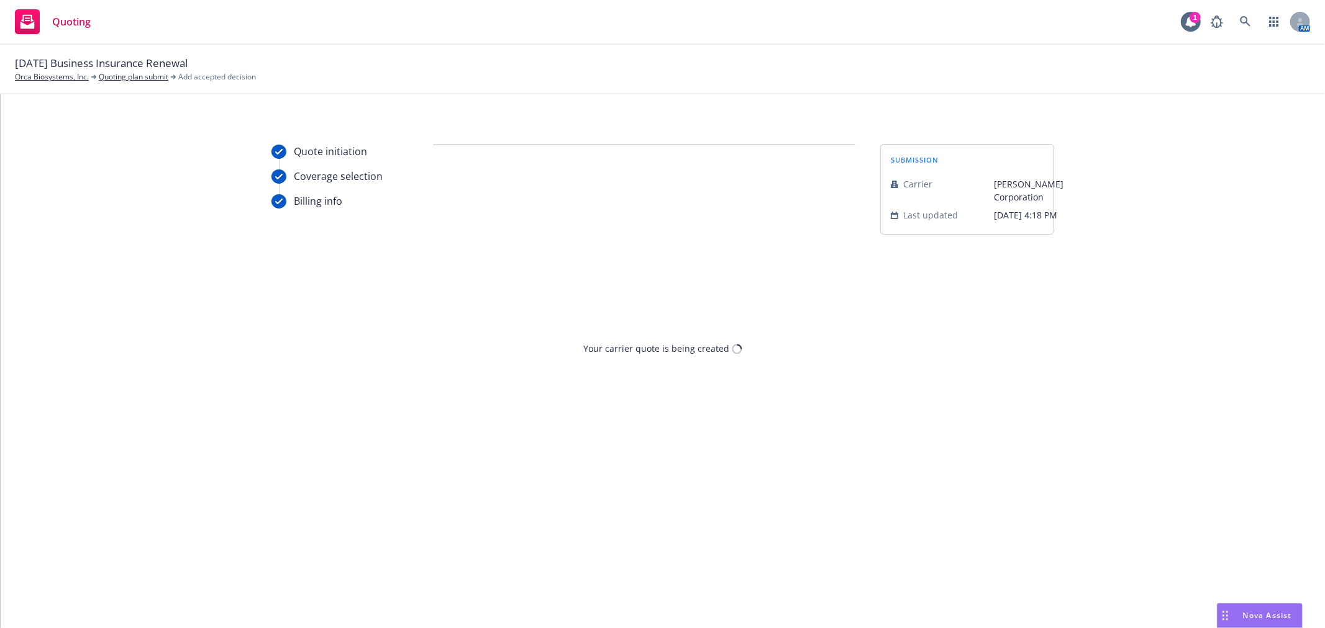
scroll to position [0, 0]
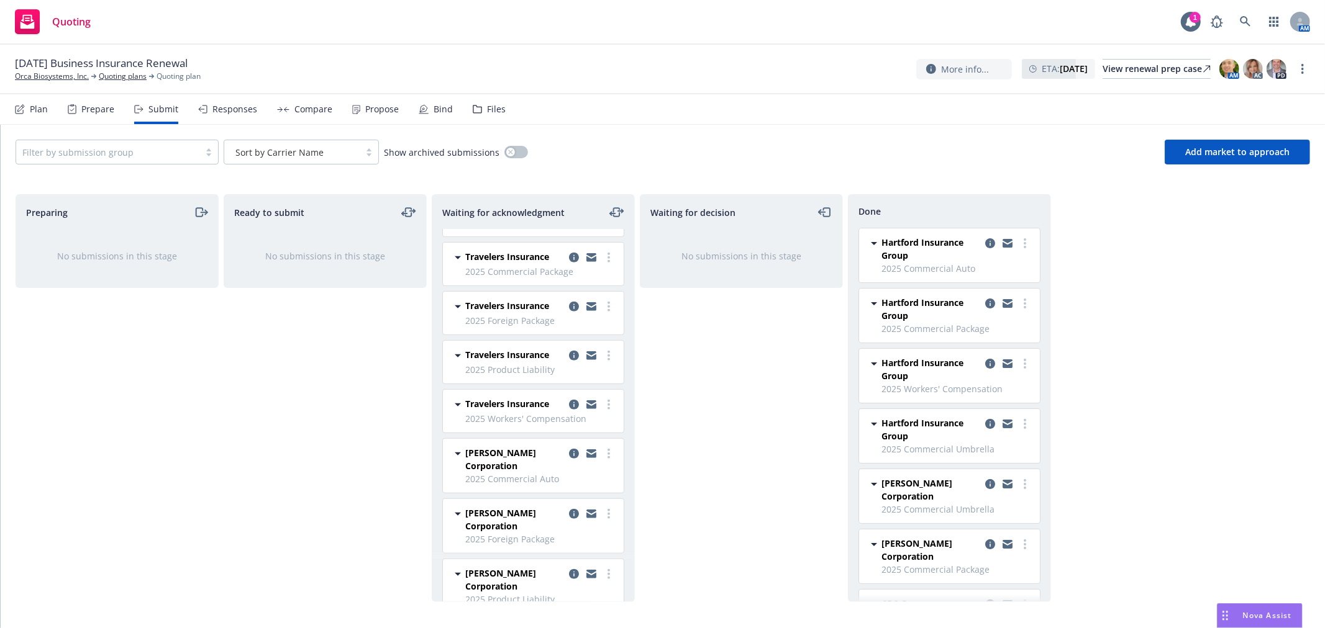
scroll to position [625, 0]
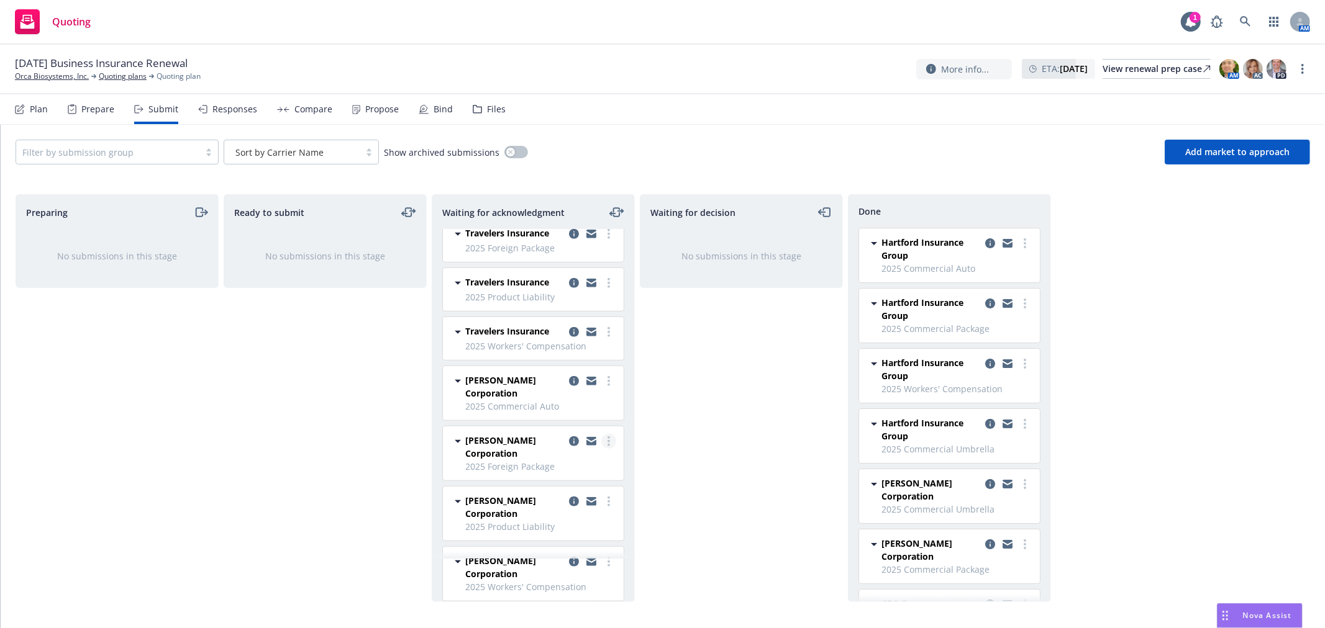
click at [601, 443] on link "more" at bounding box center [608, 441] width 15 height 15
click at [530, 342] on span "Add accepted decision" at bounding box center [543, 341] width 124 height 12
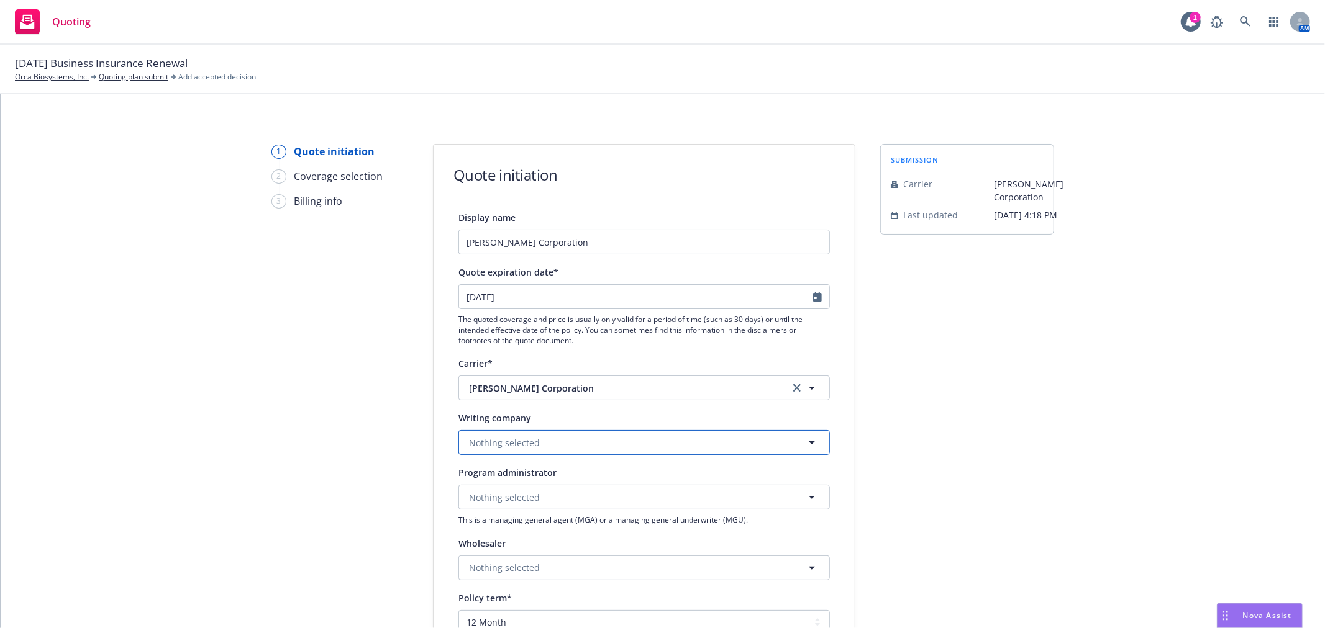
click at [551, 436] on button "Nothing selected" at bounding box center [643, 442] width 371 height 25
click at [618, 407] on div "StarNet Insurance Company Domestic - 40045" at bounding box center [644, 401] width 354 height 31
click at [979, 433] on div "submission Carrier [PERSON_NAME] Corporation Last updated [DATE] 4:18 PM" at bounding box center [967, 560] width 174 height 833
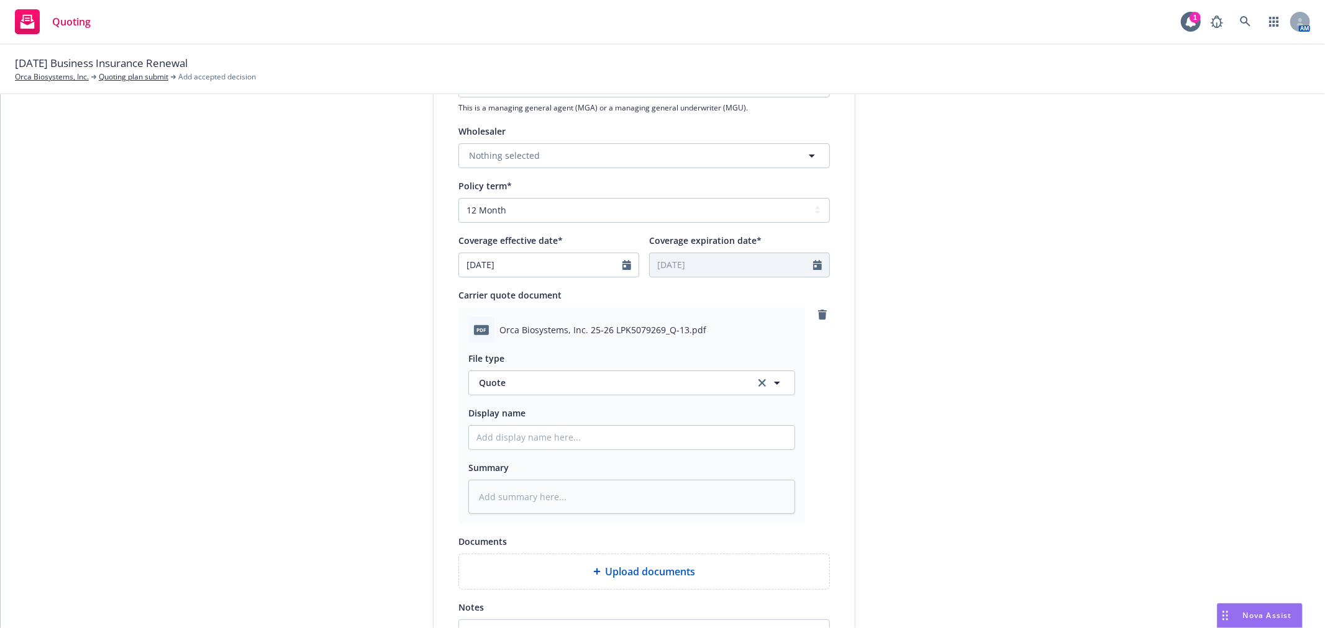
scroll to position [414, 0]
click at [568, 439] on input "Display name" at bounding box center [631, 437] width 325 height 24
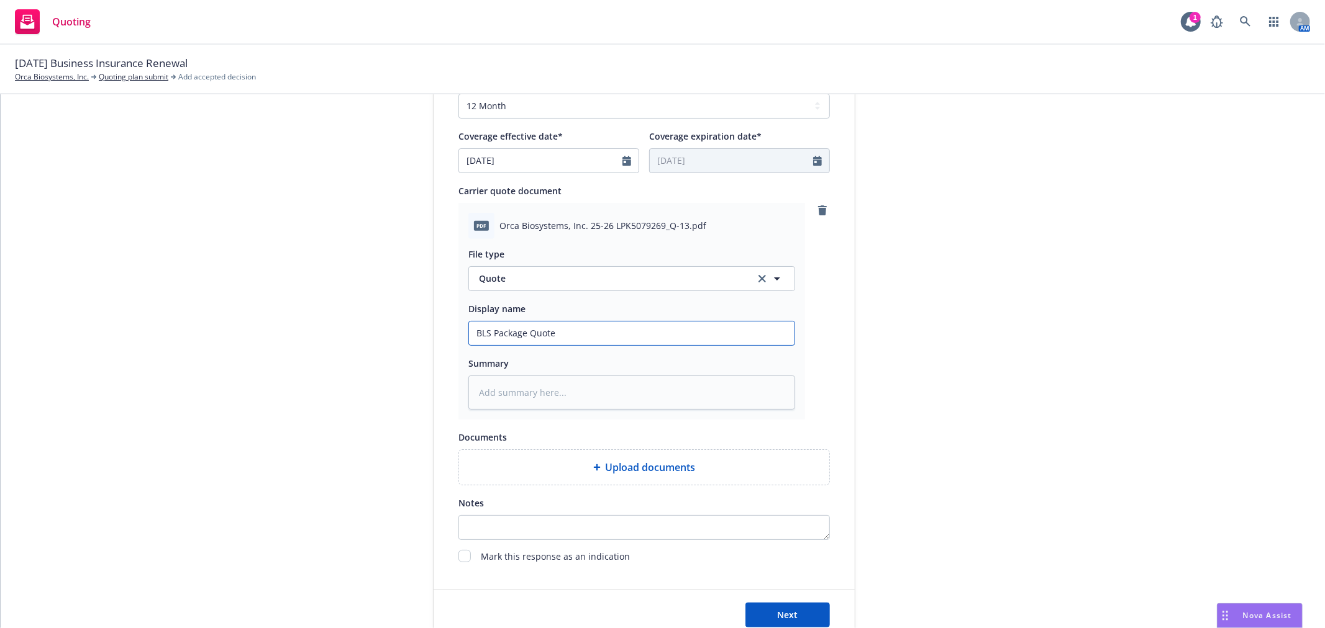
scroll to position [611, 0]
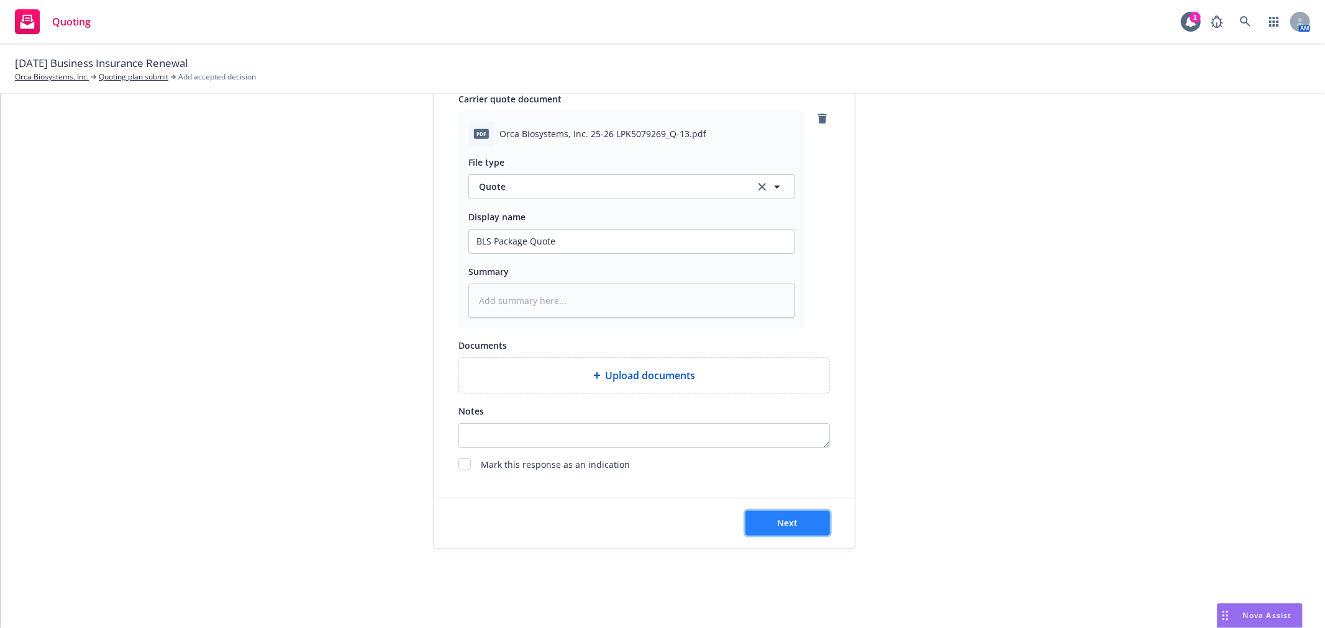
click at [748, 520] on button "Next" at bounding box center [787, 523] width 84 height 25
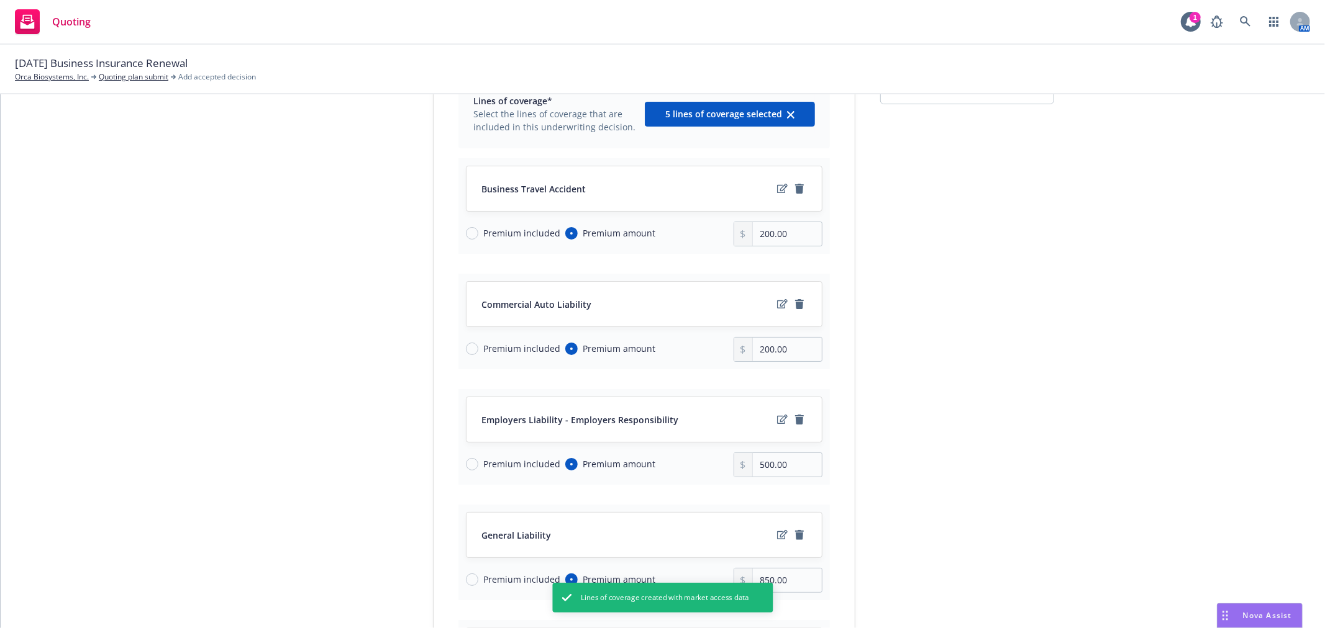
scroll to position [0, 0]
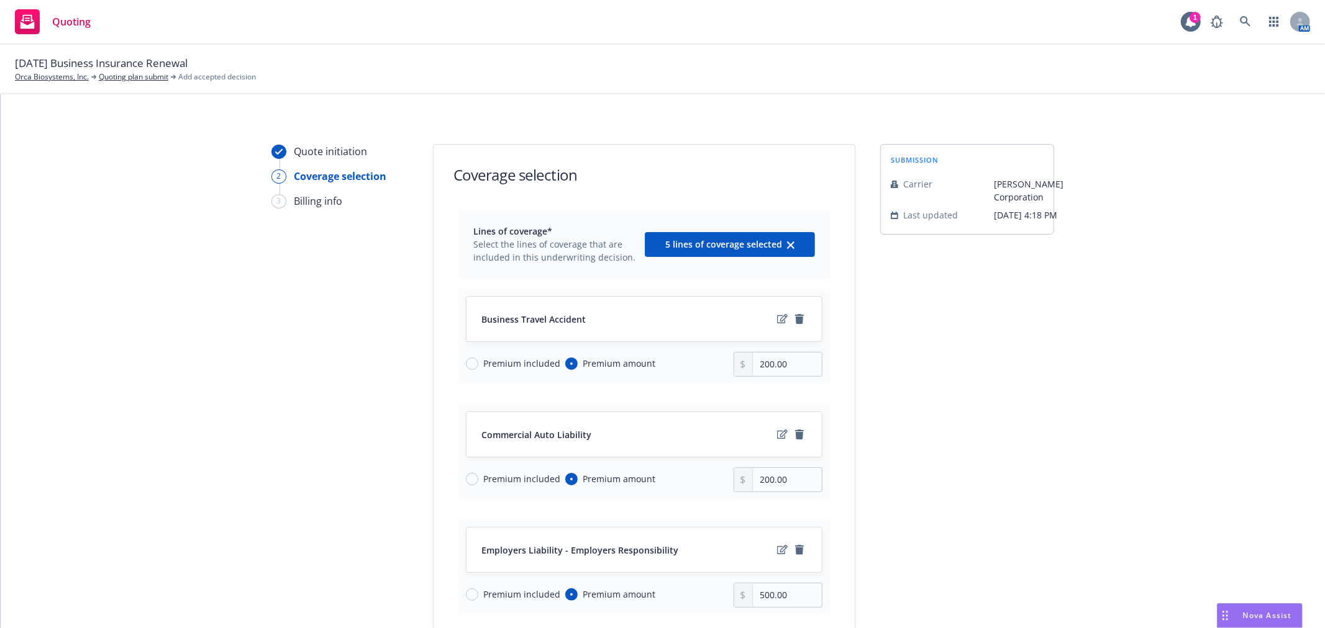
click at [478, 365] on span "Premium included" at bounding box center [519, 363] width 82 height 13
click at [473, 365] on input "Premium included" at bounding box center [472, 364] width 12 height 12
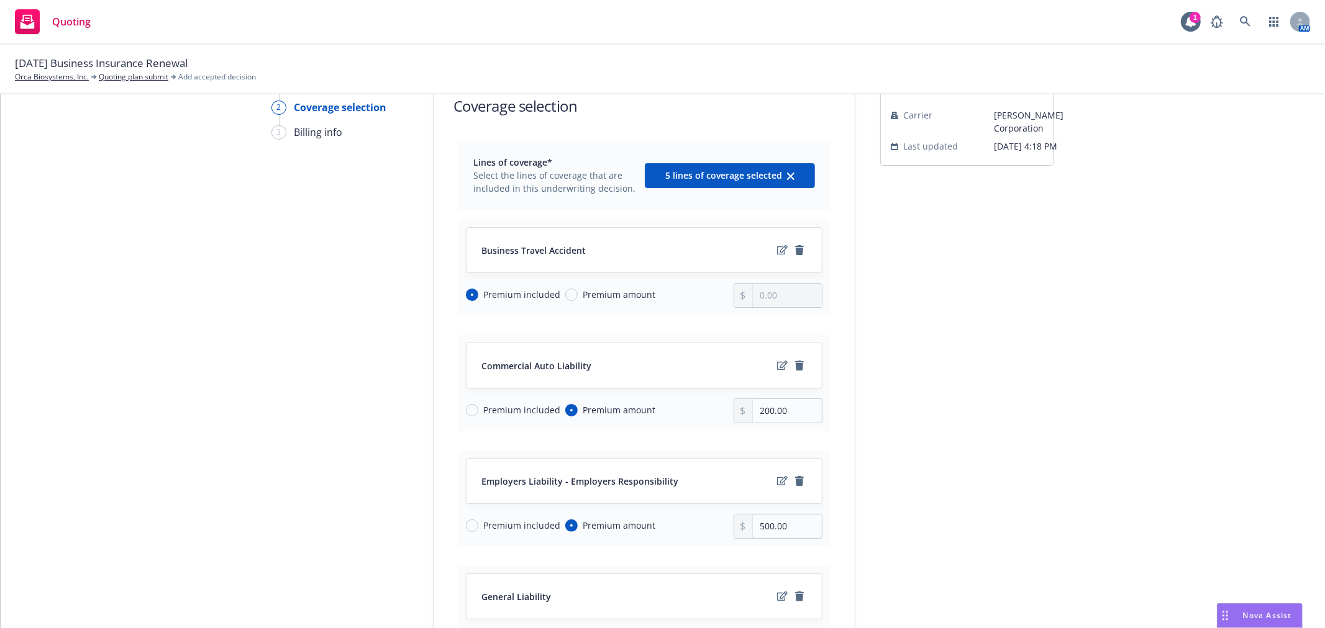
click at [478, 409] on span "Premium included" at bounding box center [519, 410] width 82 height 13
click at [473, 409] on input "Premium included" at bounding box center [472, 410] width 12 height 12
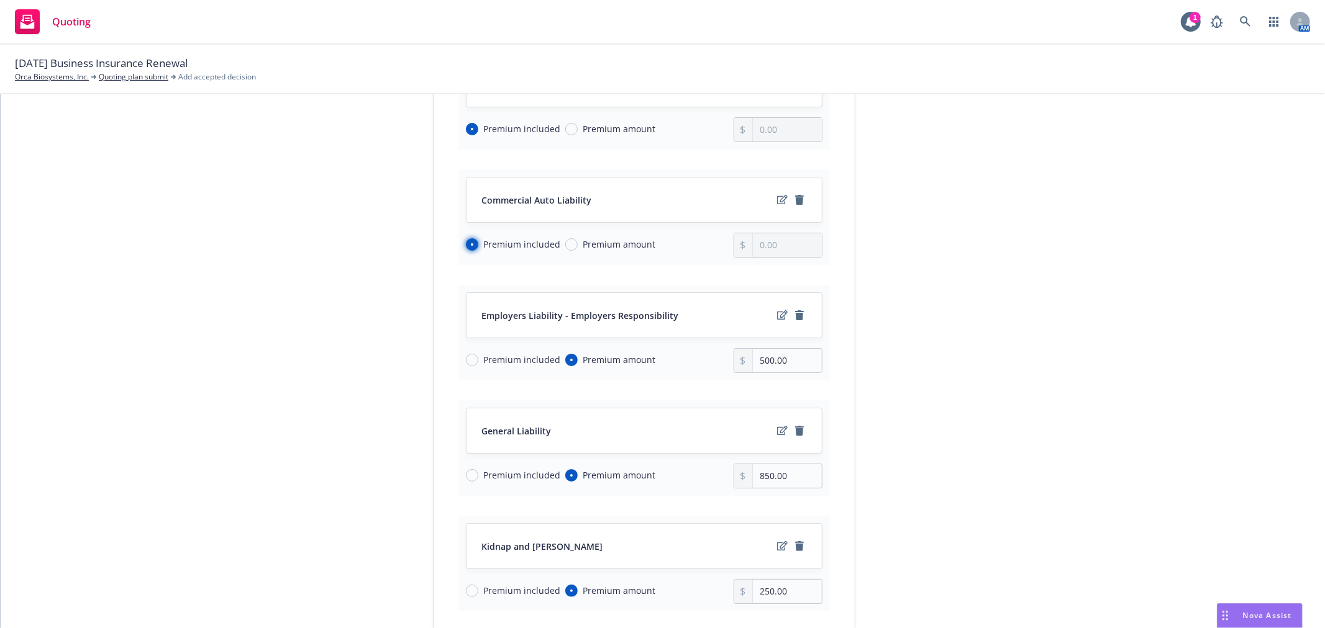
scroll to position [276, 0]
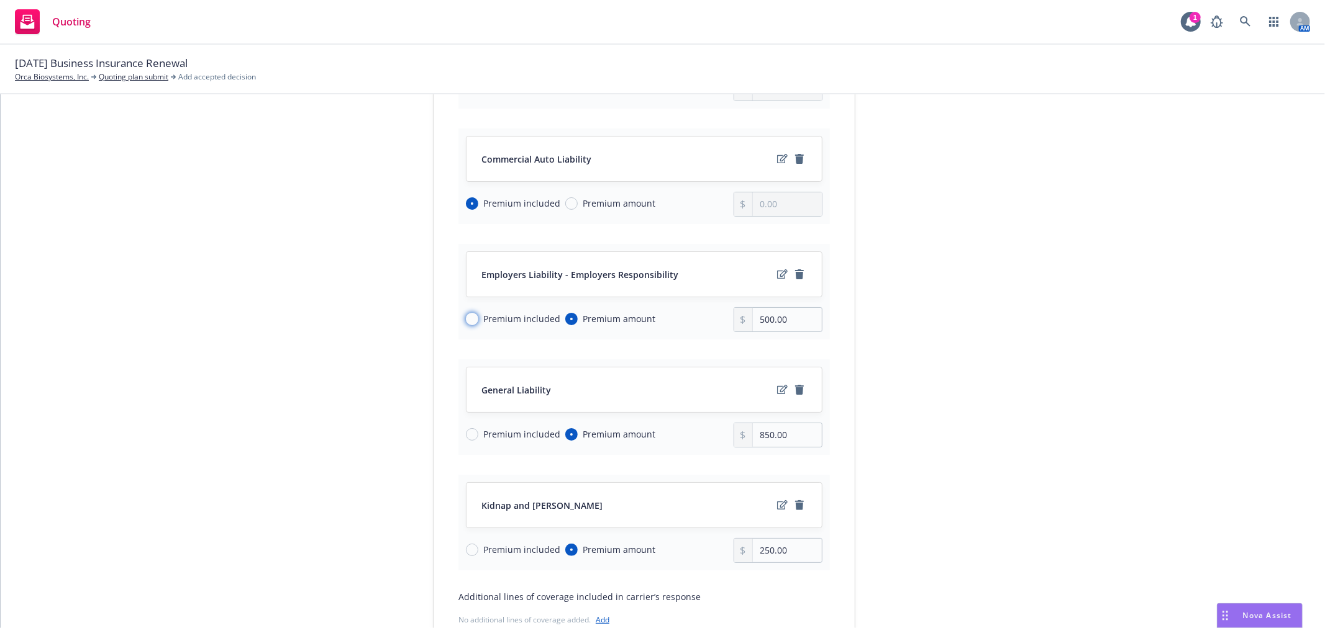
click at [472, 323] on input "Premium included" at bounding box center [472, 319] width 12 height 12
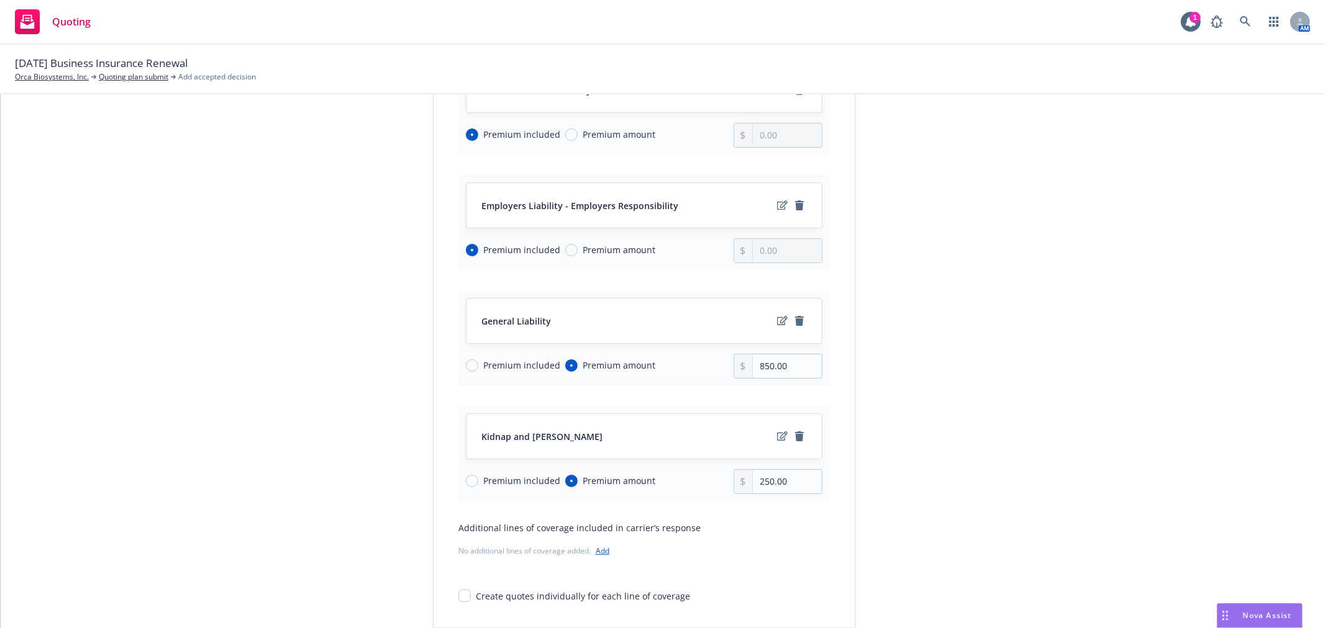
click at [478, 362] on span "Premium included" at bounding box center [519, 365] width 82 height 13
click at [473, 362] on input "Premium included" at bounding box center [472, 366] width 12 height 12
click at [483, 475] on span "Premium included" at bounding box center [521, 480] width 77 height 13
click at [478, 475] on input "Premium included" at bounding box center [472, 481] width 12 height 12
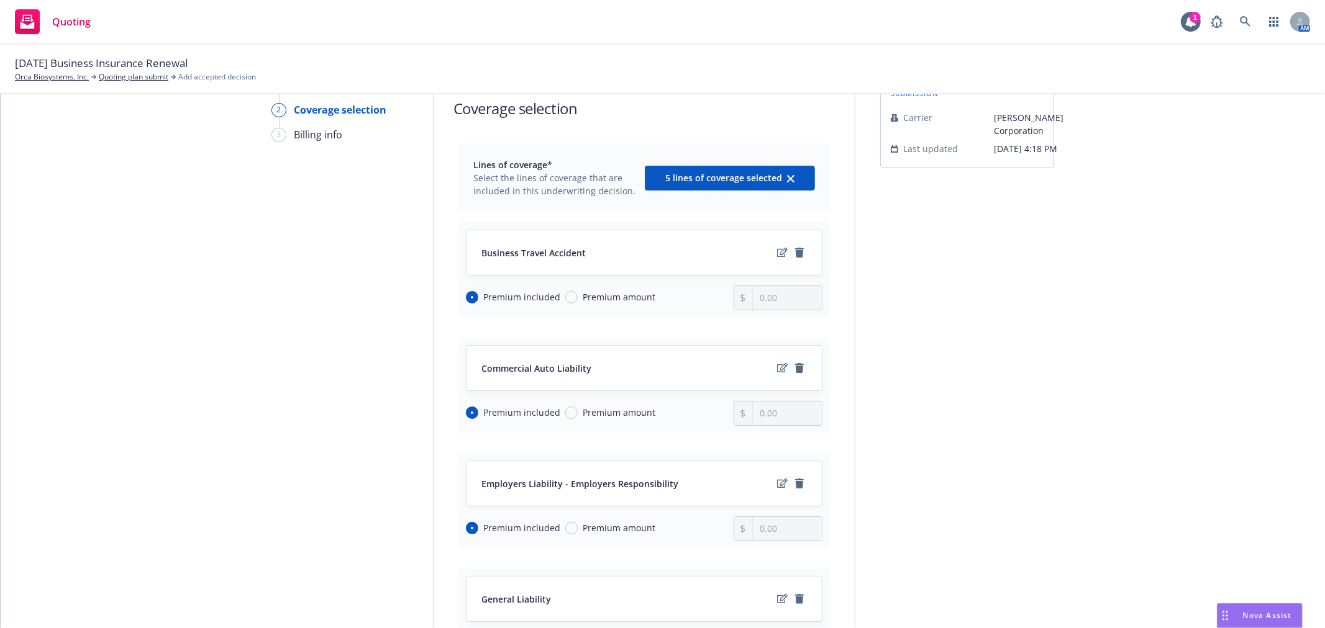
scroll to position [0, 0]
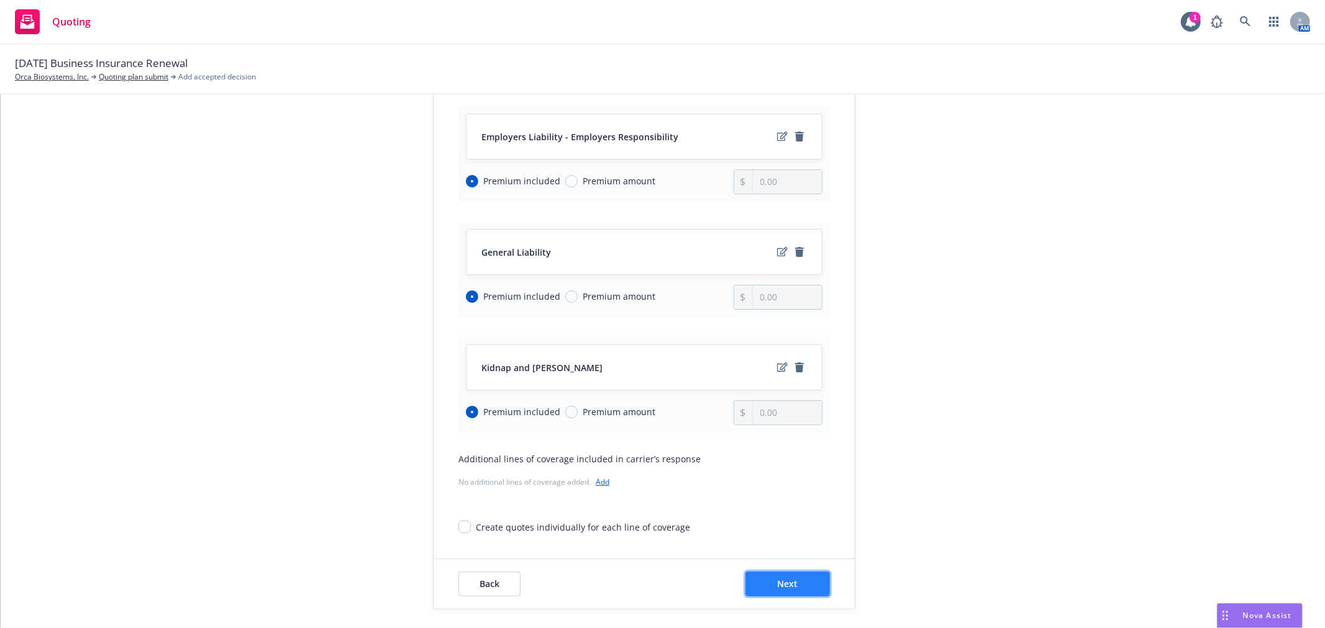
click at [773, 594] on button "Next" at bounding box center [787, 584] width 84 height 25
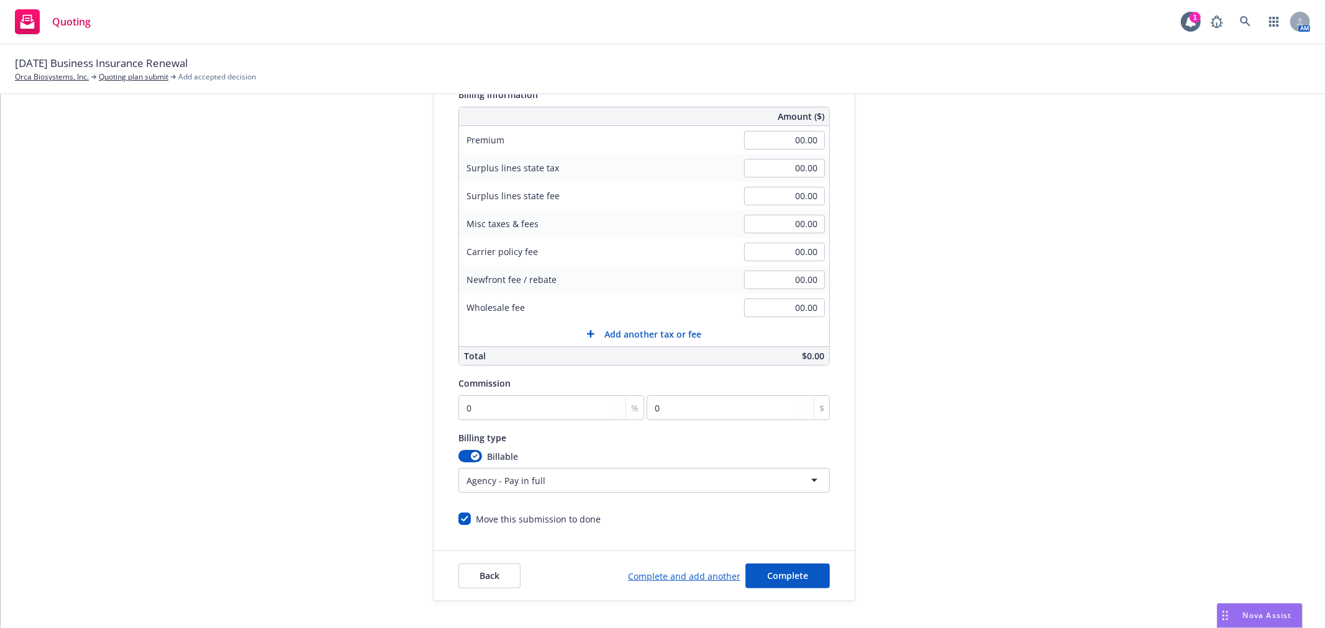
scroll to position [162, 0]
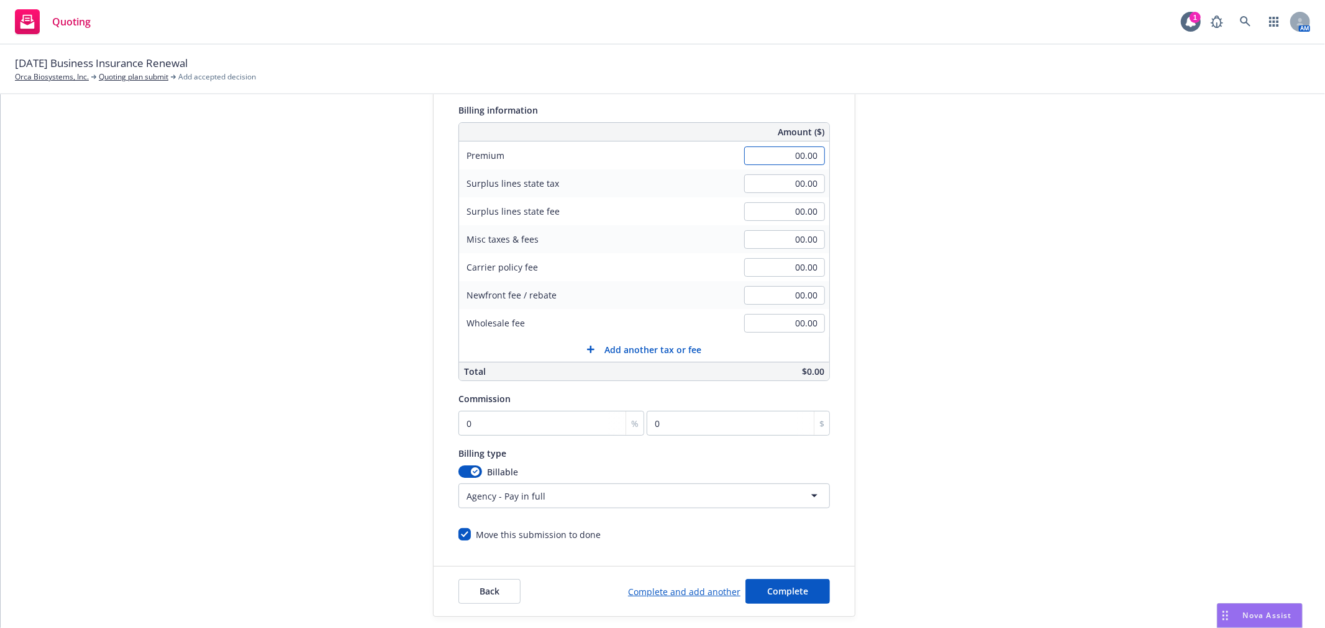
click at [766, 153] on input "00.00" at bounding box center [784, 156] width 81 height 19
click at [503, 425] on input "0" at bounding box center [551, 423] width 186 height 25
click at [1113, 378] on div "Quote initiation Coverage selection 3 Billing info Add billing information Surp…" at bounding box center [663, 299] width 1294 height 635
click at [782, 592] on span "Complete" at bounding box center [787, 592] width 41 height 12
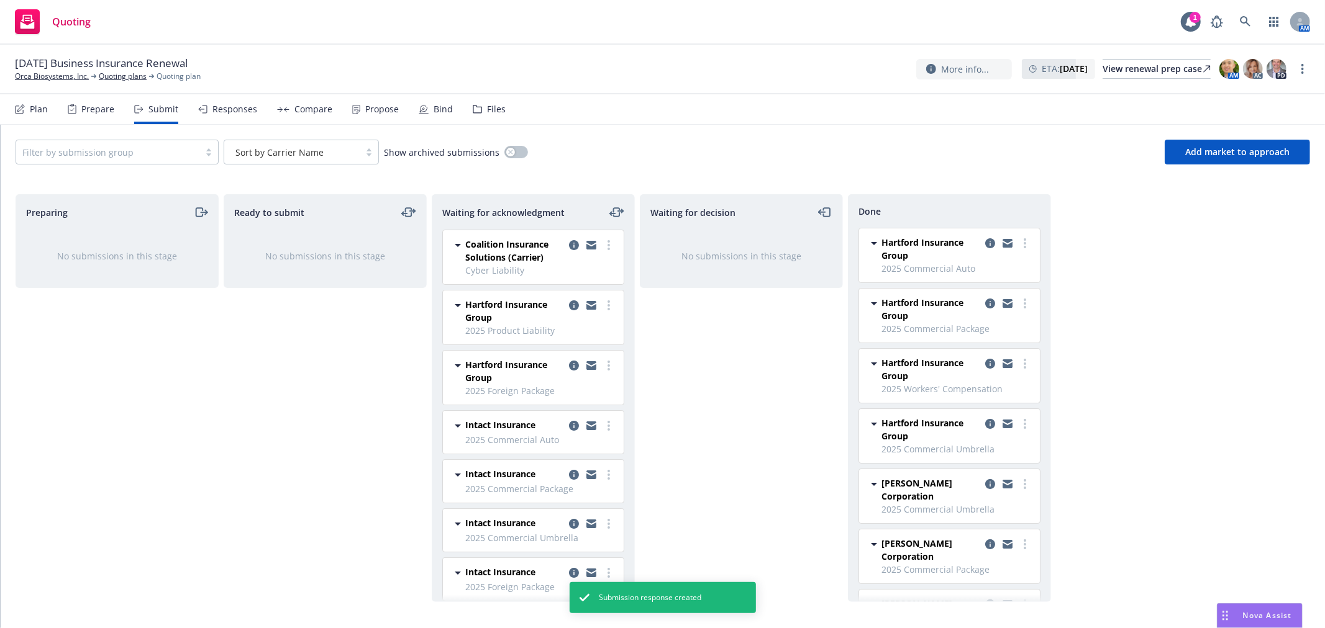
click at [1169, 299] on div "Preparing No submissions in this stage Ready to submit No submissions in this s…" at bounding box center [663, 398] width 1294 height 408
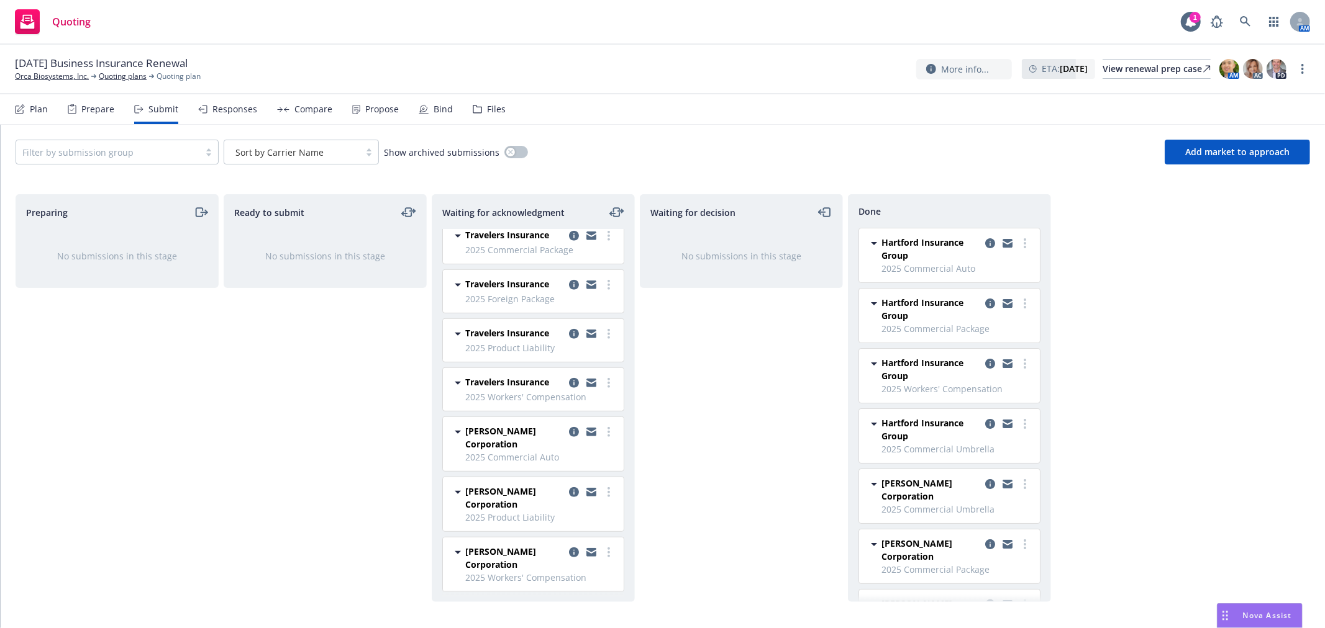
scroll to position [635, 0]
click at [601, 429] on link "more" at bounding box center [608, 431] width 15 height 15
click at [537, 532] on span "Add accepted decision" at bounding box center [543, 531] width 124 height 12
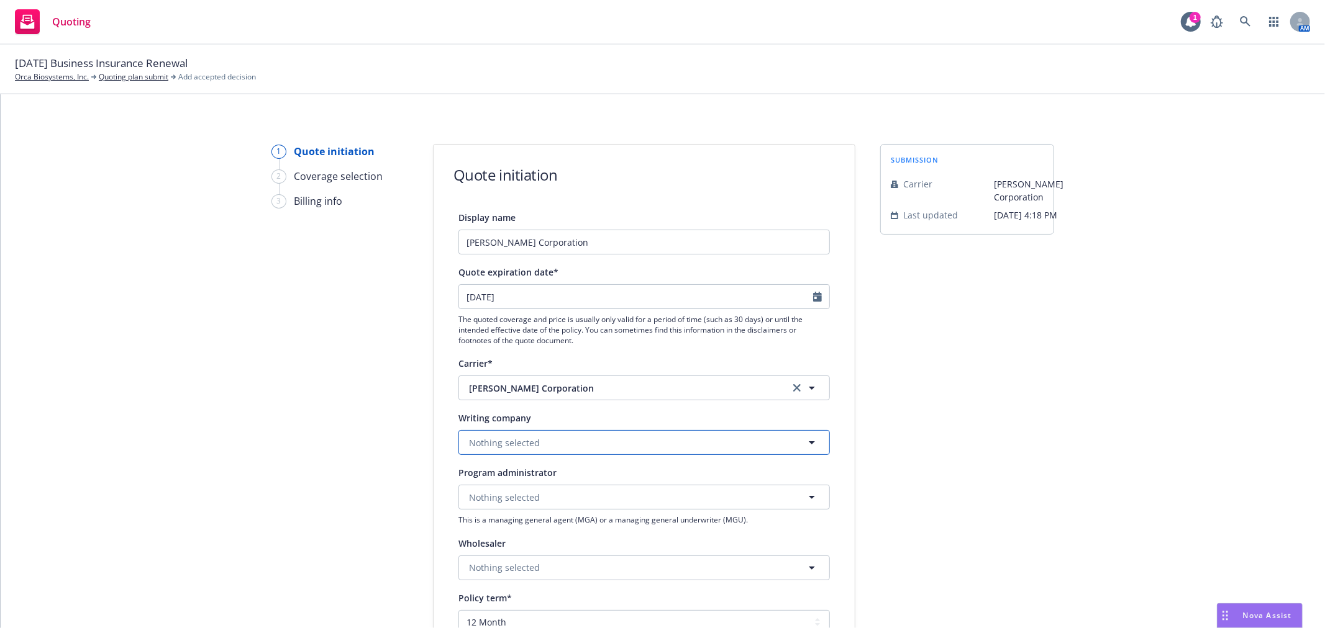
click at [664, 453] on button "Nothing selected" at bounding box center [643, 442] width 371 height 25
click at [590, 417] on div "Berkley National Insurance Company Domestic - 38911" at bounding box center [549, 401] width 165 height 31
click at [868, 401] on div "1 Quote initiation 2 Coverage selection 3 Billing info Quote initiation Display…" at bounding box center [663, 560] width 1294 height 833
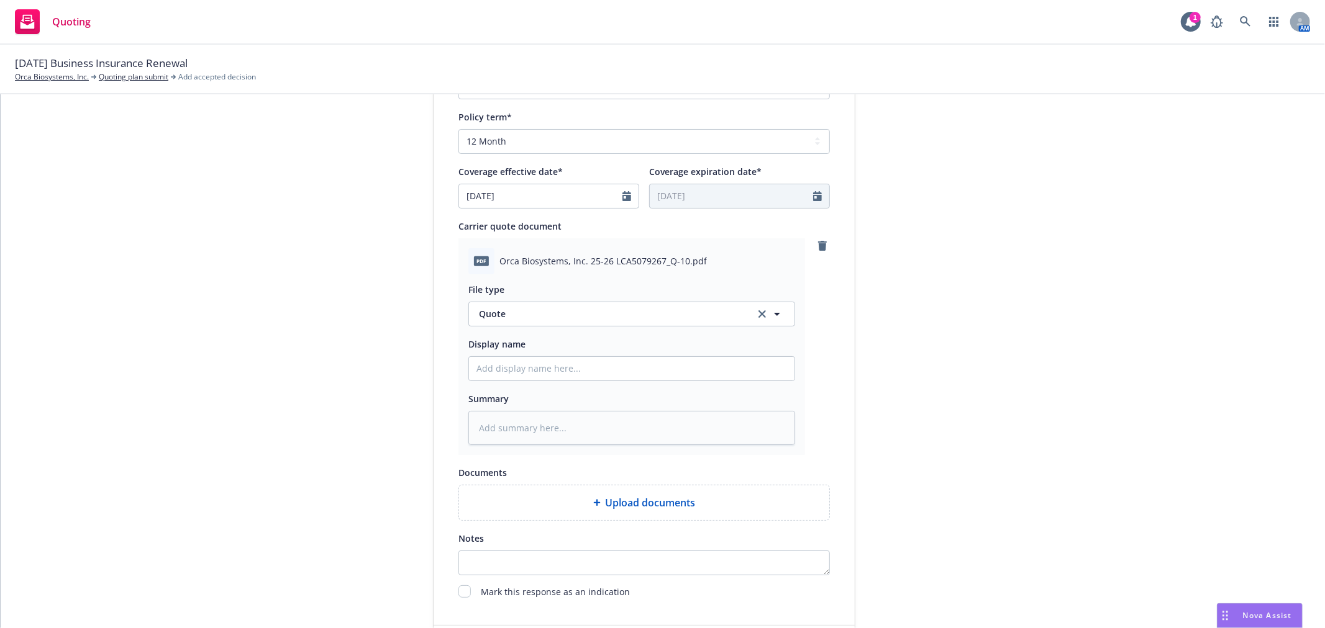
scroll to position [483, 0]
click at [612, 375] on input "Display name" at bounding box center [631, 368] width 325 height 24
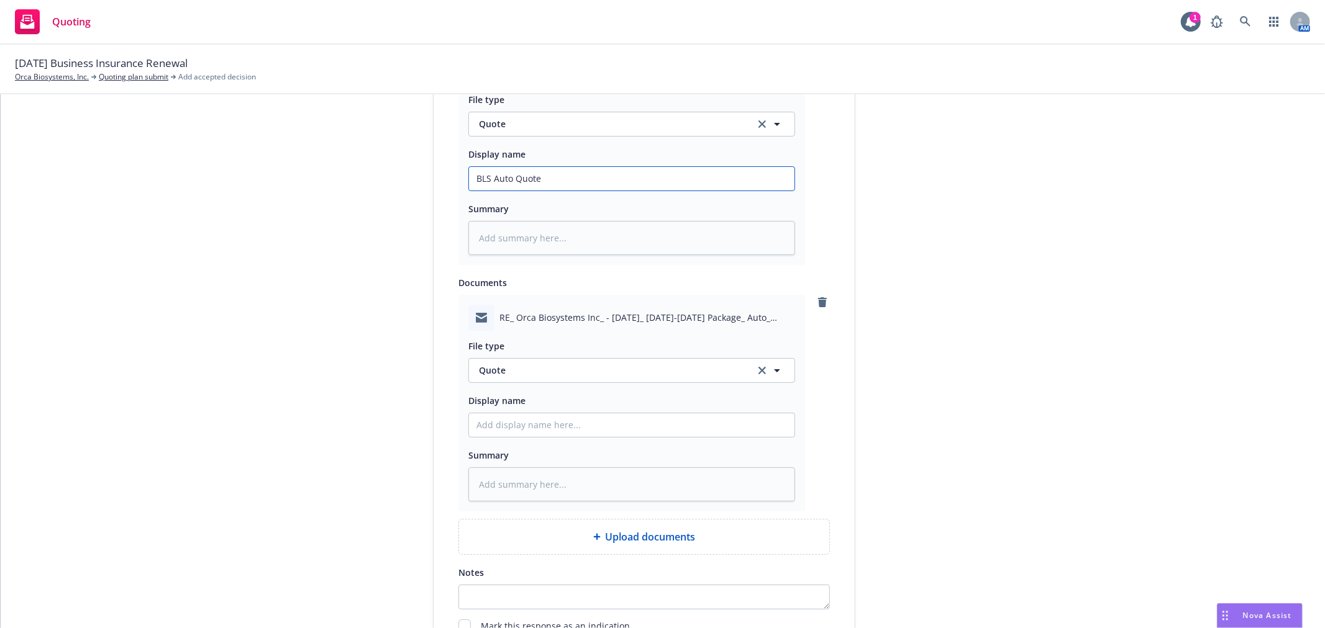
scroll to position [690, 0]
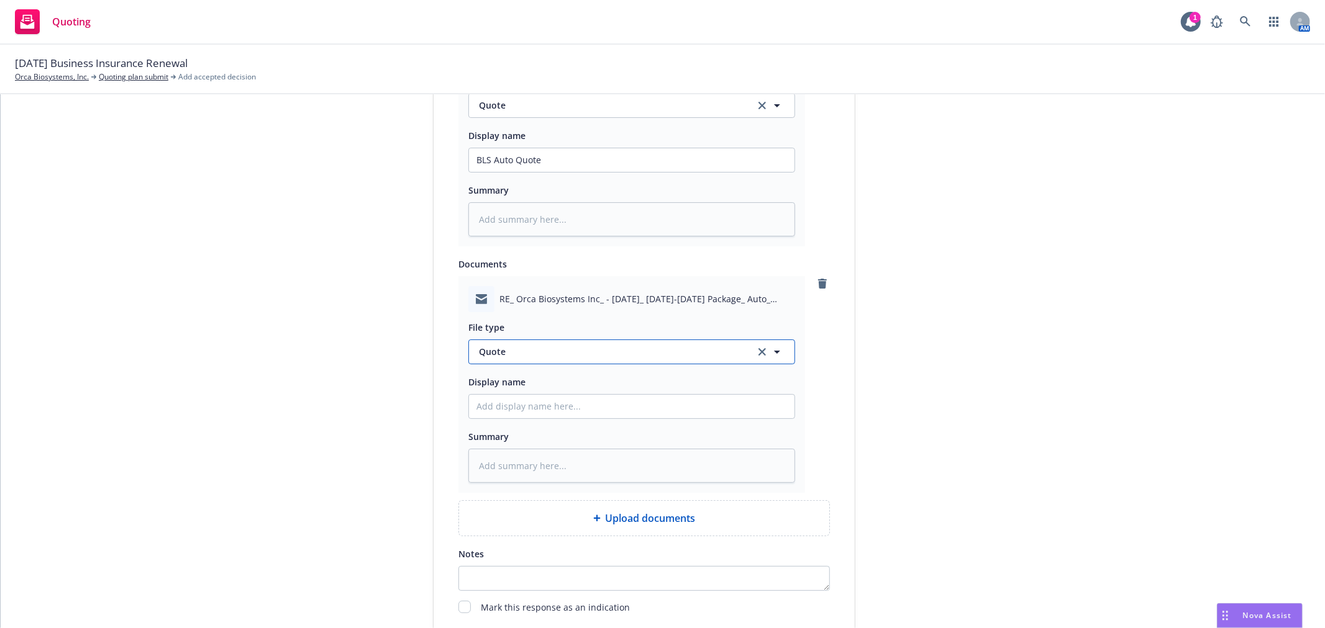
click at [650, 356] on span "Quote" at bounding box center [609, 351] width 261 height 13
click at [703, 394] on div "Email" at bounding box center [631, 387] width 311 height 18
click at [665, 172] on input "Display name" at bounding box center [631, 160] width 325 height 24
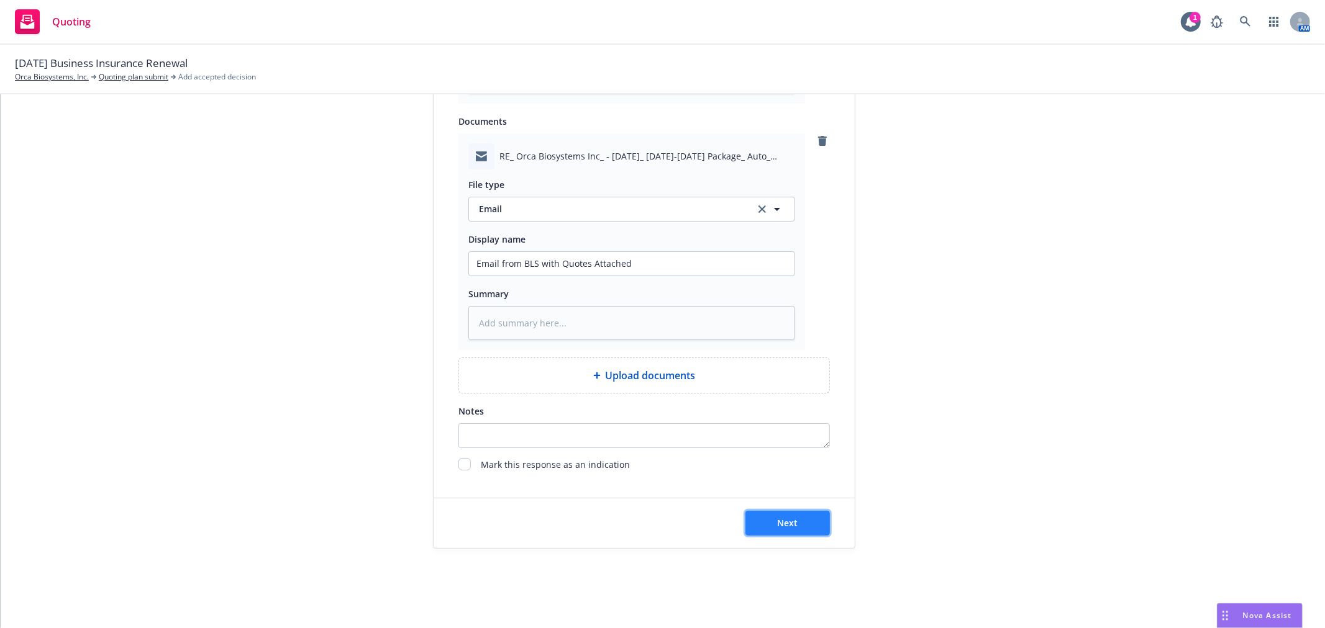
click at [764, 525] on button "Next" at bounding box center [787, 523] width 84 height 25
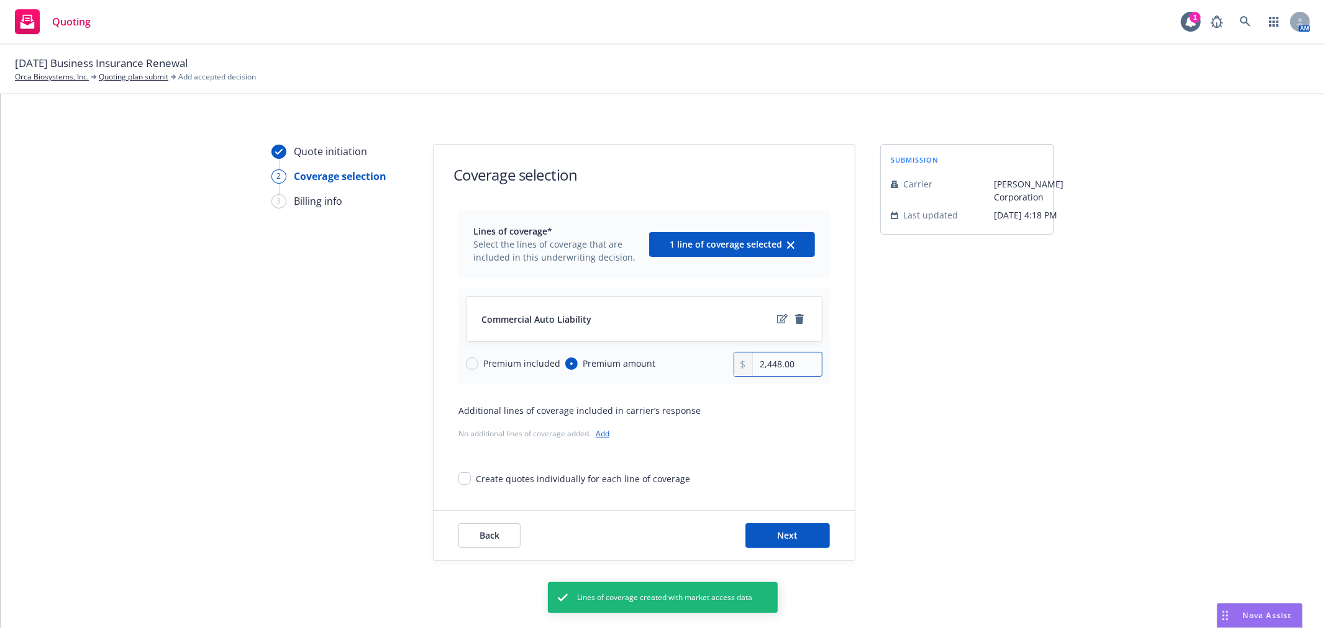
drag, startPoint x: 797, startPoint y: 371, endPoint x: 710, endPoint y: 363, distance: 86.7
click at [710, 363] on div "Premium included Premium amount 2,448.00" at bounding box center [644, 364] width 356 height 25
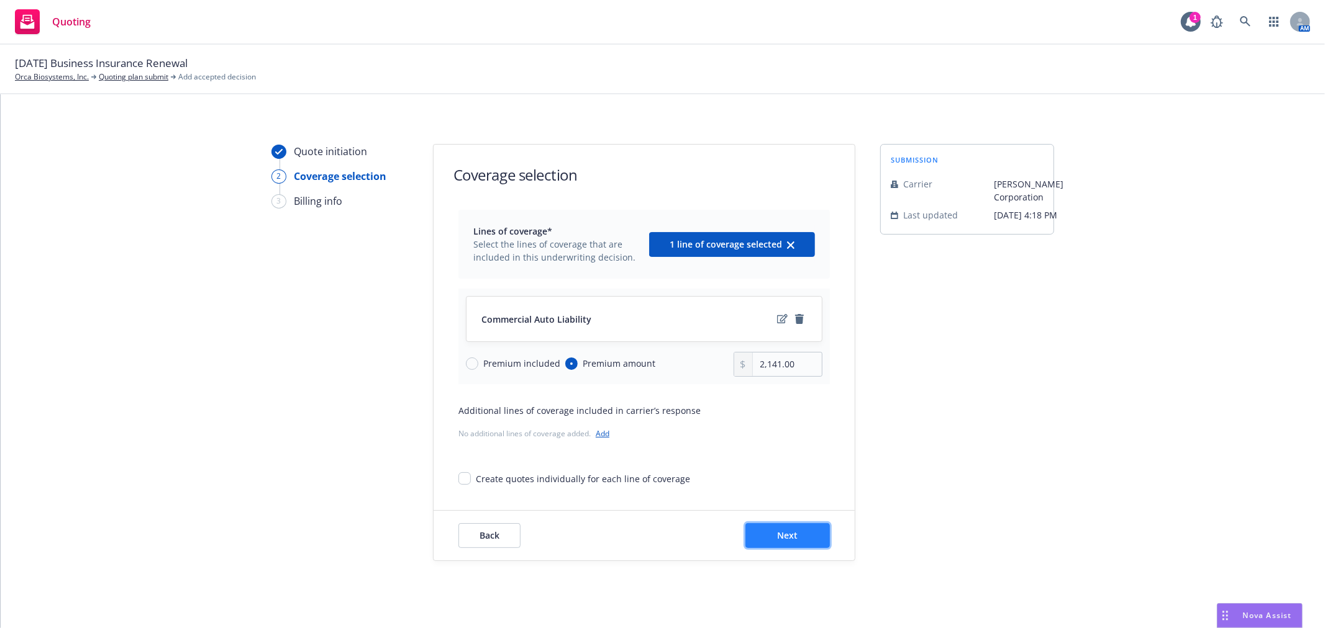
click at [778, 540] on span "Next" at bounding box center [788, 536] width 20 height 12
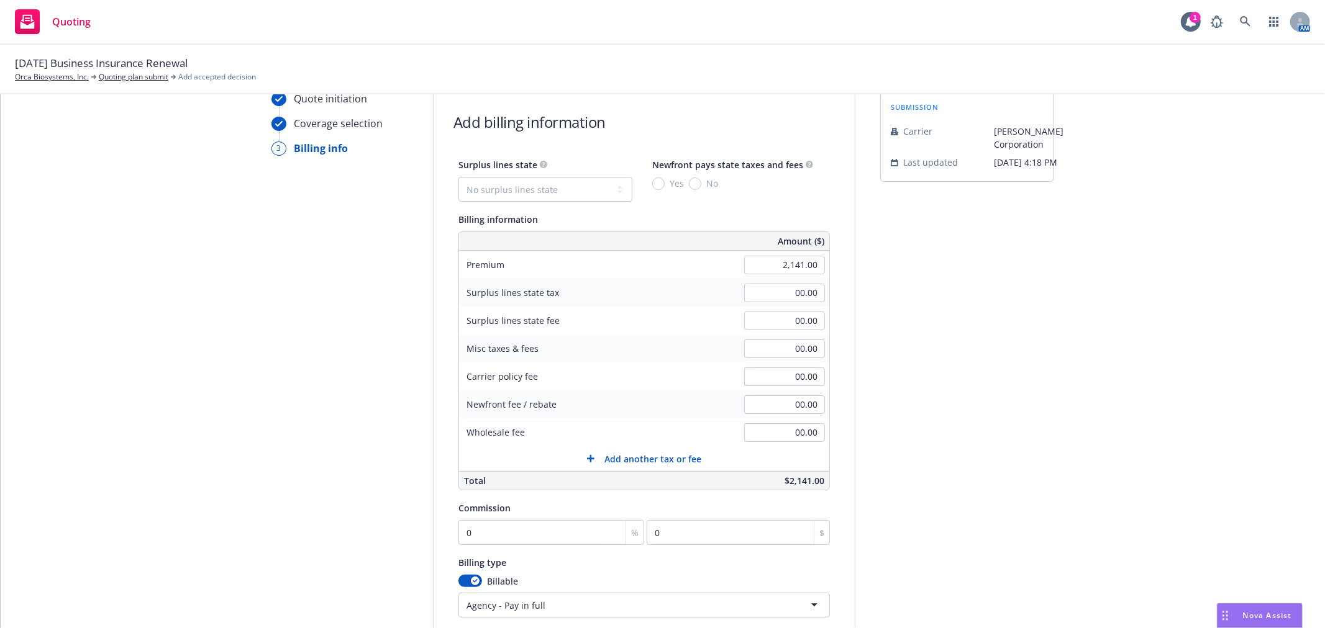
scroll to position [69, 0]
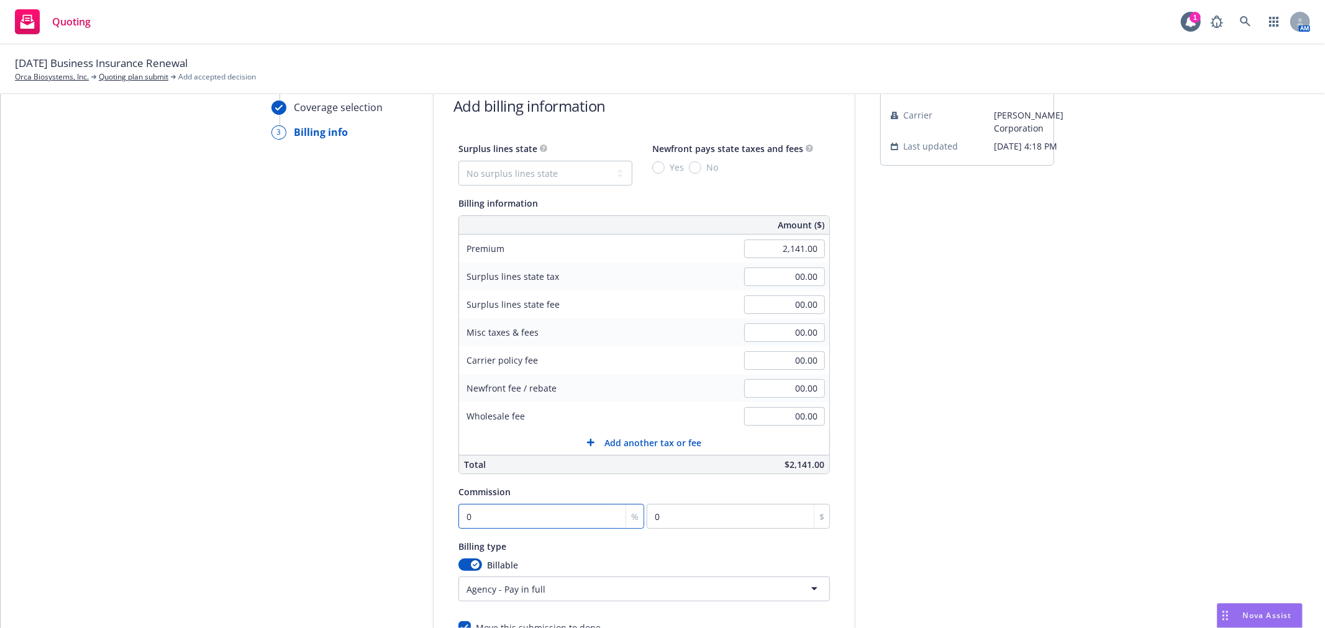
click at [547, 528] on input "0" at bounding box center [551, 516] width 186 height 25
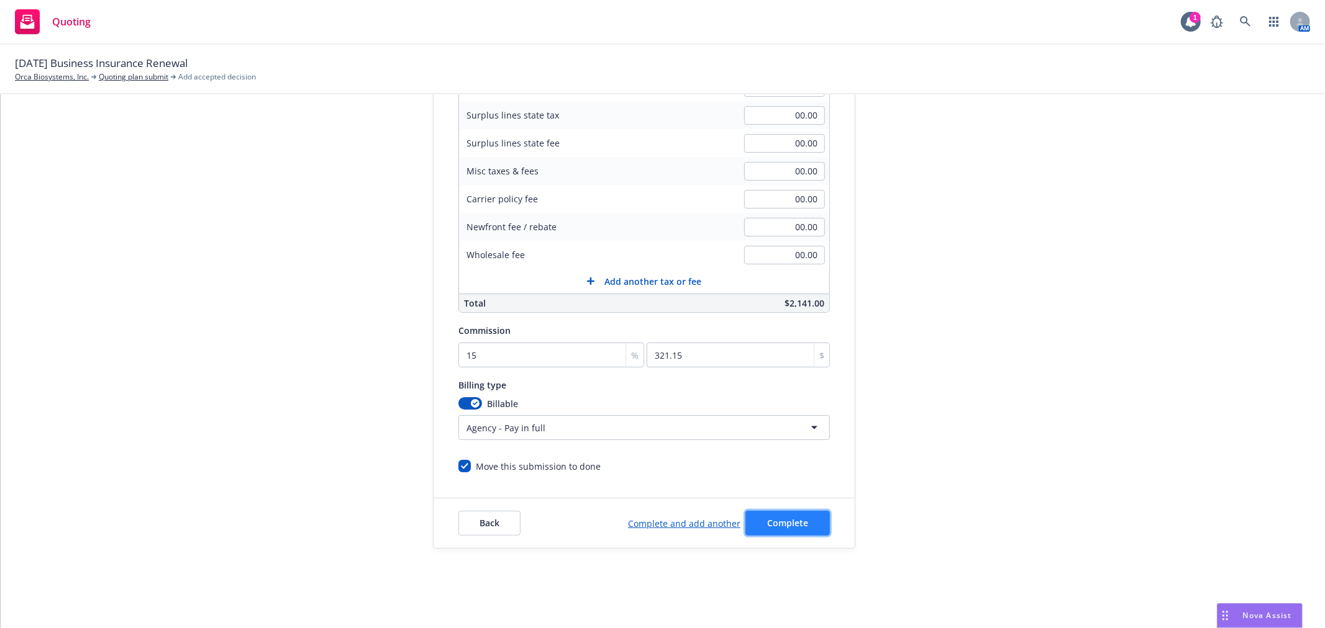
click at [750, 518] on button "Complete" at bounding box center [787, 523] width 84 height 25
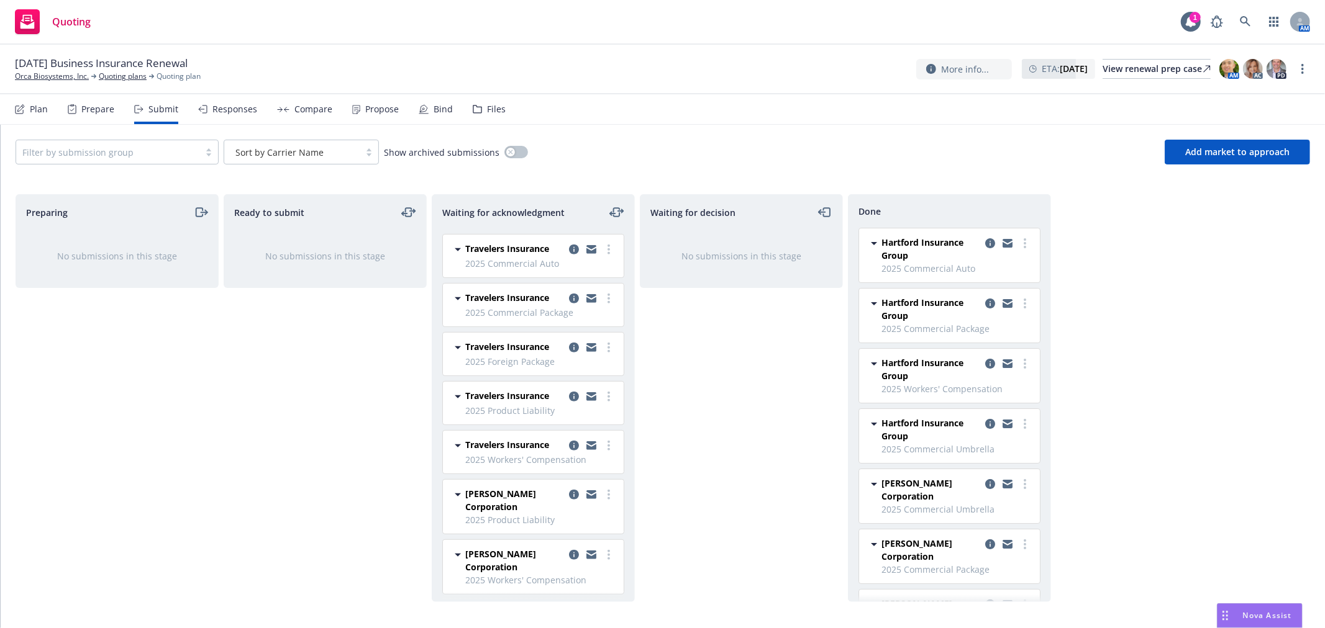
scroll to position [574, 0]
click at [601, 556] on link "more" at bounding box center [608, 552] width 15 height 15
click at [558, 451] on span "Add accepted decision" at bounding box center [543, 453] width 124 height 12
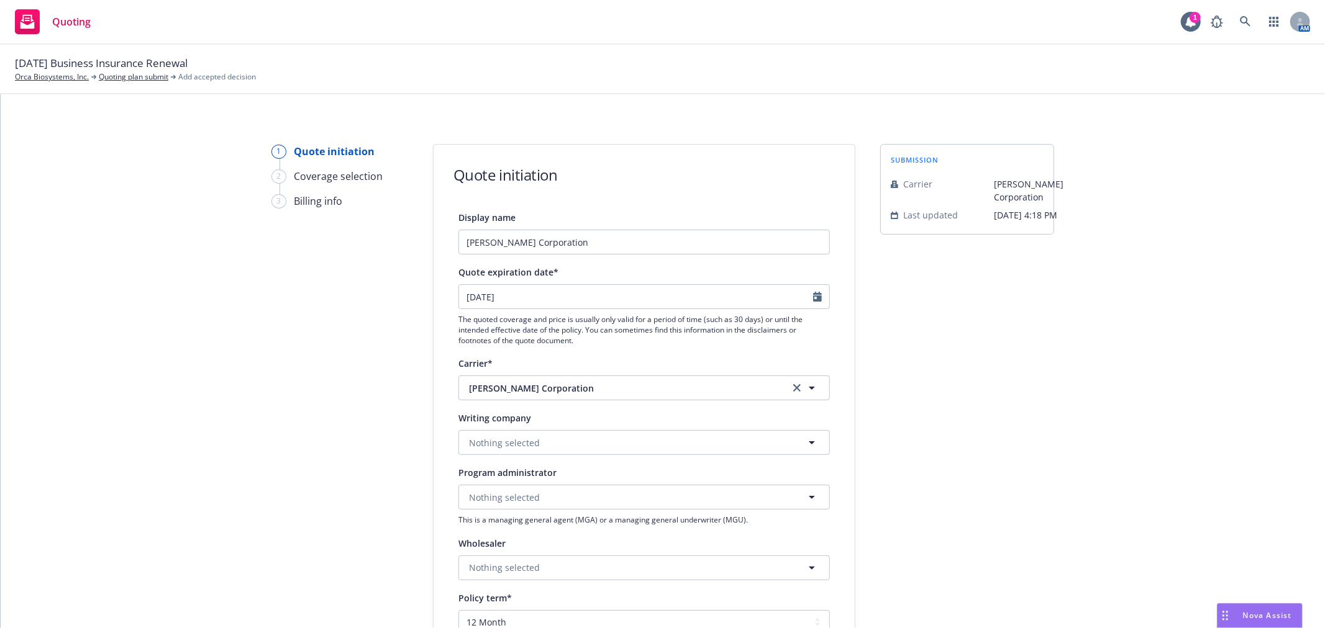
click at [941, 401] on div "submission Carrier [PERSON_NAME] Corporation Last updated [DATE] 4:18 PM" at bounding box center [967, 560] width 174 height 833
click at [581, 446] on button "Nothing selected" at bounding box center [643, 442] width 371 height 25
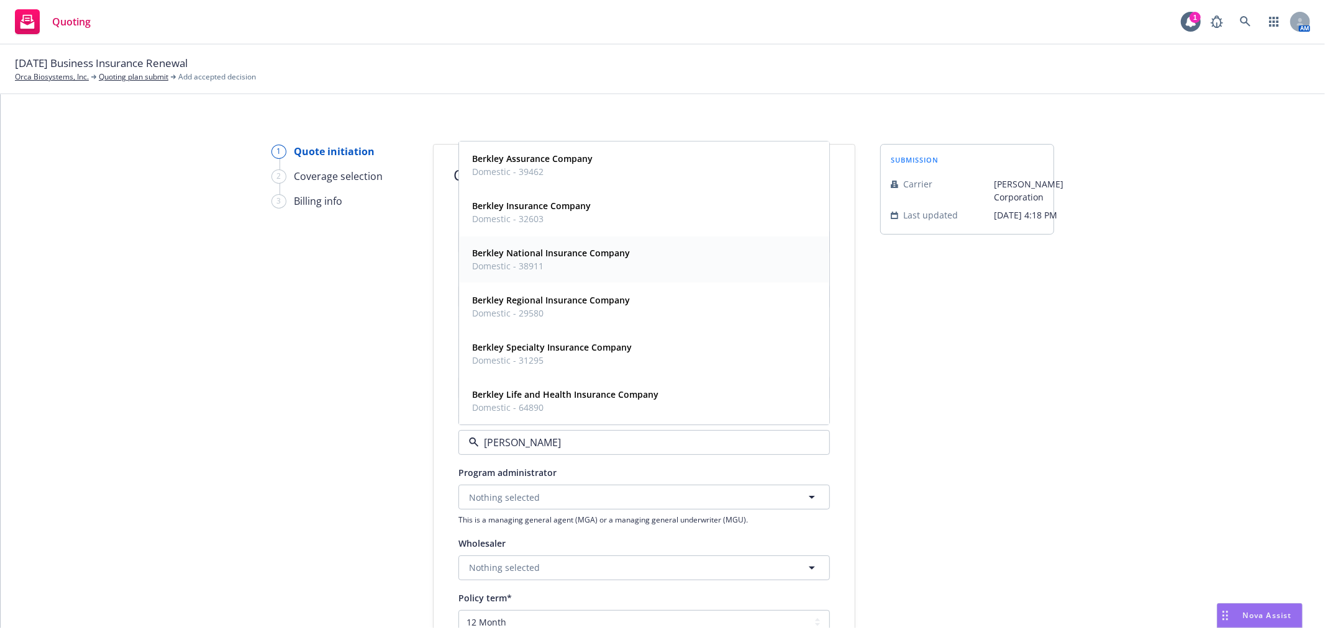
click at [568, 260] on span "Berkley National Insurance Company" at bounding box center [551, 253] width 158 height 13
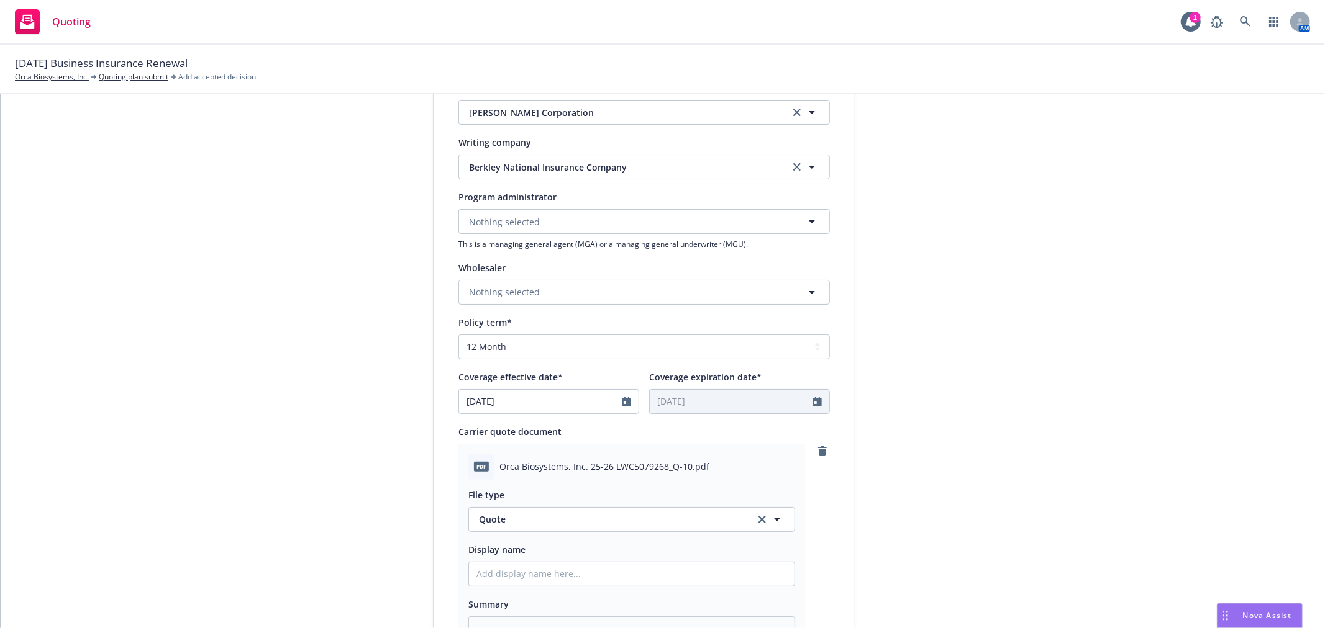
scroll to position [345, 0]
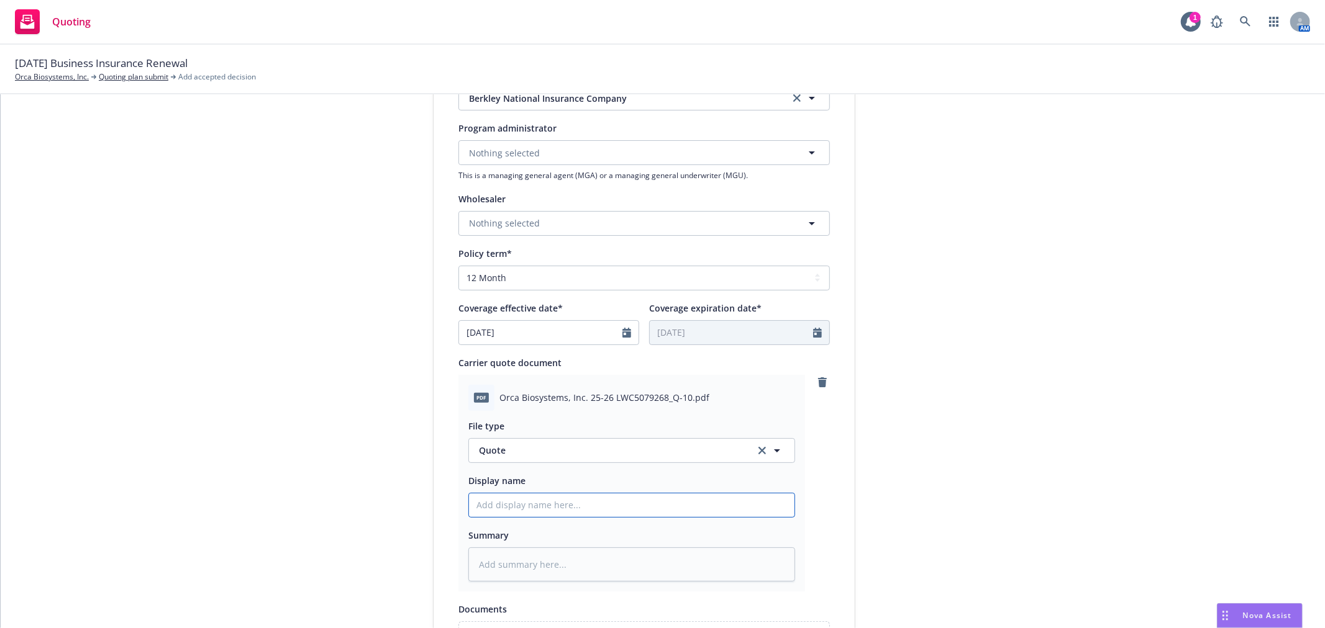
click at [544, 510] on input "Display name" at bounding box center [631, 506] width 325 height 24
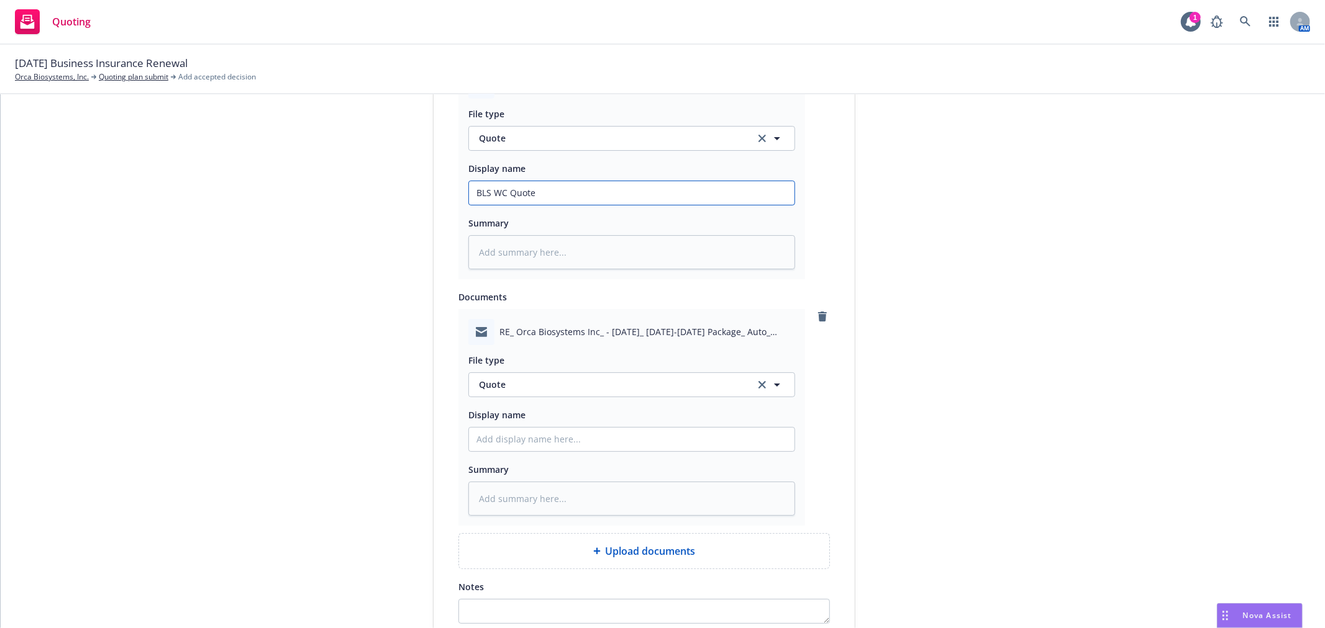
scroll to position [680, 0]
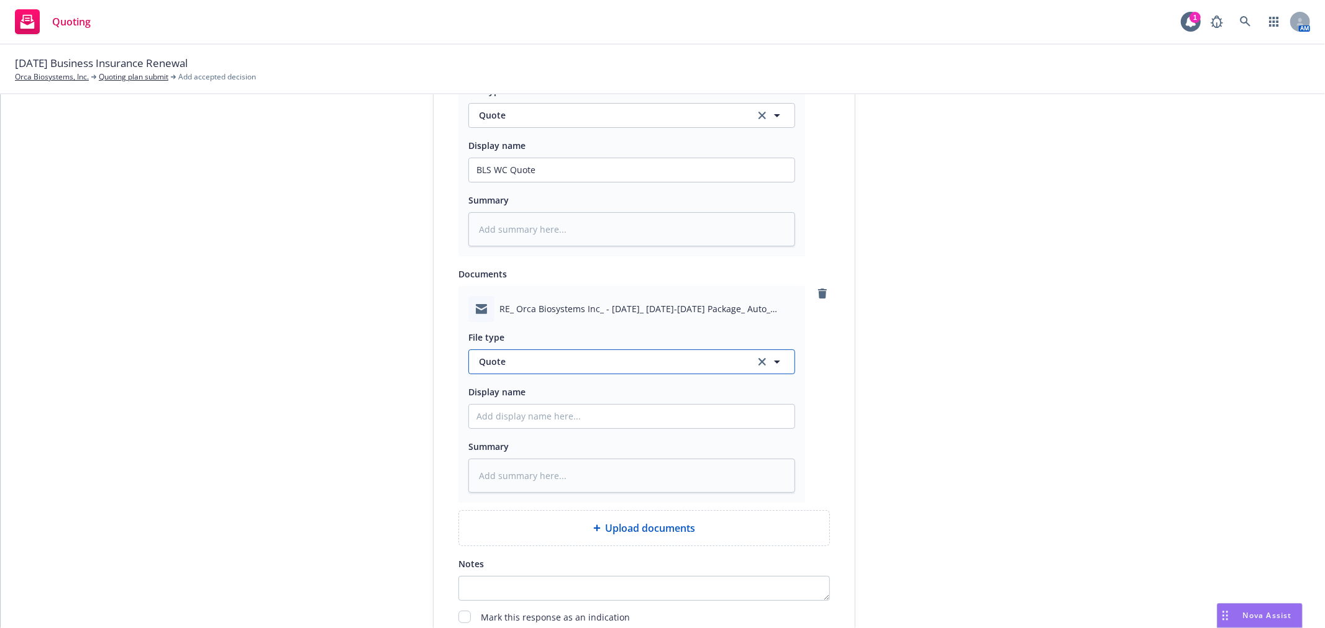
click at [740, 368] on button "Quote" at bounding box center [631, 362] width 327 height 25
click at [638, 383] on div "Email" at bounding box center [631, 396] width 325 height 33
click at [586, 182] on input "Display name" at bounding box center [631, 170] width 325 height 24
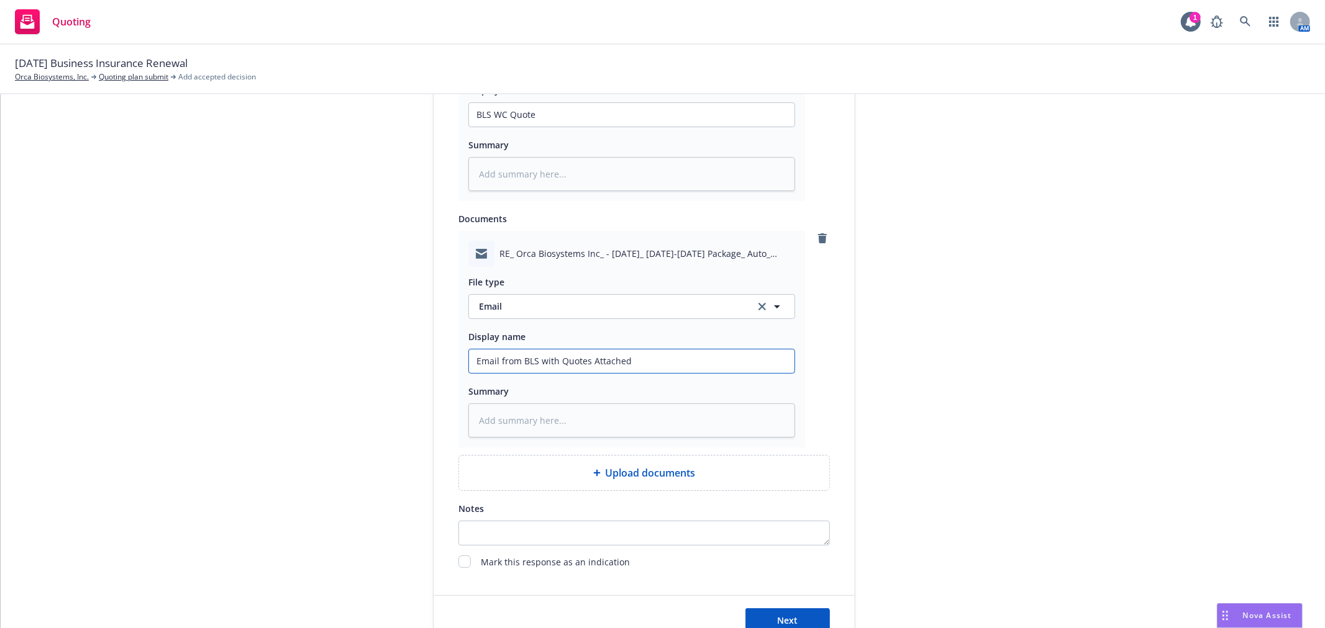
scroll to position [836, 0]
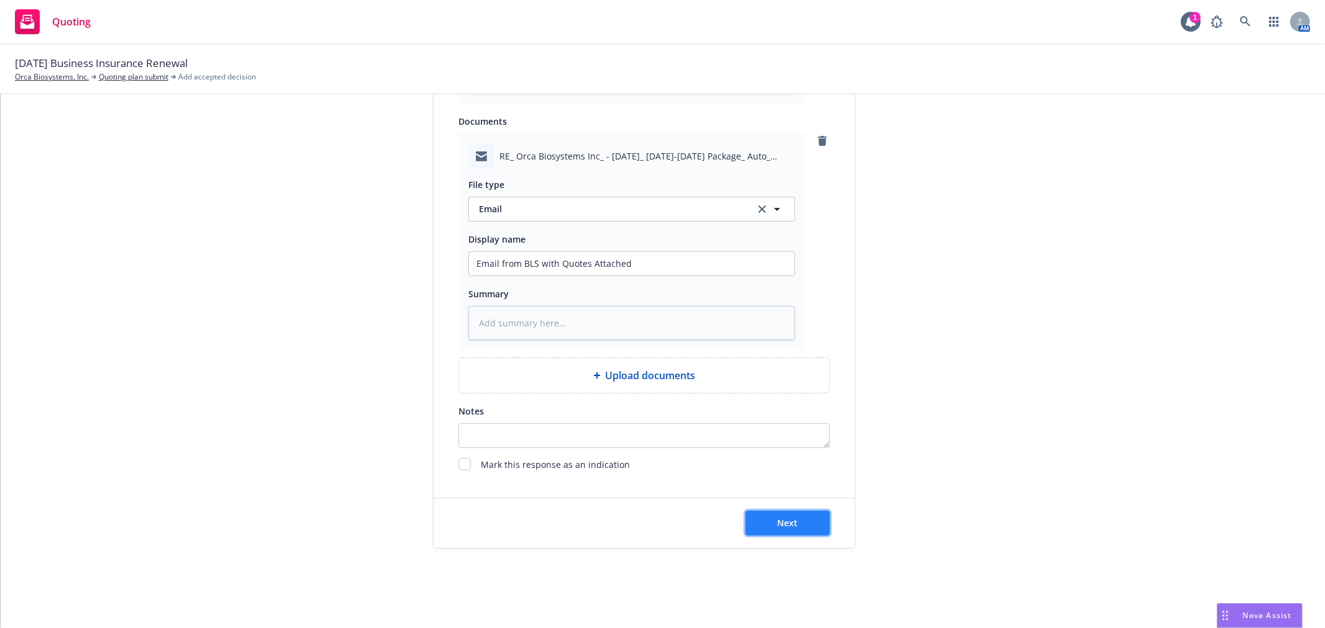
click at [799, 518] on button "Next" at bounding box center [787, 523] width 84 height 25
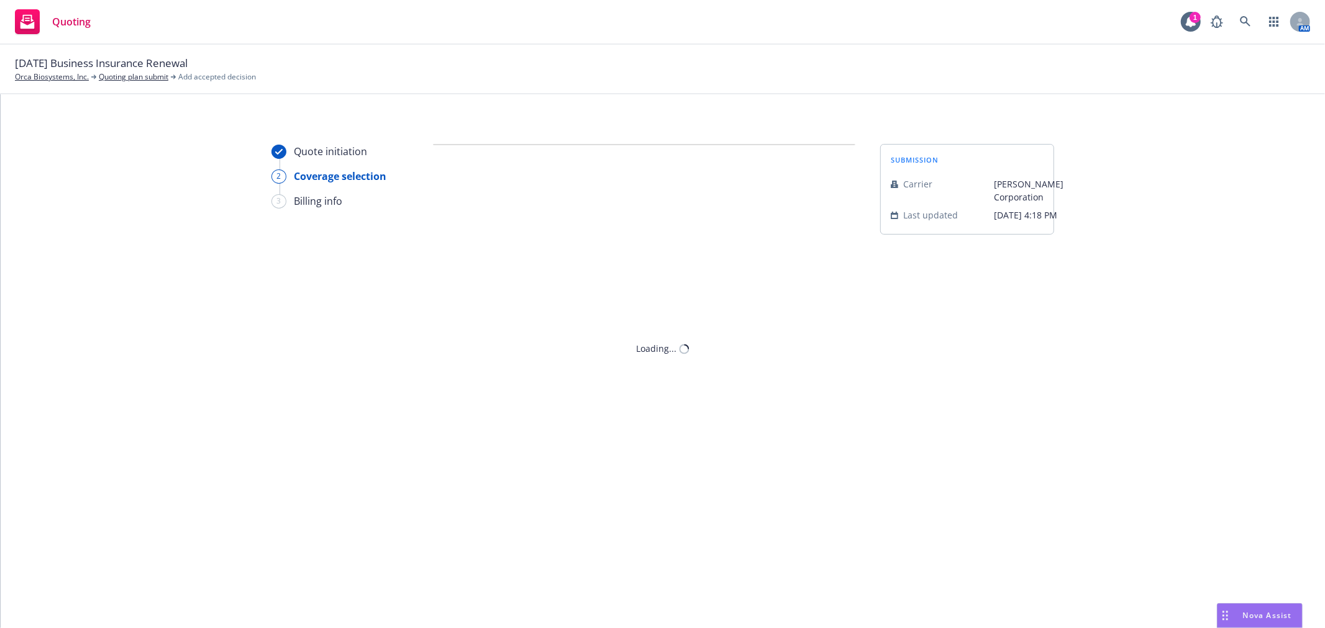
scroll to position [0, 0]
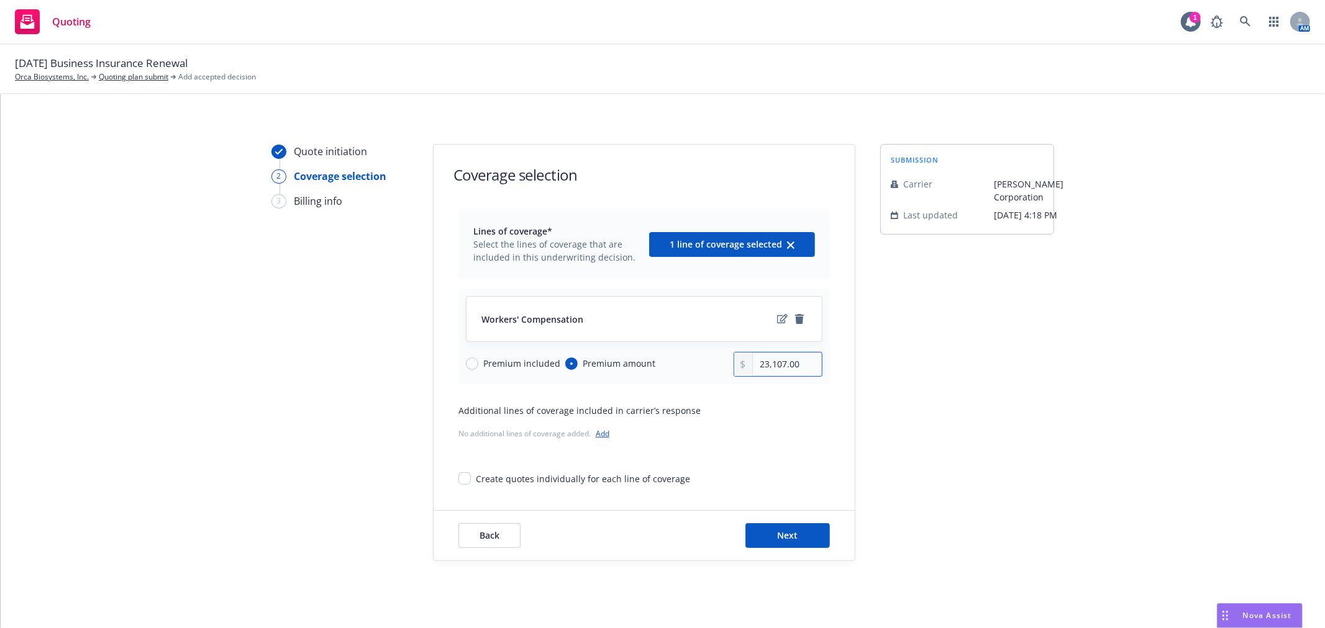
drag, startPoint x: 802, startPoint y: 365, endPoint x: 707, endPoint y: 373, distance: 96.0
click at [707, 373] on div "Premium included Premium amount 23,107.00" at bounding box center [644, 364] width 356 height 25
click at [771, 533] on button "Next" at bounding box center [787, 536] width 84 height 25
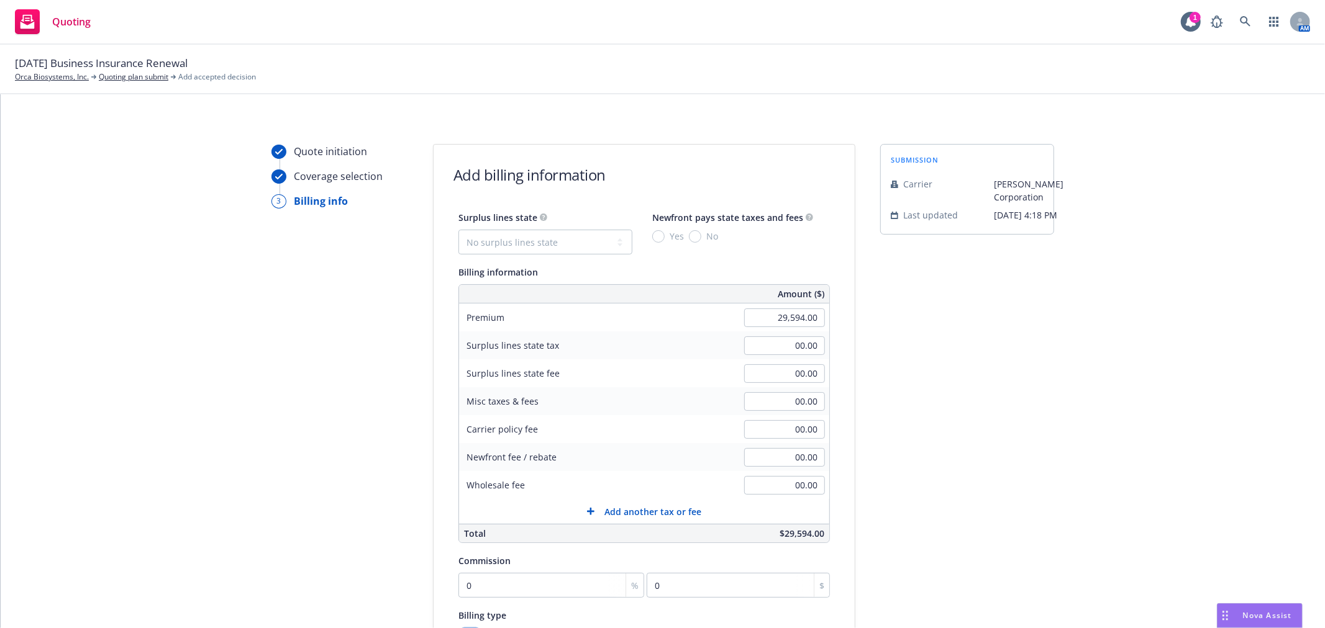
scroll to position [69, 0]
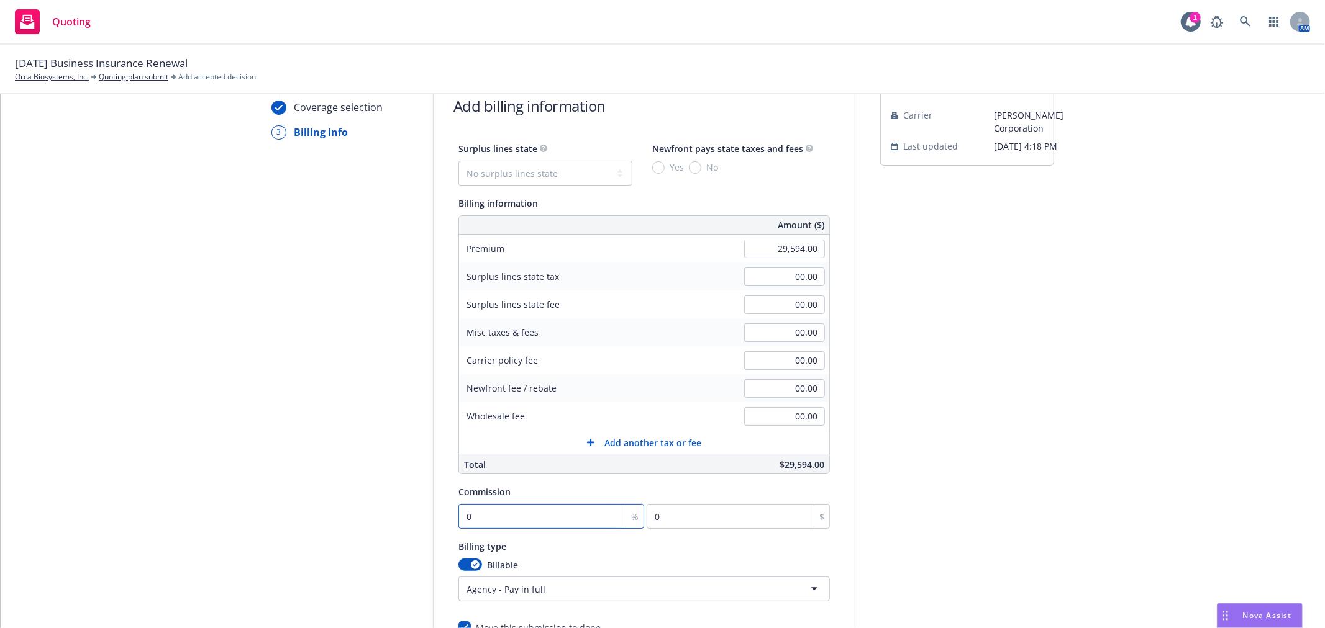
click at [540, 523] on input "0" at bounding box center [551, 516] width 186 height 25
click at [971, 335] on div "submission Carrier [PERSON_NAME] Corporation Last updated [DATE] 4:18 PM" at bounding box center [967, 392] width 174 height 635
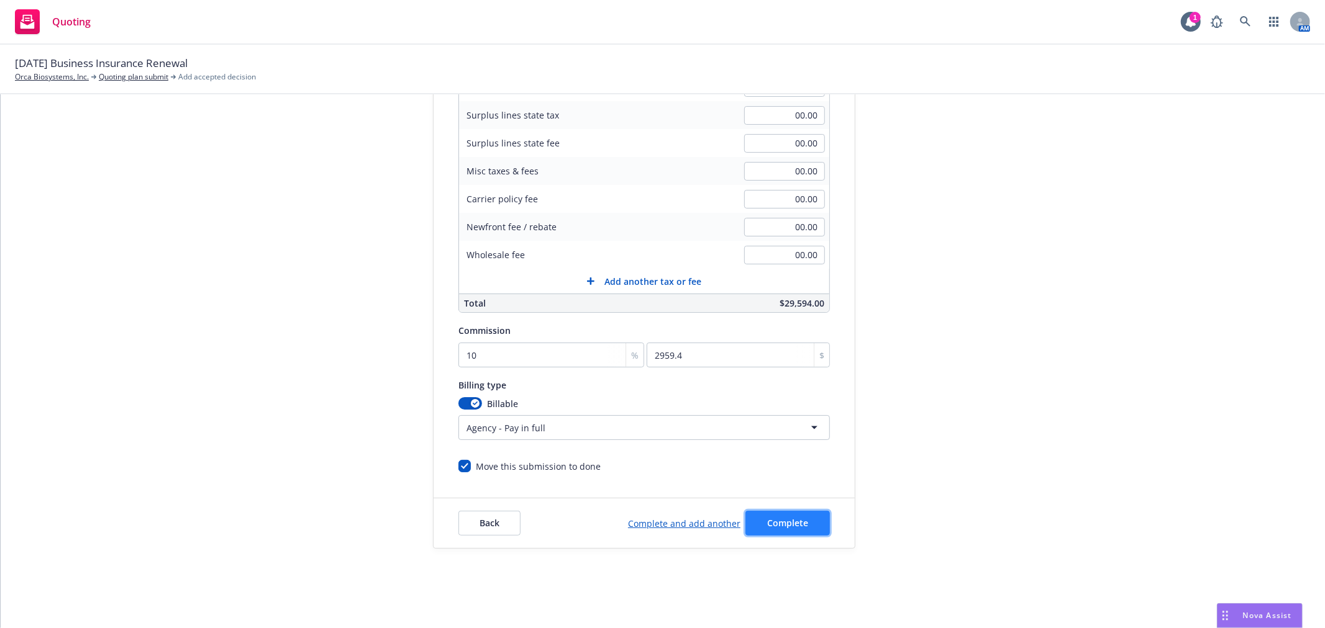
click at [796, 523] on span "Complete" at bounding box center [787, 523] width 41 height 12
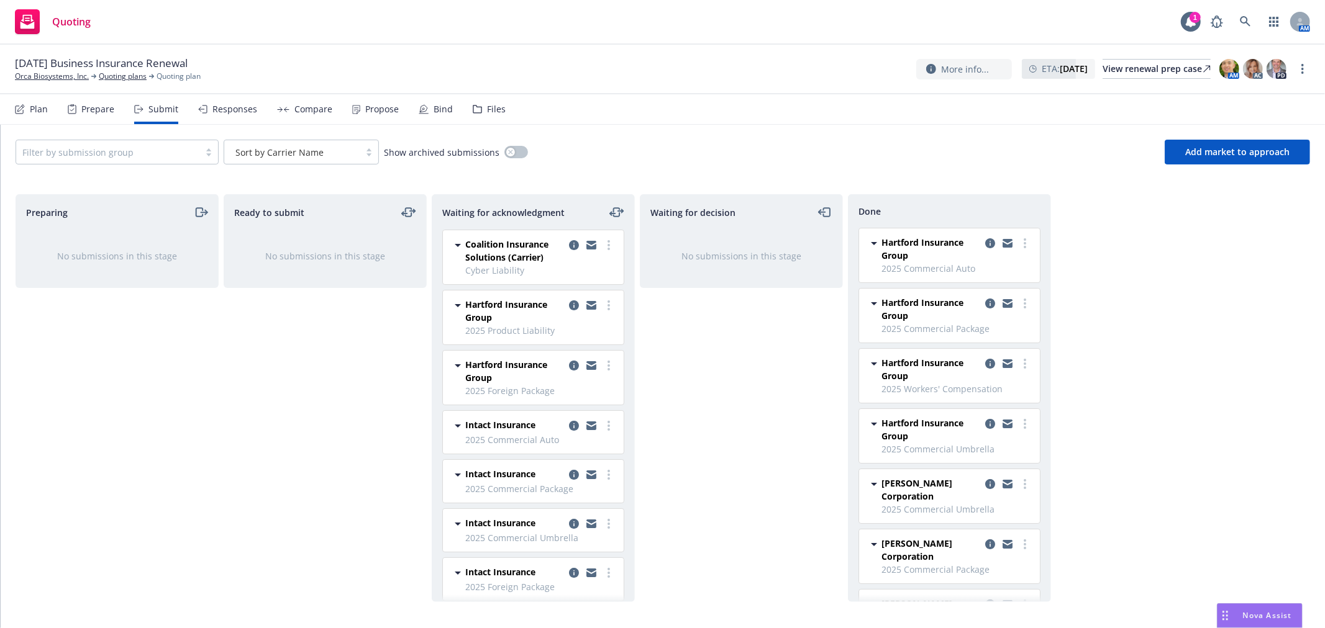
click at [302, 107] on div "Compare" at bounding box center [313, 109] width 38 height 10
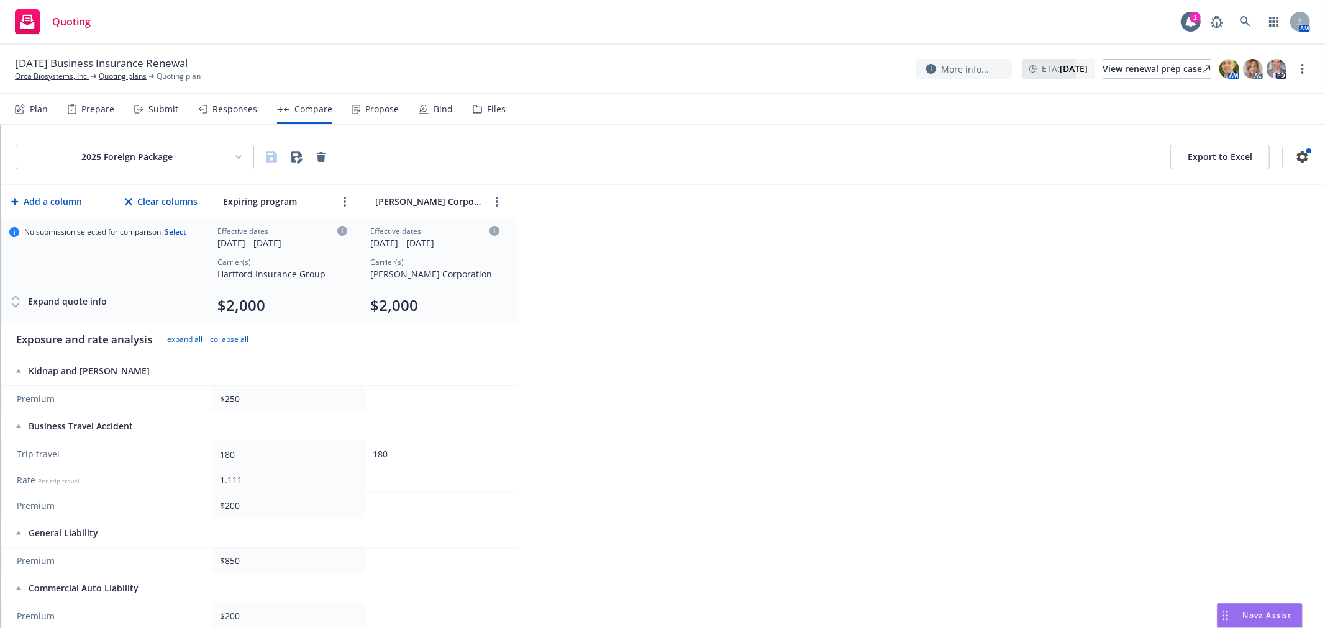
click at [152, 150] on html "Quoting 1 AM [DATE] Business Insurance Renewal Orca Biosystems, Inc. Quoting pl…" at bounding box center [662, 314] width 1325 height 628
click at [120, 297] on div "2025 Commercial Package" at bounding box center [135, 306] width 161 height 20
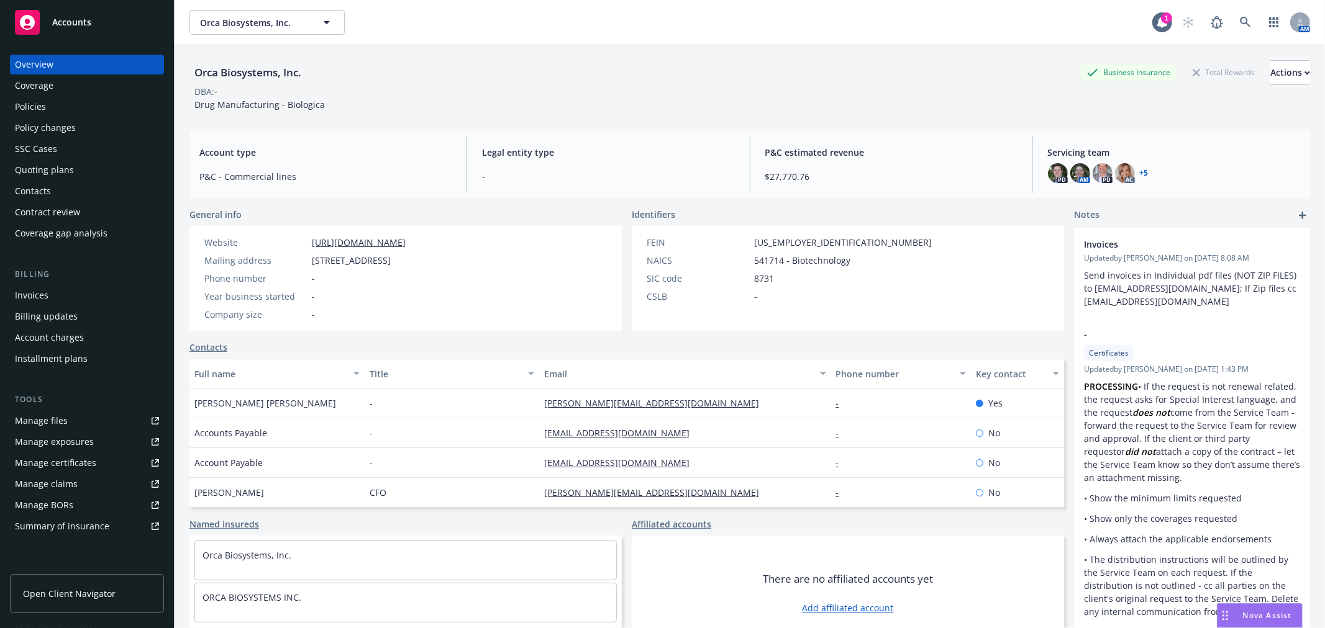
click at [48, 98] on div "Policies" at bounding box center [87, 107] width 144 height 20
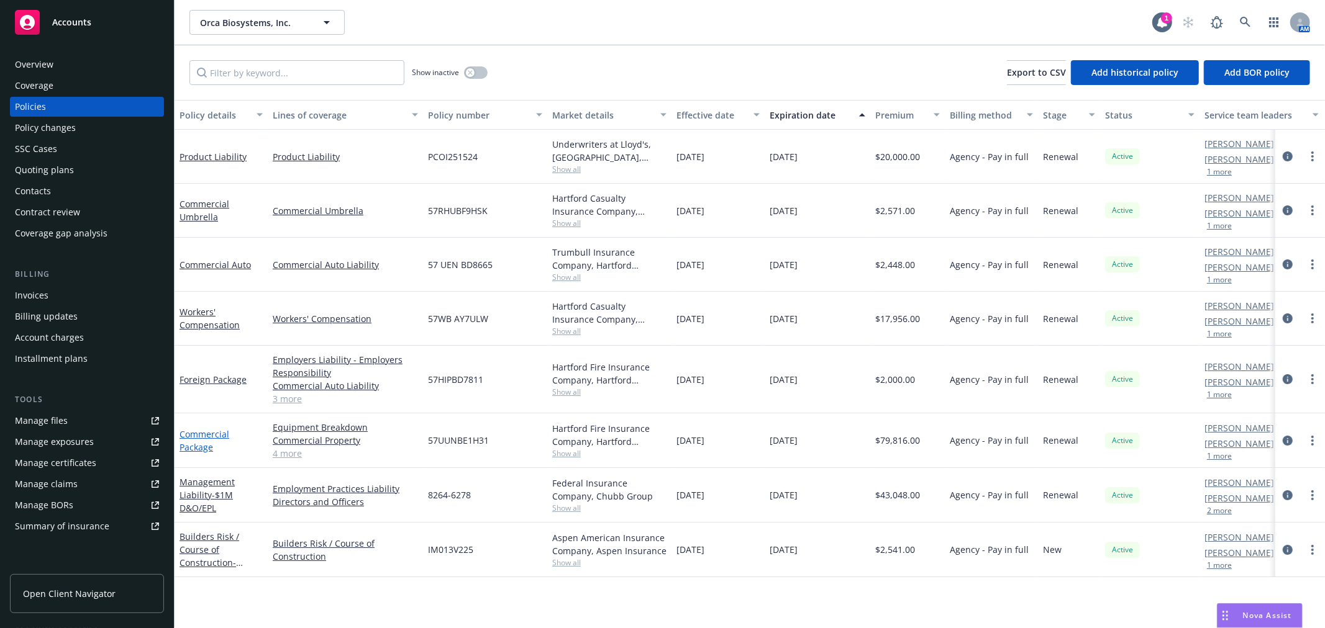
click at [203, 435] on link "Commercial Package" at bounding box center [204, 441] width 50 height 25
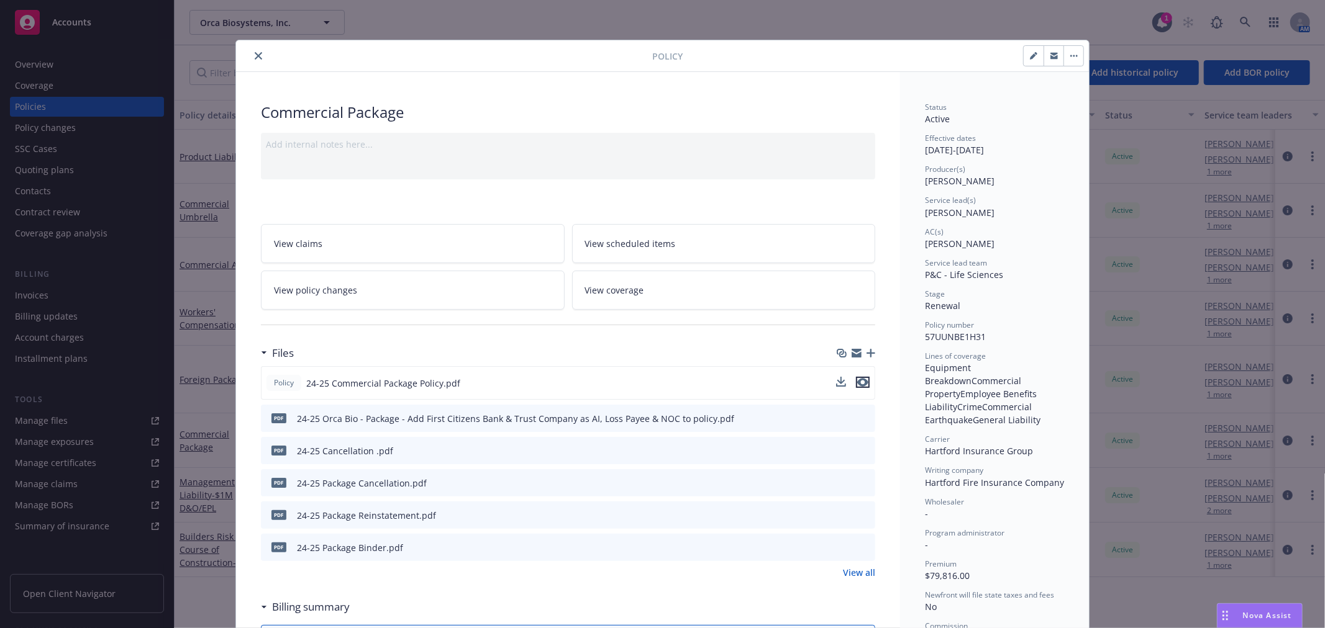
click at [859, 384] on icon "preview file" at bounding box center [862, 382] width 11 height 9
click at [255, 57] on icon "close" at bounding box center [258, 55] width 7 height 7
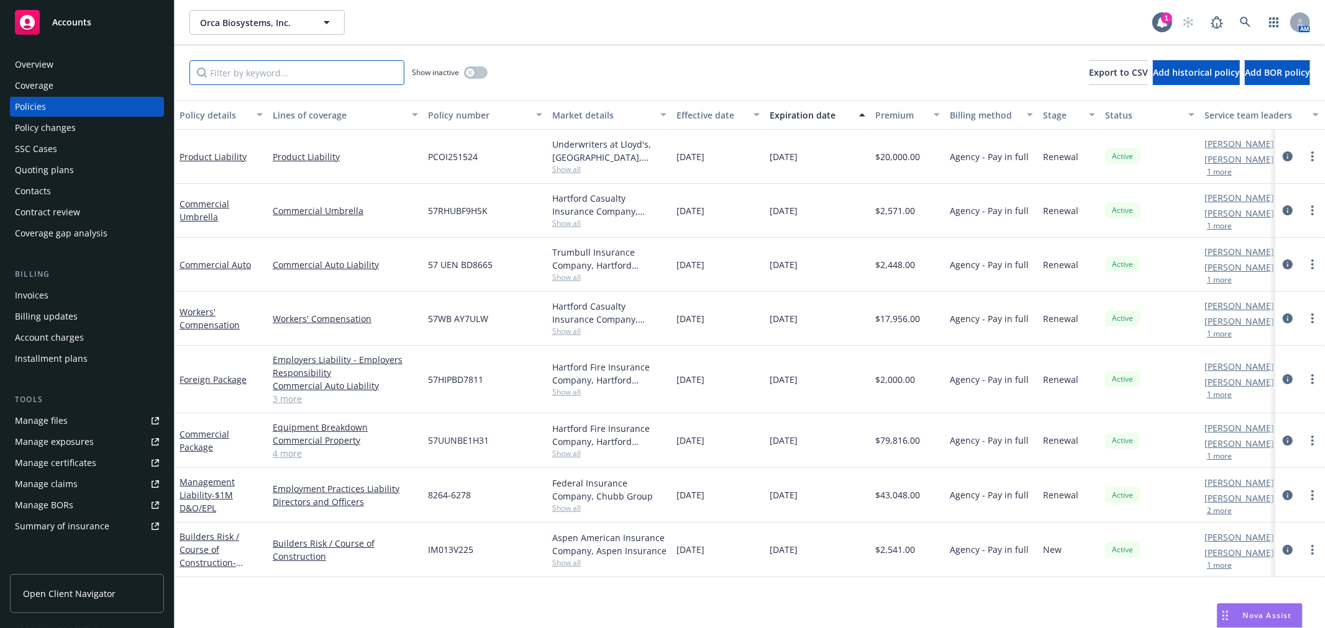
click at [271, 79] on input "Filter by keyword..." at bounding box center [296, 72] width 215 height 25
click at [201, 203] on link "Commercial Umbrella" at bounding box center [204, 210] width 50 height 25
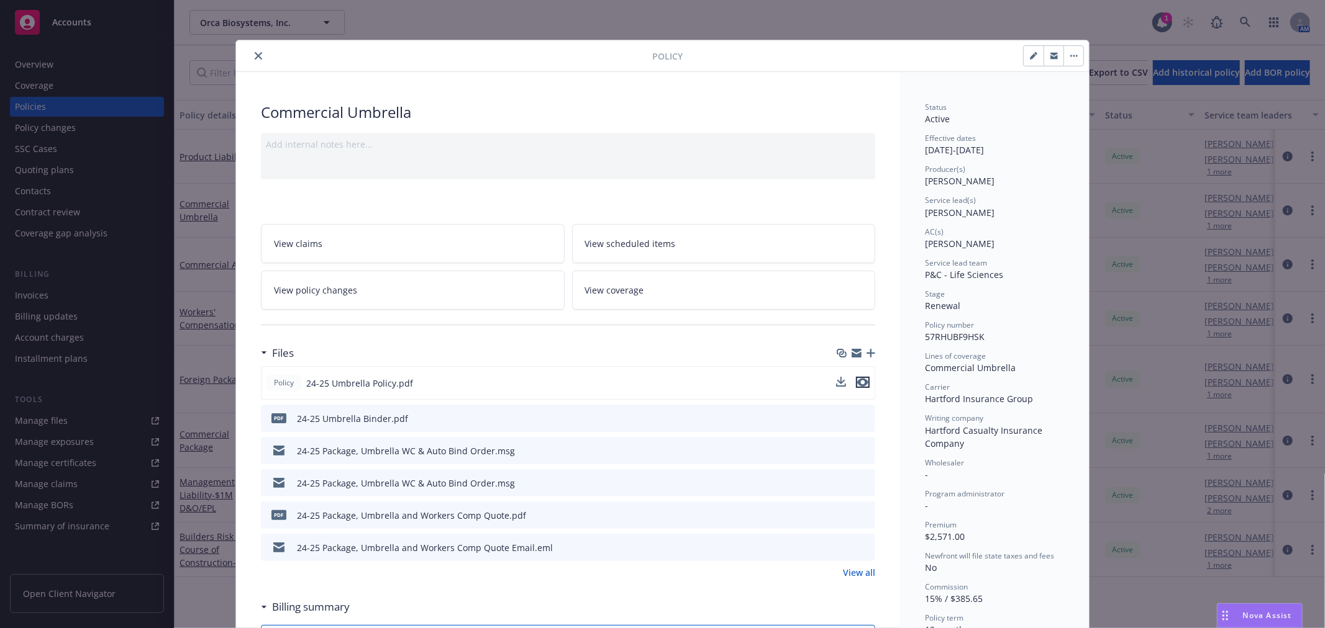
click at [857, 379] on icon "preview file" at bounding box center [862, 382] width 11 height 9
click at [244, 54] on div at bounding box center [446, 55] width 411 height 15
click at [255, 54] on icon "close" at bounding box center [258, 55] width 7 height 7
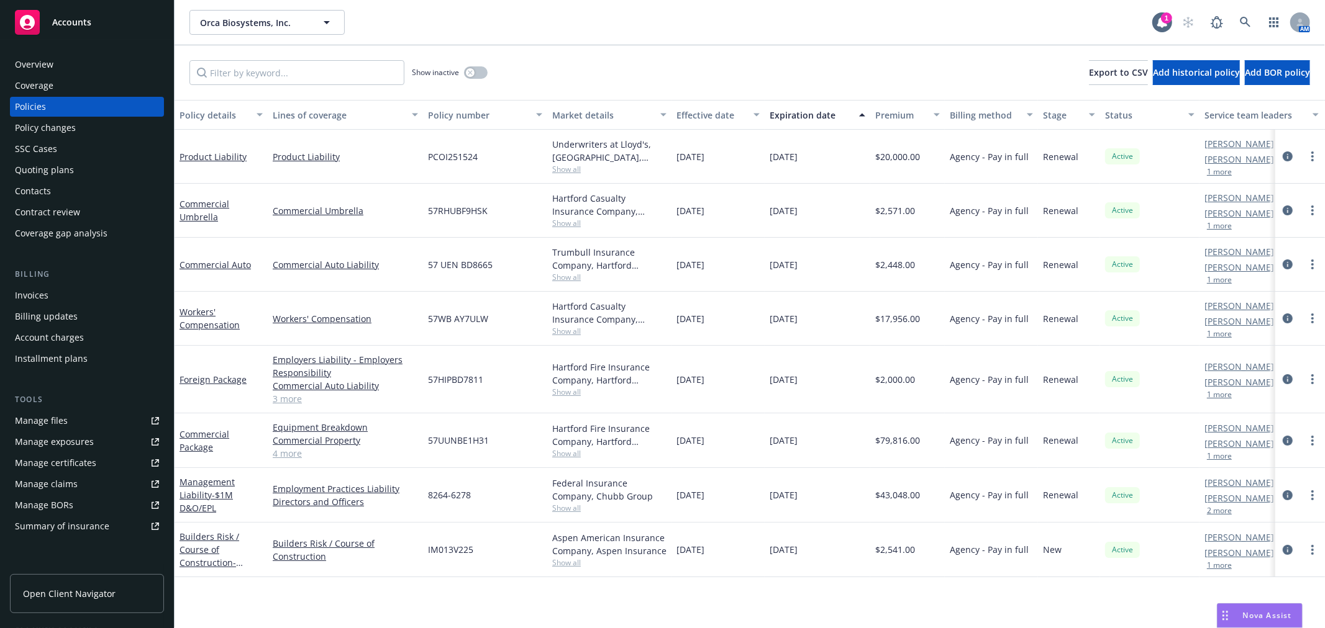
click at [635, 36] on div "Orca Biosystems, Inc. Orca Biosystems, Inc. 1 AM" at bounding box center [750, 22] width 1150 height 45
